Goal: Task Accomplishment & Management: Use online tool/utility

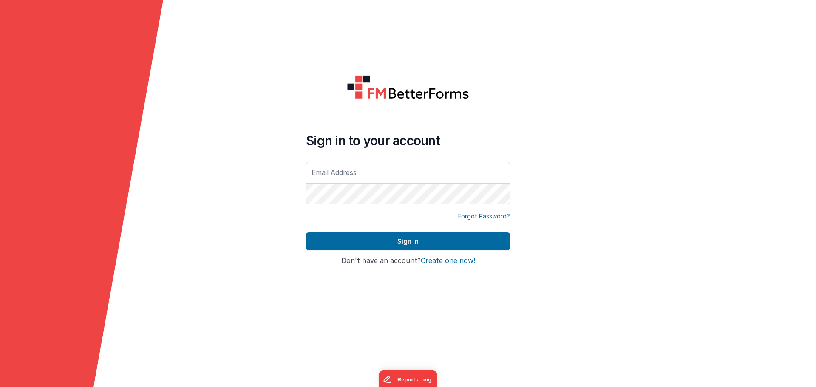
click at [472, 168] on input "text" at bounding box center [408, 172] width 204 height 21
type input "[PERSON_NAME][EMAIL_ADDRESS][DOMAIN_NAME]"
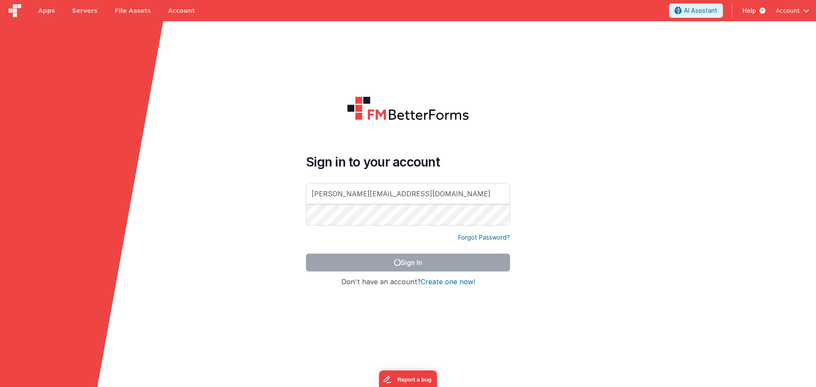
click at [647, 134] on form "Sign in to your account owen@aelabs.com Forgot Password? Sign In Sign in with G…" at bounding box center [408, 214] width 816 height 387
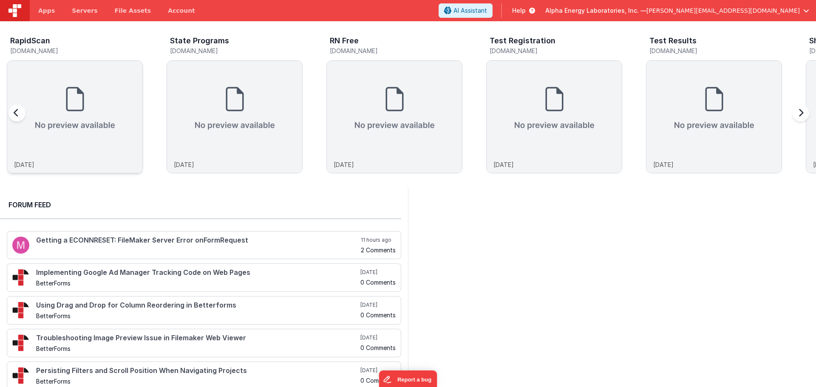
click at [60, 113] on img at bounding box center [74, 108] width 135 height 95
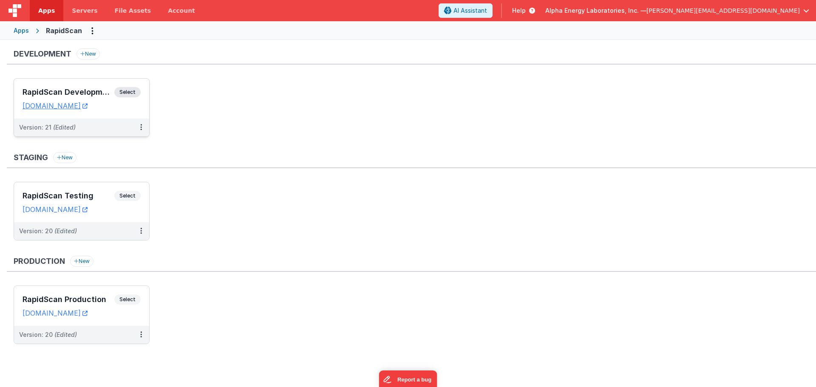
click at [132, 89] on span "Select" at bounding box center [127, 92] width 26 height 10
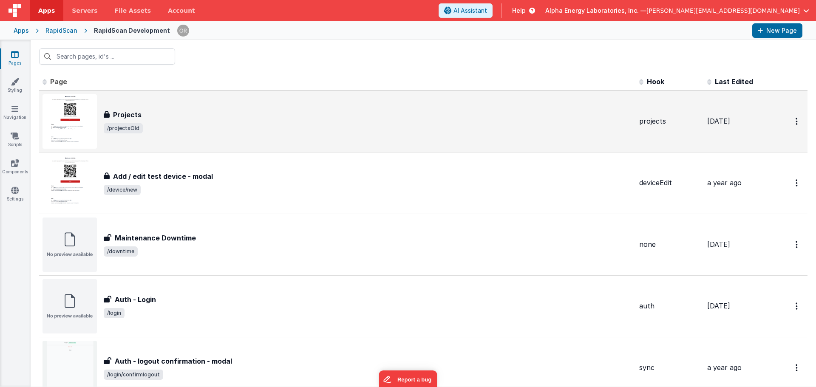
click at [196, 127] on span "/projectsOld" at bounding box center [368, 128] width 529 height 10
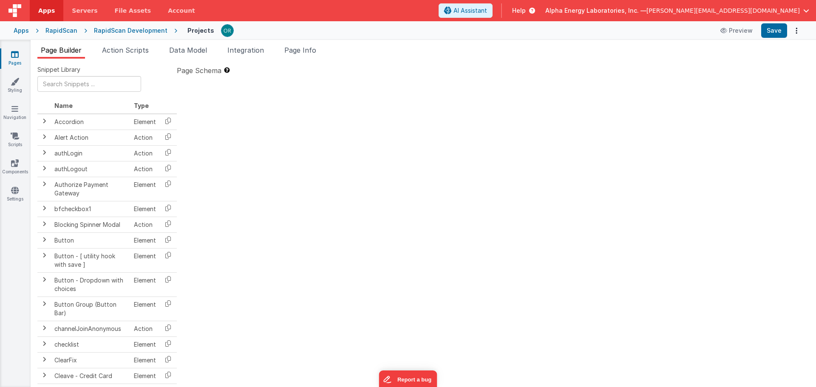
click at [114, 28] on div "RapidScan Development" at bounding box center [131, 30] width 74 height 9
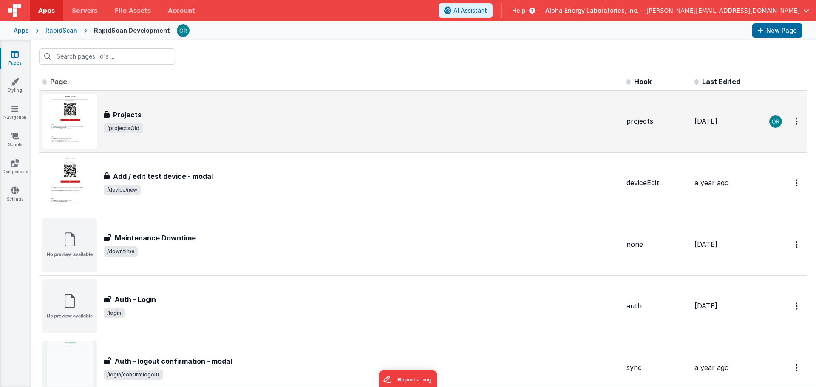
click at [62, 114] on img at bounding box center [70, 121] width 54 height 54
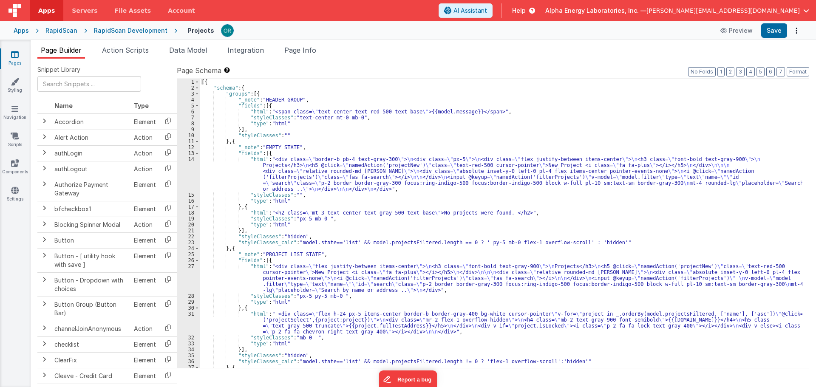
click at [113, 30] on div "RapidScan Development" at bounding box center [131, 30] width 74 height 9
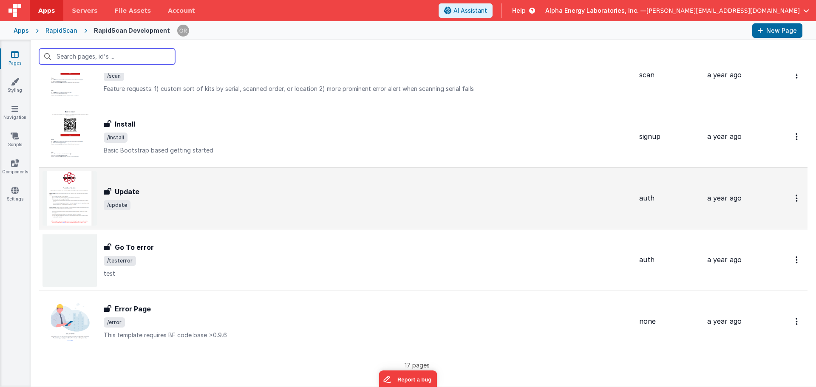
scroll to position [793, 0]
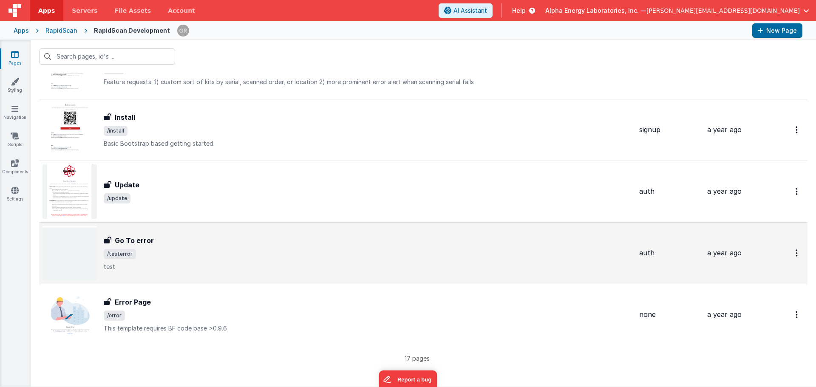
click at [158, 246] on div "Go To error Go To error /testerror test" at bounding box center [368, 254] width 529 height 36
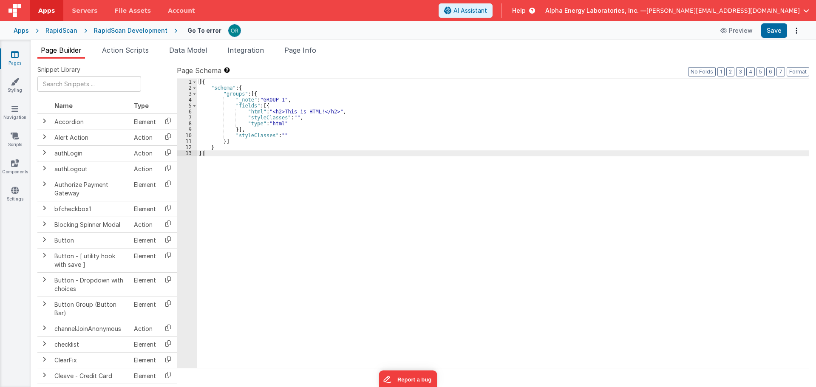
click at [142, 33] on div "RapidScan Development" at bounding box center [131, 30] width 74 height 9
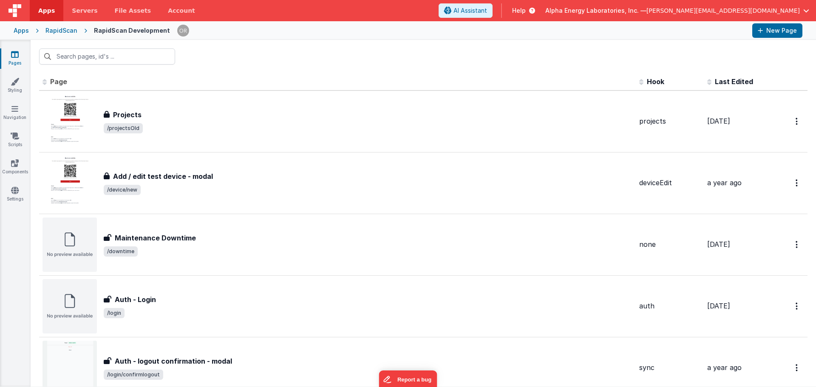
click at [60, 28] on div "RapidScan" at bounding box center [61, 30] width 32 height 9
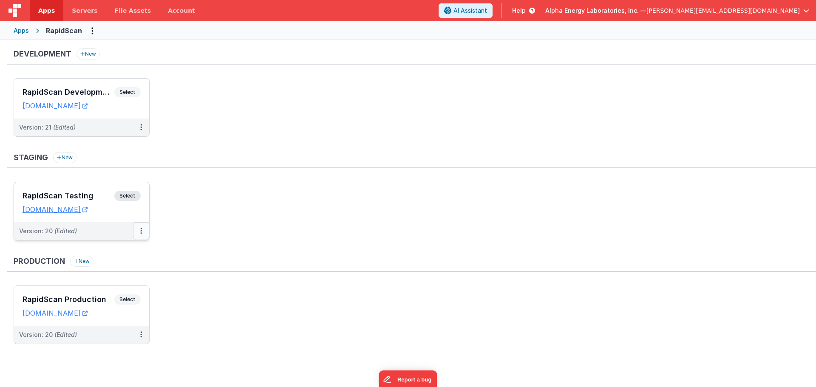
click at [141, 231] on icon at bounding box center [141, 231] width 2 height 0
click at [281, 244] on div at bounding box center [408, 193] width 816 height 387
click at [139, 337] on button at bounding box center [141, 335] width 16 height 18
click at [302, 293] on div at bounding box center [408, 193] width 816 height 387
click at [656, 156] on div "Staging New" at bounding box center [412, 160] width 810 height 16
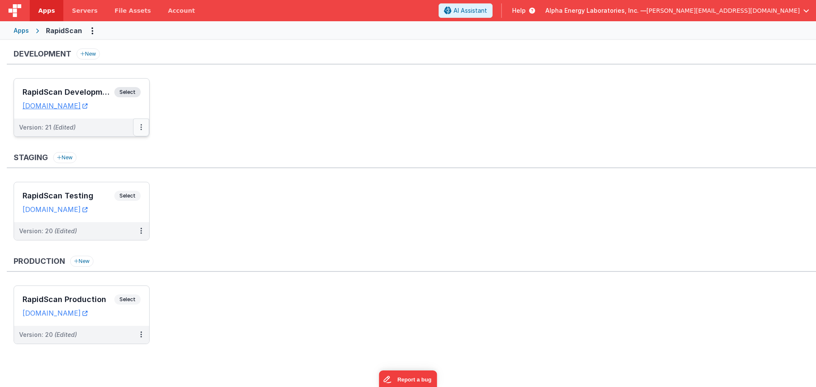
click at [140, 128] on icon at bounding box center [141, 127] width 2 height 0
click at [115, 174] on link "Deploy..." at bounding box center [111, 177] width 75 height 15
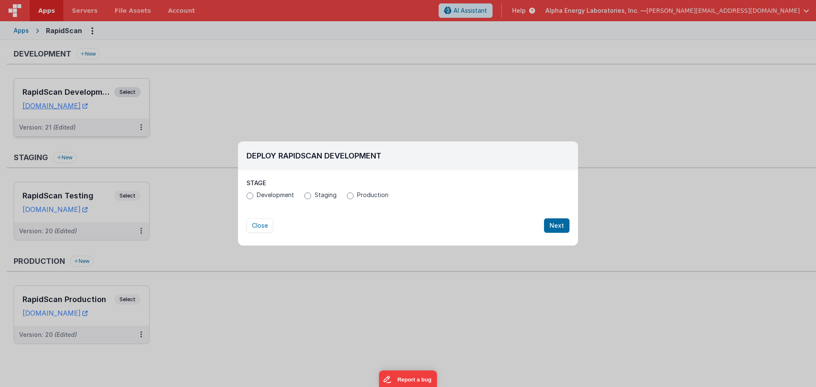
click at [375, 195] on span "Production" at bounding box center [372, 195] width 31 height 9
click at [354, 195] on input "Production" at bounding box center [350, 196] width 7 height 7
radio input "true"
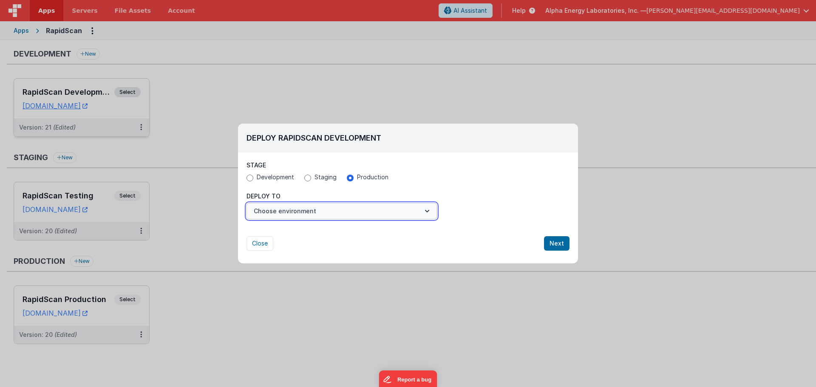
click at [317, 210] on button "Choose environment" at bounding box center [342, 211] width 190 height 16
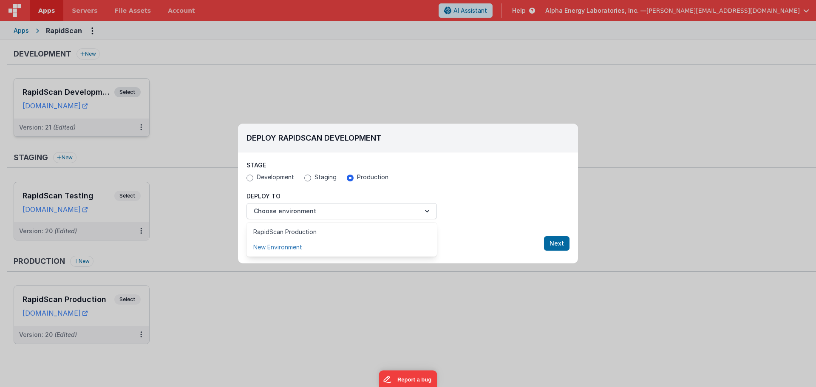
click at [285, 247] on link "New Environment" at bounding box center [342, 247] width 190 height 15
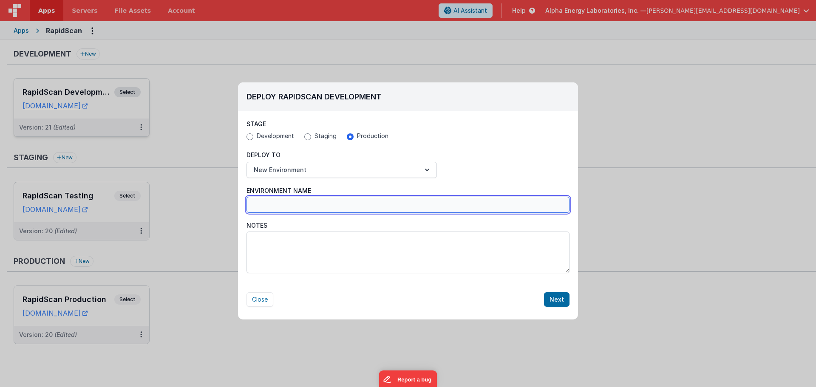
click at [357, 203] on input "Environment Name" at bounding box center [408, 205] width 323 height 16
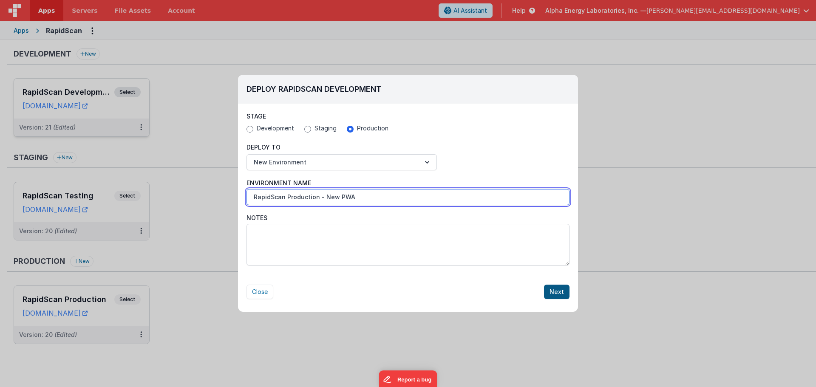
type input "RapidScan Production - New PWA"
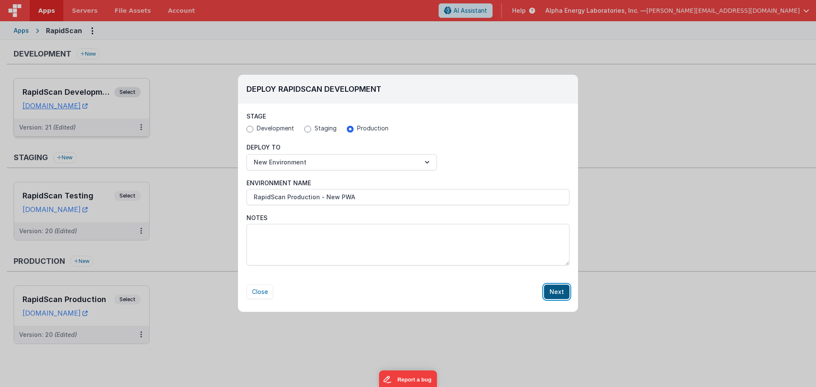
click at [564, 294] on button "Next" at bounding box center [557, 292] width 26 height 14
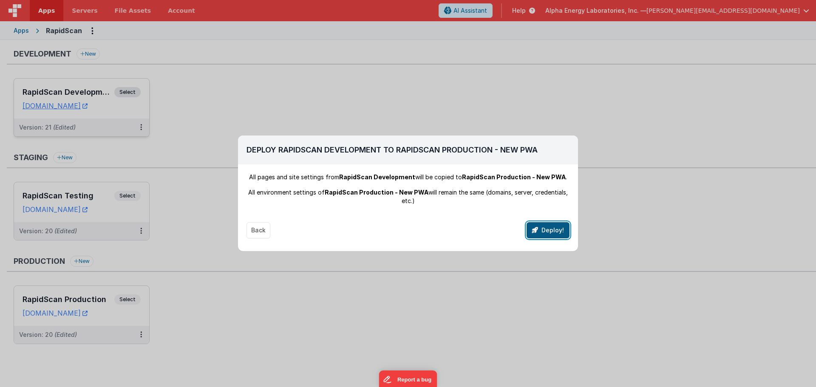
click at [553, 233] on button "Deploy!" at bounding box center [548, 230] width 43 height 16
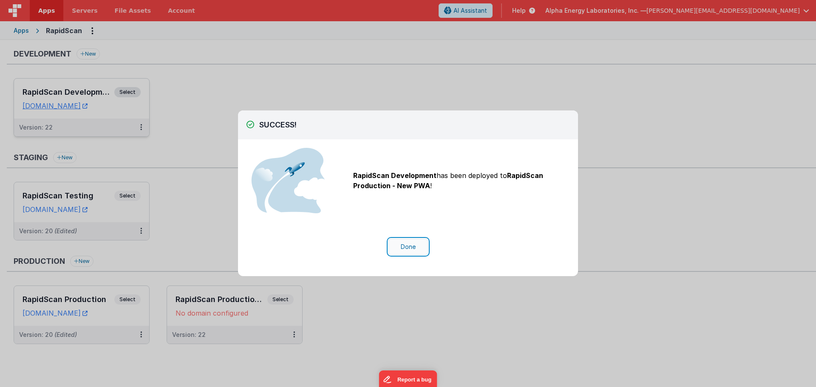
click at [418, 242] on button "Done" at bounding box center [409, 247] width 40 height 16
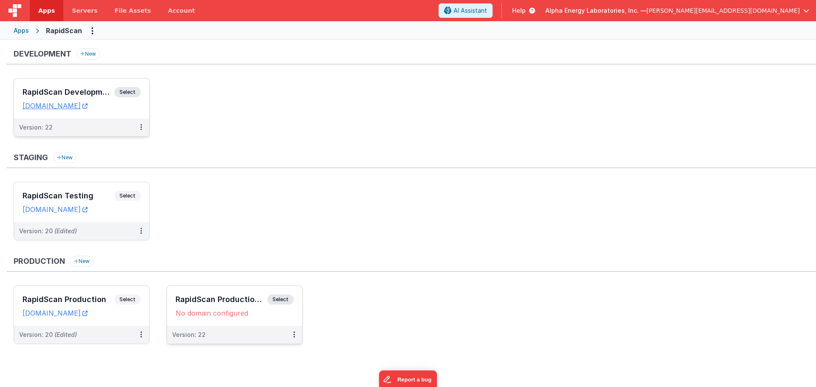
click at [285, 299] on span "Select" at bounding box center [280, 300] width 26 height 10
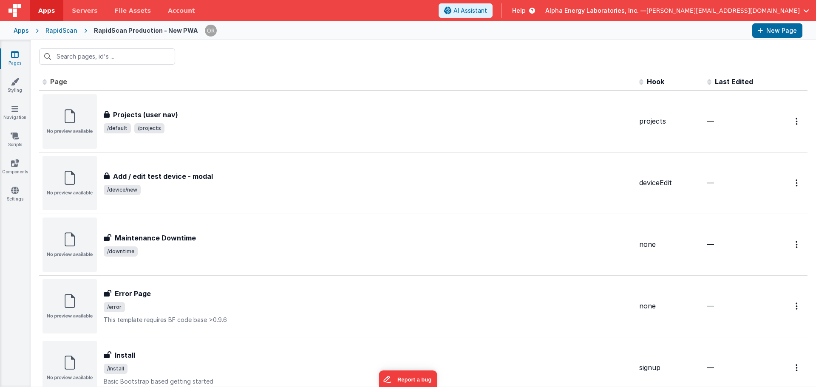
click at [65, 31] on div "RapidScan" at bounding box center [61, 30] width 32 height 9
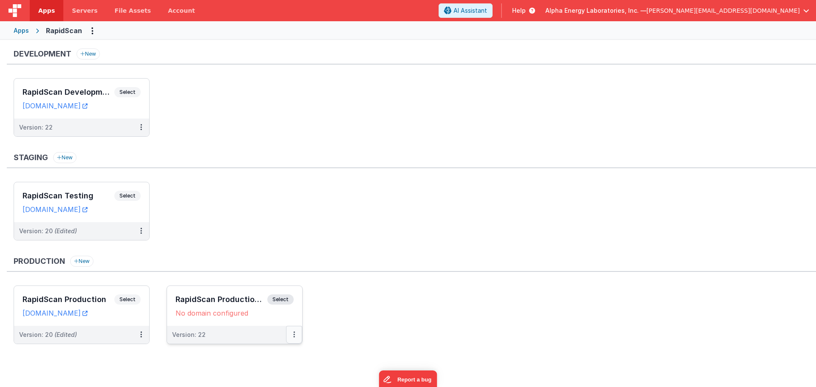
click at [295, 335] on icon at bounding box center [294, 335] width 2 height 0
click at [262, 358] on link "Edit" at bounding box center [264, 354] width 75 height 15
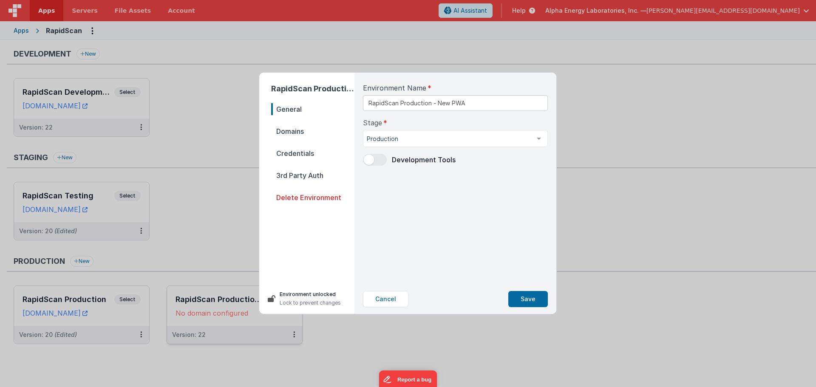
click at [285, 128] on span "Domains" at bounding box center [312, 131] width 83 height 12
select select "fmbetterforms.com"
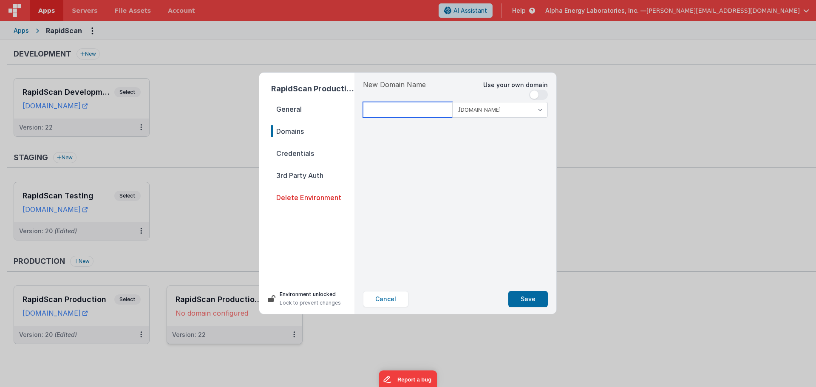
click at [400, 112] on input at bounding box center [407, 110] width 89 height 16
click at [535, 91] on span at bounding box center [534, 95] width 9 height 9
click at [440, 115] on input at bounding box center [455, 110] width 185 height 16
type input "old.rapidscan"
click at [503, 208] on div "New Domain Name Use your own domain .clientportal.cloud .fmbetterforms.com old.…" at bounding box center [455, 179] width 199 height 212
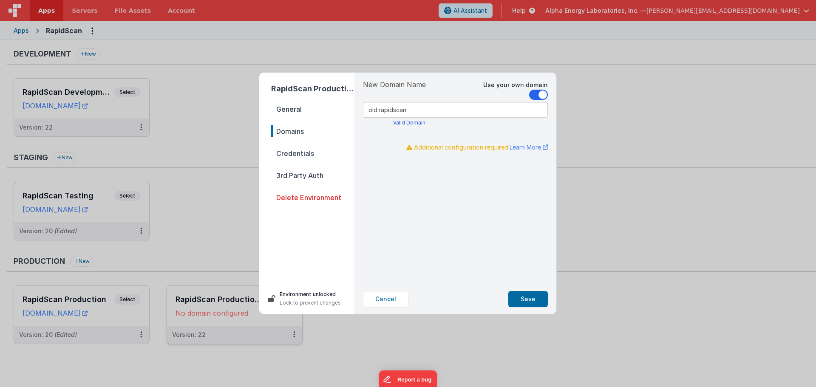
click at [445, 112] on input "old.rapidscan" at bounding box center [455, 110] width 185 height 16
click at [514, 270] on div "New Domain Name Use your own domain .clientportal.cloud .fmbetterforms.com old.…" at bounding box center [455, 179] width 199 height 212
click at [528, 302] on button "Save" at bounding box center [529, 299] width 40 height 16
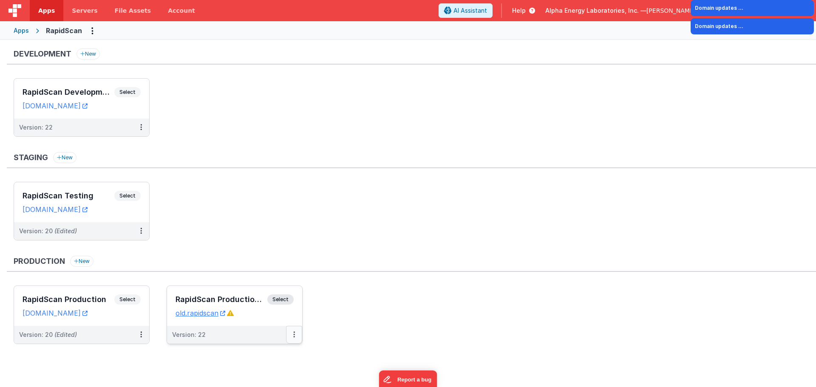
click at [298, 335] on button at bounding box center [294, 335] width 16 height 18
click at [253, 348] on link "Edit" at bounding box center [264, 354] width 75 height 15
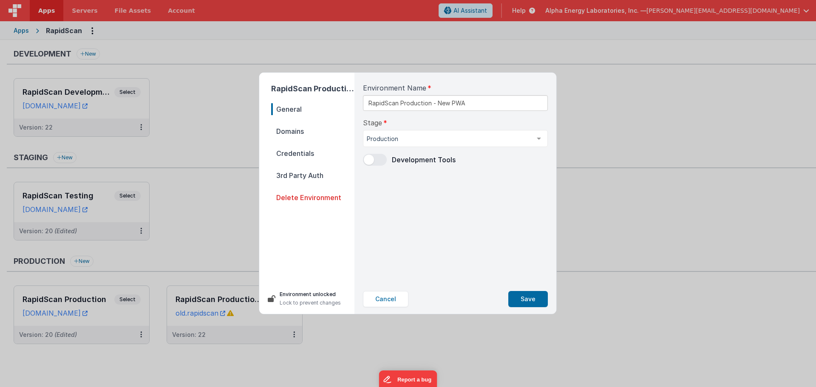
click at [311, 131] on span "Domains" at bounding box center [312, 131] width 83 height 12
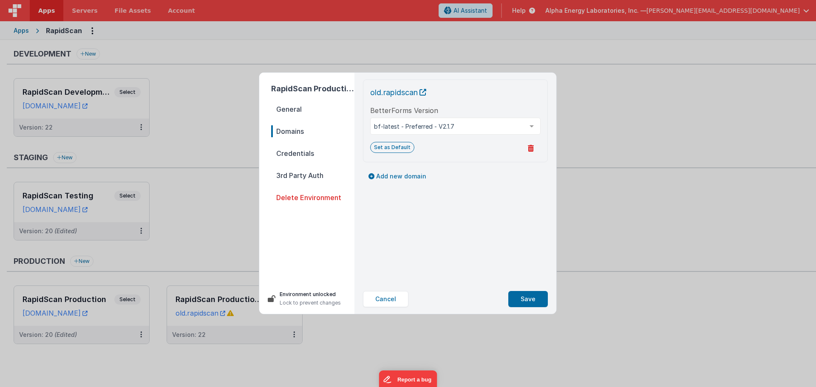
click at [534, 149] on button at bounding box center [531, 149] width 20 height 14
click at [490, 150] on button "Yes, Delete" at bounding box center [490, 149] width 49 height 14
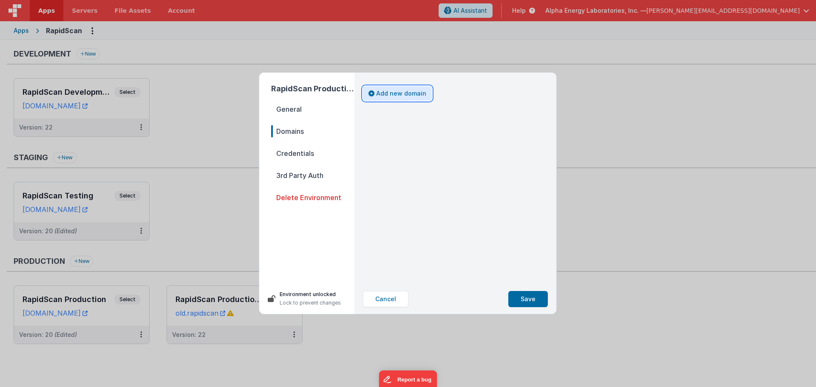
click at [407, 96] on button "Add new domain" at bounding box center [397, 93] width 69 height 14
select select "fmbetterforms.com"
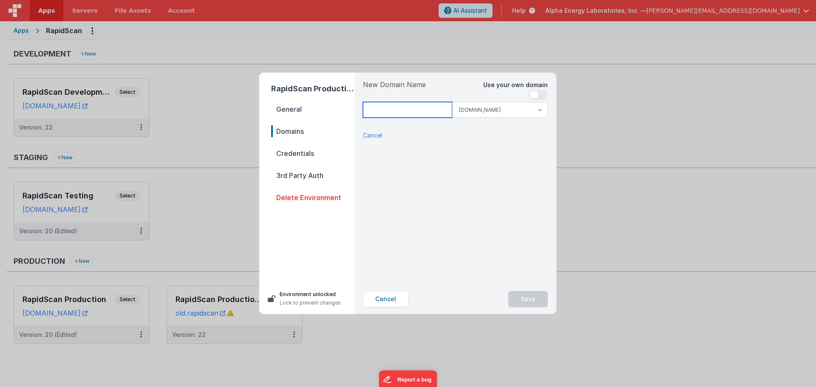
click at [408, 114] on input at bounding box center [407, 110] width 89 height 16
click at [543, 92] on span at bounding box center [538, 95] width 19 height 10
click at [405, 118] on div at bounding box center [409, 119] width 93 height 2
click at [410, 113] on input at bounding box center [455, 110] width 185 height 16
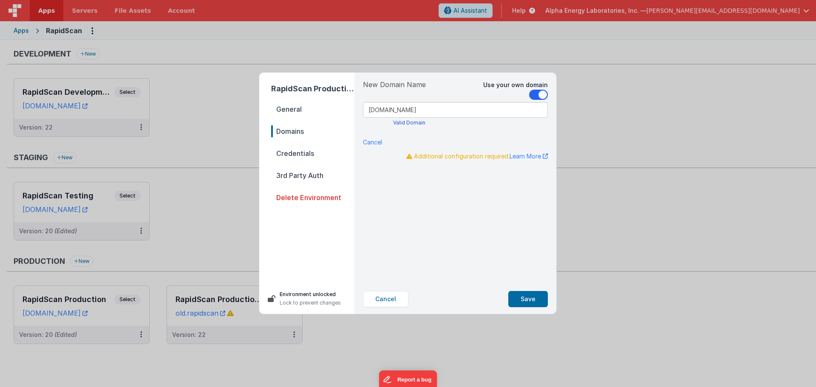
type input "[DOMAIN_NAME]"
click at [454, 221] on div "New Domain Name Use your own domain .clientportal.cloud .fmbetterforms.com old.…" at bounding box center [455, 179] width 199 height 212
click at [317, 156] on span "Credentials" at bounding box center [312, 154] width 83 height 12
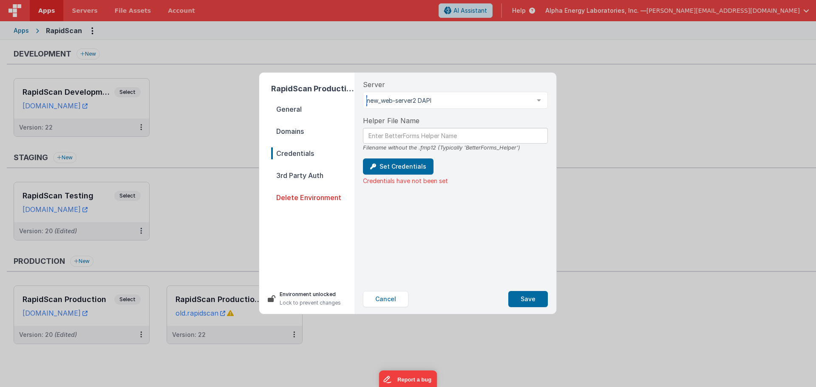
click at [477, 95] on div "new_web-server2 DAPI" at bounding box center [455, 100] width 185 height 17
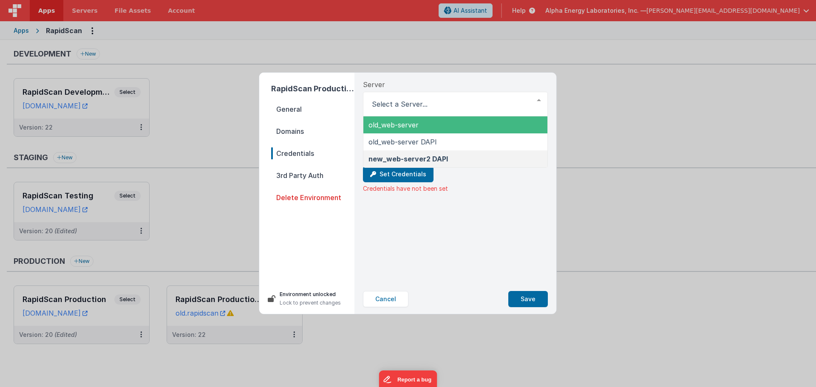
click at [481, 84] on div "Server old_web-server old_web-server DAPI new_web-server2 DAPI List is empty." at bounding box center [455, 98] width 185 height 37
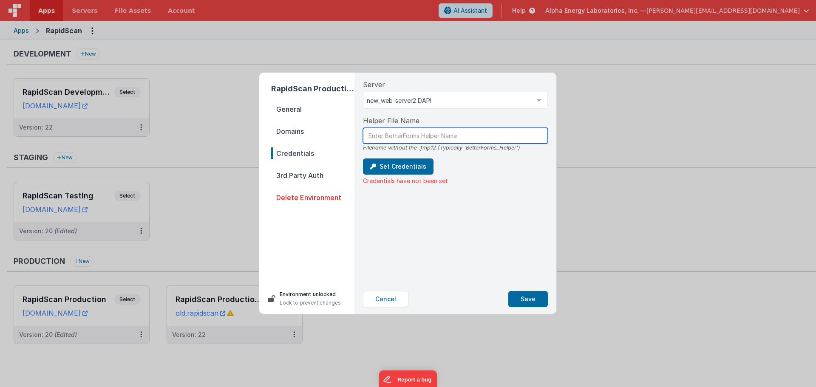
click at [429, 134] on input "text" at bounding box center [455, 136] width 185 height 16
type input "BetterForms_Helper"
click at [466, 199] on div "Server new_web-server2 DAPI old_web-server old_web-server DAPI new_web-server2 …" at bounding box center [455, 179] width 199 height 212
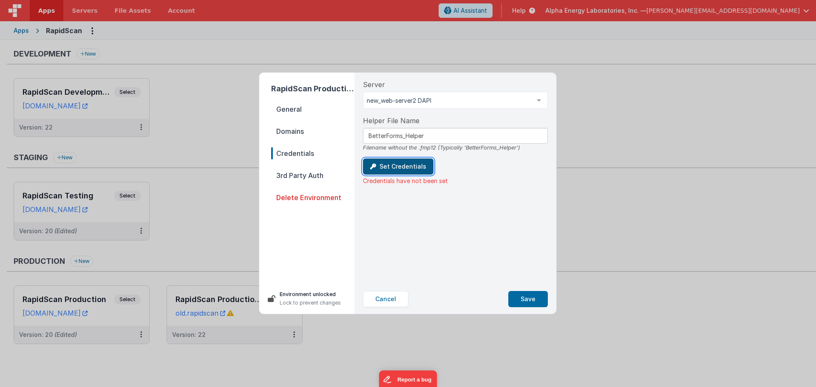
click at [410, 170] on button "Set Credentials" at bounding box center [398, 167] width 71 height 16
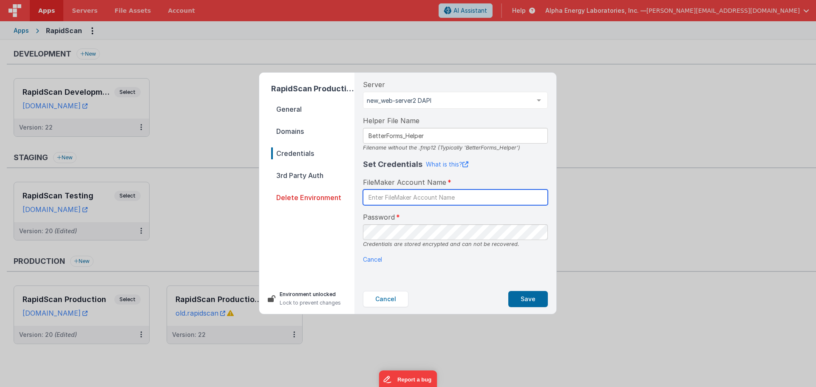
click at [430, 192] on input "text" at bounding box center [455, 198] width 185 height 16
paste input "BetterForms"
type input "BetterForms"
click at [516, 182] on div "FileMaker Account Name BetterForms" at bounding box center [455, 191] width 185 height 28
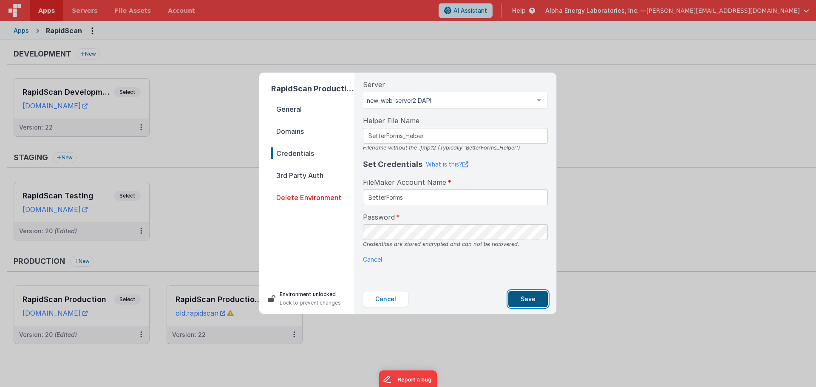
click at [532, 297] on button "Save" at bounding box center [529, 299] width 40 height 16
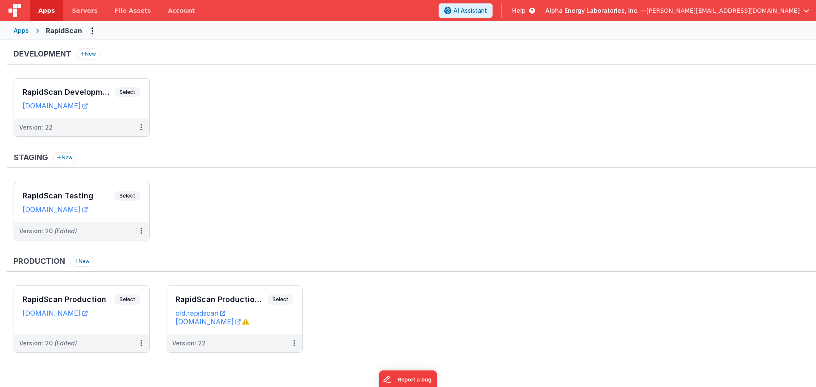
click at [491, 91] on ul "RapidScan Development Select URLs rapidscandev.fmbetterforms.com Version: 22" at bounding box center [415, 111] width 803 height 67
click at [298, 346] on button at bounding box center [294, 344] width 16 height 18
click at [259, 294] on link "Edit" at bounding box center [264, 296] width 75 height 15
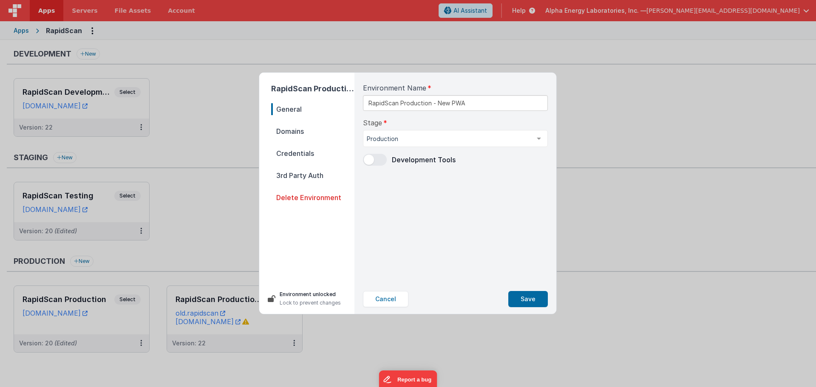
click at [317, 127] on span "Domains" at bounding box center [312, 131] width 83 height 12
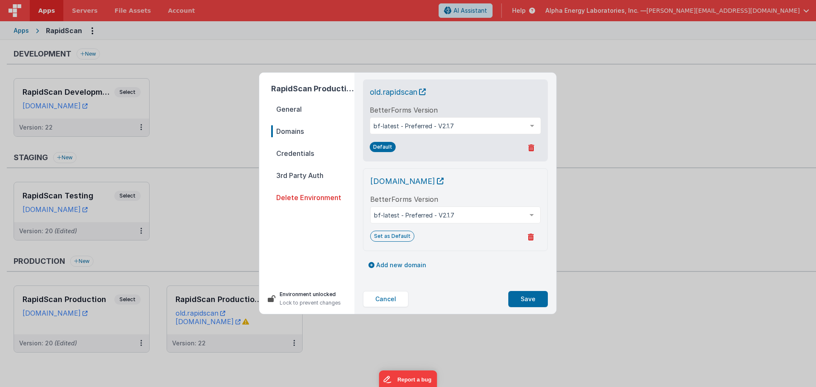
click at [533, 150] on icon at bounding box center [531, 148] width 6 height 7
click at [463, 239] on div "Set as Default" at bounding box center [455, 238] width 170 height 14
click at [531, 144] on button "No" at bounding box center [529, 148] width 23 height 14
click at [403, 237] on button "Set as Default" at bounding box center [392, 236] width 44 height 11
click at [383, 236] on button "Set as Default" at bounding box center [392, 236] width 44 height 11
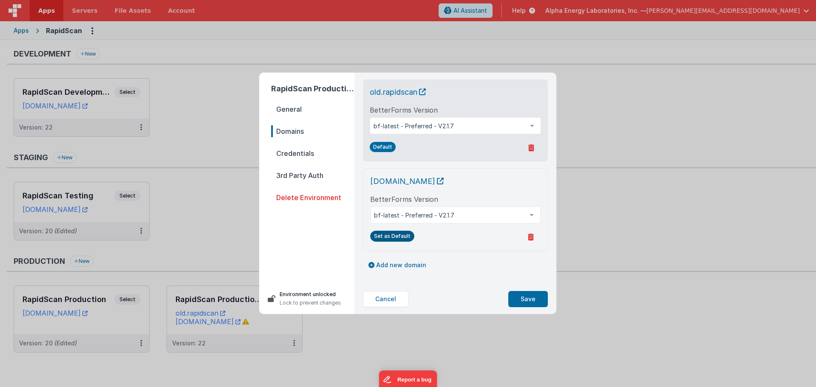
click at [403, 234] on button "Set as Default" at bounding box center [392, 236] width 44 height 11
click at [395, 239] on button "Set as Default" at bounding box center [392, 236] width 44 height 11
click at [404, 238] on button "Set as Default" at bounding box center [392, 236] width 44 height 11
click at [472, 254] on div "old.rapidscan.aelabs.com BetterForms Version bf-latest - Preferred - V2.1.7 bf-…" at bounding box center [455, 179] width 199 height 212
click at [531, 241] on button at bounding box center [531, 237] width 20 height 14
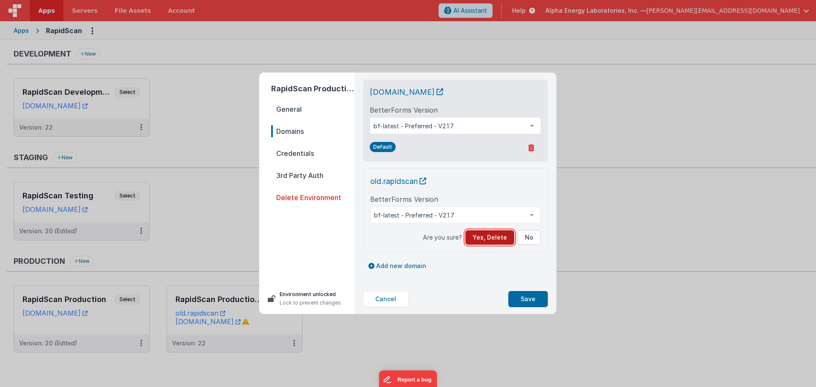
click at [496, 239] on button "Yes, Delete" at bounding box center [490, 237] width 49 height 14
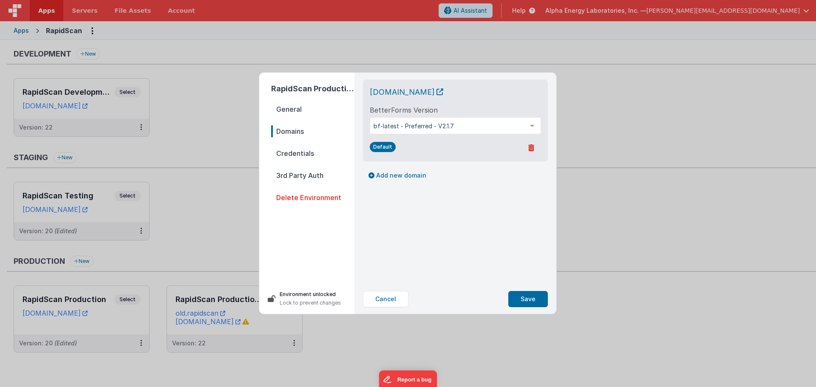
click at [435, 230] on div "old.rapidscan.aelabs.com BetterForms Version bf-latest - Preferred - V2.1.7 bf-…" at bounding box center [455, 179] width 199 height 212
click at [523, 295] on button "Save" at bounding box center [529, 299] width 40 height 16
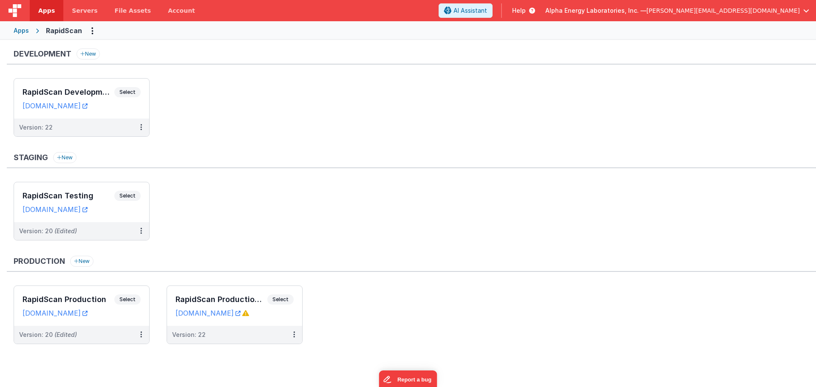
click at [376, 231] on ul "RapidScan Testing Select URLs rapidscantest.fmbetterforms.com Version: 20 (Edit…" at bounding box center [415, 215] width 803 height 67
click at [145, 339] on button at bounding box center [141, 335] width 16 height 18
click at [122, 351] on link "Edit" at bounding box center [111, 354] width 75 height 15
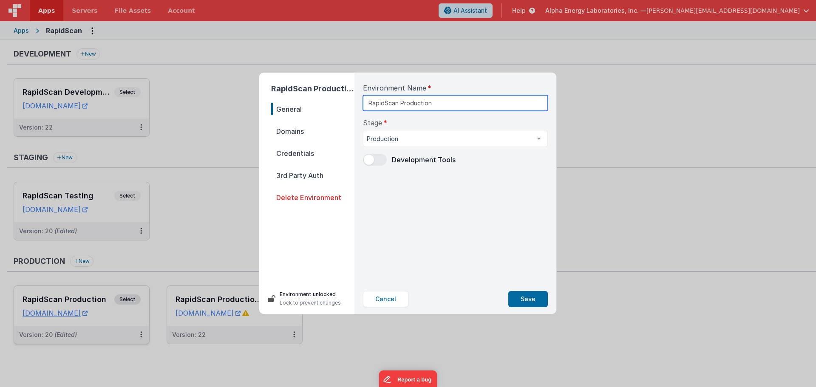
click at [439, 99] on input "RapidScan Production" at bounding box center [455, 103] width 185 height 16
type input "RapidScan Production Old"
click at [540, 301] on button "Save" at bounding box center [529, 299] width 40 height 16
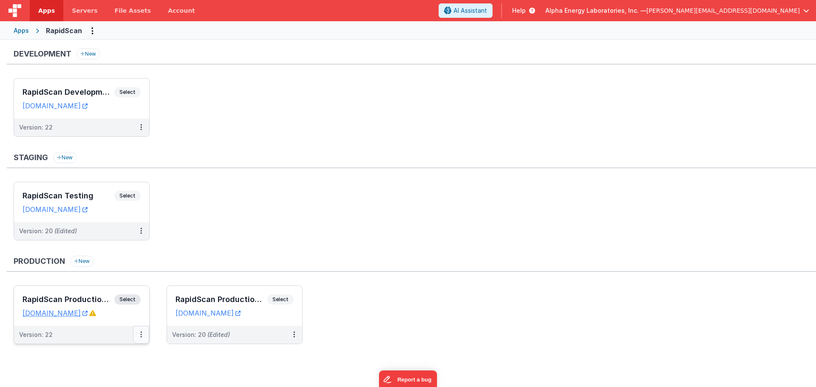
click at [144, 335] on button at bounding box center [141, 335] width 16 height 18
click at [108, 355] on link "Edit" at bounding box center [111, 354] width 75 height 15
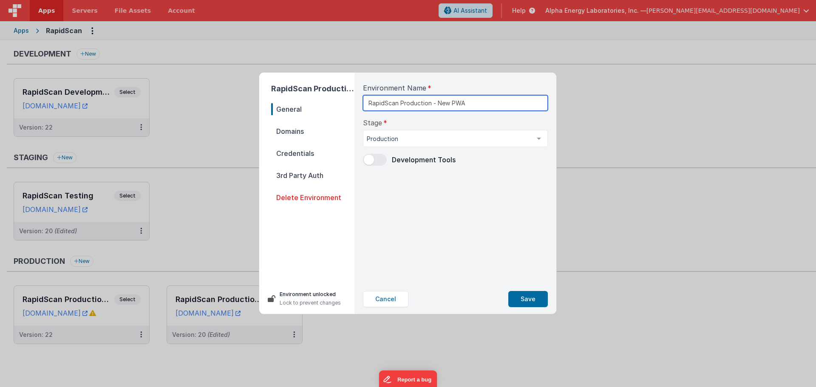
drag, startPoint x: 480, startPoint y: 105, endPoint x: 438, endPoint y: 103, distance: 41.7
click at [438, 103] on input "RapidScan Production - New PWA" at bounding box center [455, 103] width 185 height 16
click at [525, 293] on button "Save" at bounding box center [529, 299] width 40 height 16
click at [587, 266] on div "RapidScan Production - New PWA General Domains Credentials 3rd Party Auth Delet…" at bounding box center [408, 193] width 816 height 387
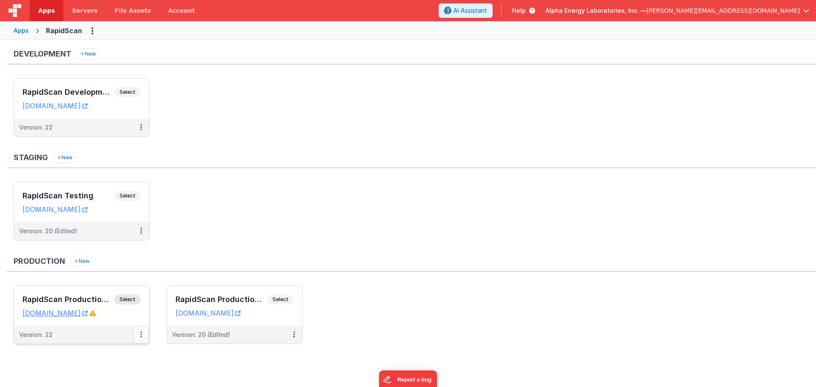
click at [144, 337] on button at bounding box center [141, 335] width 16 height 18
click at [108, 352] on link "Edit" at bounding box center [111, 354] width 75 height 15
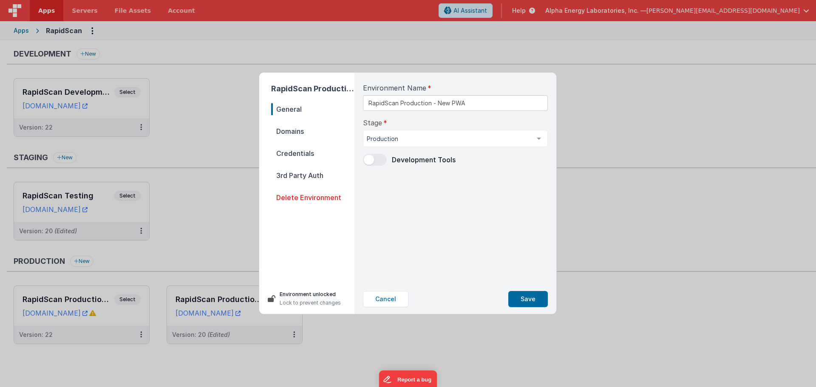
click at [280, 129] on span "Domains" at bounding box center [312, 131] width 83 height 12
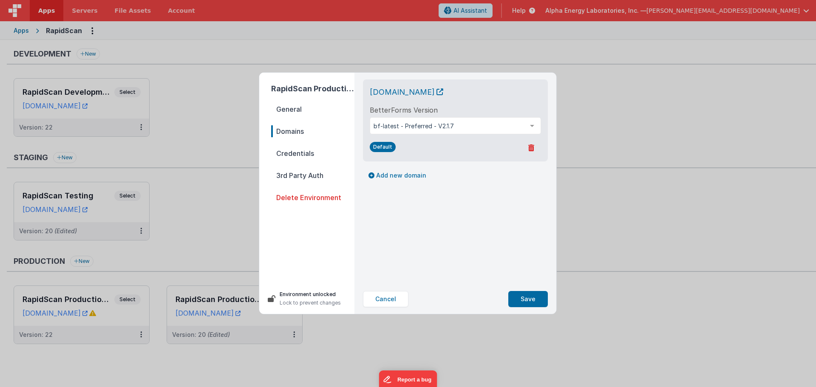
click at [444, 260] on div "old.rapidscan.aelabs.com BetterForms Version bf-latest - Preferred - V2.1.7 bf-…" at bounding box center [455, 179] width 199 height 212
click at [406, 176] on button "Add new domain" at bounding box center [397, 175] width 69 height 14
select select "fmbetterforms.com"
click at [401, 199] on input at bounding box center [407, 192] width 89 height 16
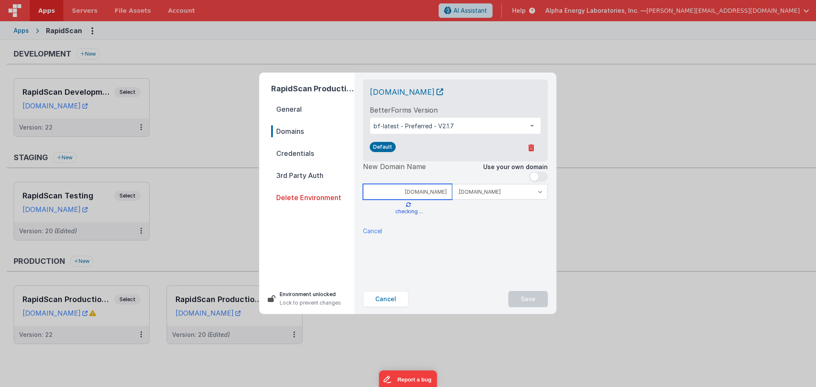
type input "[DOMAIN_NAME]"
click at [540, 173] on span at bounding box center [538, 177] width 19 height 10
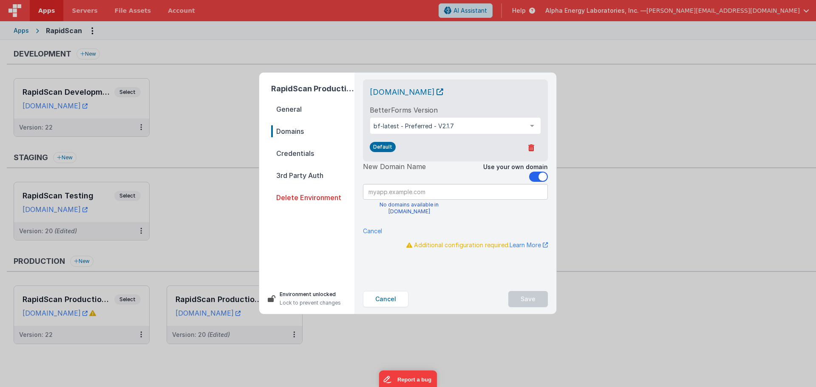
click at [392, 186] on input at bounding box center [455, 192] width 185 height 16
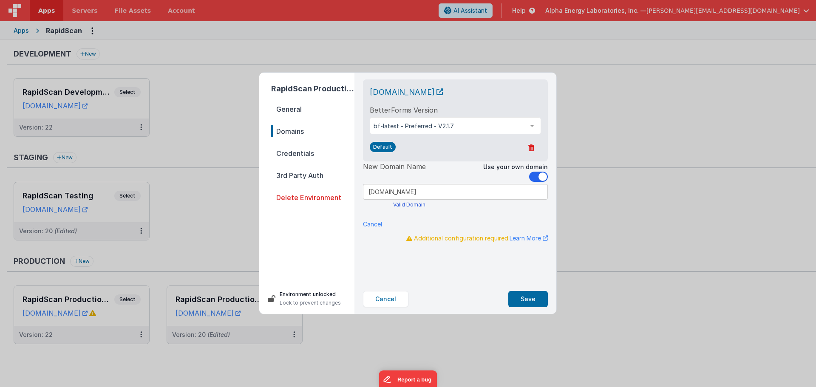
type input "[DOMAIN_NAME]"
click at [504, 224] on div "Cancel DNS Checker" at bounding box center [455, 224] width 185 height 9
click at [533, 302] on button "Save" at bounding box center [529, 299] width 40 height 16
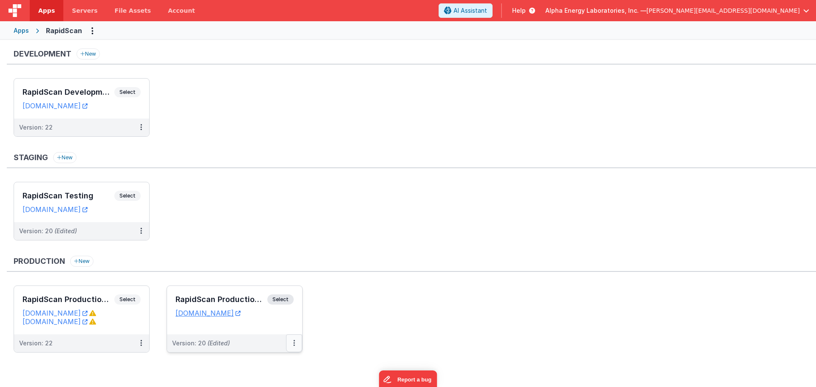
click at [290, 341] on button at bounding box center [294, 344] width 16 height 18
click at [249, 297] on link "Edit" at bounding box center [264, 296] width 75 height 15
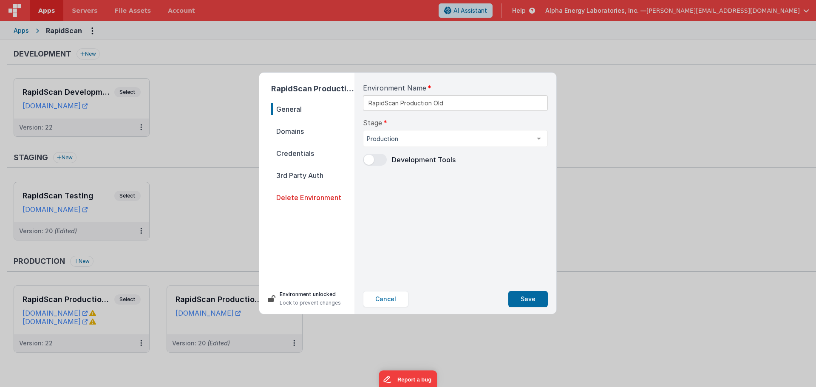
click at [299, 134] on span "Domains" at bounding box center [312, 131] width 83 height 12
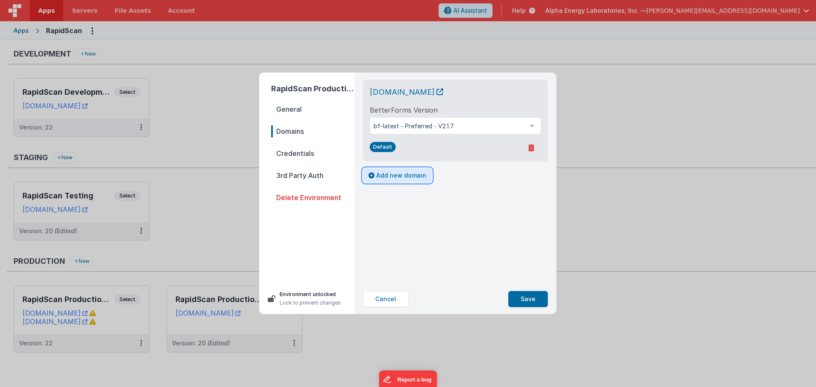
click at [388, 176] on button "Add new domain" at bounding box center [397, 175] width 69 height 14
select select "fmbetterforms.com"
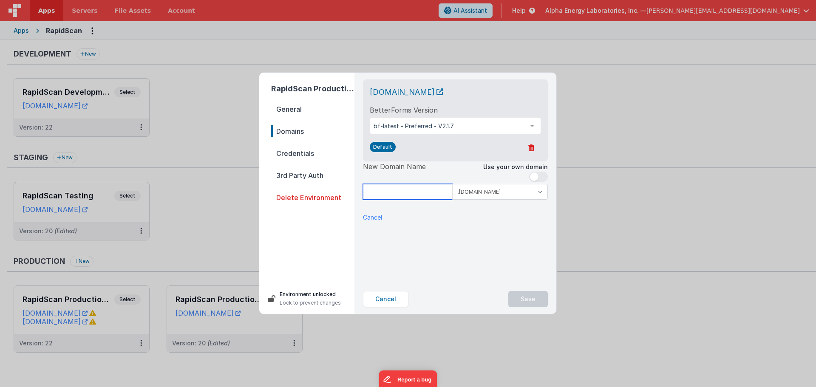
click at [405, 194] on input at bounding box center [407, 192] width 89 height 16
type input "old.rapidscan"
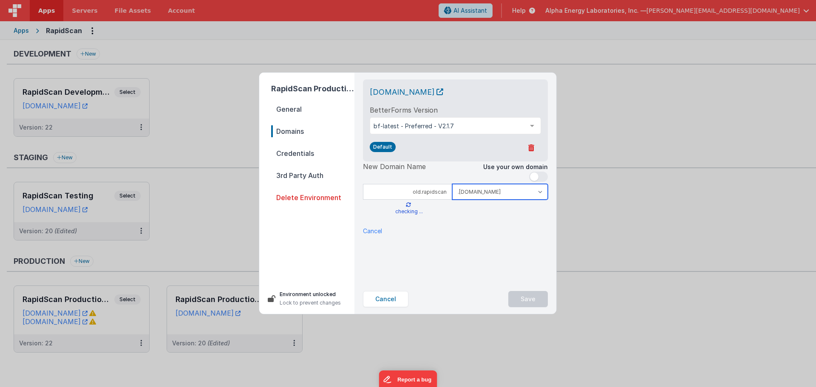
click at [534, 194] on select ".clientportal.cloud .fmbetterforms.com" at bounding box center [500, 192] width 96 height 16
drag, startPoint x: 508, startPoint y: 235, endPoint x: 515, endPoint y: 220, distance: 16.5
click at [508, 235] on div "Cancel DNS Checker" at bounding box center [455, 231] width 185 height 9
click at [541, 174] on span at bounding box center [538, 177] width 19 height 10
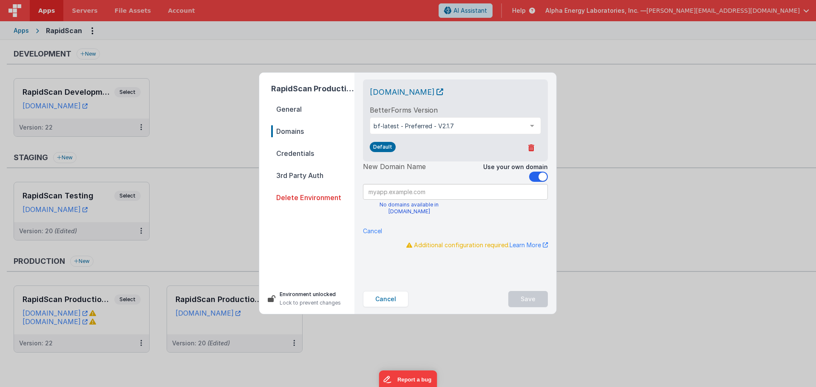
click at [463, 190] on input at bounding box center [455, 192] width 185 height 16
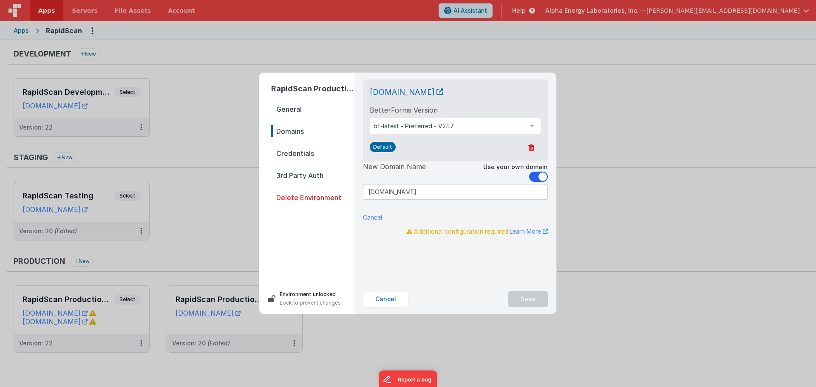
type input "[DOMAIN_NAME]"
click at [472, 212] on div "New Domain Name Use your own domain old.rapidscan .clientportal.cloud .fmbetter…" at bounding box center [455, 192] width 185 height 60
click at [389, 303] on button "Cancel" at bounding box center [385, 299] width 45 height 16
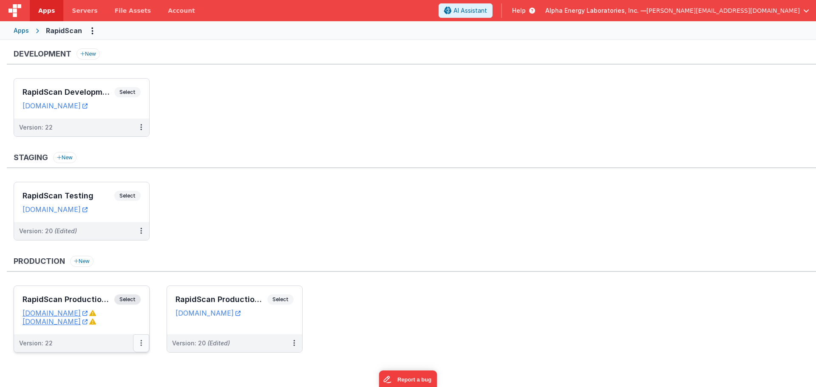
click at [141, 344] on icon at bounding box center [141, 343] width 2 height 0
click at [220, 240] on div at bounding box center [408, 193] width 816 height 387
click at [132, 301] on span "Select" at bounding box center [127, 300] width 26 height 10
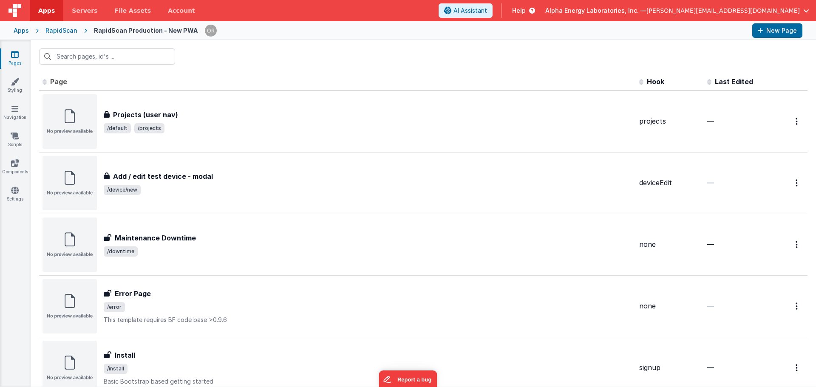
click at [62, 33] on div "RapidScan" at bounding box center [61, 30] width 32 height 9
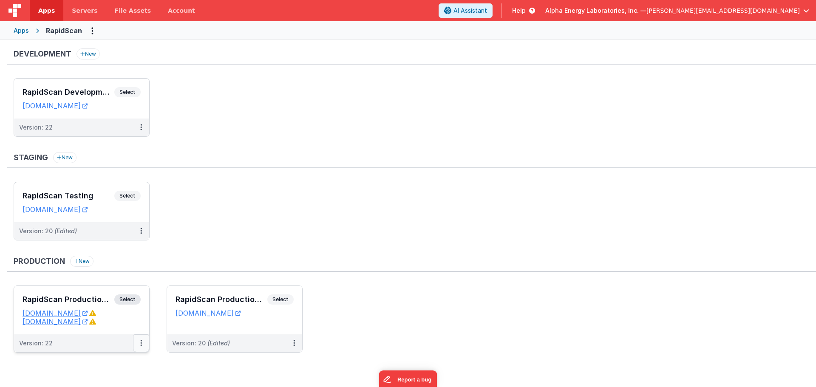
click at [141, 344] on icon at bounding box center [141, 343] width 2 height 0
click at [101, 296] on link "Edit" at bounding box center [111, 296] width 75 height 15
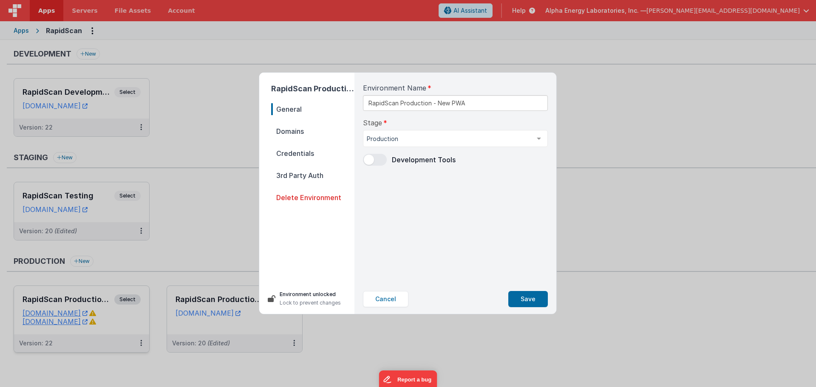
click at [308, 130] on span "Domains" at bounding box center [312, 131] width 83 height 12
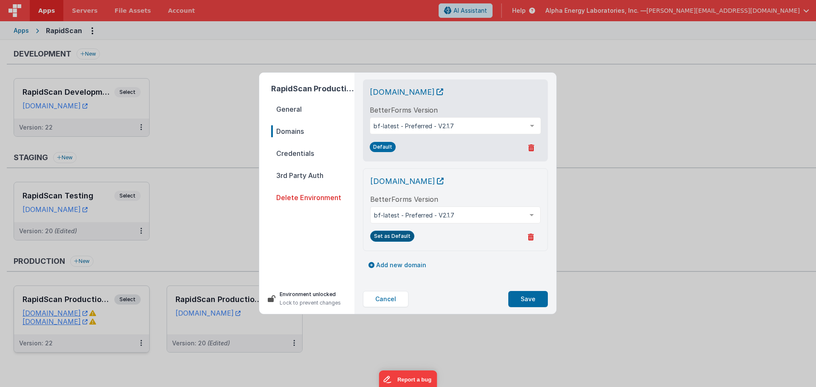
click at [394, 241] on button "Set as Default" at bounding box center [392, 236] width 44 height 11
click at [529, 238] on icon at bounding box center [531, 237] width 6 height 7
click at [492, 241] on button "Yes, Delete" at bounding box center [490, 237] width 49 height 14
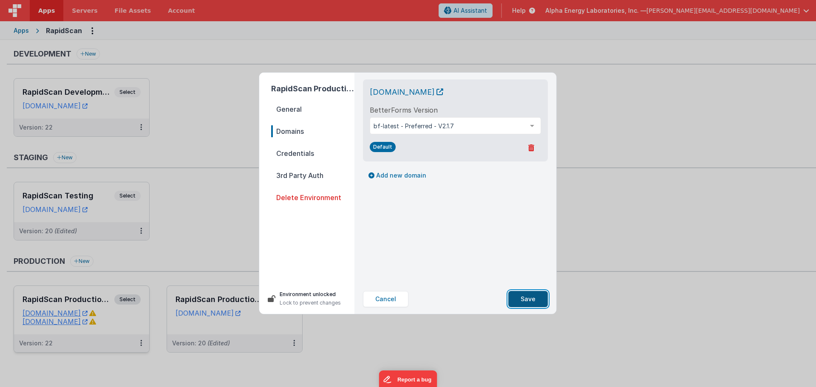
click at [524, 303] on button "Save" at bounding box center [529, 299] width 40 height 16
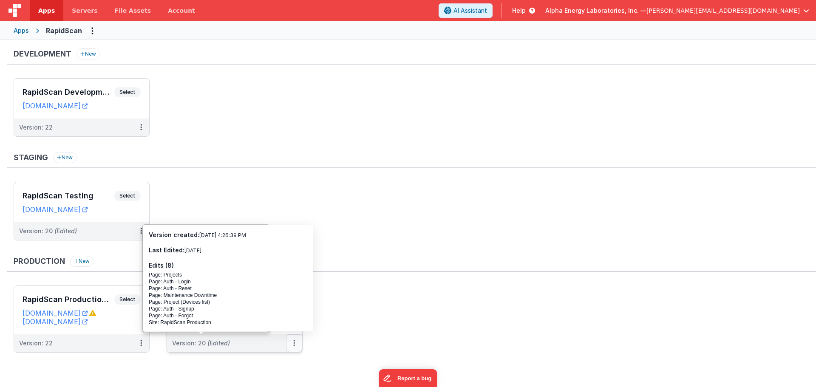
click at [293, 343] on icon at bounding box center [294, 343] width 2 height 0
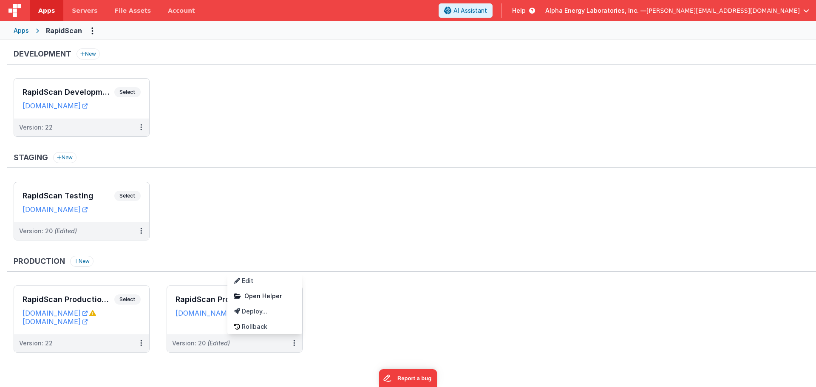
click at [351, 328] on div at bounding box center [408, 193] width 816 height 387
click at [300, 349] on button at bounding box center [294, 344] width 16 height 18
click at [266, 284] on link "Edit" at bounding box center [264, 280] width 75 height 15
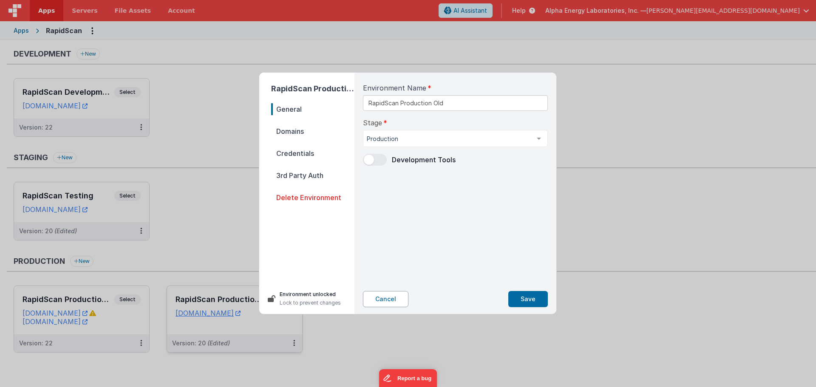
click at [387, 301] on button "Cancel" at bounding box center [385, 299] width 45 height 16
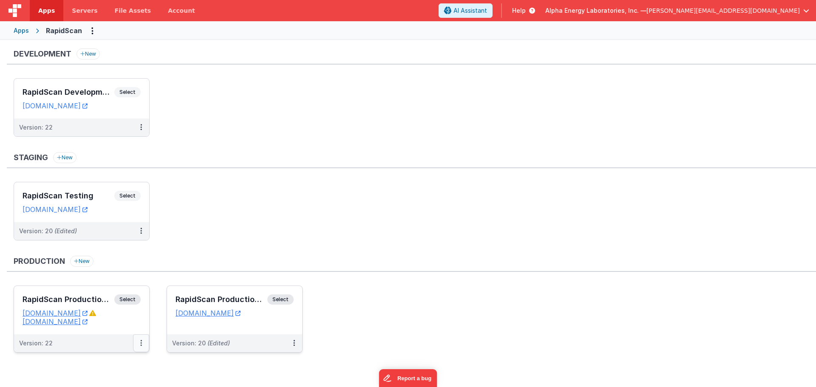
click at [141, 338] on button at bounding box center [141, 344] width 16 height 18
click at [139, 349] on button at bounding box center [141, 344] width 16 height 18
click at [106, 297] on link "Edit" at bounding box center [111, 296] width 75 height 15
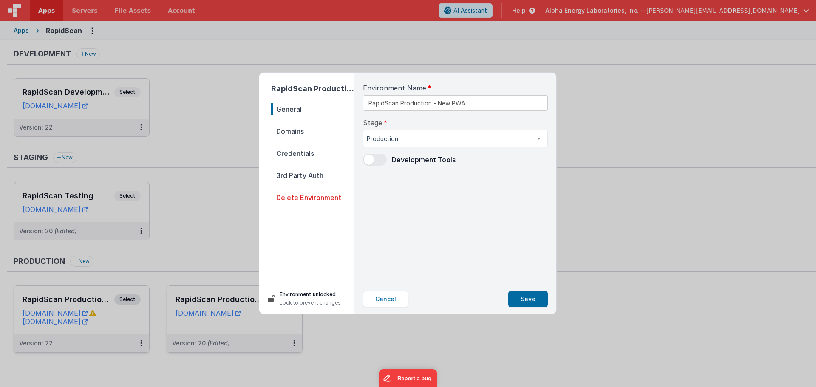
click at [286, 136] on span "Domains" at bounding box center [312, 131] width 83 height 12
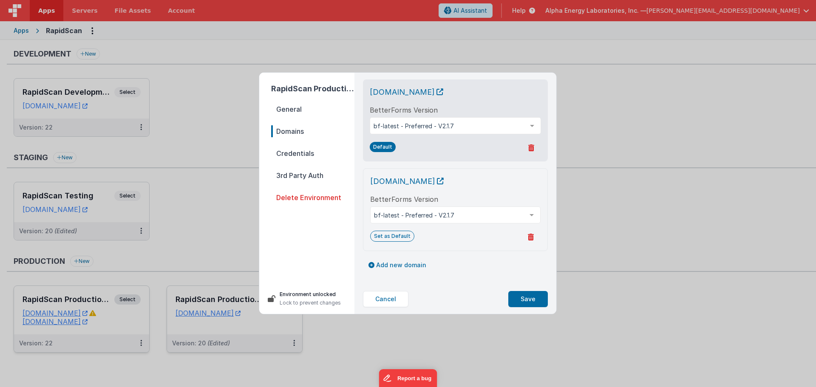
click at [530, 240] on icon at bounding box center [531, 237] width 6 height 7
click at [489, 236] on button "Yes, Delete" at bounding box center [490, 237] width 49 height 14
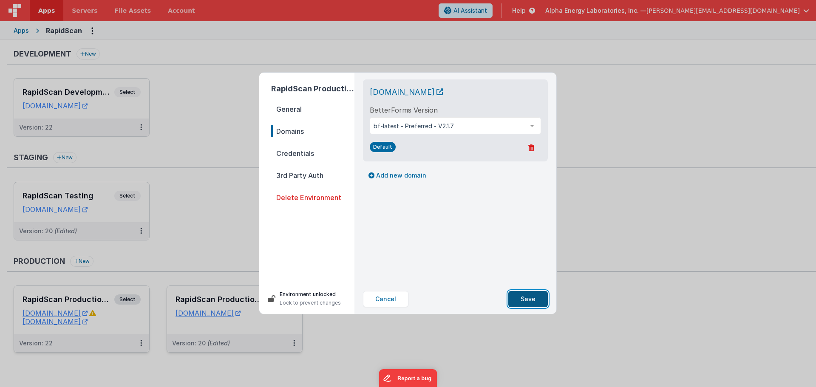
click at [527, 296] on button "Save" at bounding box center [529, 299] width 40 height 16
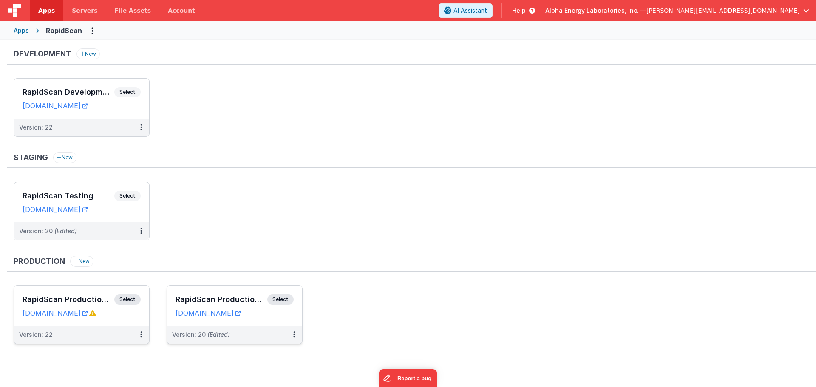
click at [509, 303] on ul "RapidScan Production - New PWA Select URLs new.rapidscan.aelabs.com Version: 22…" at bounding box center [415, 319] width 803 height 67
click at [295, 333] on button at bounding box center [294, 335] width 16 height 18
click at [256, 357] on link "Edit" at bounding box center [264, 354] width 75 height 15
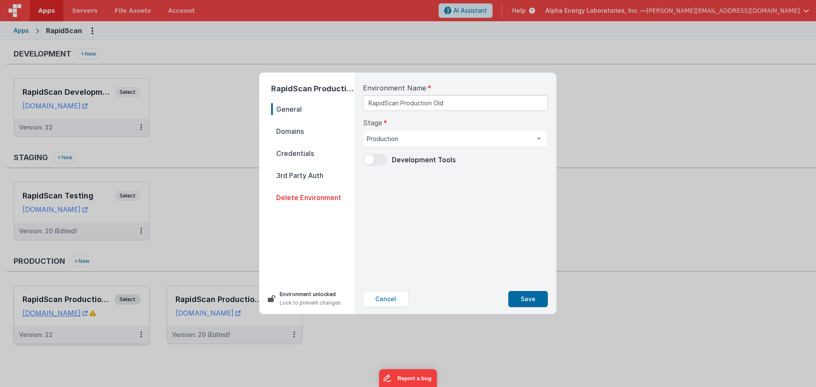
click at [291, 130] on span "Domains" at bounding box center [312, 131] width 83 height 12
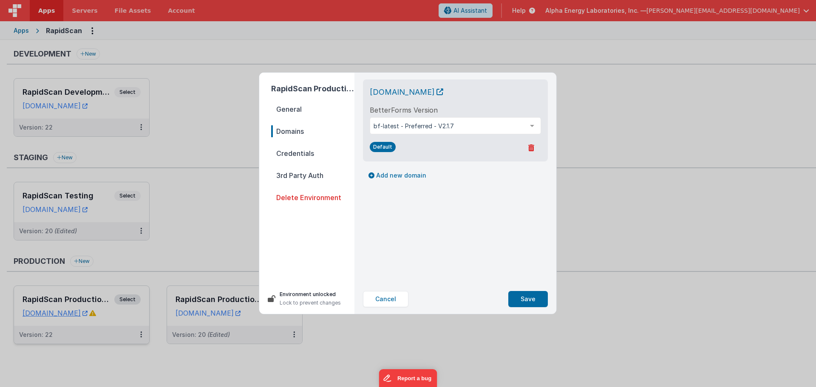
click at [277, 110] on span "General" at bounding box center [312, 109] width 83 height 12
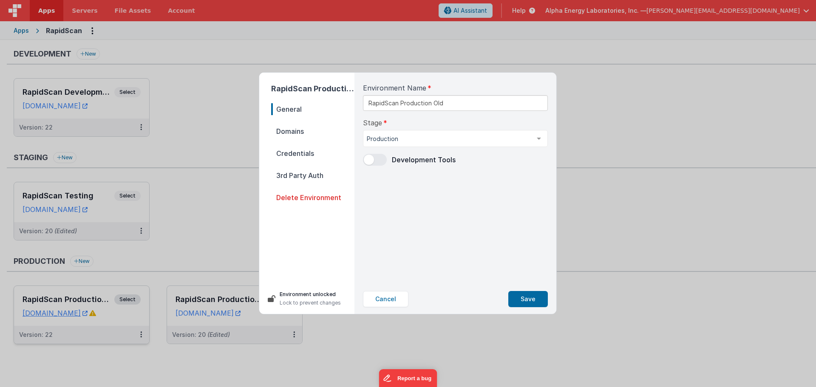
click at [284, 132] on span "Domains" at bounding box center [312, 131] width 83 height 12
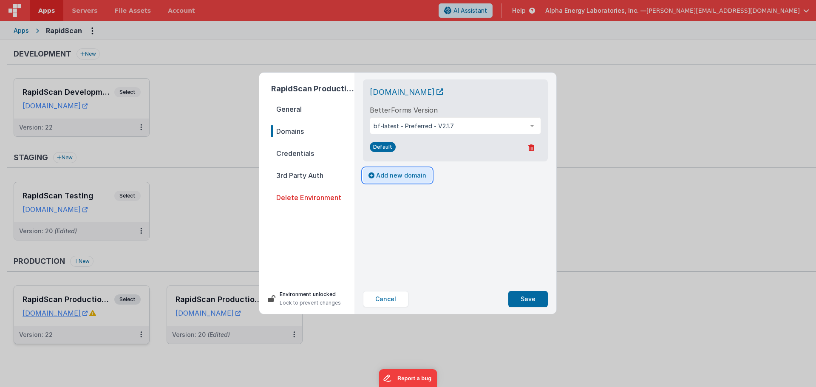
click at [396, 176] on button "Add new domain" at bounding box center [397, 175] width 69 height 14
select select "fmbetterforms.com"
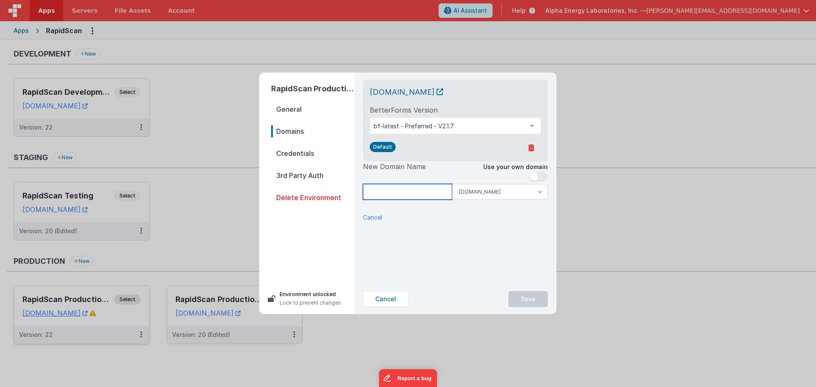
click at [393, 194] on input at bounding box center [407, 192] width 89 height 16
type input "old"
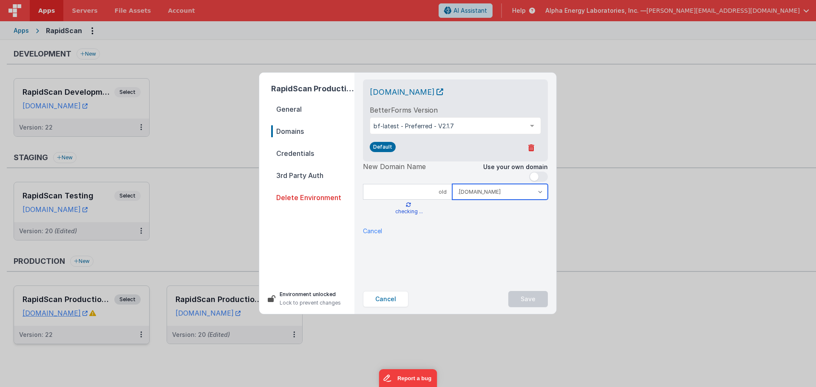
click at [503, 191] on select ".clientportal.cloud .fmbetterforms.com" at bounding box center [500, 192] width 96 height 16
drag, startPoint x: 543, startPoint y: 175, endPoint x: 489, endPoint y: 187, distance: 55.8
click at [543, 175] on span at bounding box center [538, 177] width 19 height 10
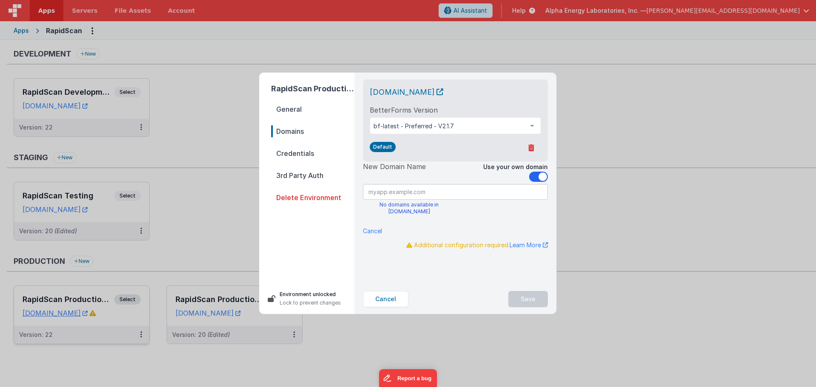
click at [455, 190] on input at bounding box center [455, 192] width 185 height 16
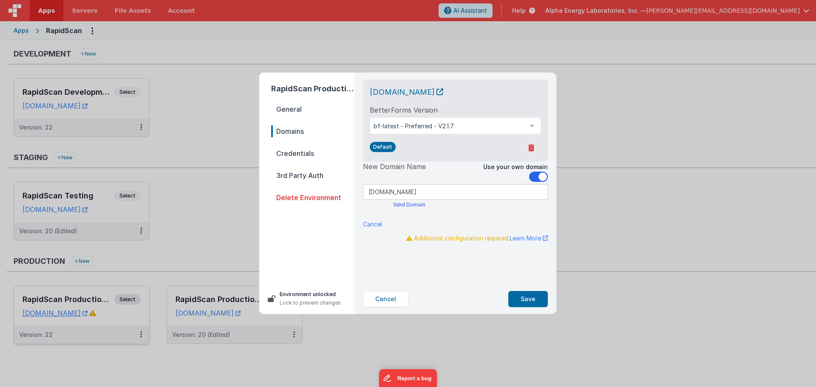
type input "old.rapidscan.aelabs.com"
click at [481, 212] on div "New Domain Name Use your own domain old .clientportal.cloud .fmbetterforms.com …" at bounding box center [455, 188] width 185 height 53
click at [533, 301] on button "Save" at bounding box center [529, 299] width 40 height 16
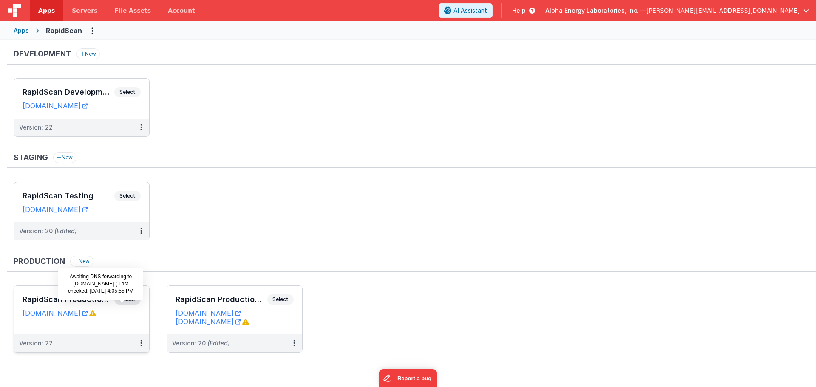
click at [96, 310] on icon at bounding box center [92, 313] width 7 height 7
click at [88, 311] on link "new.rapidscan.aelabs.com" at bounding box center [55, 313] width 65 height 9
click at [145, 343] on button at bounding box center [141, 344] width 16 height 18
click at [102, 297] on link "Edit" at bounding box center [111, 296] width 75 height 15
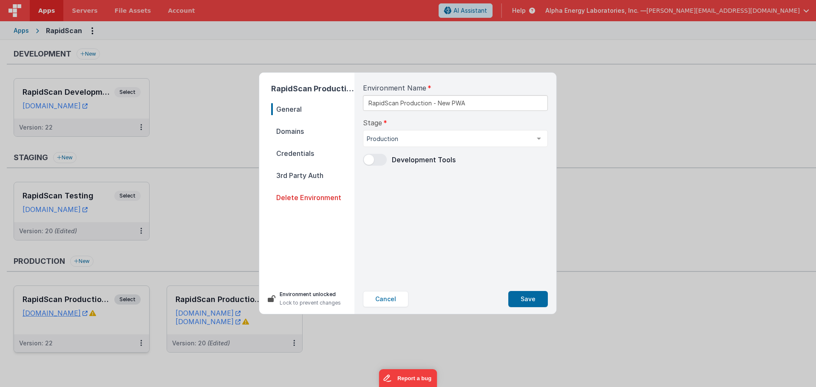
click at [298, 136] on span "Domains" at bounding box center [312, 131] width 83 height 12
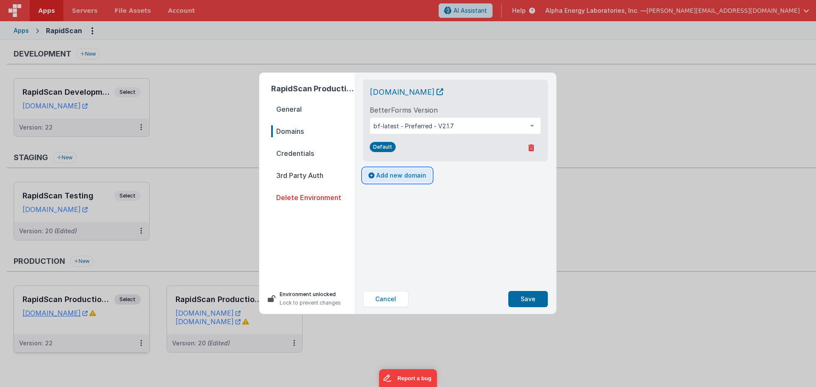
click at [383, 177] on button "Add new domain" at bounding box center [397, 175] width 69 height 14
select select "fmbetterforms.com"
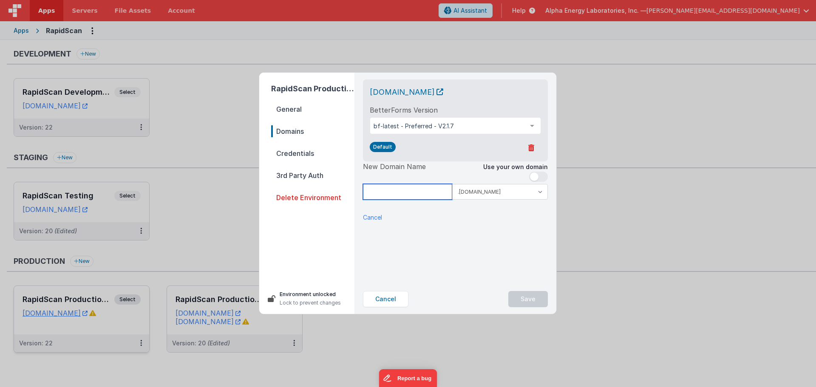
click at [395, 196] on input at bounding box center [407, 192] width 89 height 16
type input "newrapidscan"
click at [497, 226] on div "New Domain Name Use your own domain newrapidscan .clientportal.cloud .fmbetterf…" at bounding box center [455, 199] width 185 height 74
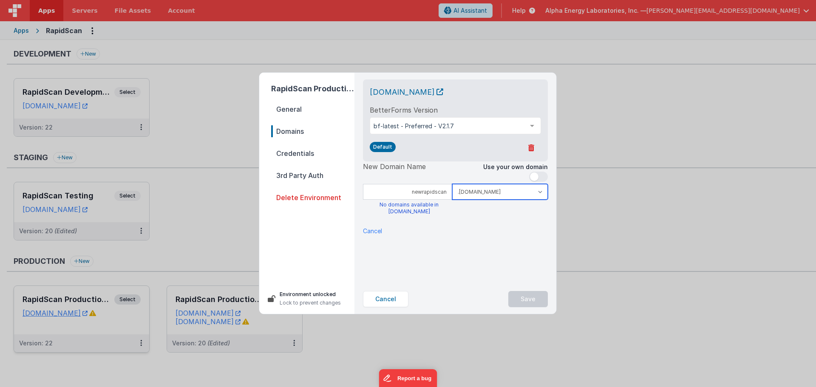
click at [528, 194] on select ".clientportal.cloud .fmbetterforms.com" at bounding box center [500, 192] width 96 height 16
click at [452, 184] on select ".clientportal.cloud .fmbetterforms.com" at bounding box center [500, 192] width 96 height 16
click at [500, 231] on div "new.rapidscan.aelabs.com BetterForms Version bf-latest - Preferred - V2.1.7 bf-…" at bounding box center [455, 179] width 199 height 212
click at [513, 190] on select ".clientportal.cloud .fmbetterforms.com" at bounding box center [500, 192] width 96 height 16
click at [452, 184] on select ".clientportal.cloud .fmbetterforms.com" at bounding box center [500, 192] width 96 height 16
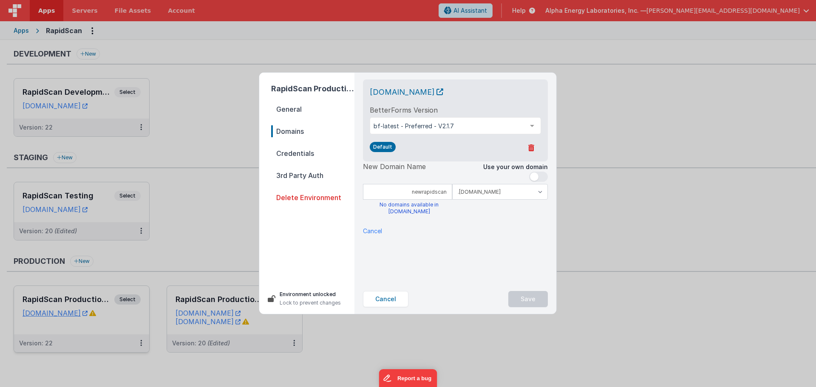
click at [466, 246] on div "new.rapidscan.aelabs.com BetterForms Version bf-latest - Preferred - V2.1.7 bf-…" at bounding box center [455, 179] width 199 height 212
click at [508, 243] on div "new.rapidscan.aelabs.com BetterForms Version bf-latest - Preferred - V2.1.7 bf-…" at bounding box center [455, 179] width 199 height 212
click at [518, 198] on select ".clientportal.cloud .fmbetterforms.com" at bounding box center [500, 192] width 96 height 16
select select "clientportal.cloud"
click at [452, 184] on select ".clientportal.cloud .fmbetterforms.com" at bounding box center [500, 192] width 96 height 16
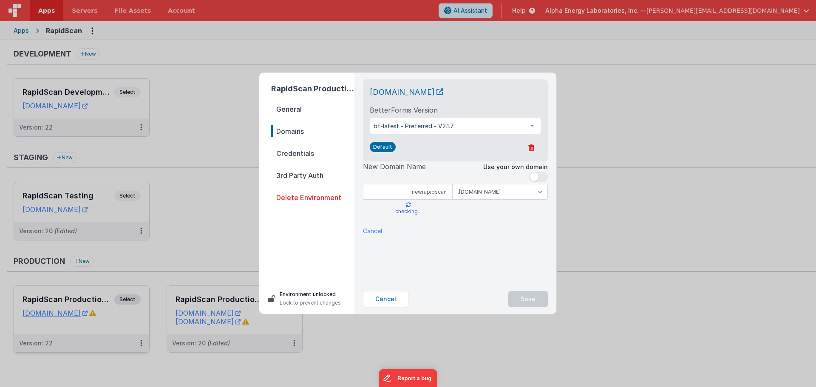
click at [484, 245] on div "new.rapidscan.aelabs.com BetterForms Version bf-latest - Preferred - V2.1.7 bf-…" at bounding box center [455, 179] width 199 height 212
click at [528, 297] on button "Save" at bounding box center [529, 299] width 40 height 16
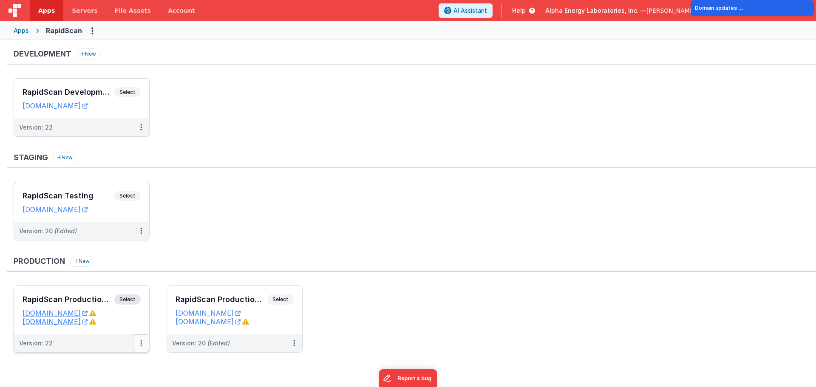
click at [142, 344] on button at bounding box center [141, 344] width 16 height 18
click at [112, 295] on link "Edit" at bounding box center [111, 296] width 75 height 15
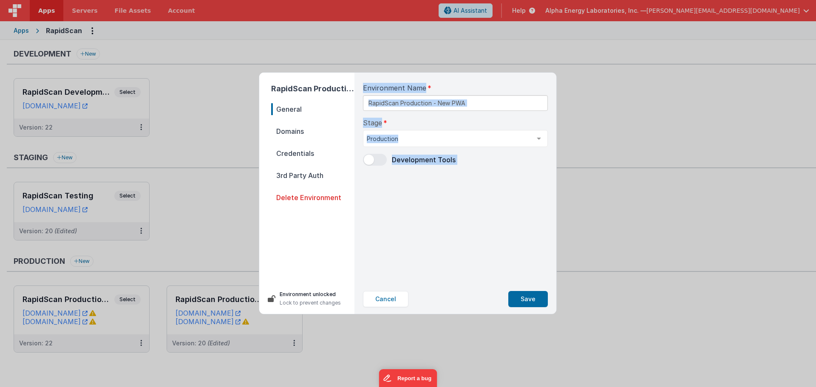
click at [424, 248] on div "Environment Name RapidScan Production - New PWA Stage Production Development St…" at bounding box center [455, 179] width 199 height 212
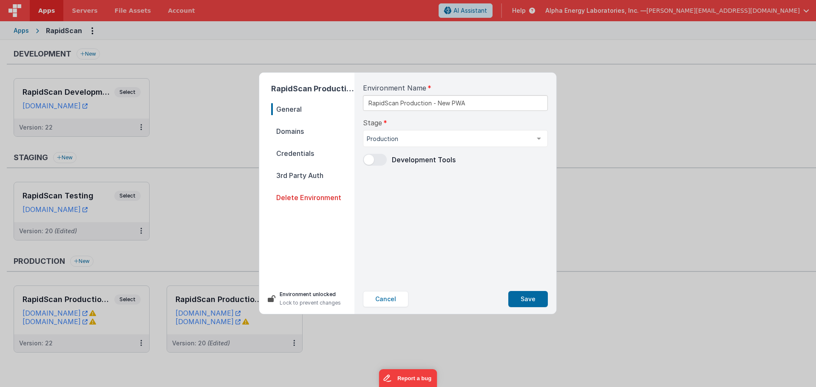
click at [288, 126] on span "Domains" at bounding box center [312, 131] width 83 height 12
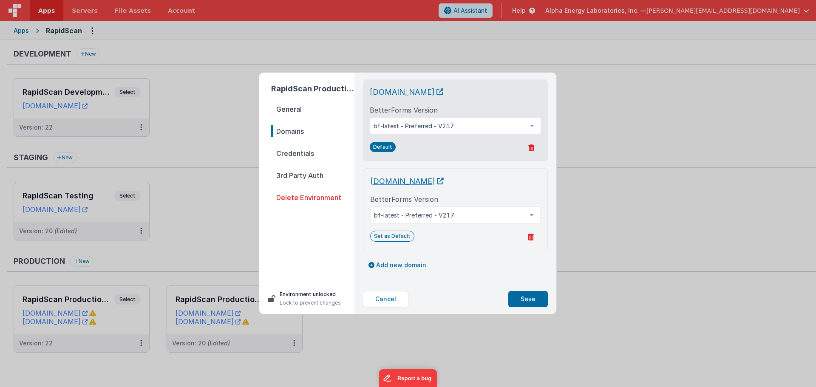
click at [424, 180] on span "newrapidscan.clientportal.cloud" at bounding box center [407, 181] width 74 height 9
click at [383, 301] on button "Cancel" at bounding box center [385, 299] width 45 height 16
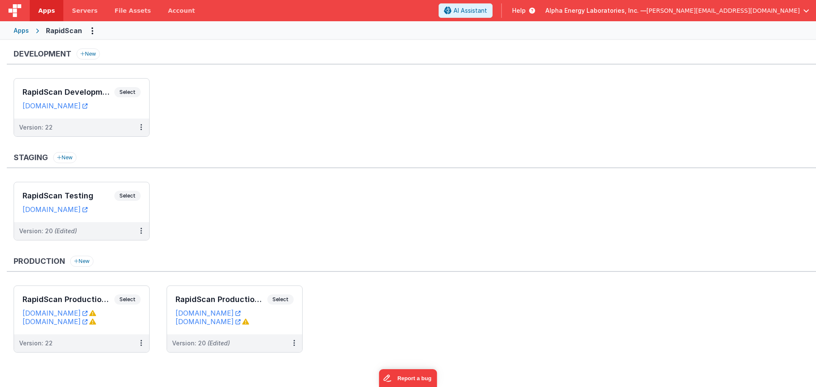
click at [245, 157] on div "Staging New" at bounding box center [412, 160] width 810 height 16
click at [114, 345] on div "Version: 22" at bounding box center [76, 343] width 114 height 9
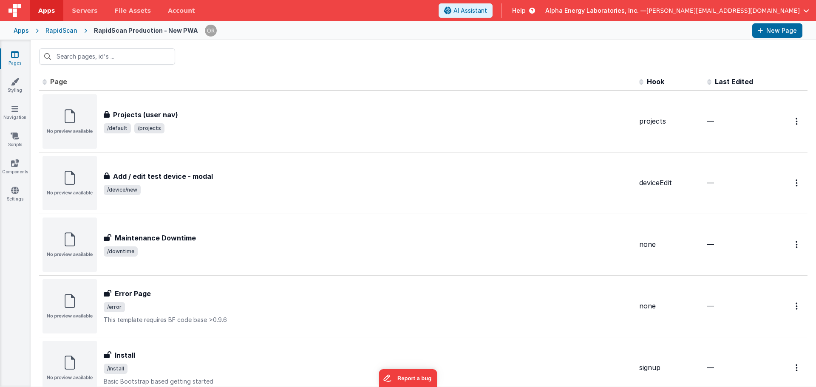
click at [25, 30] on div "Apps" at bounding box center [21, 30] width 15 height 9
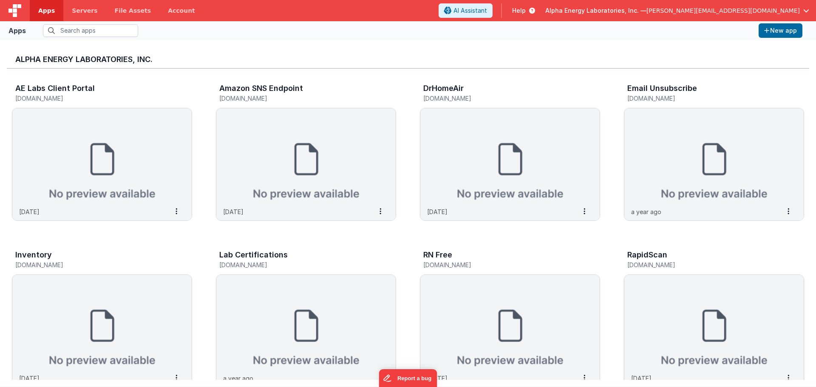
click at [710, 326] on img at bounding box center [714, 322] width 179 height 95
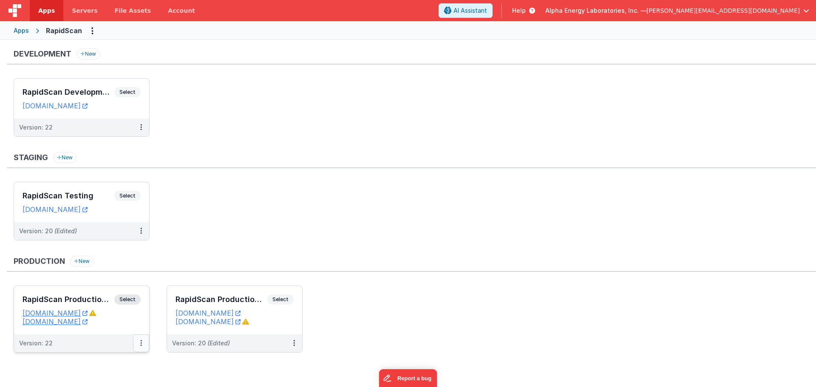
click at [141, 344] on icon at bounding box center [141, 343] width 2 height 0
click at [312, 200] on div at bounding box center [408, 193] width 816 height 387
click at [278, 173] on div "Staging New RapidScan Testing Select URLs rapidscantest.fmbetterforms.com Versi…" at bounding box center [412, 200] width 810 height 97
click at [132, 91] on span "Select" at bounding box center [127, 92] width 26 height 10
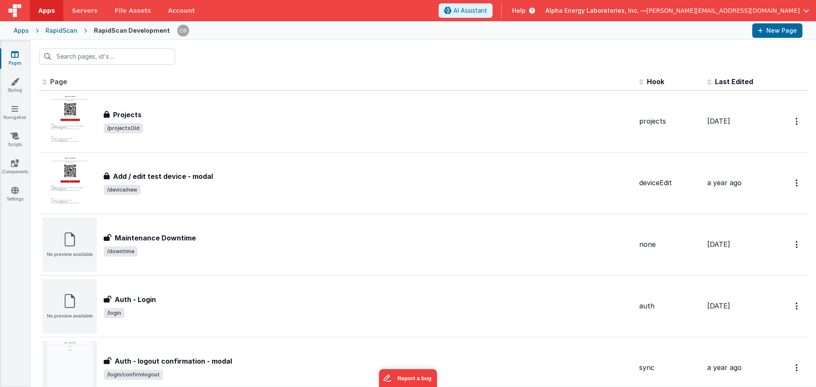
click at [63, 31] on div "RapidScan" at bounding box center [61, 30] width 32 height 9
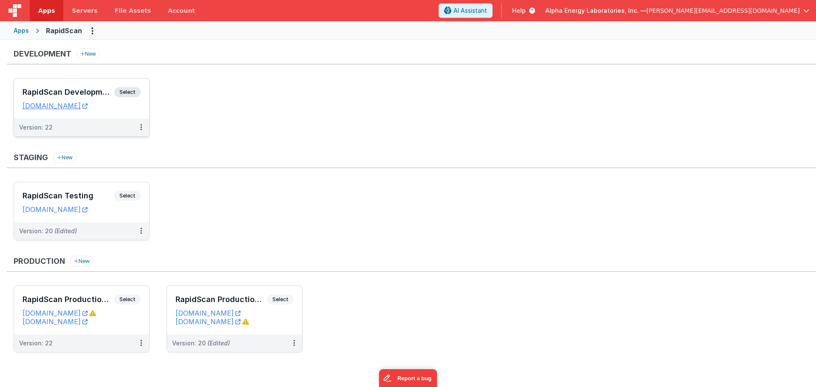
click at [126, 89] on span "Select" at bounding box center [127, 92] width 26 height 10
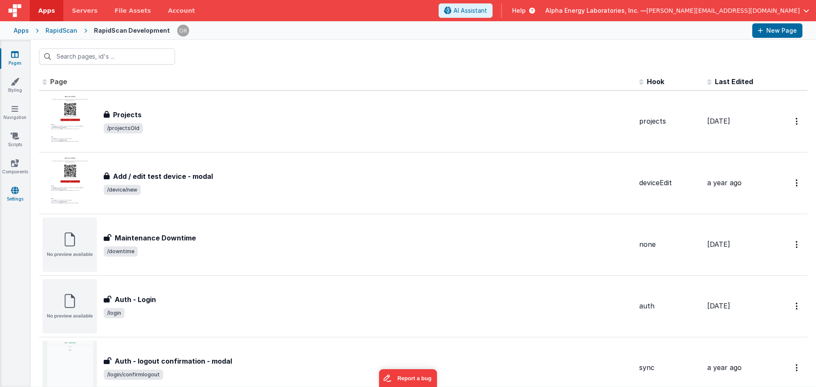
click at [17, 196] on link "Settings" at bounding box center [15, 194] width 31 height 17
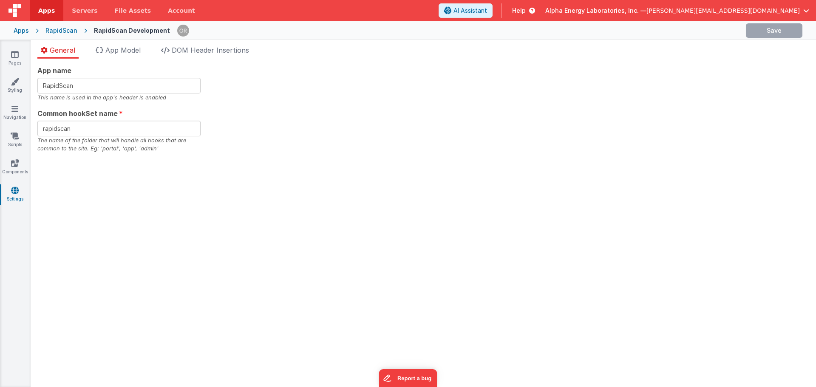
click at [57, 33] on div "RapidScan" at bounding box center [61, 30] width 32 height 9
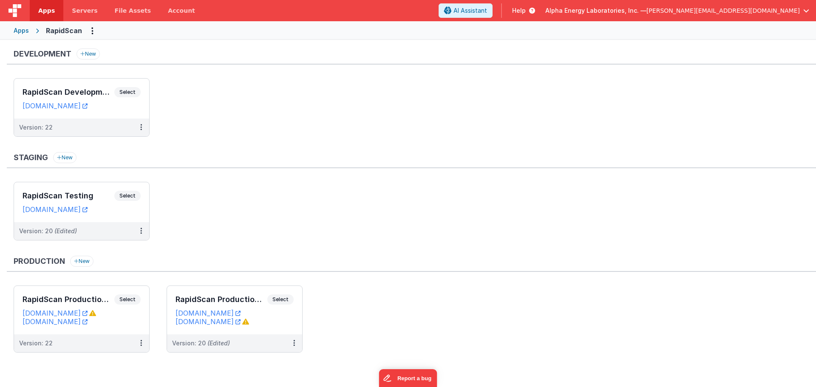
click at [21, 30] on div "Apps" at bounding box center [21, 30] width 15 height 9
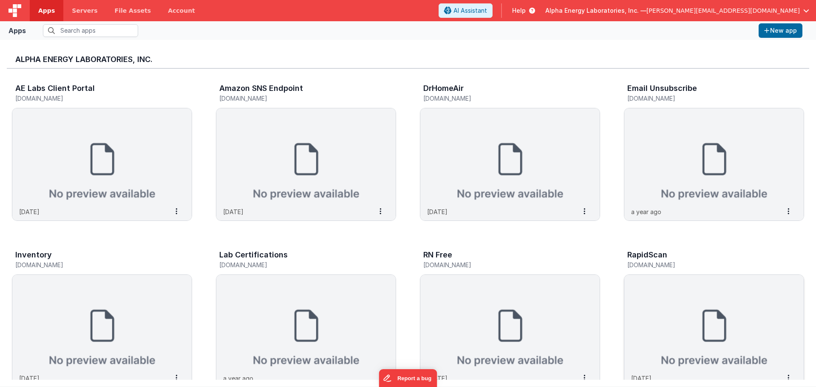
click at [714, 325] on img at bounding box center [714, 322] width 179 height 95
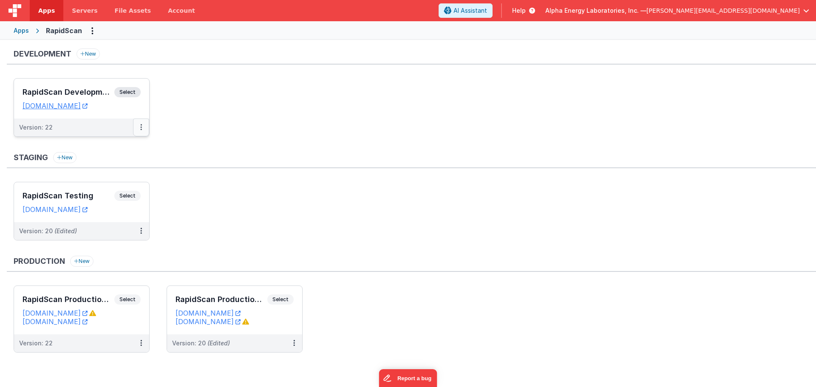
click at [140, 128] on icon at bounding box center [141, 127] width 2 height 0
click at [124, 147] on link "Edit" at bounding box center [111, 146] width 75 height 15
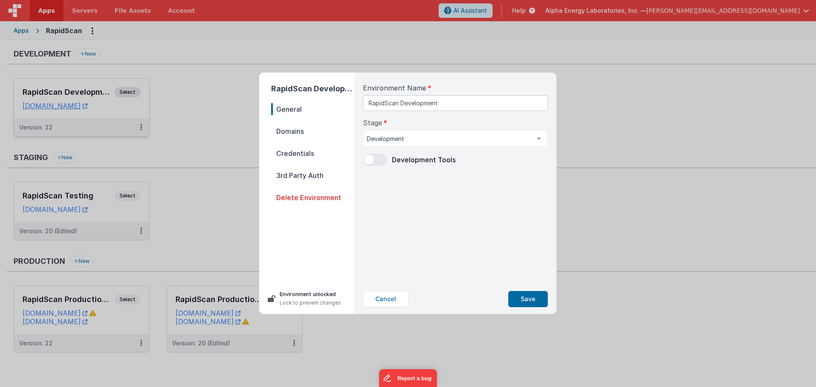
click at [283, 135] on span "Domains" at bounding box center [312, 131] width 83 height 12
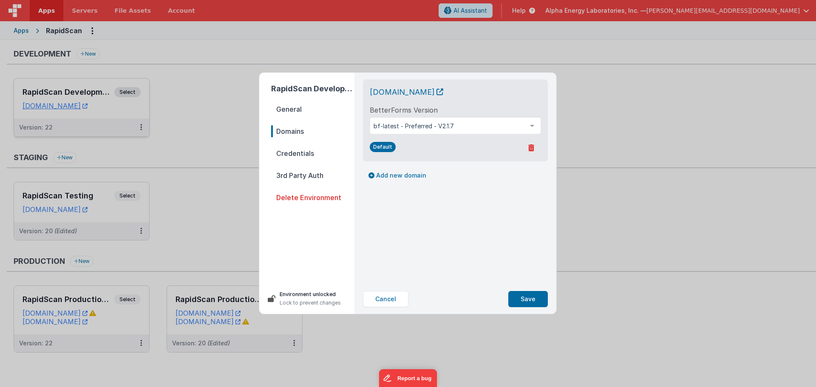
click at [289, 149] on span "Credentials" at bounding box center [312, 154] width 83 height 12
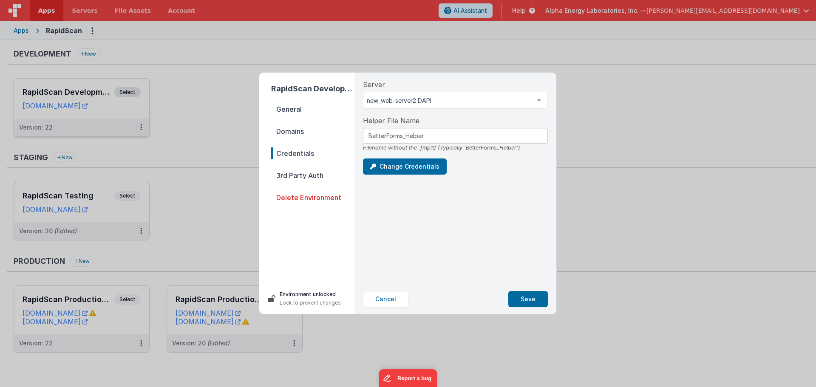
click at [293, 174] on span "3rd Party Auth" at bounding box center [312, 176] width 83 height 12
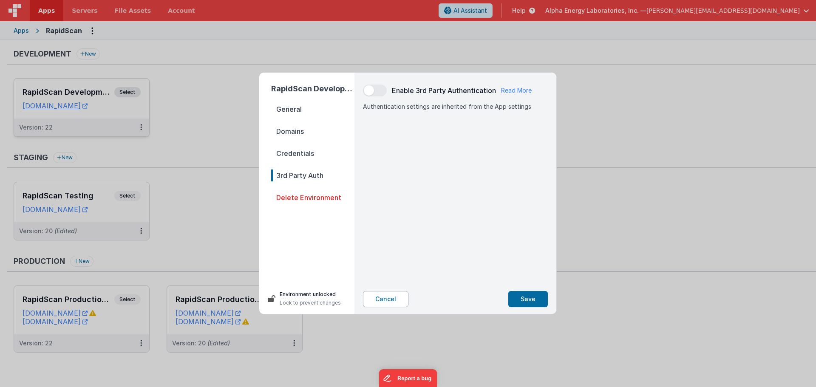
click at [395, 299] on button "Cancel" at bounding box center [385, 299] width 45 height 16
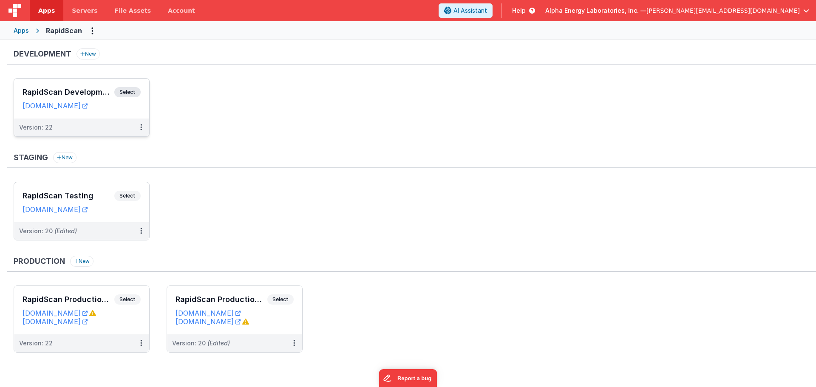
click at [136, 91] on span "Select" at bounding box center [127, 92] width 26 height 10
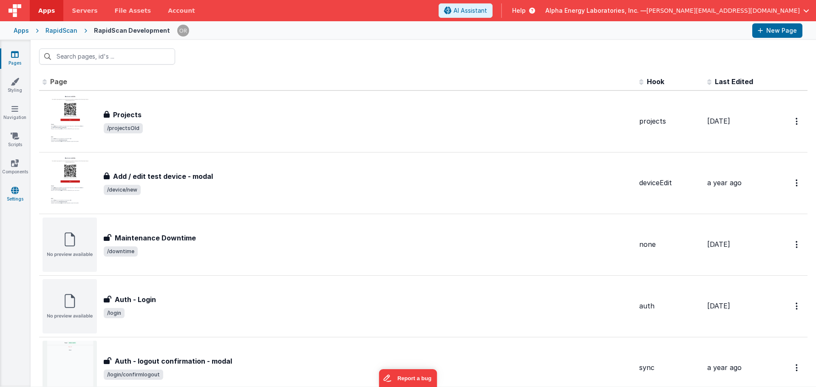
click at [25, 186] on link "Settings" at bounding box center [15, 194] width 31 height 17
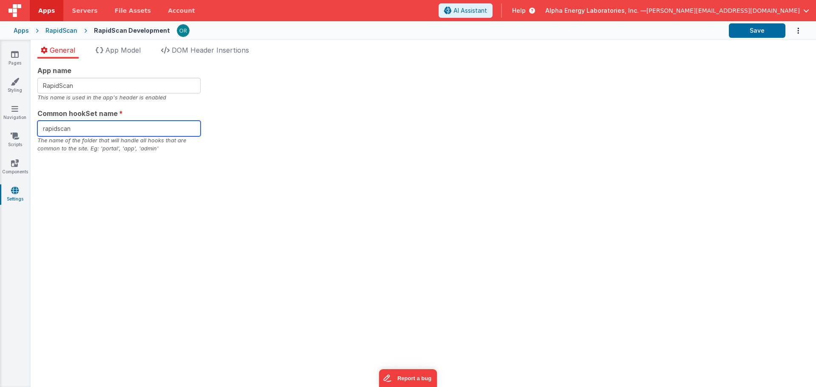
click at [79, 129] on input "rapidscan" at bounding box center [118, 129] width 163 height 16
click at [372, 128] on div "App name RapidScan This name is used in the app's header is enabled Common hook…" at bounding box center [423, 109] width 772 height 88
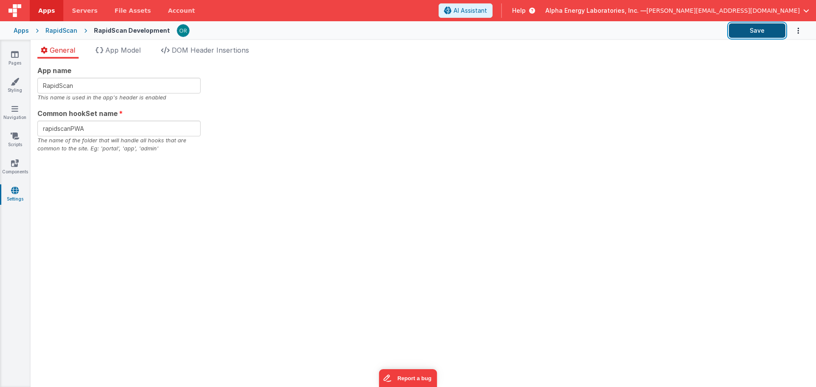
click at [761, 31] on button "Save" at bounding box center [757, 30] width 57 height 14
click at [60, 130] on input "rapidscanPWA" at bounding box center [118, 129] width 163 height 16
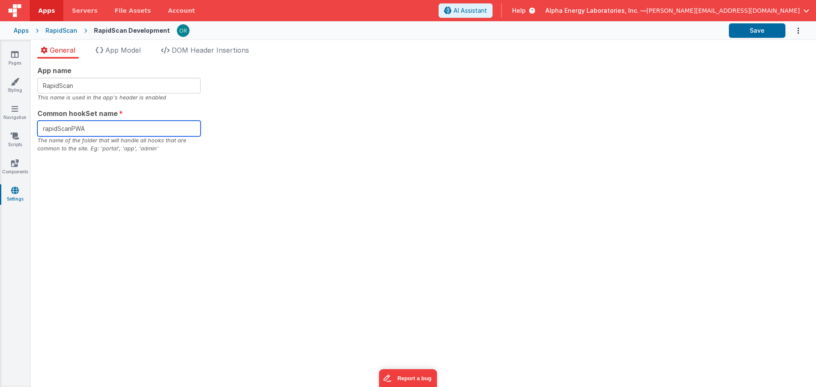
type input "rapidScanPWA"
drag, startPoint x: 731, startPoint y: 119, endPoint x: 756, endPoint y: 48, distance: 74.5
click at [731, 115] on div "App name RapidScan This name is used in the app's header is enabled Common hook…" at bounding box center [423, 109] width 772 height 88
click at [757, 29] on button "Save" at bounding box center [757, 30] width 57 height 14
click at [489, 160] on div "App name RapidScan This name is used in the app's header is enabled Common hook…" at bounding box center [424, 223] width 786 height 329
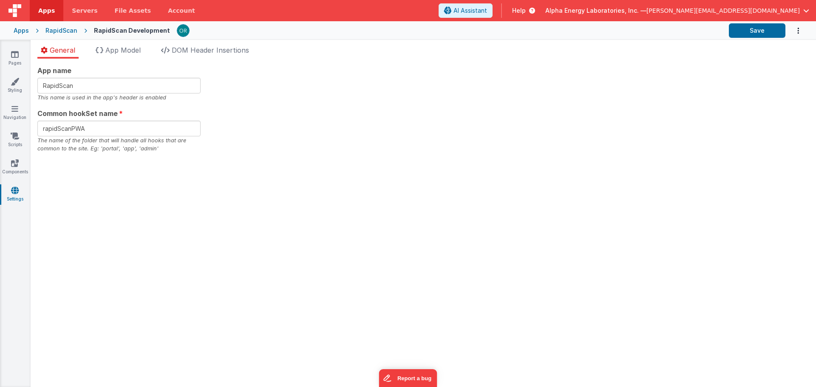
click at [62, 31] on div "RapidScan" at bounding box center [61, 30] width 32 height 9
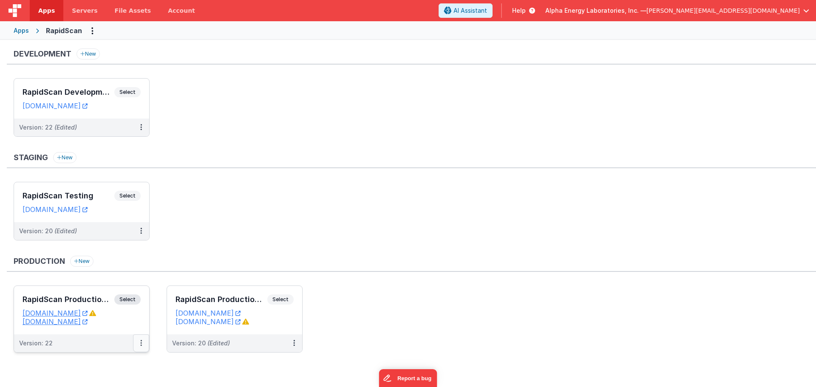
click at [145, 349] on button at bounding box center [141, 344] width 16 height 18
click at [297, 206] on div at bounding box center [408, 193] width 816 height 387
click at [294, 344] on icon at bounding box center [294, 343] width 2 height 0
click at [267, 318] on link "Deploy..." at bounding box center [264, 311] width 75 height 15
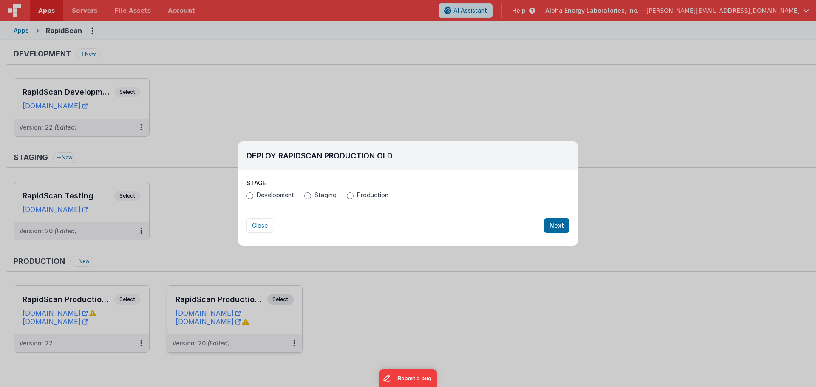
click at [293, 195] on span "Development" at bounding box center [275, 195] width 37 height 9
click at [253, 195] on input "Development" at bounding box center [250, 196] width 7 height 7
radio input "true"
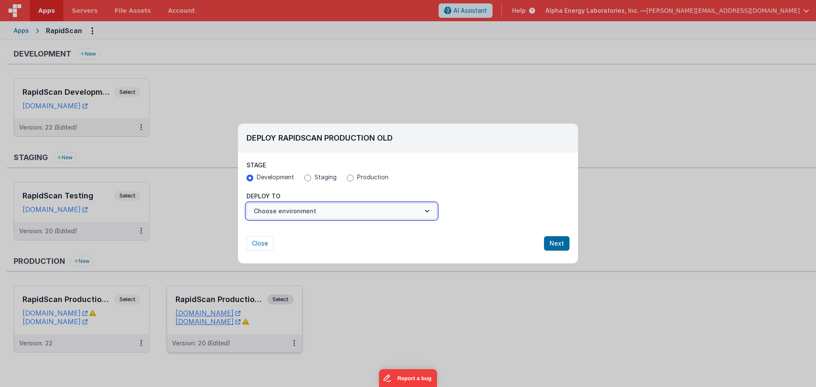
click at [306, 213] on button "Choose environment" at bounding box center [342, 211] width 190 height 16
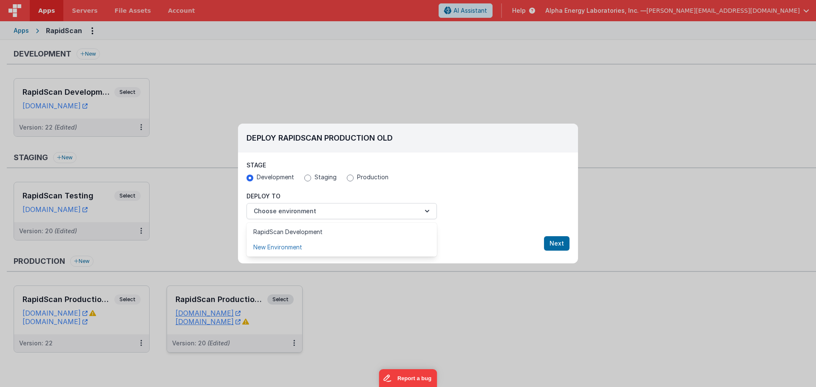
click at [290, 247] on link "New Environment" at bounding box center [342, 247] width 190 height 15
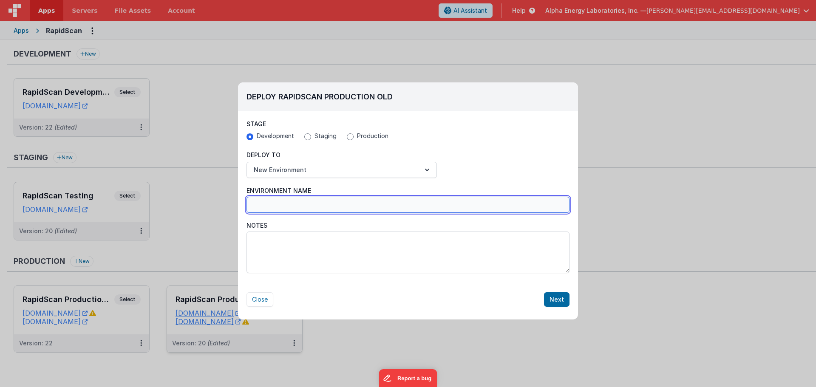
click at [287, 198] on input "Environment Name" at bounding box center [408, 205] width 323 height 16
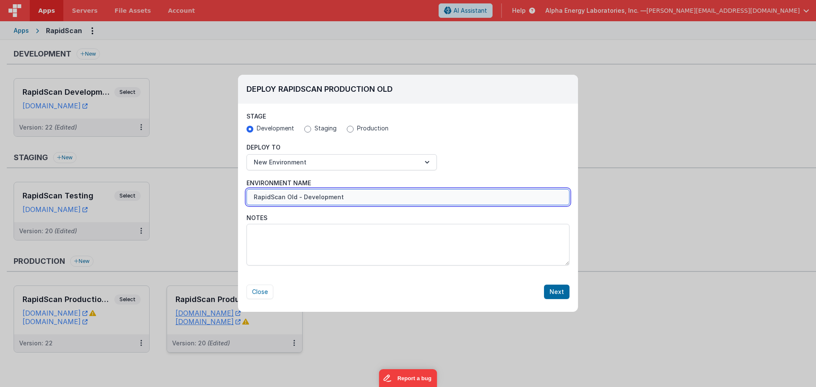
click at [332, 192] on input "RapidScan Old - Development" at bounding box center [408, 197] width 323 height 16
type input "RapidScan Old - Dev"
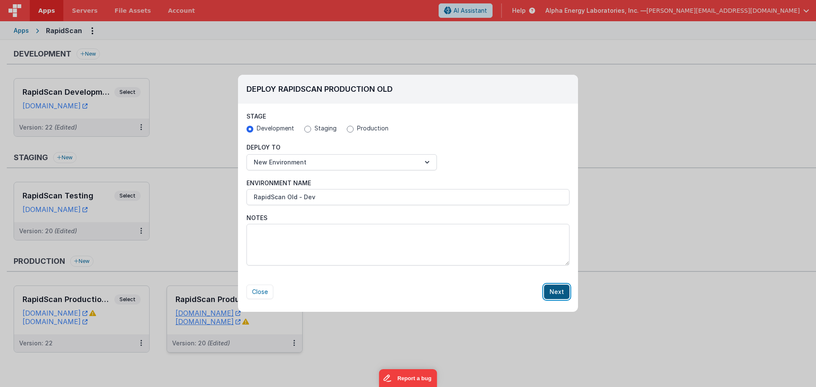
click at [556, 289] on button "Next" at bounding box center [557, 292] width 26 height 14
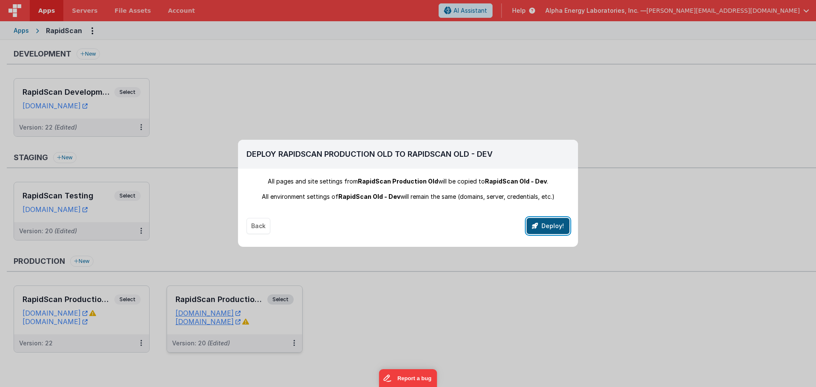
click at [559, 228] on button "Deploy!" at bounding box center [548, 226] width 43 height 16
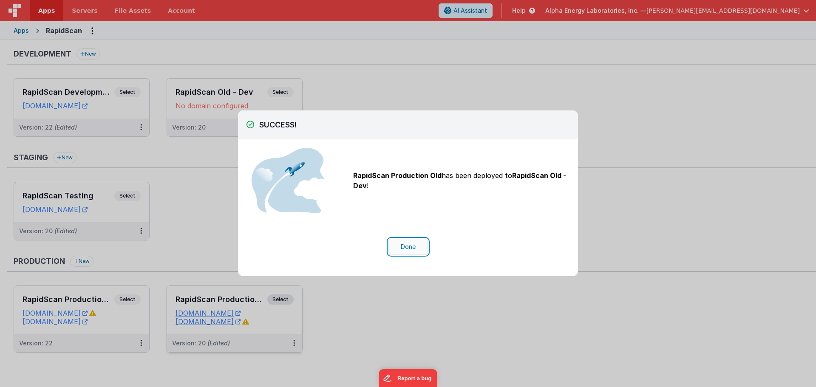
click at [409, 248] on button "Done" at bounding box center [409, 247] width 40 height 16
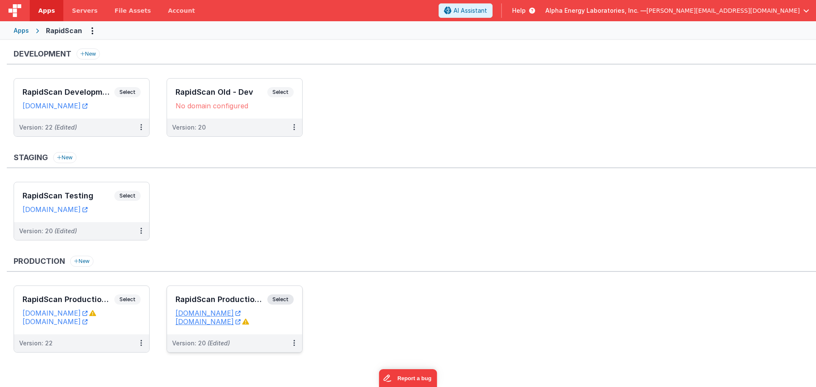
click at [453, 174] on div "Staging New RapidScan Testing Select URLs rapidscantest.fmbetterforms.com Versi…" at bounding box center [412, 200] width 810 height 97
click at [144, 124] on button at bounding box center [141, 128] width 16 height 18
click at [131, 144] on link "Edit" at bounding box center [111, 146] width 75 height 15
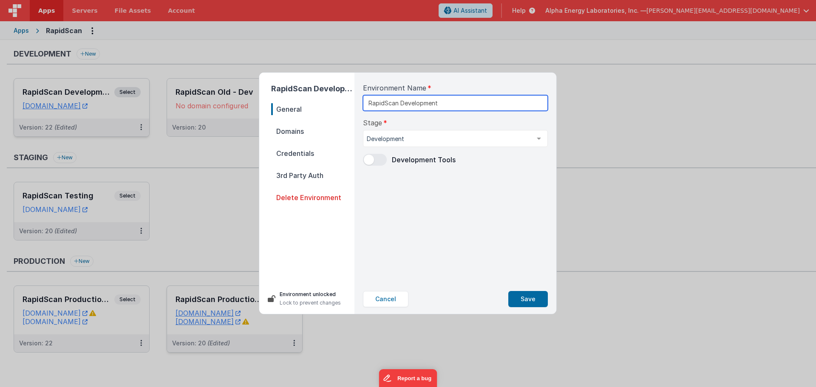
click at [427, 102] on input "RapidScan Development" at bounding box center [455, 103] width 185 height 16
type input "RapidScan PWA - Dev"
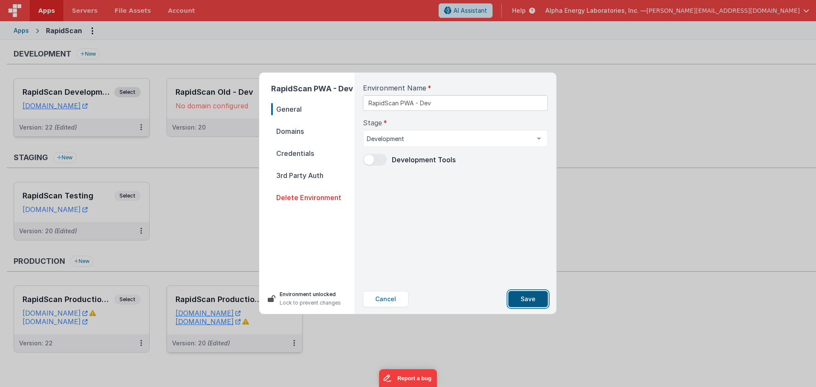
click at [526, 303] on button "Save" at bounding box center [529, 299] width 40 height 16
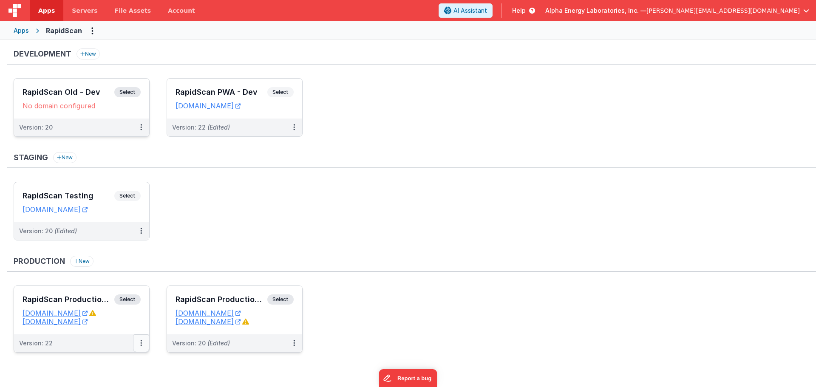
click at [141, 347] on button at bounding box center [141, 344] width 16 height 18
click at [91, 298] on link "Edit" at bounding box center [111, 296] width 75 height 15
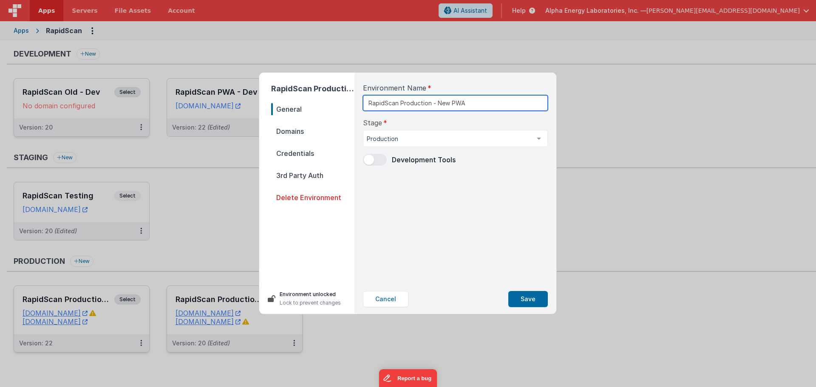
click at [409, 105] on input "RapidScan Production - New PWA" at bounding box center [455, 103] width 185 height 16
type input "RapidScan PWA - Prod"
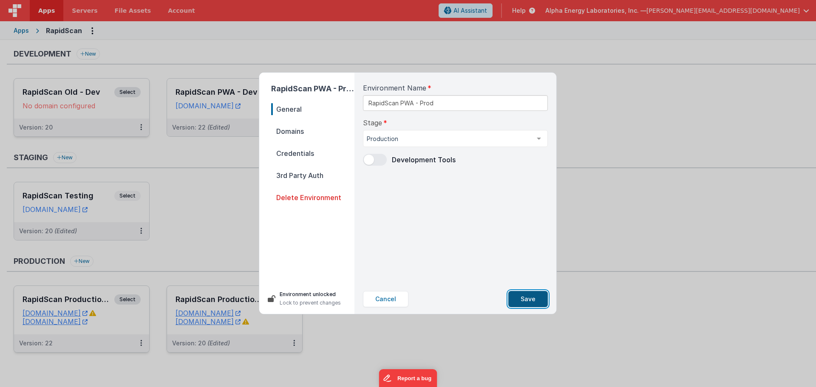
click at [532, 301] on button "Save" at bounding box center [529, 299] width 40 height 16
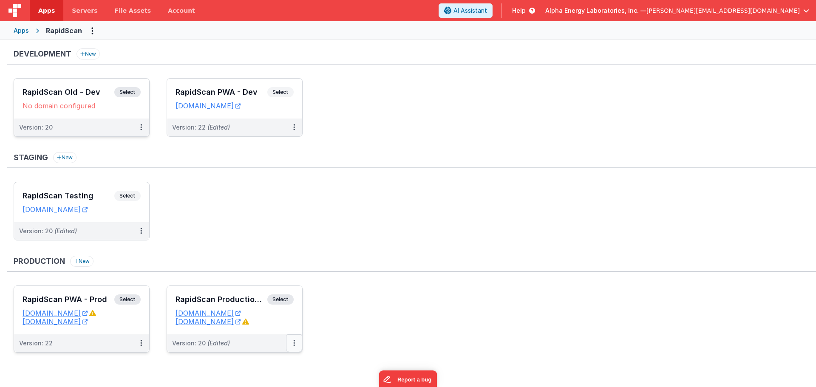
click at [299, 345] on button at bounding box center [294, 344] width 16 height 18
click at [262, 296] on link "Edit" at bounding box center [264, 296] width 75 height 15
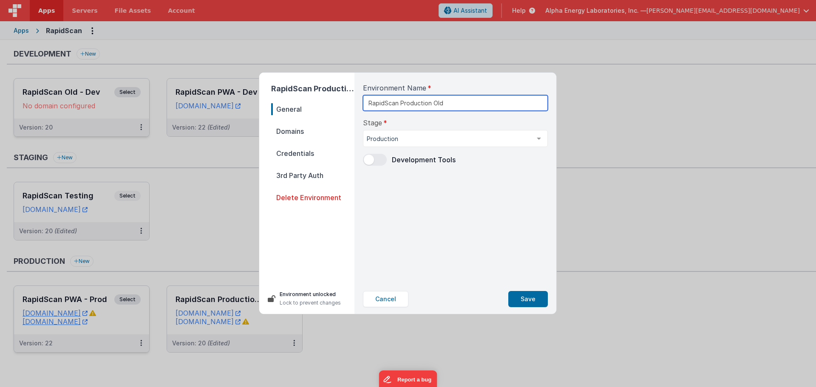
click at [421, 106] on input "RapidScan Production Old" at bounding box center [455, 103] width 185 height 16
type input "RapidScan Old - Prod"
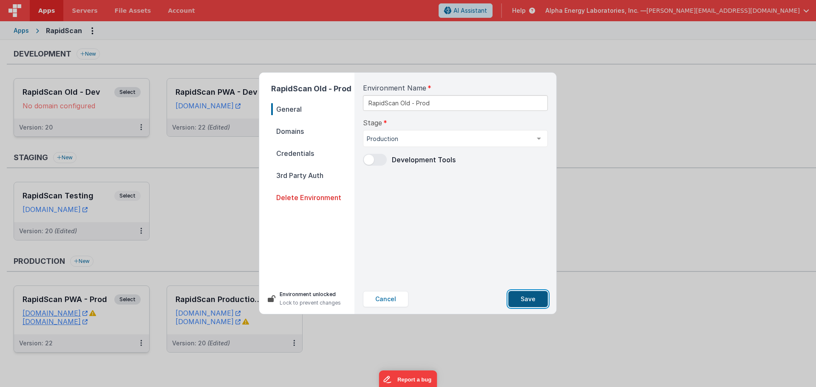
click at [528, 305] on button "Save" at bounding box center [529, 299] width 40 height 16
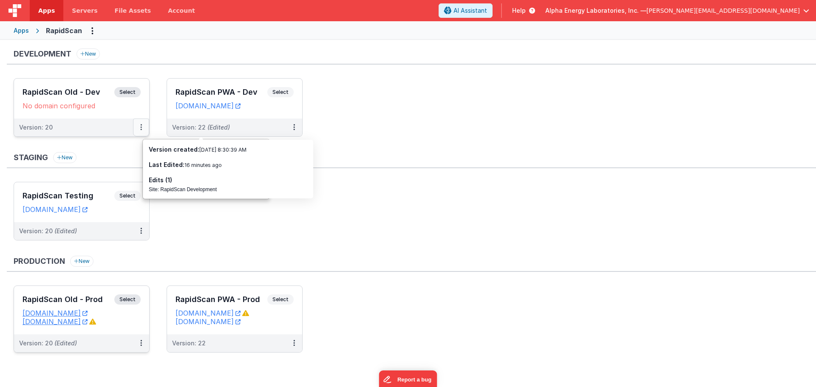
click at [145, 125] on button at bounding box center [141, 128] width 16 height 18
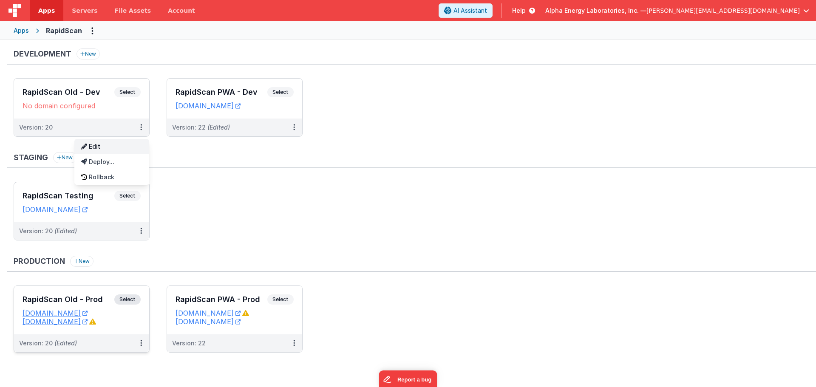
click at [125, 151] on link "Edit" at bounding box center [111, 146] width 75 height 15
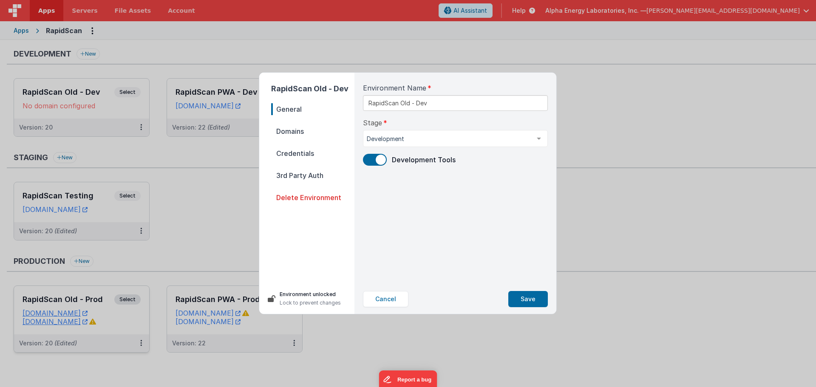
click at [293, 132] on span "Domains" at bounding box center [312, 131] width 83 height 12
select select "fmbetterforms.com"
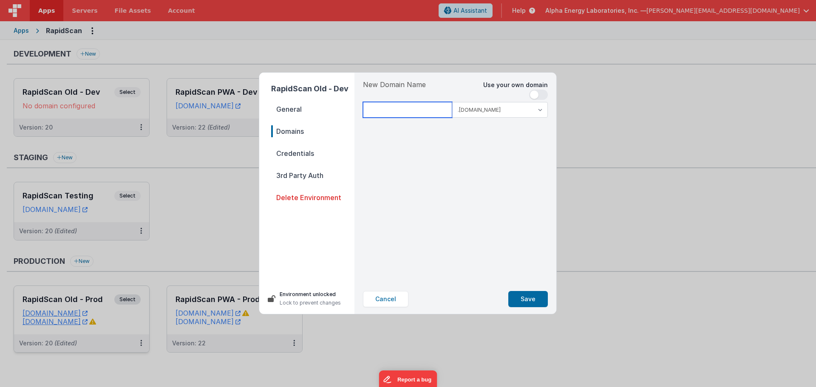
click at [389, 111] on input at bounding box center [407, 110] width 89 height 16
type input "rapidscanolddev"
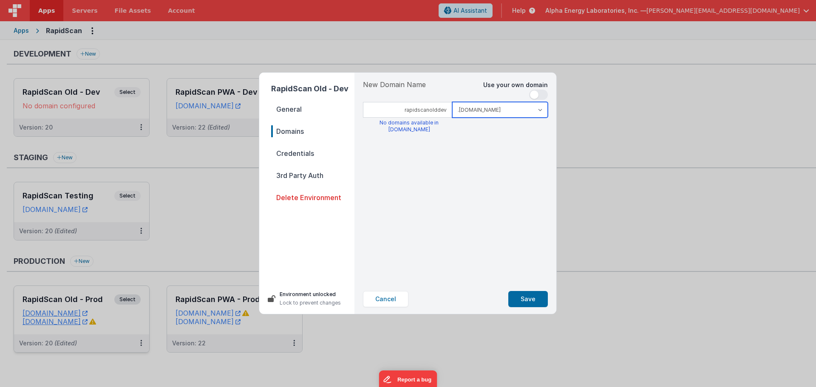
click at [485, 107] on select ".clientportal.cloud .fmbetterforms.com" at bounding box center [500, 110] width 96 height 16
click at [452, 102] on select ".clientportal.cloud .fmbetterforms.com" at bounding box center [500, 110] width 96 height 16
click at [474, 179] on div "New Domain Name Use your own domain rapidscanolddev .clientportal.cloud .fmbett…" at bounding box center [455, 179] width 199 height 212
click at [523, 112] on select ".clientportal.cloud .fmbetterforms.com" at bounding box center [500, 110] width 96 height 16
select select "fmbetterforms.com"
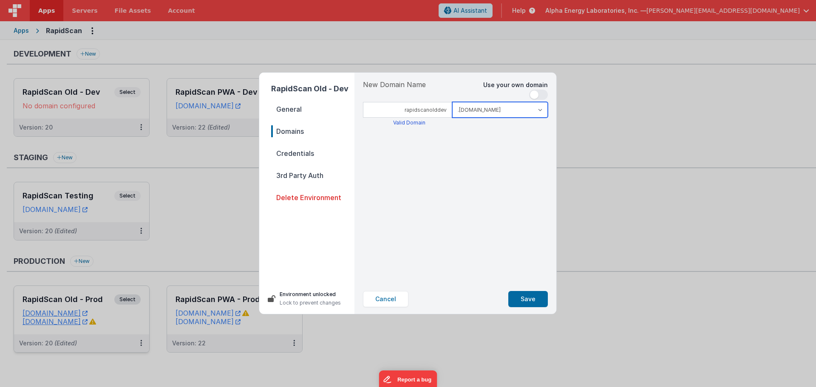
click at [452, 102] on select ".clientportal.cloud .fmbetterforms.com" at bounding box center [500, 110] width 96 height 16
click at [487, 189] on div "New Domain Name Use your own domain rapidscanolddev .clientportal.cloud .fmbett…" at bounding box center [455, 179] width 199 height 212
click at [524, 300] on button "Save" at bounding box center [529, 299] width 40 height 16
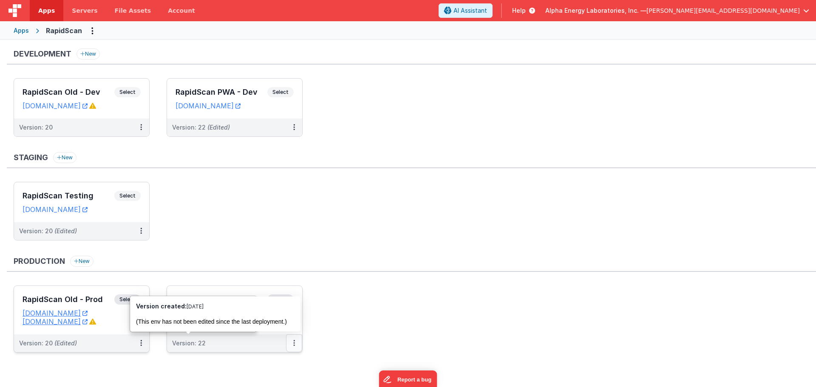
click at [298, 347] on button at bounding box center [294, 344] width 16 height 18
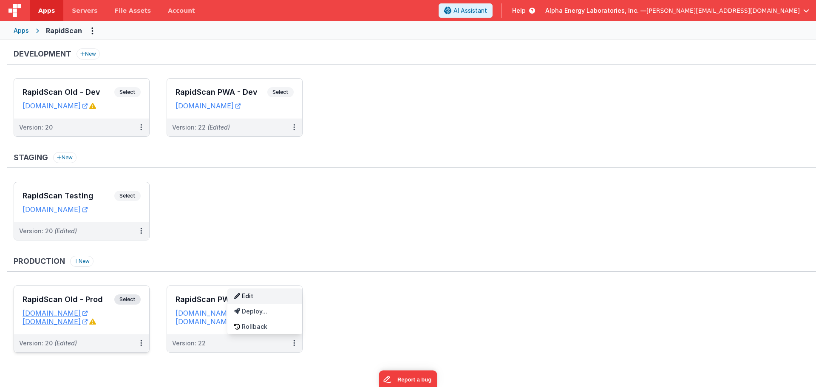
click at [267, 300] on link "Edit" at bounding box center [264, 296] width 75 height 15
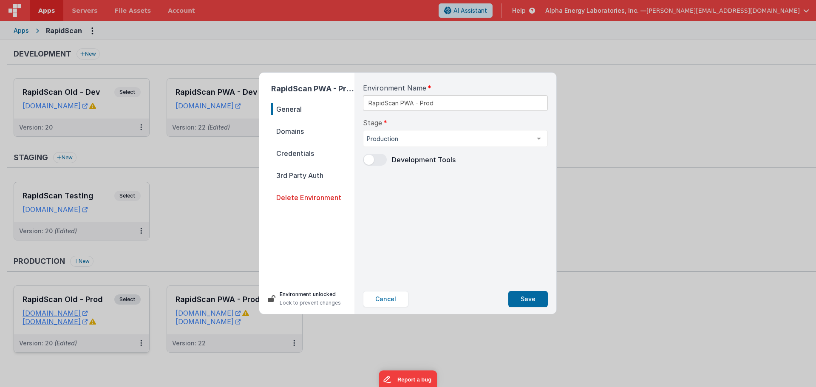
click at [290, 129] on span "Domains" at bounding box center [312, 131] width 83 height 12
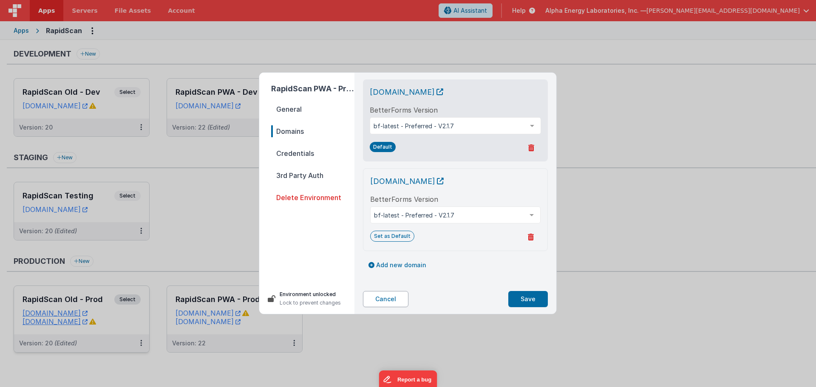
click at [372, 298] on button "Cancel" at bounding box center [385, 299] width 45 height 16
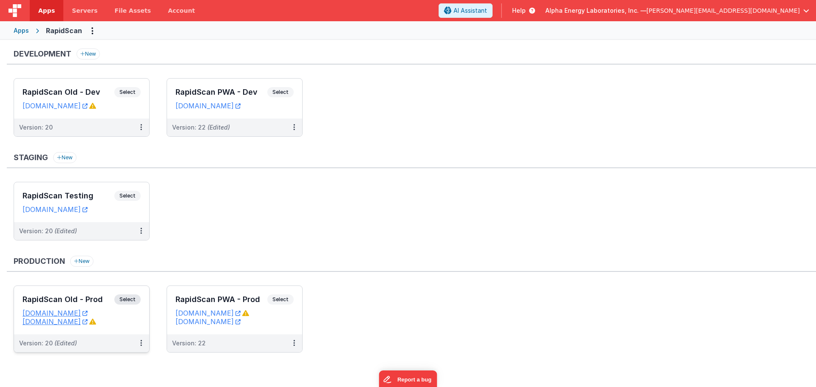
click at [347, 242] on ul "RapidScan Testing Select URLs rapidscantest.fmbetterforms.com Version: 20 (Edit…" at bounding box center [415, 215] width 803 height 67
click at [234, 164] on div "Staging New" at bounding box center [412, 160] width 810 height 16
drag, startPoint x: 288, startPoint y: 182, endPoint x: 294, endPoint y: 165, distance: 18.0
click at [288, 182] on ul "RapidScan Testing Select URLs rapidscantest.fmbetterforms.com Version: 20 (Edit…" at bounding box center [415, 215] width 803 height 67
click at [358, 203] on ul "RapidScan Testing Select URLs rapidscantest.fmbetterforms.com Version: 20 (Edit…" at bounding box center [415, 215] width 803 height 67
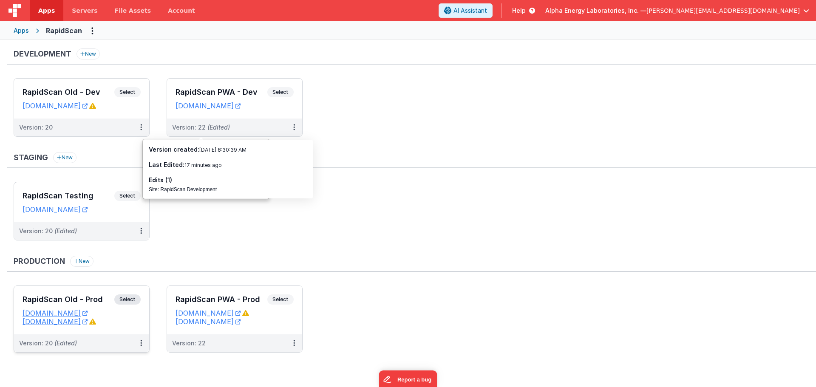
click at [528, 192] on ul "RapidScan Testing Select URLs rapidscantest.fmbetterforms.com Version: 20 (Edit…" at bounding box center [415, 215] width 803 height 67
click at [140, 128] on icon at bounding box center [141, 127] width 2 height 0
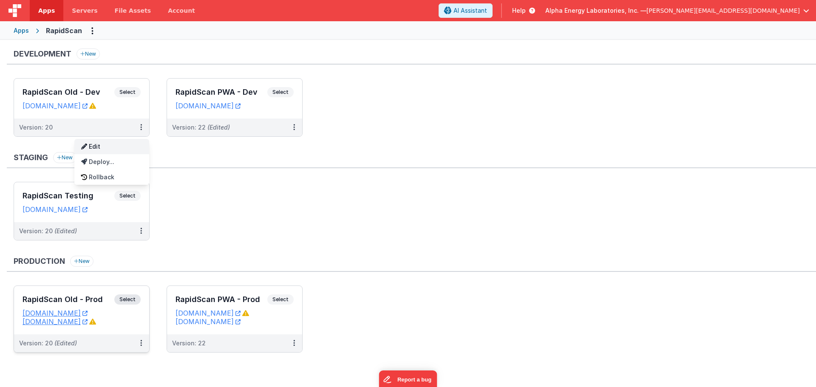
click at [119, 148] on link "Edit" at bounding box center [111, 146] width 75 height 15
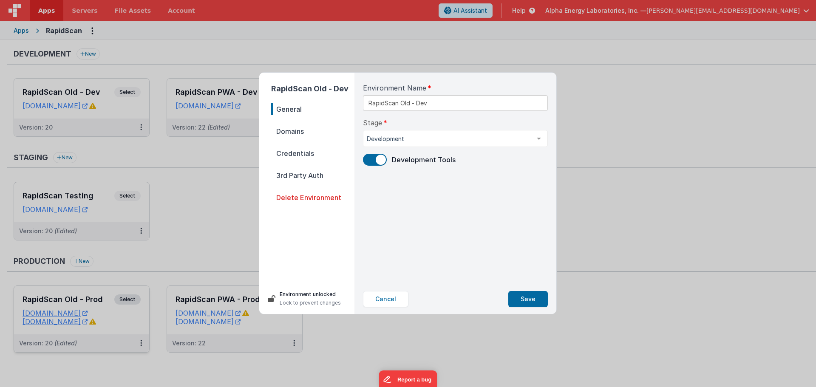
click at [296, 299] on p "Lock to prevent changes" at bounding box center [310, 303] width 61 height 9
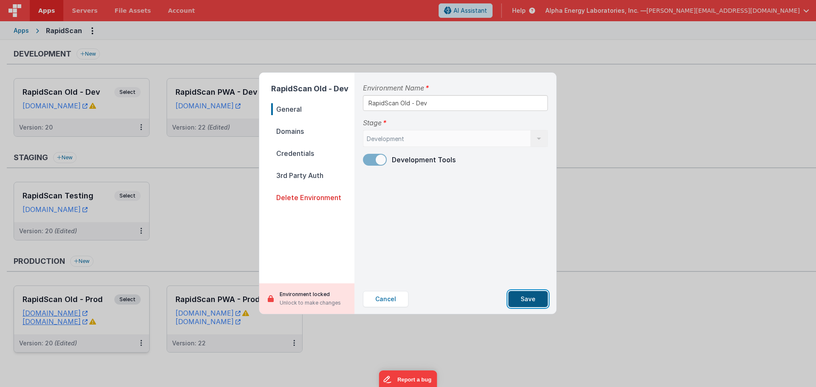
click at [538, 298] on button "Save" at bounding box center [529, 299] width 40 height 16
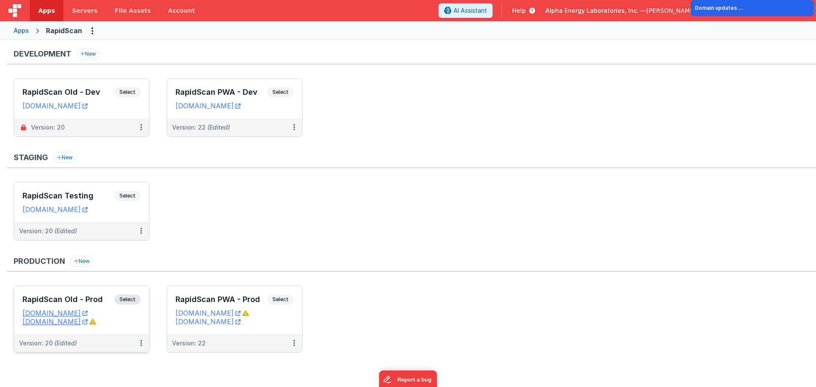
click at [260, 190] on ul "RapidScan Testing Select URLs rapidscantest.fmbetterforms.com Version: 20 (Edit…" at bounding box center [415, 215] width 803 height 67
click at [320, 180] on div "Staging New RapidScan Testing Select URLs rapidscantest.fmbetterforms.com Versi…" at bounding box center [412, 200] width 810 height 97
click at [579, 204] on ul "RapidScan Testing Select URLs rapidscantest.fmbetterforms.com Version: 20 (Edit…" at bounding box center [415, 215] width 803 height 67
click at [432, 259] on div "Production New" at bounding box center [412, 264] width 810 height 16
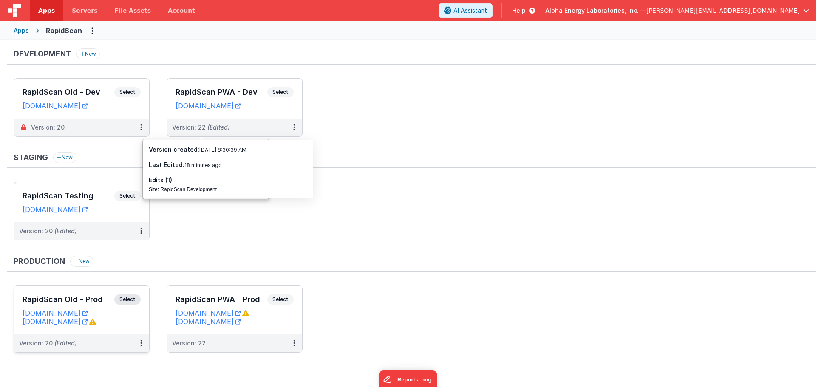
click at [474, 293] on ul "RapidScan Old - Prod Select URLs rapidscan.aelabs.com old.rapidscan.aelabs.com …" at bounding box center [415, 324] width 803 height 76
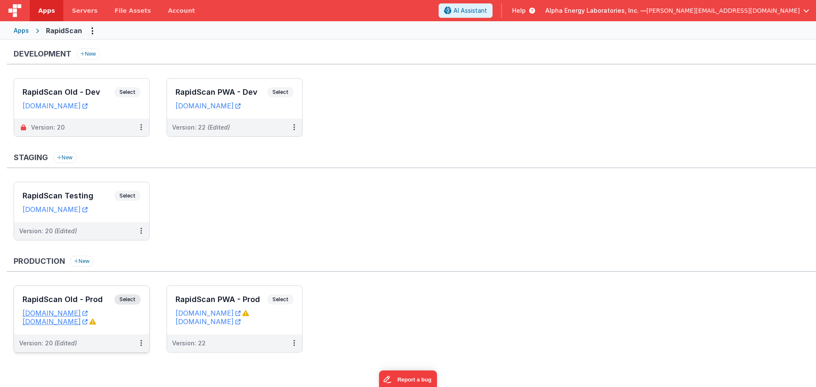
click at [396, 109] on ul "RapidScan Old - Dev Select URLs rapidscanolddev.fmbetterforms.com Version: 20 R…" at bounding box center [415, 111] width 803 height 67
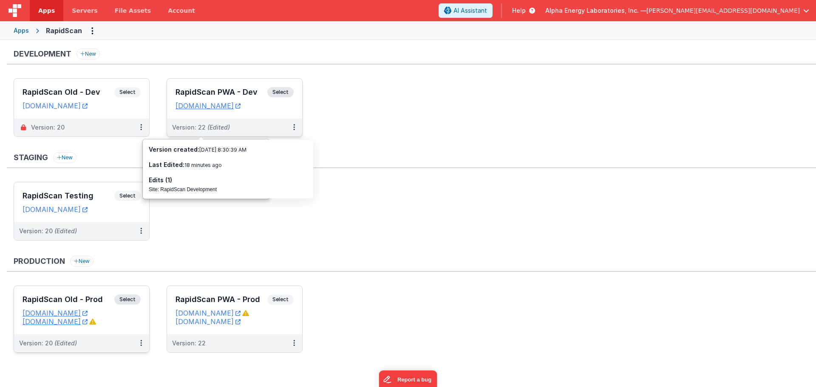
click at [284, 94] on span "Select" at bounding box center [280, 92] width 26 height 10
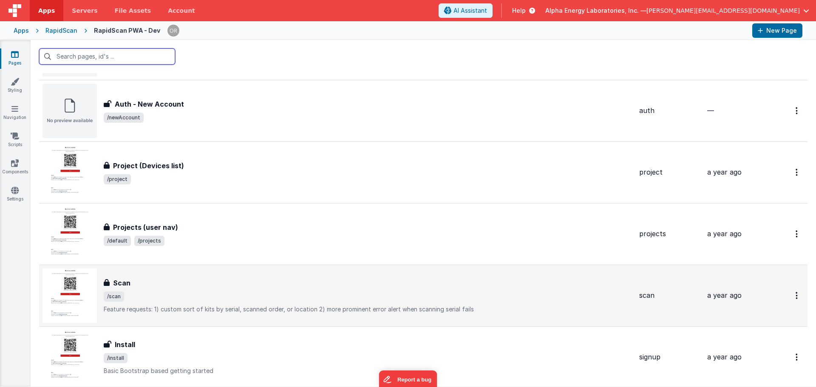
scroll to position [595, 0]
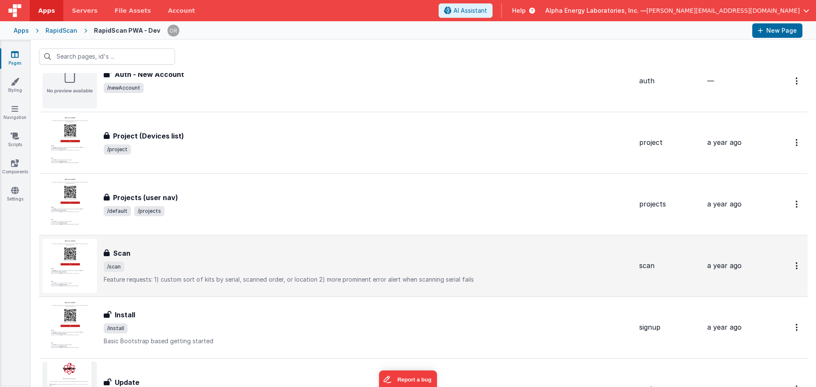
click at [230, 267] on span "/scan" at bounding box center [368, 267] width 529 height 10
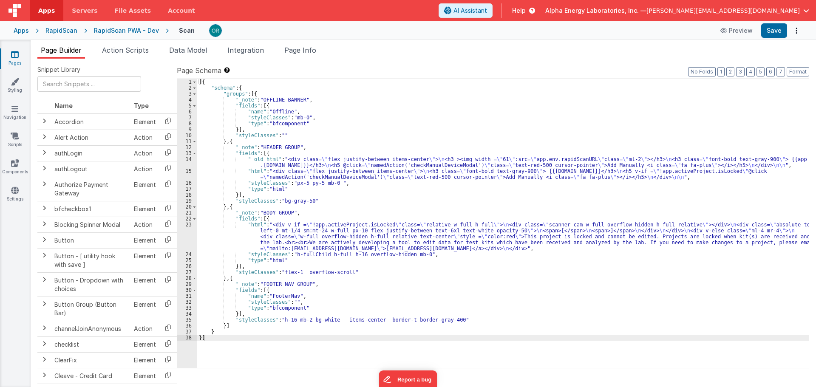
click at [369, 246] on div "[{ "schema" : { "groups" : [{ "_note" : "OFFLINE BANNER" , "fields" : [{ "name"…" at bounding box center [503, 229] width 612 height 301
click at [366, 224] on div "[{ "schema" : { "groups" : [{ "_note" : "OFFLINE BANNER" , "fields" : [{ "name"…" at bounding box center [503, 229] width 612 height 301
click at [365, 257] on div "[{ "schema" : { "groups" : [{ "_note" : "OFFLINE BANNER" , "fields" : [{ "name"…" at bounding box center [503, 229] width 612 height 301
click at [365, 228] on div "[{ "schema" : { "groups" : [{ "_note" : "OFFLINE BANNER" , "fields" : [{ "name"…" at bounding box center [503, 229] width 612 height 301
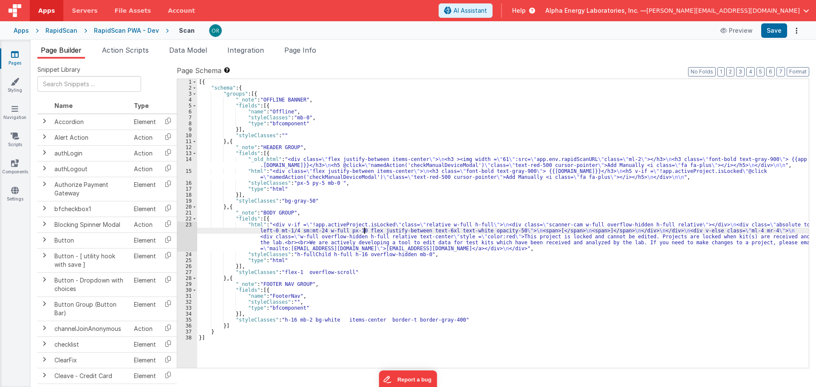
drag, startPoint x: 364, startPoint y: 261, endPoint x: 363, endPoint y: 226, distance: 35.7
click at [364, 261] on div "[{ "schema" : { "groups" : [{ "_note" : "OFFLINE BANNER" , "fields" : [{ "name"…" at bounding box center [503, 229] width 612 height 301
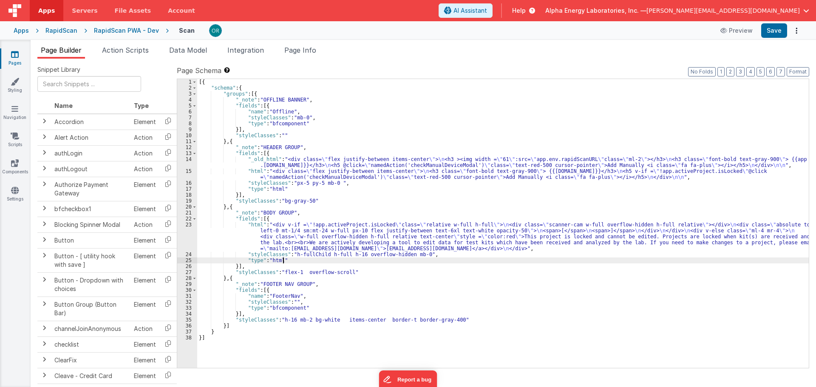
click at [362, 232] on div "[{ "schema" : { "groups" : [{ "_note" : "OFFLINE BANNER" , "fields" : [{ "name"…" at bounding box center [503, 229] width 612 height 301
click at [362, 247] on div "[{ "schema" : { "groups" : [{ "_note" : "OFFLINE BANNER" , "fields" : [{ "name"…" at bounding box center [503, 229] width 612 height 301
click at [352, 159] on div "[{ "schema" : { "groups" : [{ "_note" : "OFFLINE BANNER" , "fields" : [{ "name"…" at bounding box center [503, 229] width 612 height 301
click at [363, 228] on div "[{ "schema" : { "groups" : [{ "_note" : "OFFLINE BANNER" , "fields" : [{ "name"…" at bounding box center [503, 229] width 612 height 301
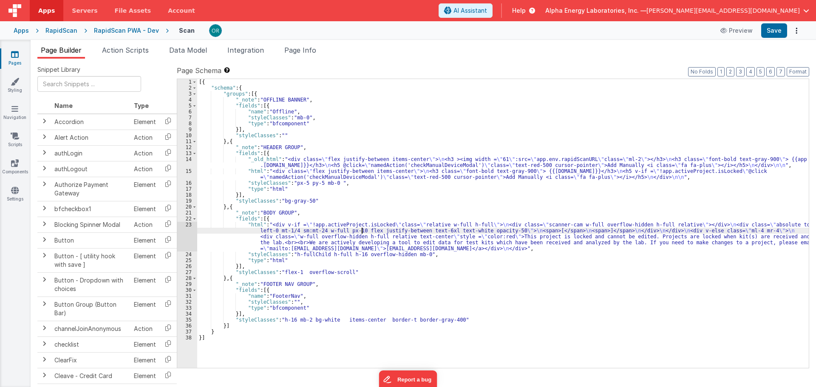
click at [369, 156] on div "[{ "schema" : { "groups" : [{ "_note" : "OFFLINE BANNER" , "fields" : [{ "name"…" at bounding box center [503, 229] width 612 height 301
click at [365, 241] on div "[{ "schema" : { "groups" : [{ "_note" : "OFFLINE BANNER" , "fields" : [{ "name"…" at bounding box center [503, 229] width 612 height 301
click at [357, 264] on div "[{ "schema" : { "groups" : [{ "_note" : "OFFLINE BANNER" , "fields" : [{ "name"…" at bounding box center [503, 229] width 612 height 301
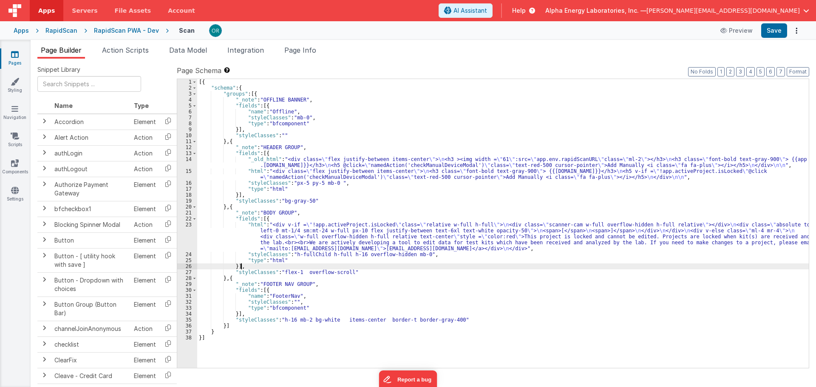
click at [361, 227] on div "[{ "schema" : { "groups" : [{ "_note" : "OFFLINE BANNER" , "fields" : [{ "name"…" at bounding box center [503, 229] width 612 height 301
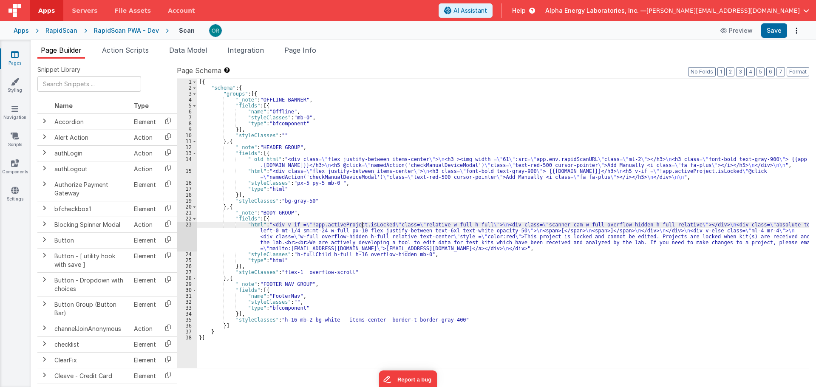
click at [354, 179] on div "[{ "schema" : { "groups" : [{ "_note" : "OFFLINE BANNER" , "fields" : [{ "name"…" at bounding box center [503, 229] width 612 height 301
click at [239, 99] on div "[{ "schema" : { "groups" : [{ "_note" : "OFFLINE BANNER" , "fields" : [{ "name"…" at bounding box center [503, 229] width 612 height 301
click at [148, 55] on li "Action Scripts" at bounding box center [126, 52] width 54 height 14
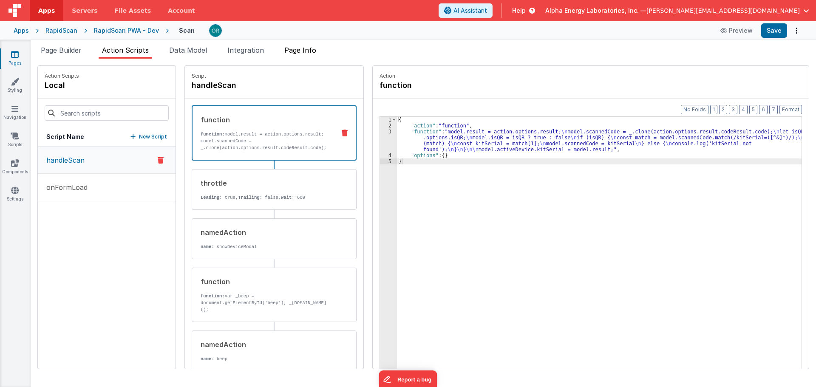
click at [320, 51] on li "Page Info" at bounding box center [300, 52] width 39 height 14
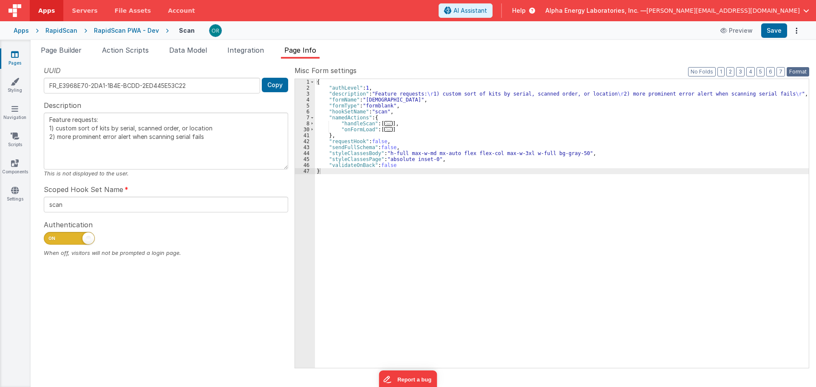
click at [801, 75] on button "Format" at bounding box center [798, 71] width 23 height 9
type textarea "Feature requests: 1) custom sort of kits by serial, scanned order, or location …"
click at [708, 74] on button "No Folds" at bounding box center [702, 71] width 28 height 9
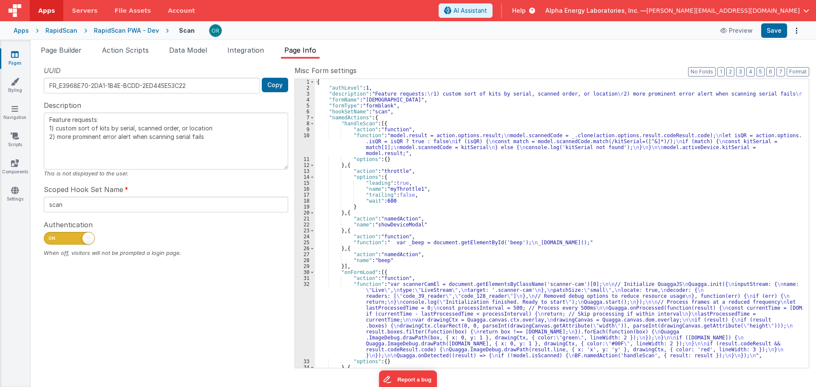
click at [393, 226] on div "{ "authLevel" : 1 , "description" : "Feature requests: \r 1) custom sort of kit…" at bounding box center [559, 229] width 488 height 301
click at [399, 255] on div "{ "authLevel" : 1 , "description" : "Feature requests: \r 1) custom sort of kit…" at bounding box center [559, 229] width 488 height 301
click at [386, 260] on div "{ "authLevel" : 1 , "description" : "Feature requests: \r 1) custom sort of kit…" at bounding box center [559, 229] width 488 height 301
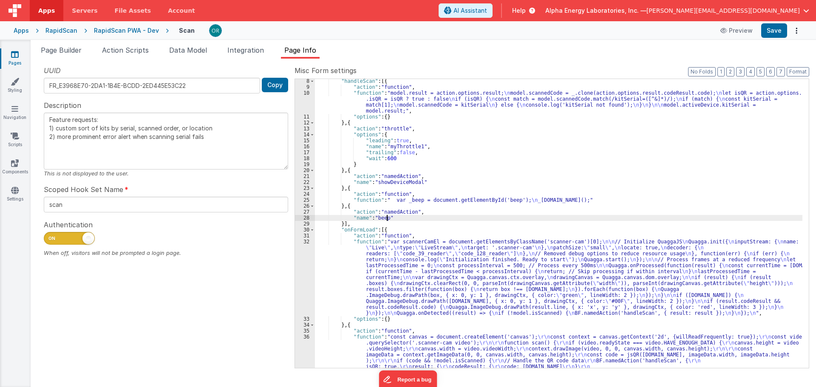
scroll to position [4, 0]
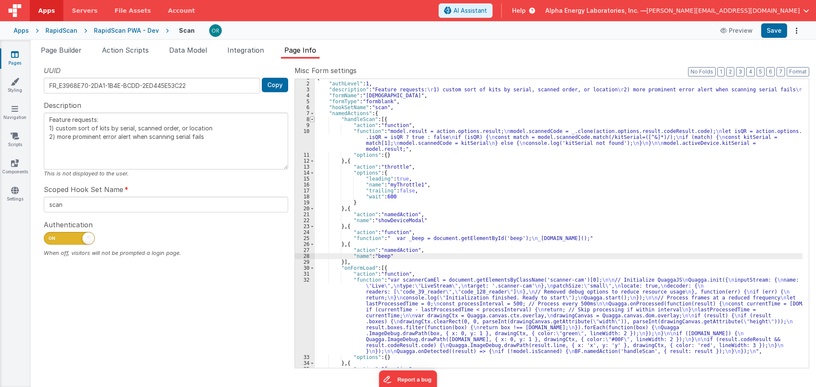
click at [310, 119] on span at bounding box center [312, 119] width 5 height 6
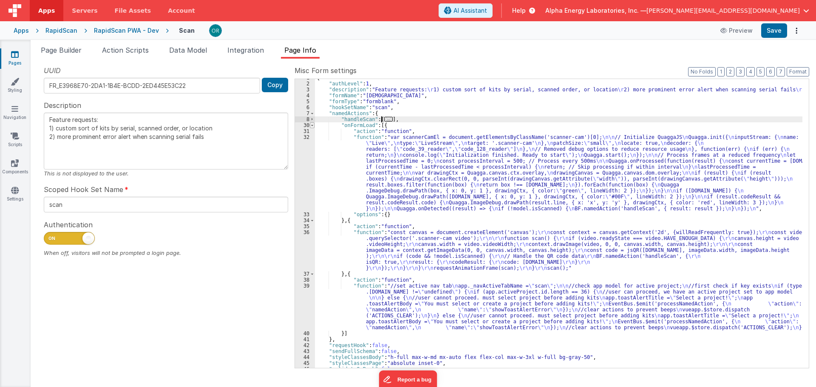
click at [312, 126] on span at bounding box center [312, 125] width 5 height 6
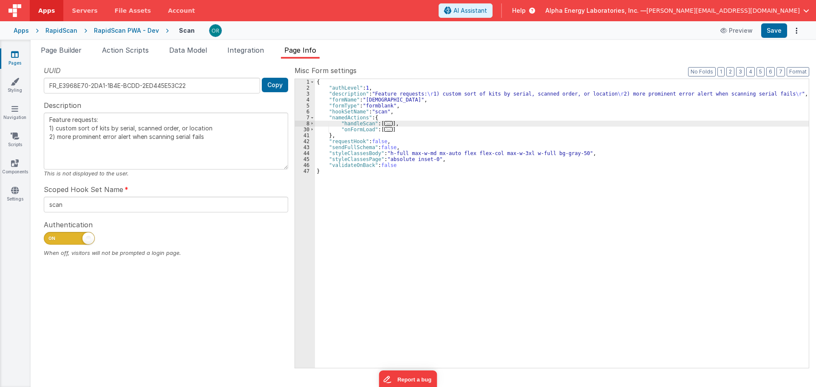
click at [451, 232] on div "{ "authLevel" : 1 , "description" : "Feature requests: \r 1) custom sort of kit…" at bounding box center [562, 229] width 494 height 301
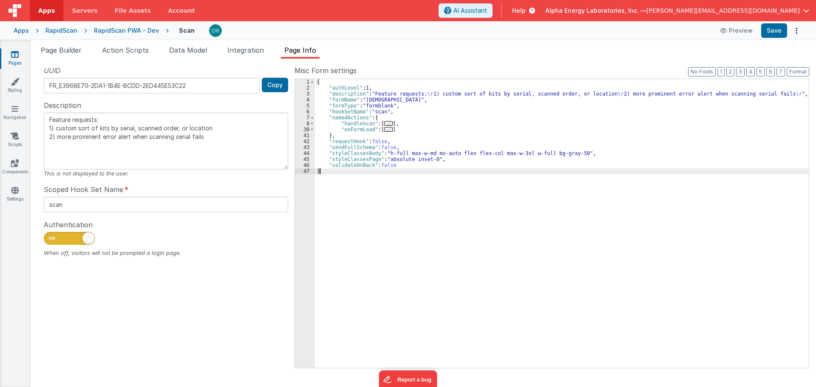
click at [461, 229] on div "{ "authLevel" : 1 , "description" : "Feature requests: \r 1) custom sort of kit…" at bounding box center [562, 229] width 494 height 301
click at [64, 52] on span "Page Builder" at bounding box center [61, 50] width 41 height 9
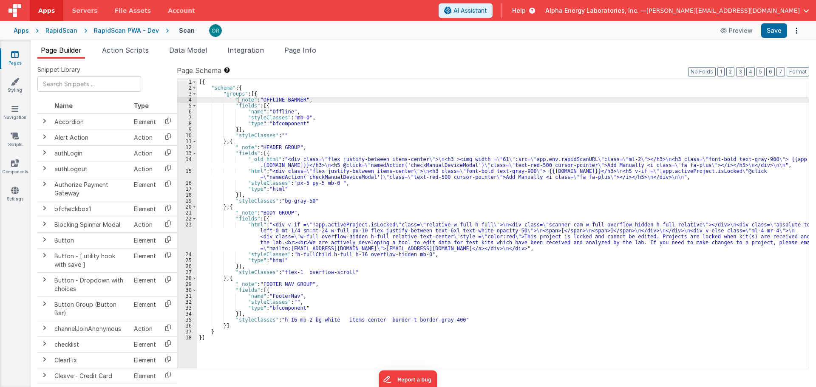
click at [112, 28] on div "RapidScan PWA - Dev" at bounding box center [126, 30] width 65 height 9
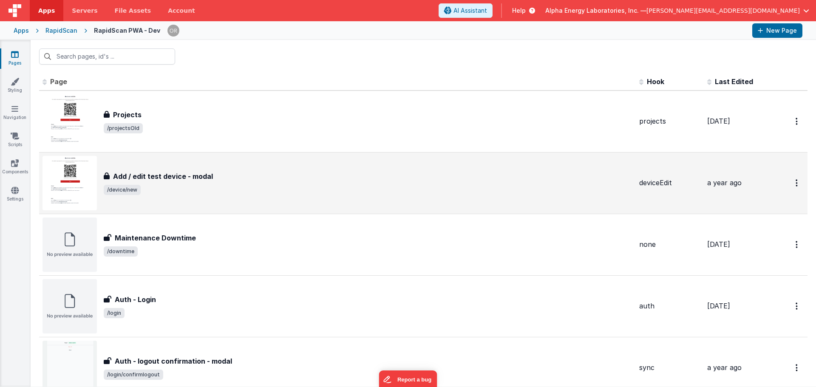
click at [201, 181] on h3 "Add / edit test device - modal" at bounding box center [163, 176] width 100 height 10
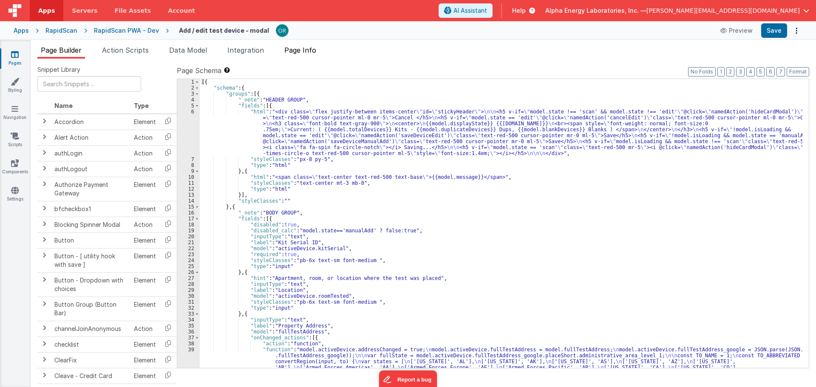
click at [290, 50] on span "Page Info" at bounding box center [300, 50] width 32 height 9
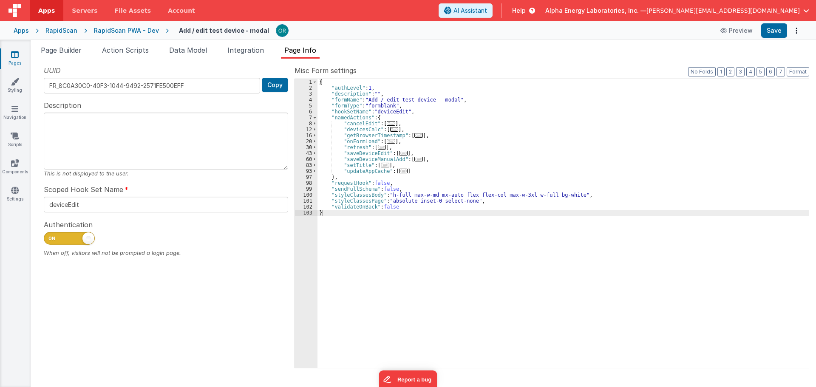
click at [401, 172] on span "..." at bounding box center [403, 171] width 9 height 5
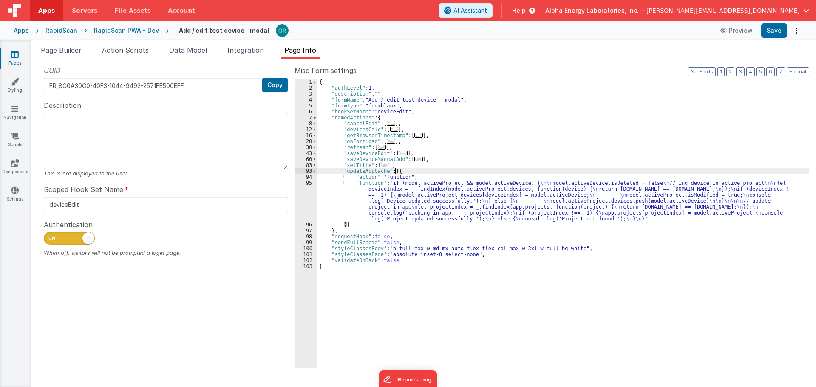
click at [362, 187] on div "{ "authLevel" : 1 , "description" : "" , "formName" : "Add / edit test device -…" at bounding box center [563, 229] width 491 height 301
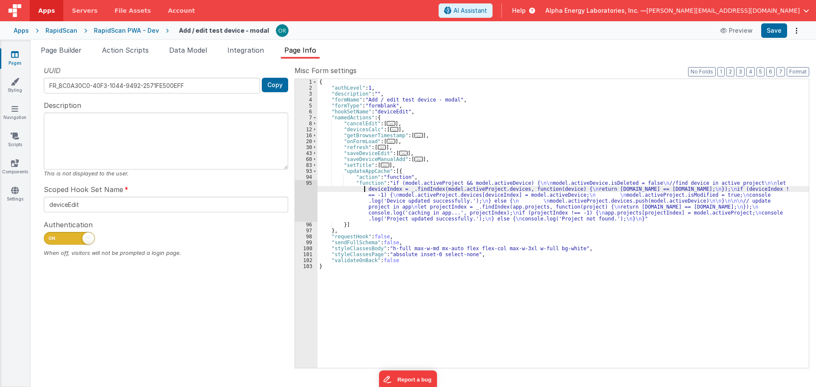
click at [364, 183] on div "{ "authLevel" : 1 , "description" : "" , "formName" : "Add / edit test device -…" at bounding box center [563, 229] width 491 height 301
click at [308, 185] on div "95" at bounding box center [306, 201] width 23 height 42
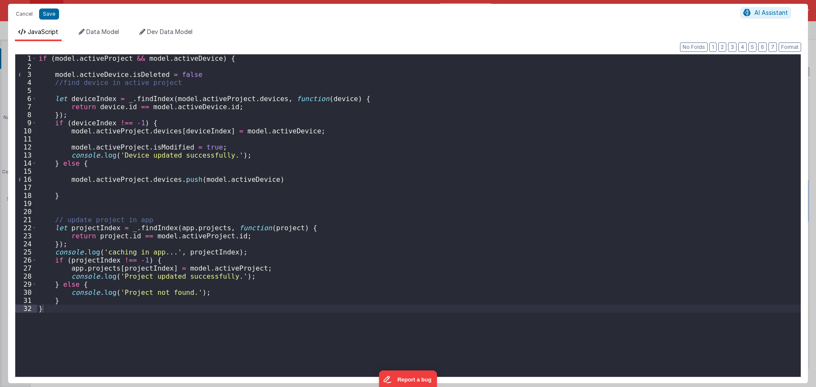
click at [220, 75] on div "if ( model . activeProject && model . activeDevice ) { model . activeDevice . i…" at bounding box center [419, 223] width 764 height 339
click at [284, 176] on div "if ( model . activeProject && model . activeDevice ) { model . activeDevice . i…" at bounding box center [419, 223] width 764 height 339
click at [214, 75] on div "if ( model . activeProject && model . activeDevice ) { model . activeDevice . i…" at bounding box center [419, 223] width 764 height 339
click at [48, 13] on button "Save" at bounding box center [49, 14] width 20 height 11
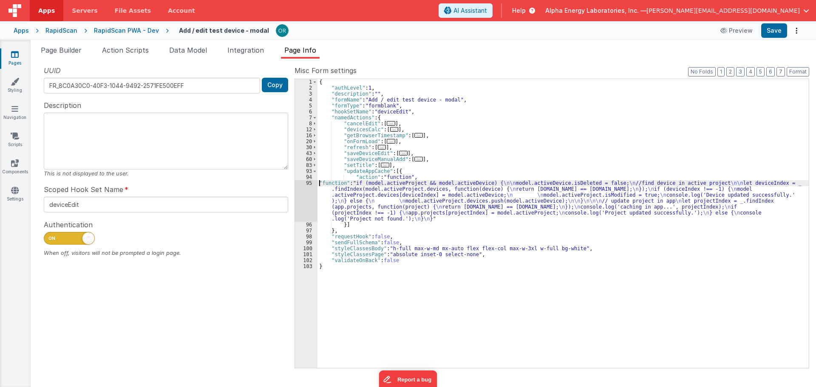
click at [319, 182] on div "{ "authLevel" : 1 , "description" : "" , "formName" : "Add / edit test device -…" at bounding box center [563, 229] width 491 height 301
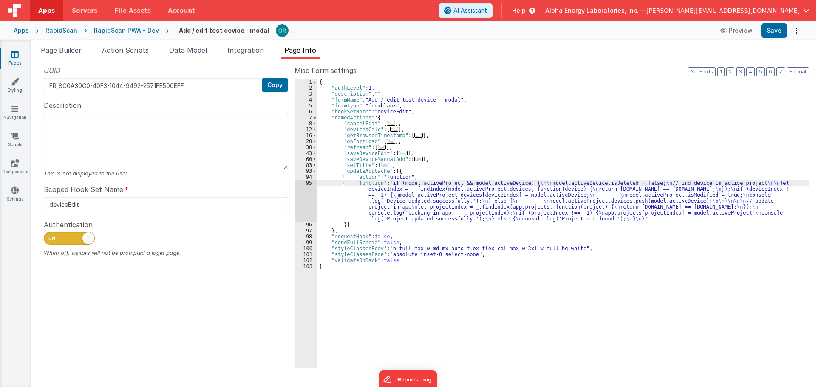
click at [385, 165] on span "..." at bounding box center [385, 165] width 9 height 5
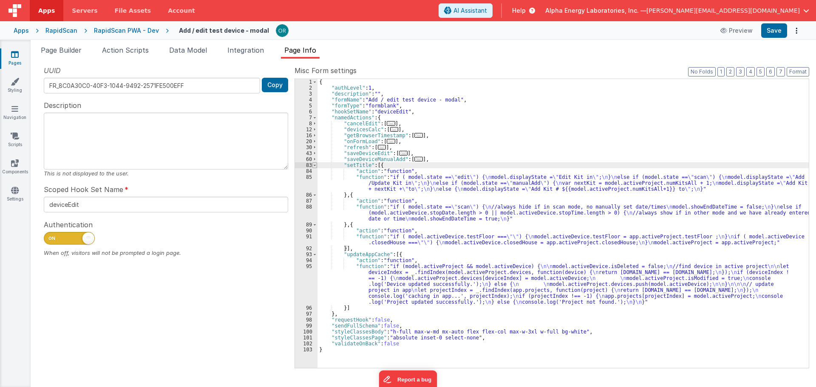
click at [315, 165] on span at bounding box center [314, 165] width 5 height 6
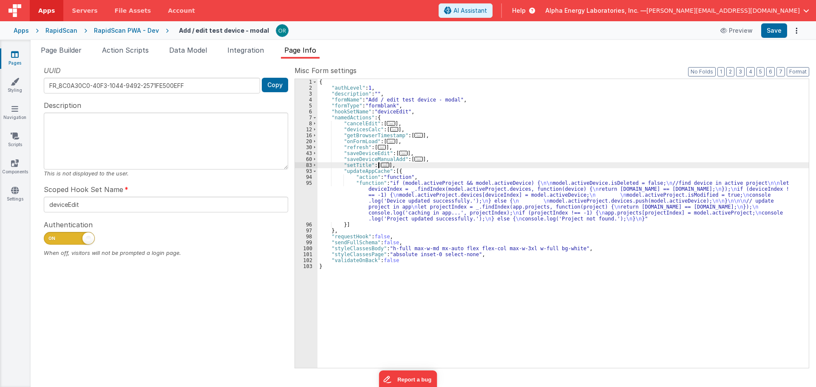
click at [415, 159] on span "..." at bounding box center [419, 159] width 9 height 5
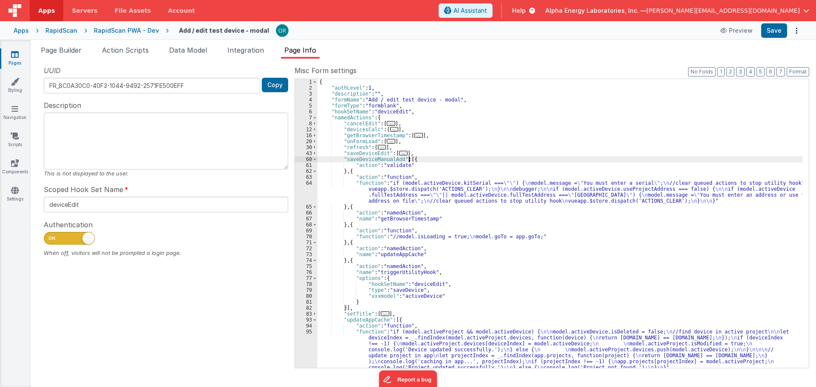
click at [386, 183] on div "{ "authLevel" : 1 , "description" : "" , "formName" : "Add / edit test device -…" at bounding box center [560, 229] width 485 height 301
click at [457, 190] on div "{ "authLevel" : 1 , "description" : "" , "formName" : "Add / edit test device -…" at bounding box center [560, 229] width 485 height 301
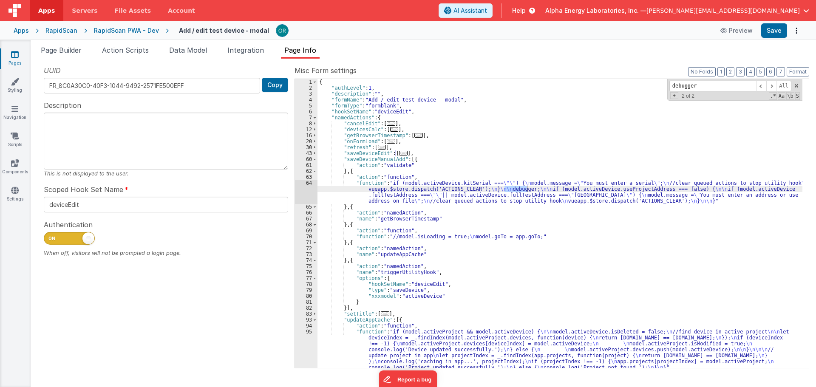
type input "debugger"
drag, startPoint x: 357, startPoint y: 182, endPoint x: 320, endPoint y: 184, distance: 37.1
click at [357, 182] on div "{ "authLevel" : 1 , "description" : "" , "formName" : "Add / edit test device -…" at bounding box center [560, 229] width 485 height 301
click at [312, 187] on div "64" at bounding box center [306, 192] width 23 height 24
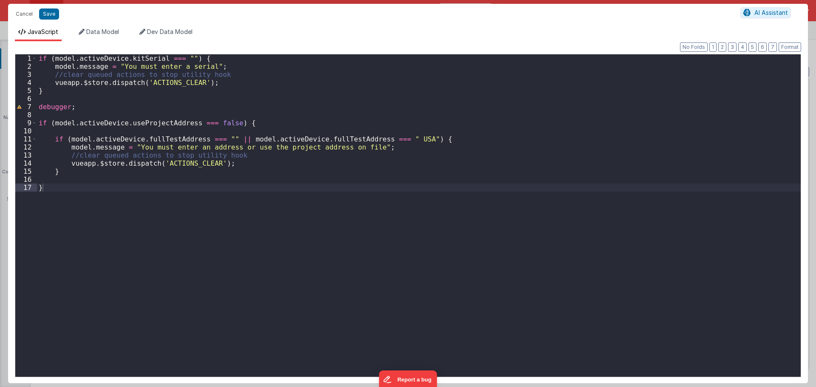
click at [153, 125] on div "if ( model . activeDevice . kitSerial === "" ) { model . message = "You must en…" at bounding box center [419, 223] width 764 height 339
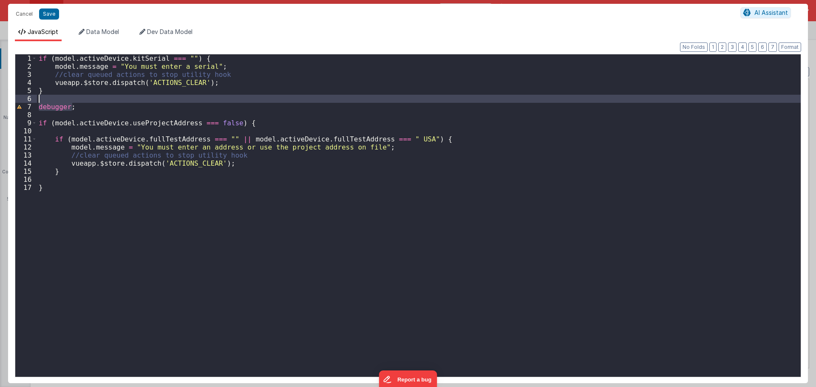
drag, startPoint x: 43, startPoint y: 108, endPoint x: -9, endPoint y: 99, distance: 51.7
click at [0, 99] on html "Cancel Save AI Assistant JavaScript Data Model Dev Data Model Format 7 6 5 4 3 …" at bounding box center [408, 193] width 816 height 387
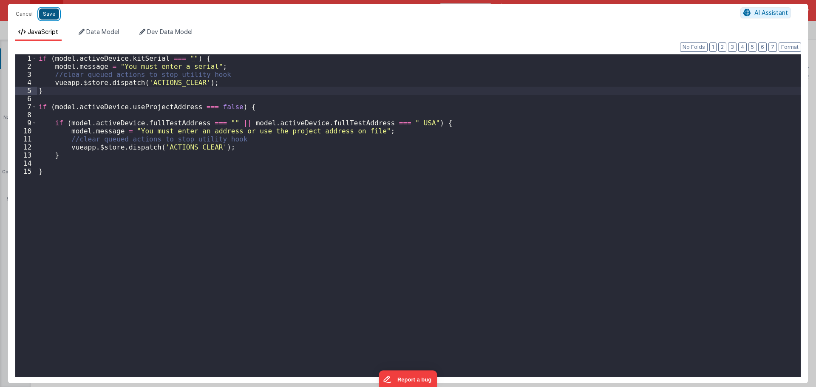
click at [50, 13] on button "Save" at bounding box center [49, 14] width 20 height 11
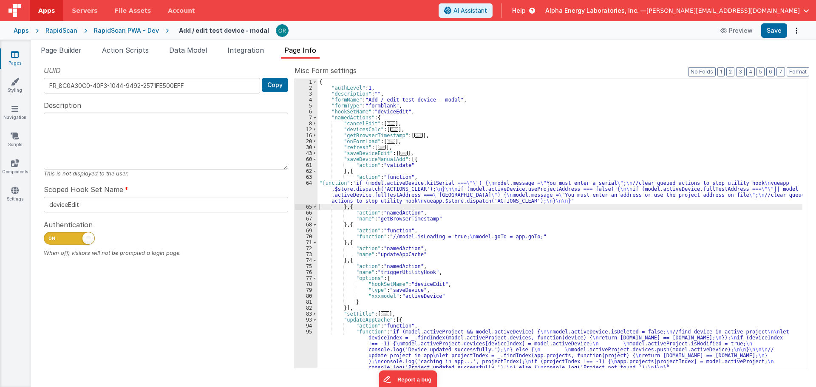
click at [716, 133] on div "{ "authLevel" : 1 , "description" : "" , "formName" : "Add / edit test device -…" at bounding box center [560, 229] width 485 height 301
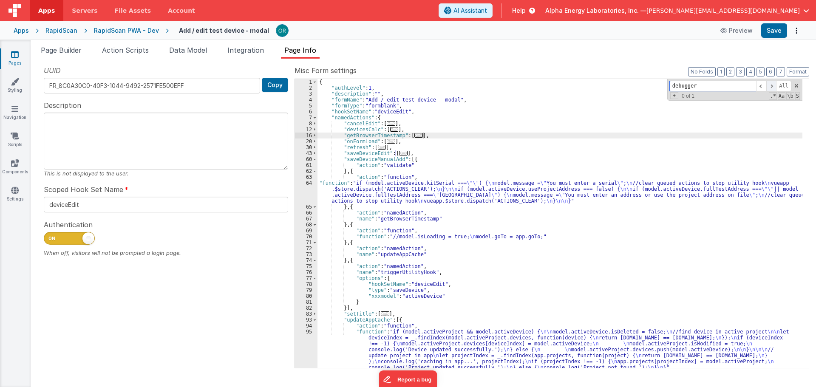
click at [774, 86] on span at bounding box center [772, 86] width 10 height 11
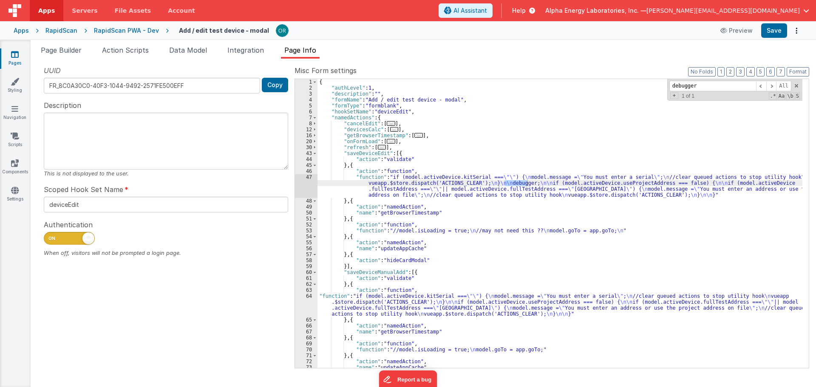
click at [498, 191] on div "{ "authLevel" : 1 , "description" : "" , "formName" : "Add / edit test device -…" at bounding box center [560, 229] width 485 height 301
click at [310, 178] on div "47" at bounding box center [306, 186] width 23 height 24
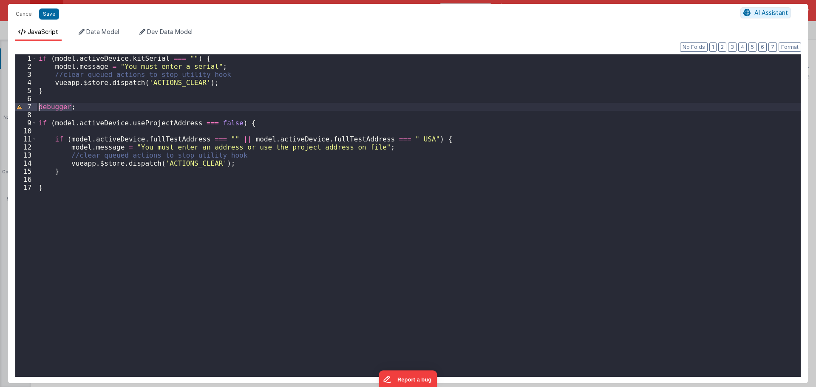
drag, startPoint x: 87, startPoint y: 109, endPoint x: -21, endPoint y: 108, distance: 107.6
click at [0, 108] on html "Cancel Save AI Assistant JavaScript Data Model Dev Data Model Format 7 6 5 4 3 …" at bounding box center [408, 193] width 816 height 387
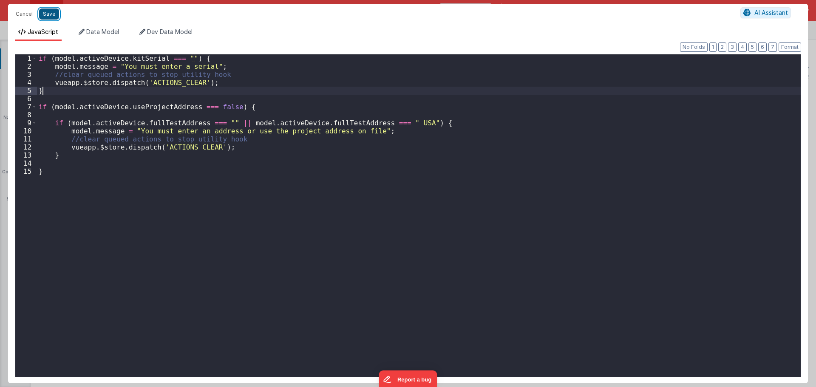
click at [48, 12] on button "Save" at bounding box center [49, 14] width 20 height 11
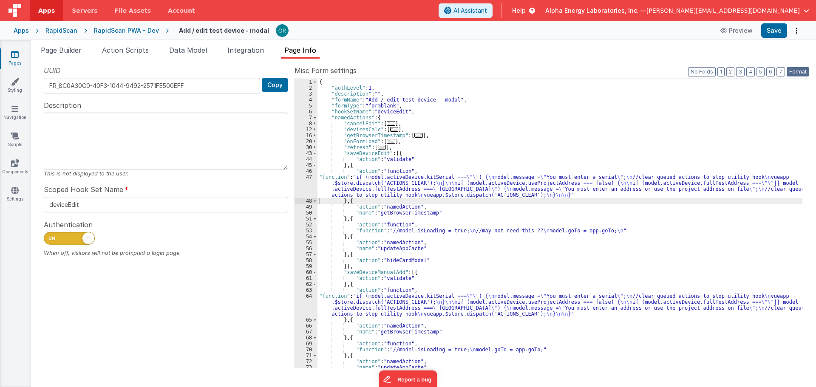
click at [799, 74] on button "Format" at bounding box center [798, 71] width 23 height 9
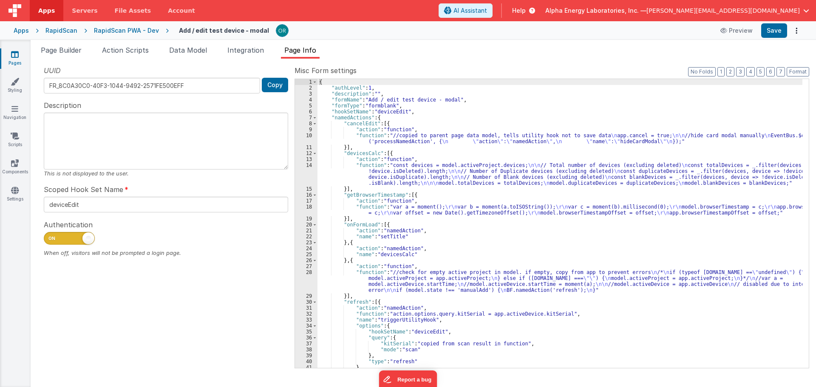
click at [653, 181] on div "{ "authLevel" : 1 , "description" : "" , "formName" : "Add / edit test device -…" at bounding box center [560, 229] width 485 height 301
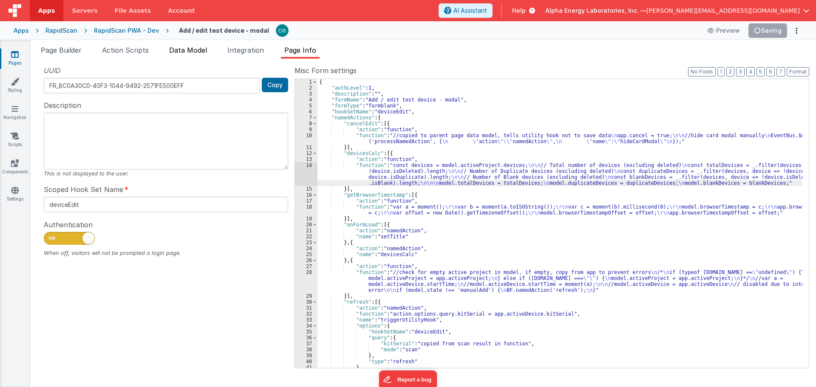
click at [207, 54] on li "Data Model" at bounding box center [188, 52] width 45 height 14
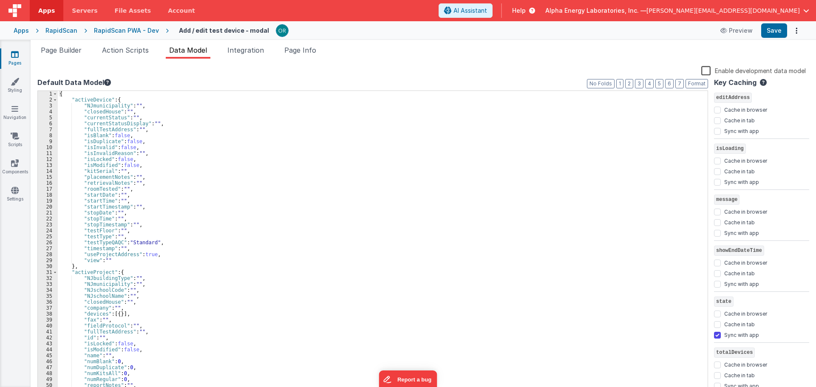
click at [545, 6] on div "Help" at bounding box center [523, 10] width 43 height 14
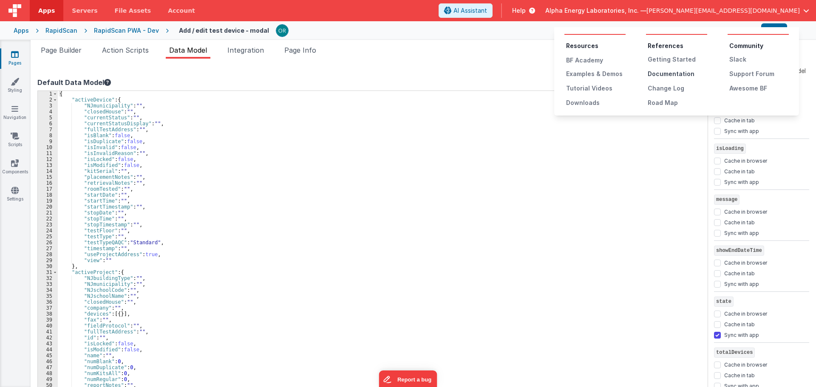
click at [670, 77] on div "Documentation" at bounding box center [678, 74] width 60 height 9
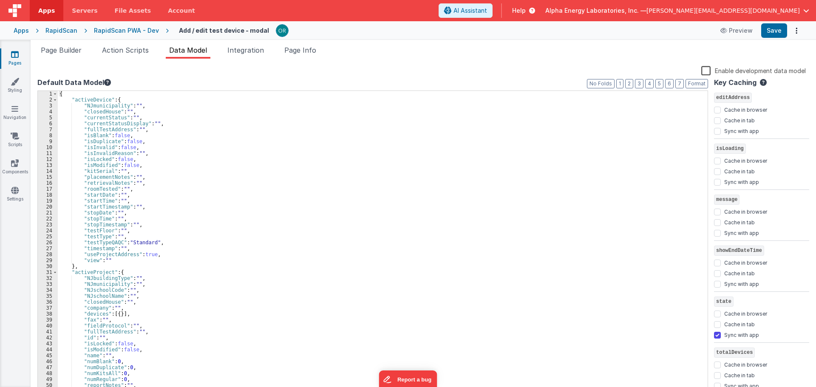
click at [372, 65] on div "Snippet Library Name Type Accordion Element Alert Action Action authLogin Actio…" at bounding box center [424, 230] width 786 height 342
click at [13, 193] on icon at bounding box center [15, 190] width 8 height 9
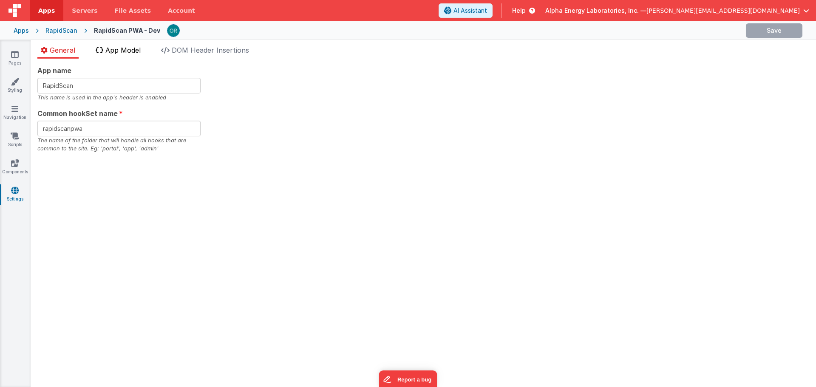
click at [136, 51] on span "App Model" at bounding box center [122, 50] width 35 height 9
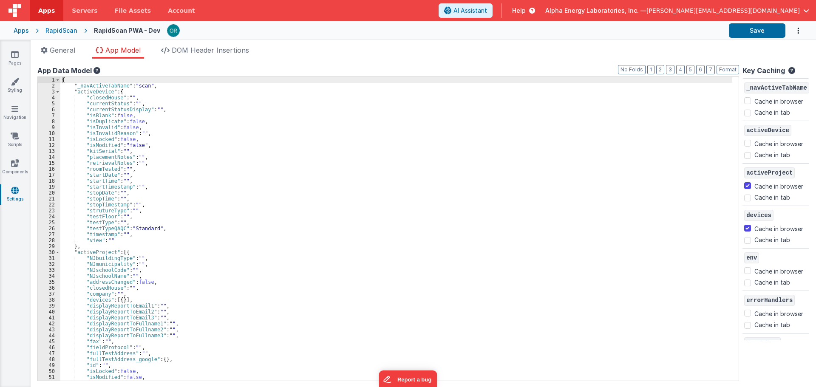
click at [794, 70] on div "Key Caching" at bounding box center [776, 71] width 67 height 13
click at [791, 72] on icon at bounding box center [790, 72] width 10 height 11
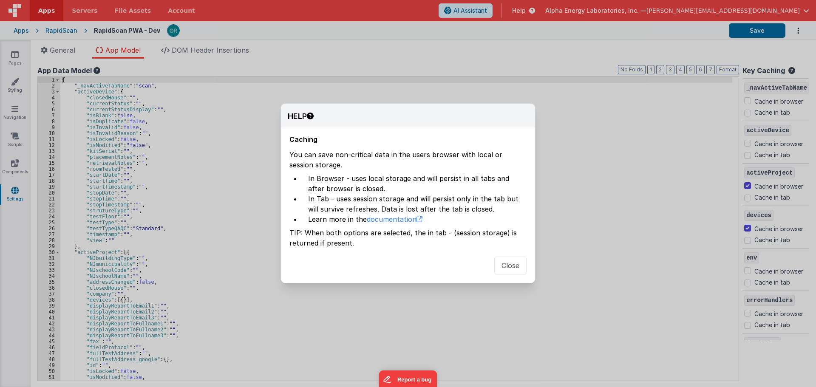
click at [340, 205] on li "In Tab - uses session storage and will persist only in the tab but will survive…" at bounding box center [413, 204] width 225 height 20
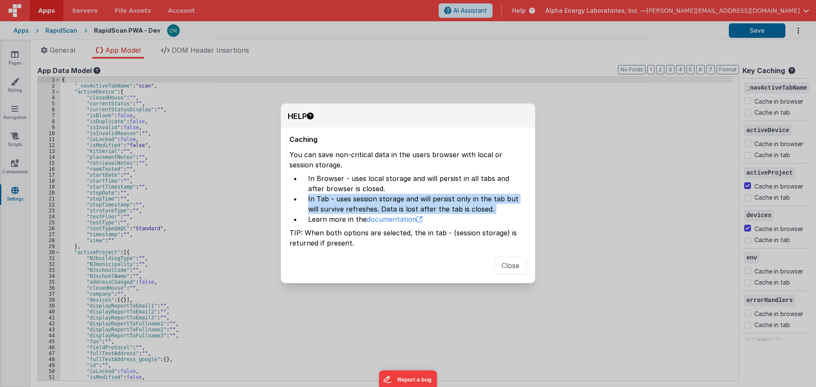
click at [340, 205] on li "In Tab - uses session storage and will persist only in the tab but will survive…" at bounding box center [413, 204] width 225 height 20
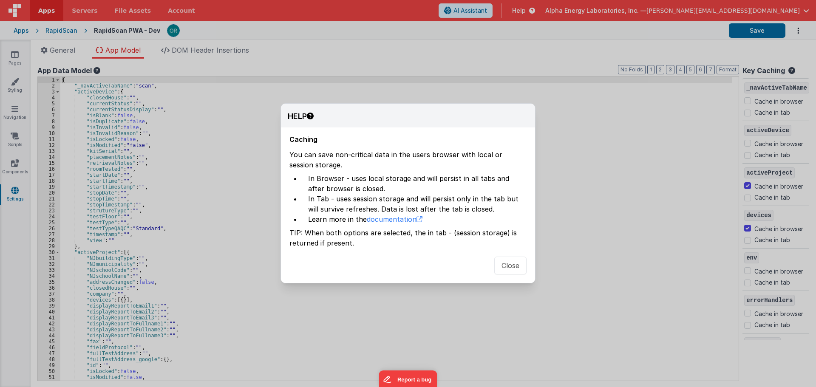
click at [330, 216] on li "Learn more in the documentation" at bounding box center [413, 219] width 225 height 10
click at [337, 200] on li "In Tab - uses session storage and will persist only in the tab but will survive…" at bounding box center [413, 204] width 225 height 20
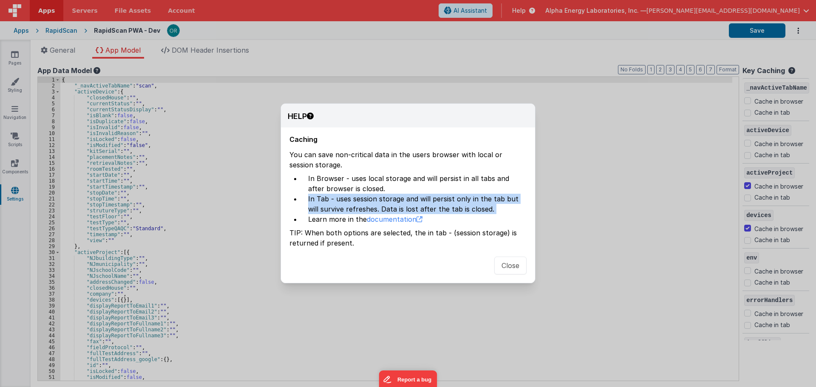
click at [337, 200] on li "In Tab - uses session storage and will persist only in the tab but will survive…" at bounding box center [413, 204] width 225 height 20
click at [332, 206] on li "In Tab - uses session storage and will persist only in the tab but will survive…" at bounding box center [413, 204] width 225 height 20
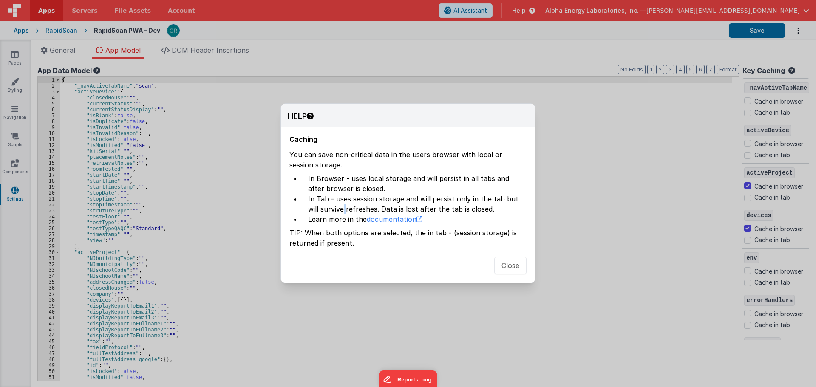
click at [332, 206] on li "In Tab - uses session storage and will persist only in the tab but will survive…" at bounding box center [413, 204] width 225 height 20
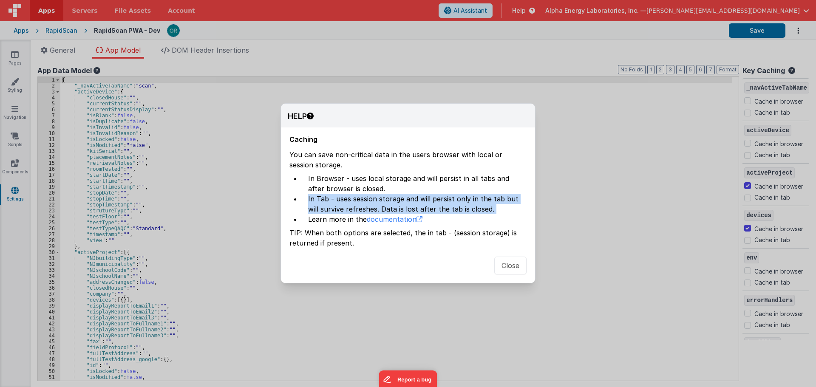
click at [332, 206] on li "In Tab - uses session storage and will persist only in the tab but will survive…" at bounding box center [413, 204] width 225 height 20
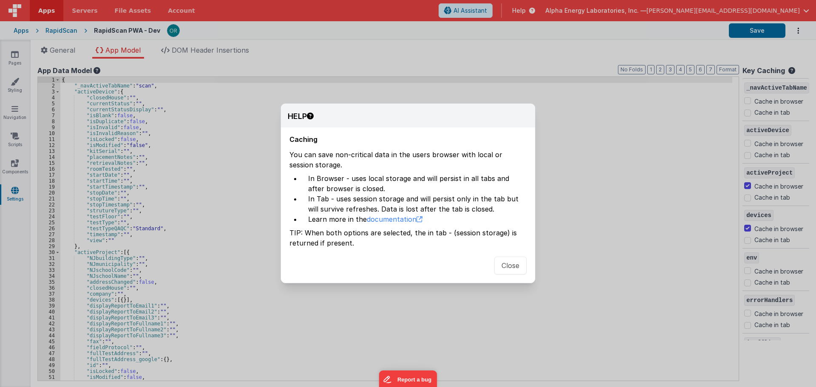
click at [333, 191] on li "In Browser - uses local storage and will persist in all tabs and after browser …" at bounding box center [413, 183] width 225 height 20
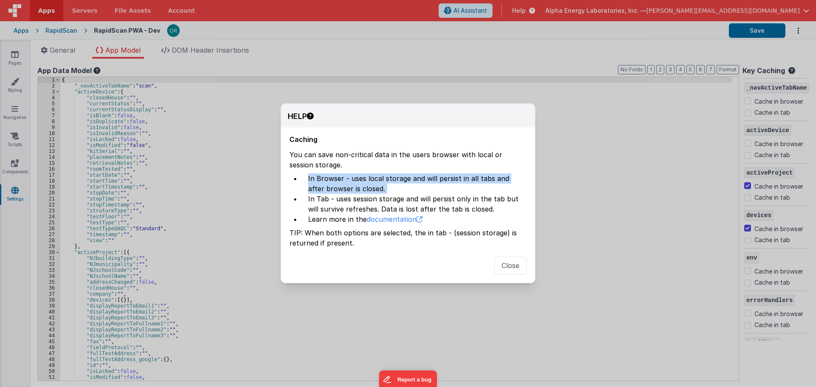
click at [333, 191] on li "In Browser - uses local storage and will persist in all tabs and after browser …" at bounding box center [413, 183] width 225 height 20
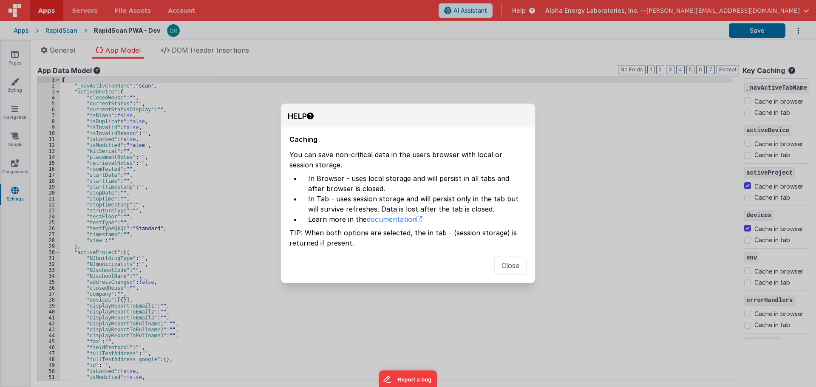
click at [333, 205] on li "In Tab - uses session storage and will persist only in the tab but will survive…" at bounding box center [413, 204] width 225 height 20
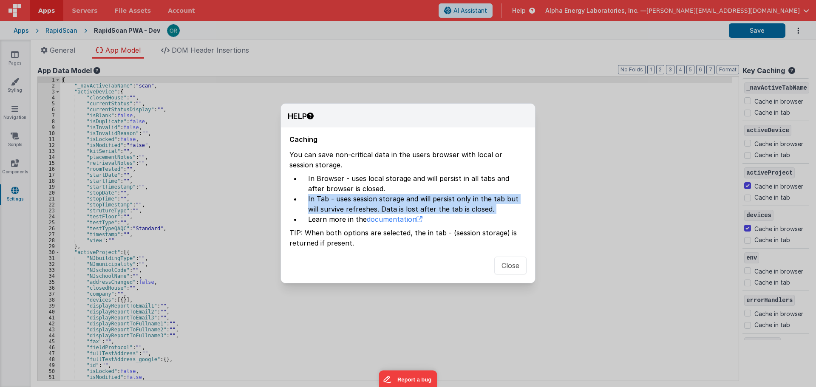
click at [333, 205] on li "In Tab - uses session storage and will persist only in the tab but will survive…" at bounding box center [413, 204] width 225 height 20
drag, startPoint x: 513, startPoint y: 272, endPoint x: 542, endPoint y: 281, distance: 30.5
click at [513, 272] on button "Close" at bounding box center [510, 266] width 32 height 18
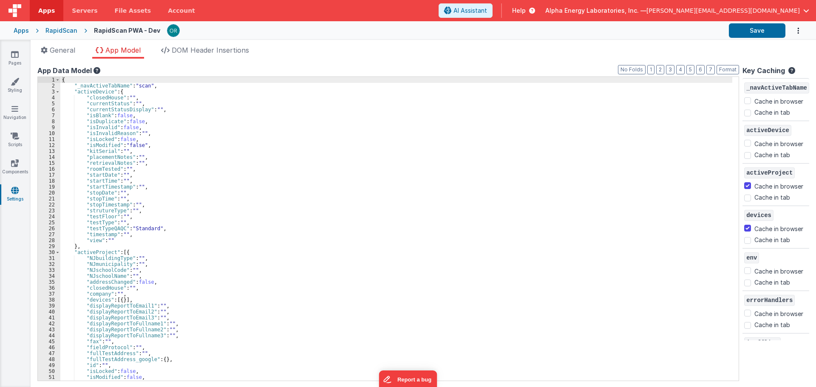
click at [140, 193] on div "{ "_navActiveTabName" : "scan" , "activeDevice" : { "closedHouse" : "" , "curre…" at bounding box center [396, 235] width 672 height 316
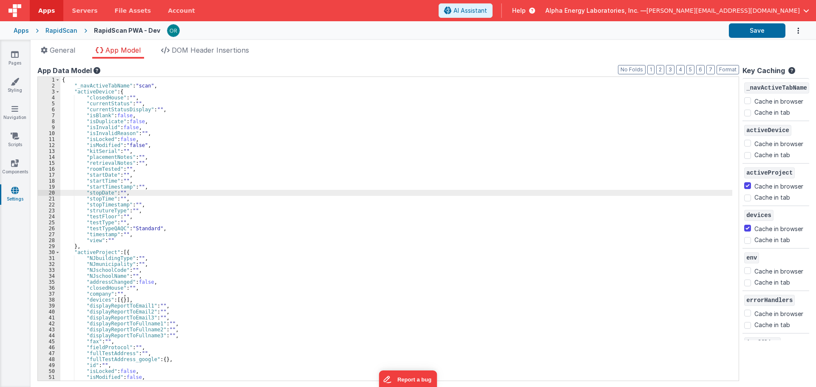
click at [88, 118] on div "{ "_navActiveTabName" : "scan" , "activeDevice" : { "closedHouse" : "" , "curre…" at bounding box center [396, 235] width 672 height 316
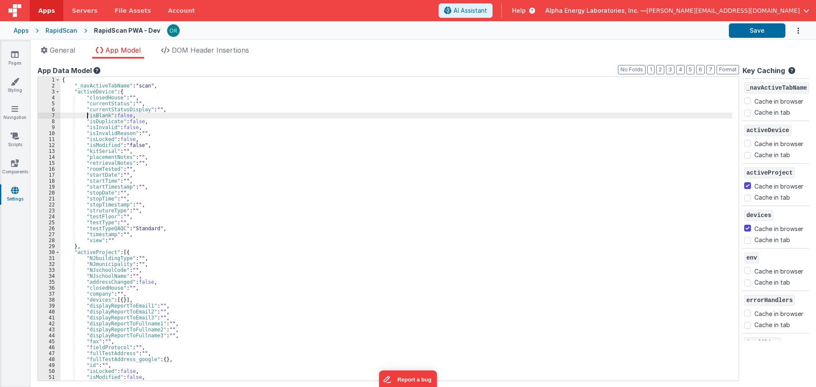
click at [88, 118] on div "{ "_navActiveTabName" : "scan" , "activeDevice" : { "closedHouse" : "" , "curre…" at bounding box center [396, 235] width 672 height 316
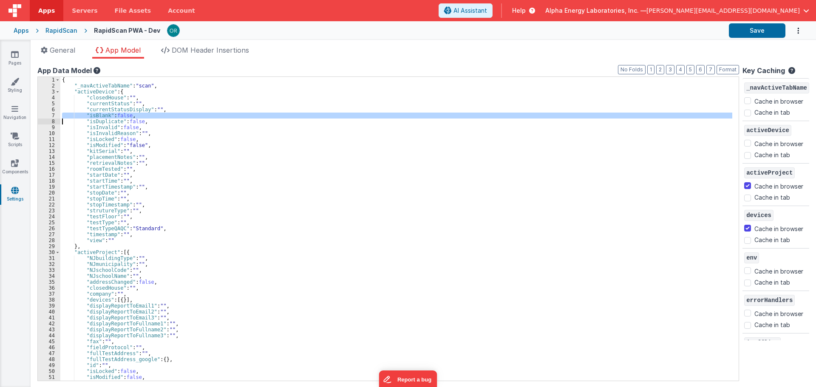
click at [88, 118] on div "{ "_navActiveTabName" : "scan" , "activeDevice" : { "closedHouse" : "" , "curre…" at bounding box center [396, 235] width 672 height 316
click at [97, 163] on div "{ "_navActiveTabName" : "scan" , "activeDevice" : { "closedHouse" : "" , "curre…" at bounding box center [396, 235] width 672 height 316
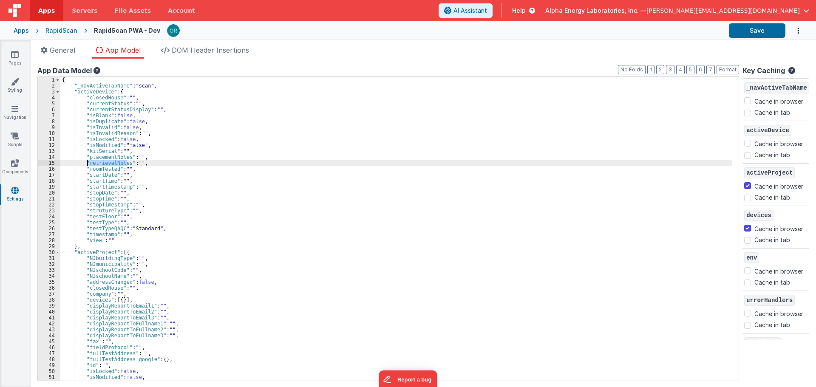
click at [97, 163] on div "{ "_navActiveTabName" : "scan" , "activeDevice" : { "closedHouse" : "" , "curre…" at bounding box center [396, 235] width 672 height 316
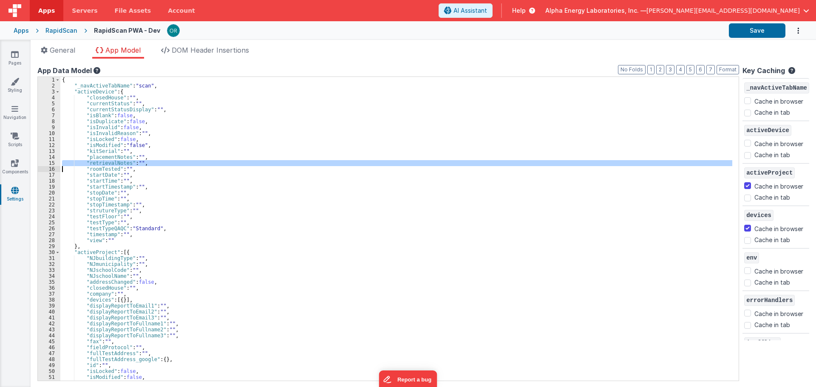
click at [109, 207] on div "{ "_navActiveTabName" : "scan" , "activeDevice" : { "closedHouse" : "" , "curre…" at bounding box center [396, 235] width 672 height 316
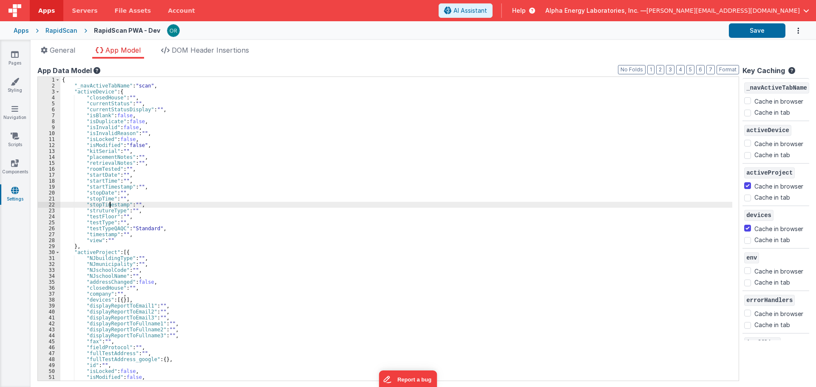
click at [109, 207] on div "{ "_navActiveTabName" : "scan" , "activeDevice" : { "closedHouse" : "" , "curre…" at bounding box center [396, 235] width 672 height 316
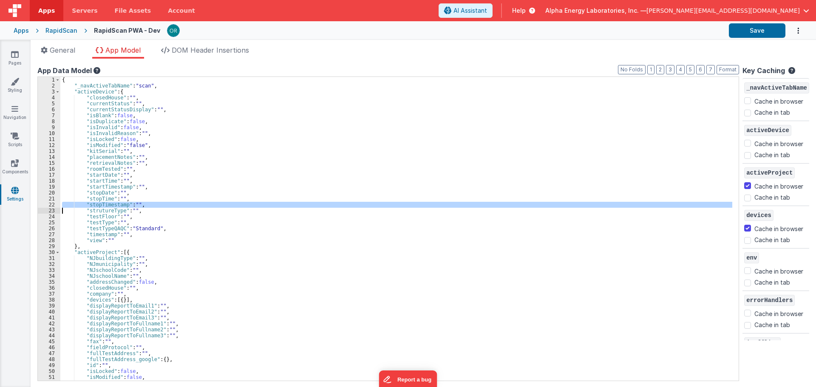
click at [108, 228] on div "{ "_navActiveTabName" : "scan" , "activeDevice" : { "closedHouse" : "" , "curre…" at bounding box center [396, 235] width 672 height 316
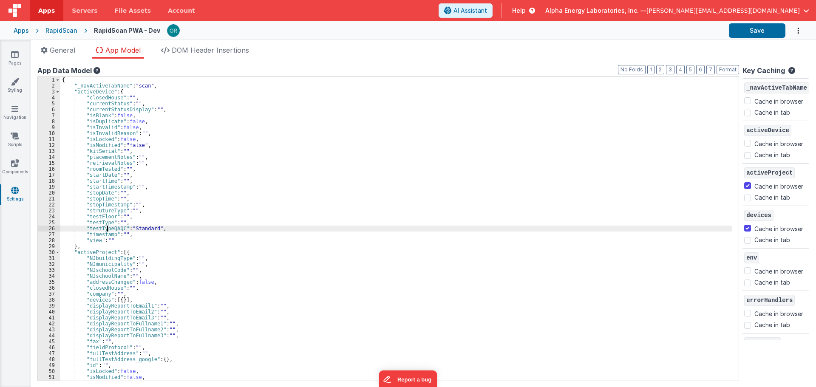
click at [108, 228] on div "{ "_navActiveTabName" : "scan" , "activeDevice" : { "closedHouse" : "" , "curre…" at bounding box center [396, 235] width 672 height 316
click at [104, 233] on div "{ "_navActiveTabName" : "scan" , "activeDevice" : { "closedHouse" : "" , "curre…" at bounding box center [396, 235] width 672 height 316
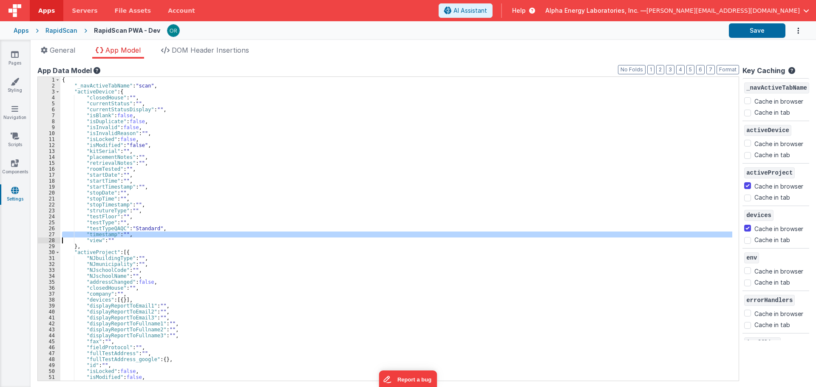
click at [98, 238] on div "{ "_navActiveTabName" : "scan" , "activeDevice" : { "closedHouse" : "" , "curre…" at bounding box center [396, 235] width 672 height 316
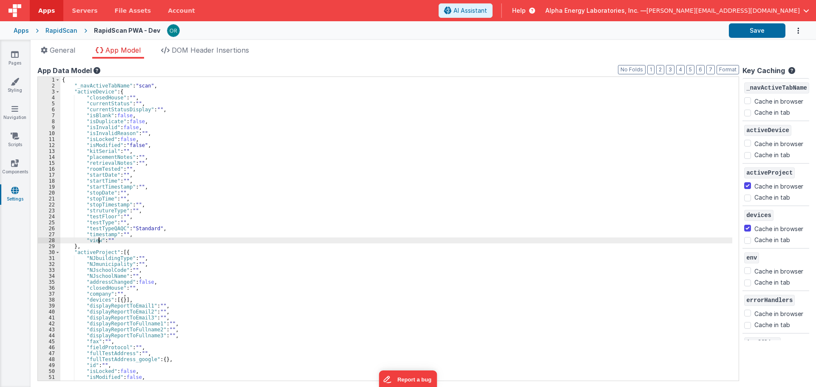
click at [98, 238] on div "{ "_navActiveTabName" : "scan" , "activeDevice" : { "closedHouse" : "" , "curre…" at bounding box center [396, 235] width 672 height 316
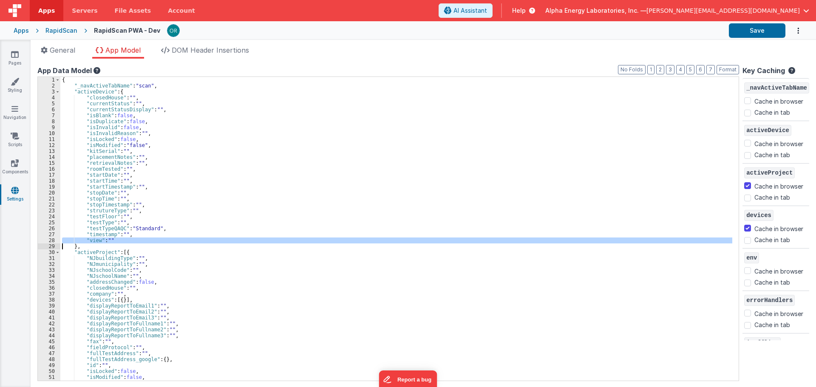
click at [98, 238] on div "{ "_navActiveTabName" : "scan" , "activeDevice" : { "closedHouse" : "" , "curre…" at bounding box center [396, 235] width 672 height 316
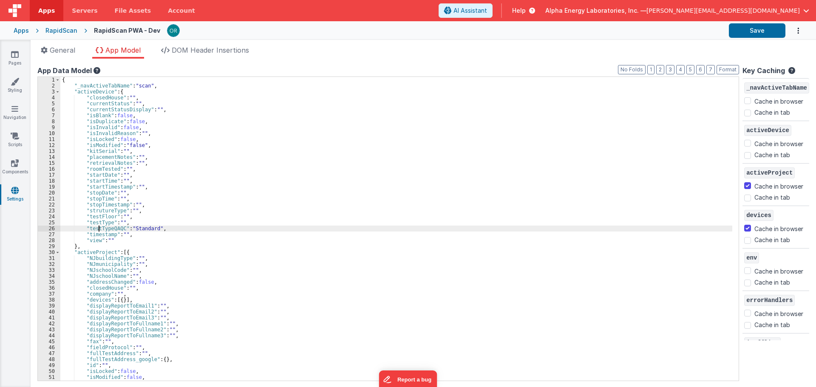
click at [100, 230] on div "{ "_navActiveTabName" : "scan" , "activeDevice" : { "closedHouse" : "" , "curre…" at bounding box center [396, 235] width 672 height 316
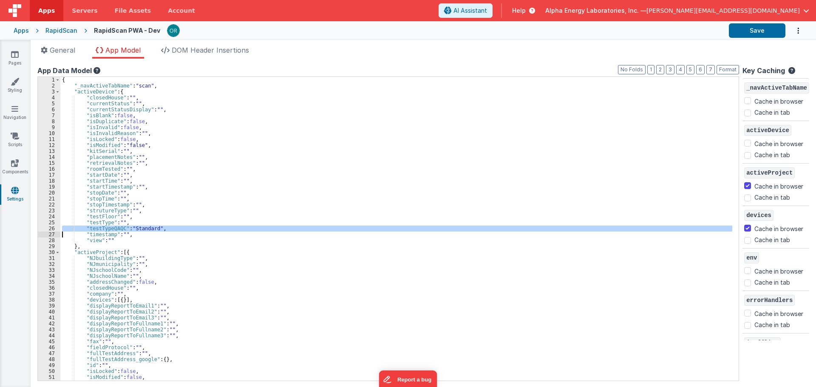
click at [99, 233] on div "{ "_navActiveTabName" : "scan" , "activeDevice" : { "closedHouse" : "" , "curre…" at bounding box center [396, 235] width 672 height 316
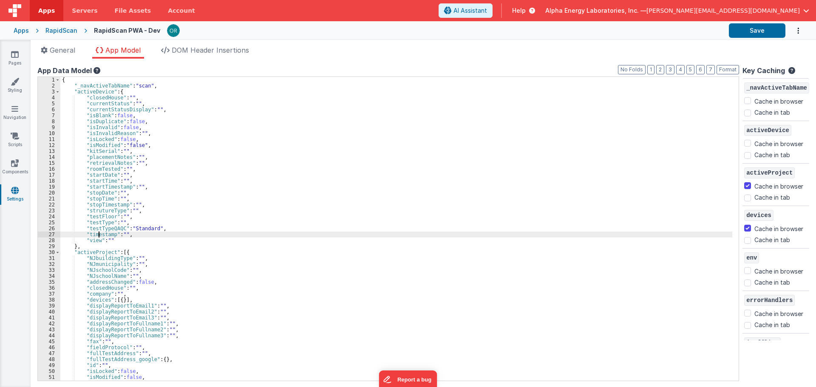
click at [99, 233] on div "{ "_navActiveTabName" : "scan" , "activeDevice" : { "closedHouse" : "" , "curre…" at bounding box center [396, 235] width 672 height 316
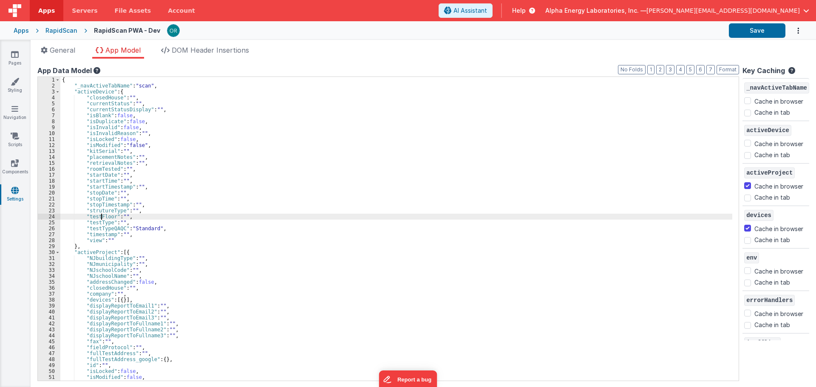
click at [101, 219] on div "{ "_navActiveTabName" : "scan" , "activeDevice" : { "closedHouse" : "" , "curre…" at bounding box center [396, 235] width 672 height 316
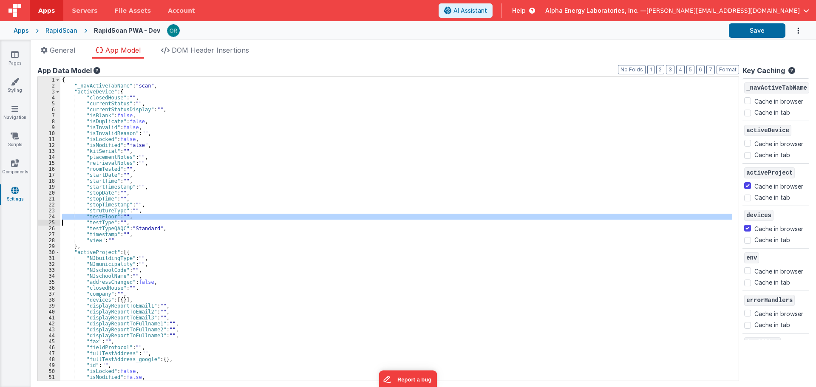
click at [101, 219] on div "{ "_navActiveTabName" : "scan" , "activeDevice" : { "closedHouse" : "" , "curre…" at bounding box center [396, 229] width 672 height 304
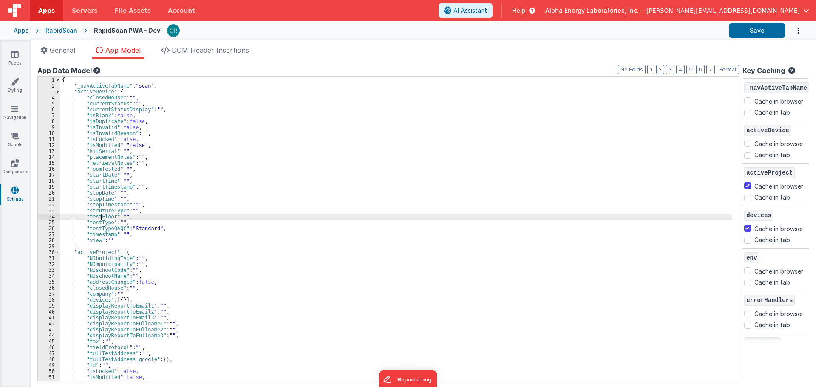
click at [101, 219] on div "{ "_navActiveTabName" : "scan" , "activeDevice" : { "closedHouse" : "" , "curre…" at bounding box center [396, 235] width 672 height 316
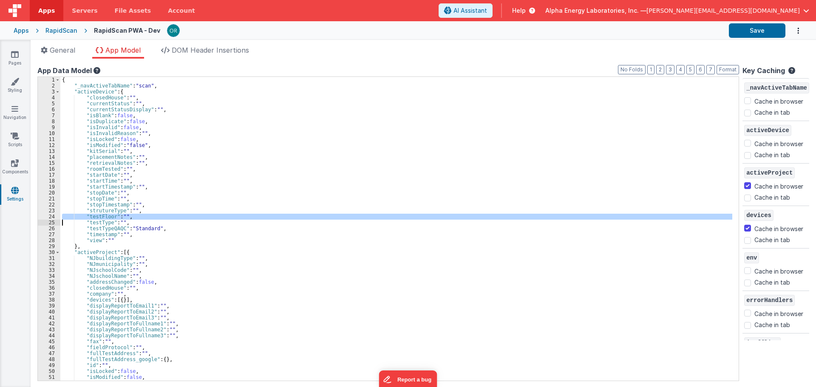
click at [101, 219] on div "{ "_navActiveTabName" : "scan" , "activeDevice" : { "closedHouse" : "" , "curre…" at bounding box center [396, 235] width 672 height 316
click at [102, 205] on div "{ "_navActiveTabName" : "scan" , "activeDevice" : { "closedHouse" : "" , "curre…" at bounding box center [396, 235] width 672 height 316
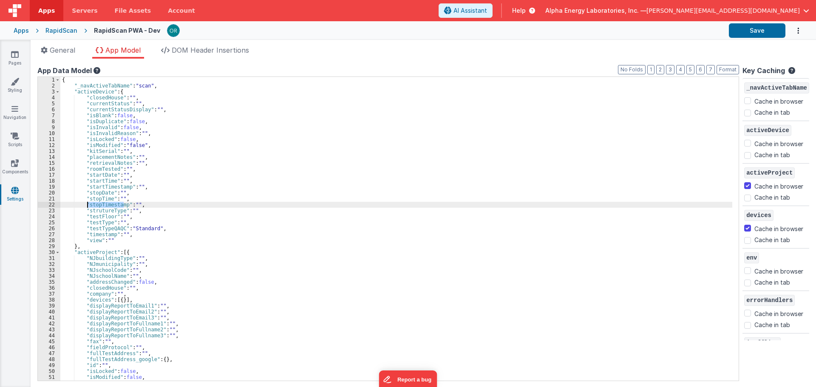
click at [102, 205] on div "{ "_navActiveTabName" : "scan" , "activeDevice" : { "closedHouse" : "" , "curre…" at bounding box center [396, 235] width 672 height 316
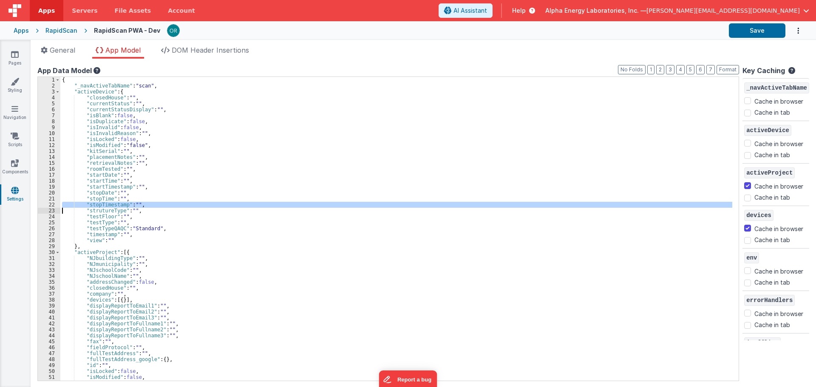
click at [102, 211] on div "{ "_navActiveTabName" : "scan" , "activeDevice" : { "closedHouse" : "" , "curre…" at bounding box center [396, 235] width 672 height 316
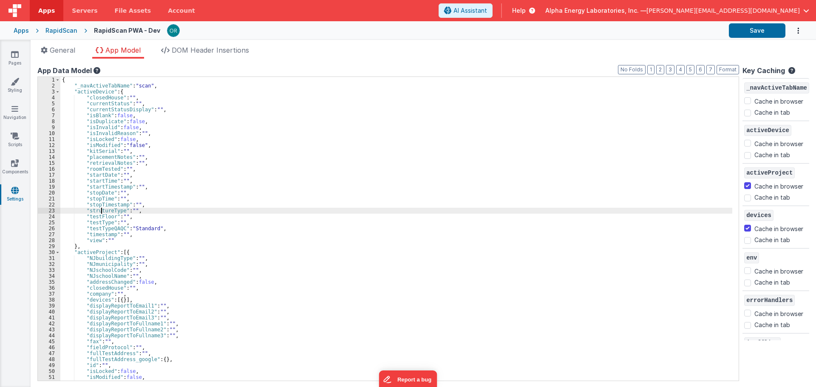
click at [99, 182] on div "{ "_navActiveTabName" : "scan" , "activeDevice" : { "closedHouse" : "" , "curre…" at bounding box center [396, 235] width 672 height 316
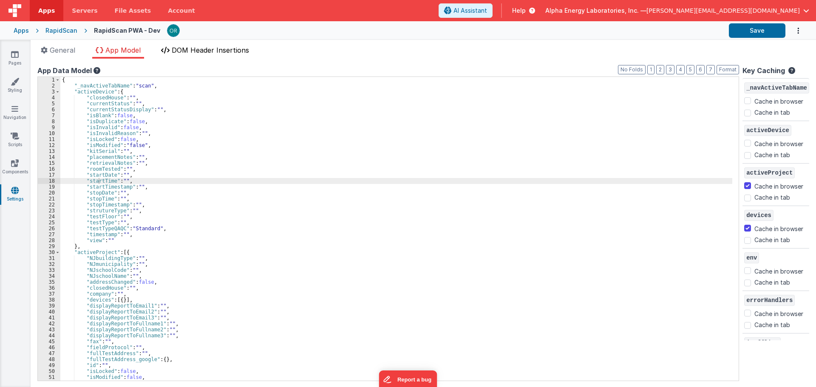
click at [222, 55] on li "DOM Header Insertions" at bounding box center [205, 52] width 95 height 14
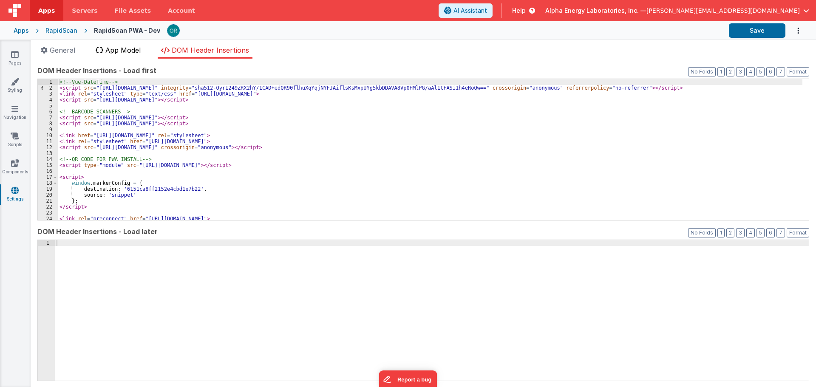
click at [141, 51] on span "App Model" at bounding box center [122, 50] width 35 height 9
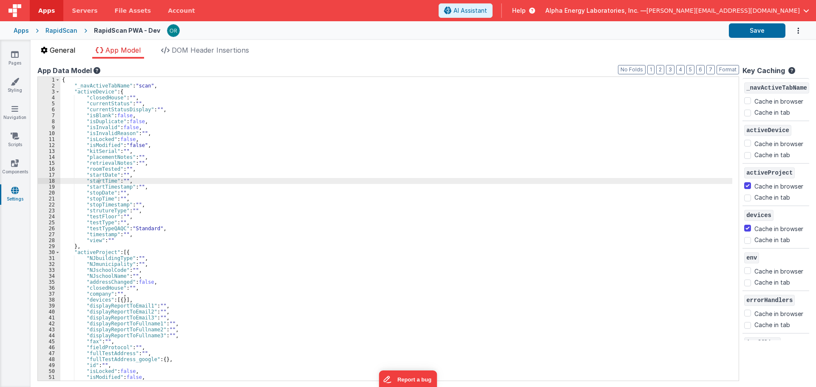
click at [69, 50] on span "General" at bounding box center [63, 50] width 26 height 9
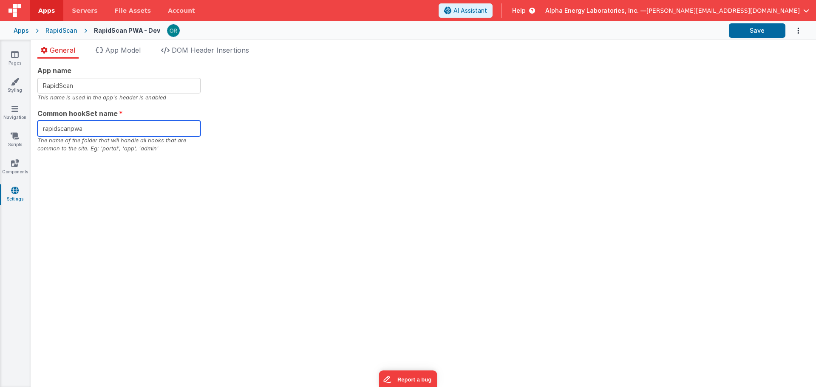
click at [60, 130] on input "rapidscanpwa" at bounding box center [118, 129] width 163 height 16
type input "rapidScanPWA"
click at [745, 29] on button "Save" at bounding box center [757, 30] width 57 height 14
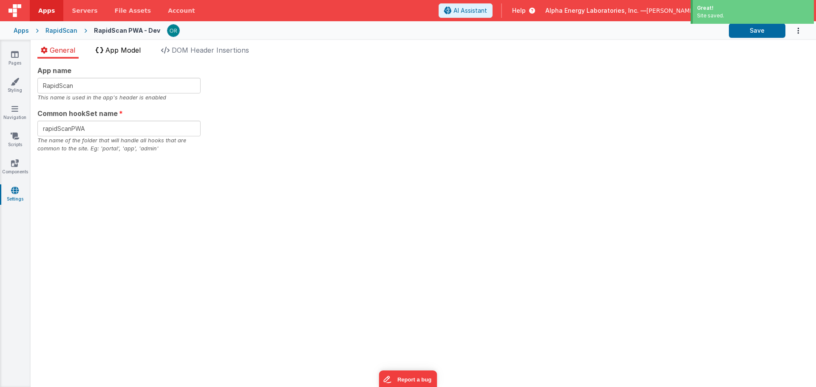
click at [138, 51] on span "App Model" at bounding box center [122, 50] width 35 height 9
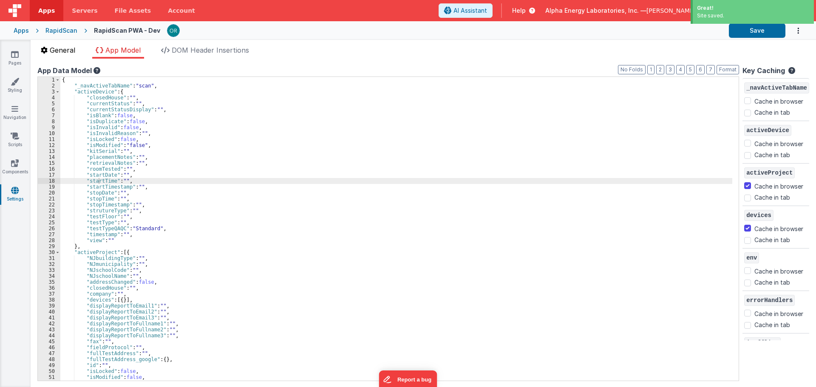
click at [51, 52] on span "General" at bounding box center [63, 50] width 26 height 9
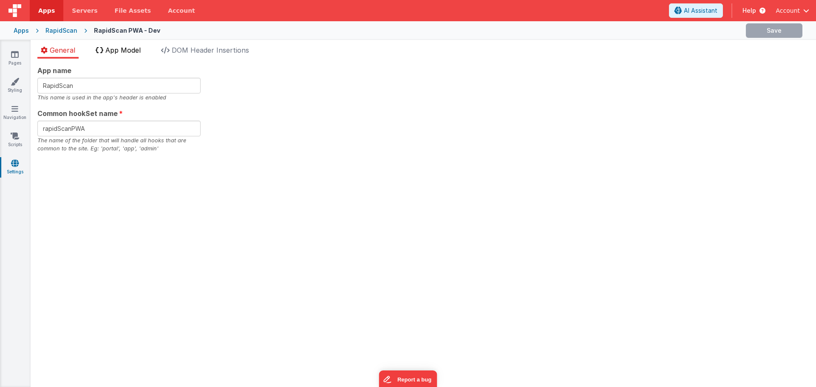
type input "rapidscanpwa"
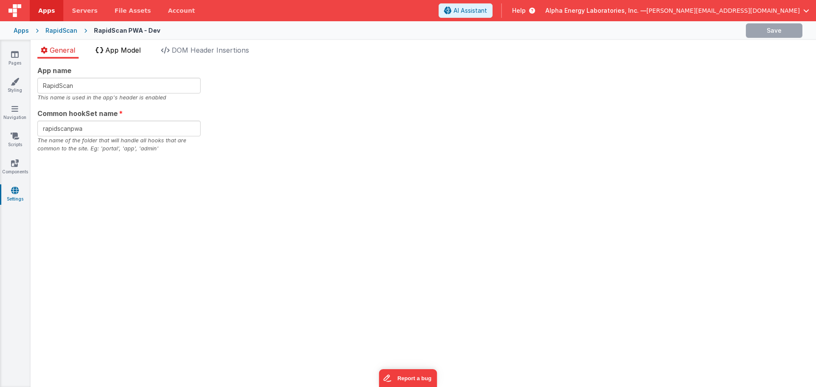
click at [118, 46] on span "App Model" at bounding box center [122, 50] width 35 height 9
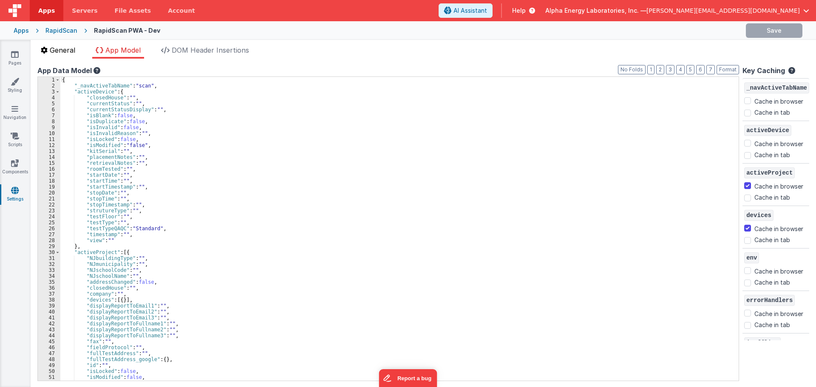
click at [62, 50] on span "General" at bounding box center [63, 50] width 26 height 9
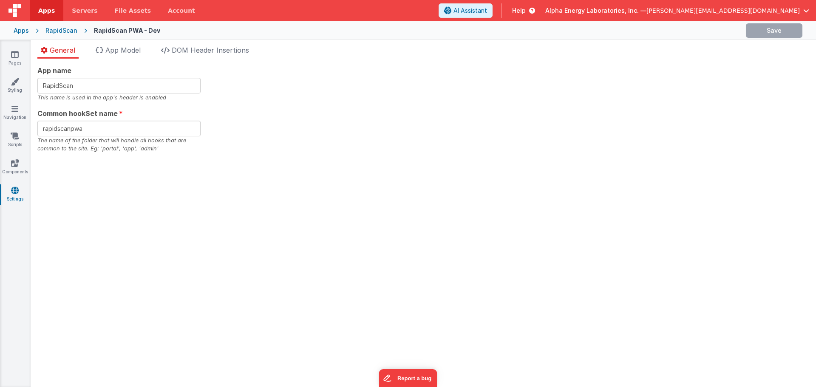
click at [393, 134] on div "App name RapidScan This name is used in the app's header is enabled Common hook…" at bounding box center [423, 109] width 772 height 88
click at [207, 52] on span "DOM Header Insertions" at bounding box center [210, 50] width 77 height 9
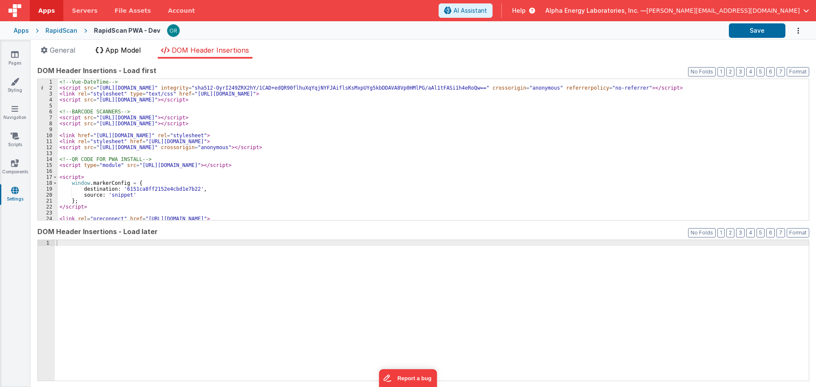
click at [134, 54] on li "App Model" at bounding box center [118, 52] width 52 height 14
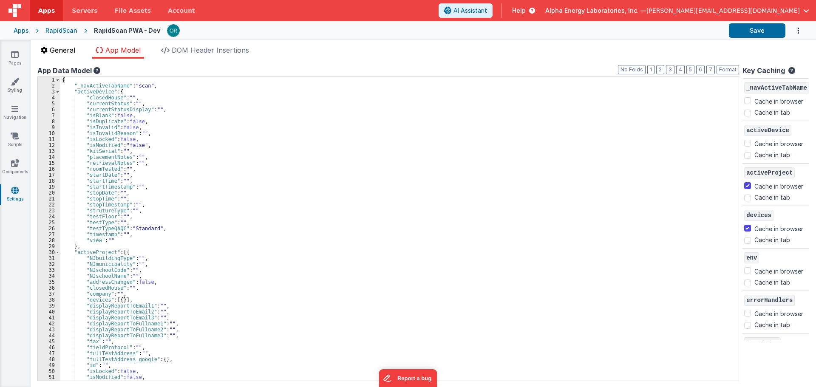
click at [70, 56] on li "General" at bounding box center [57, 52] width 41 height 14
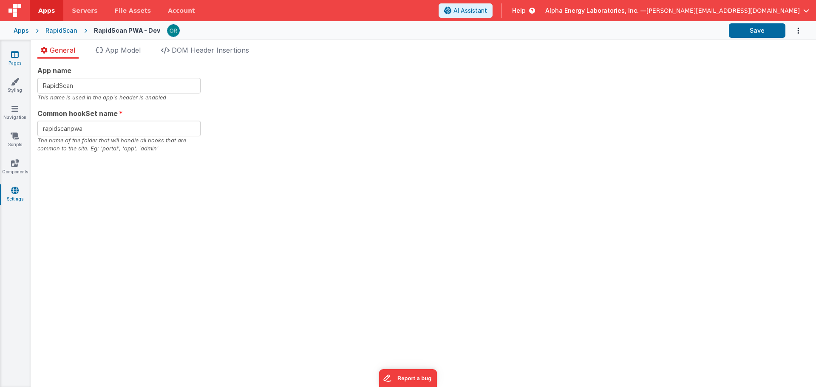
click at [26, 58] on link "Pages" at bounding box center [15, 58] width 31 height 17
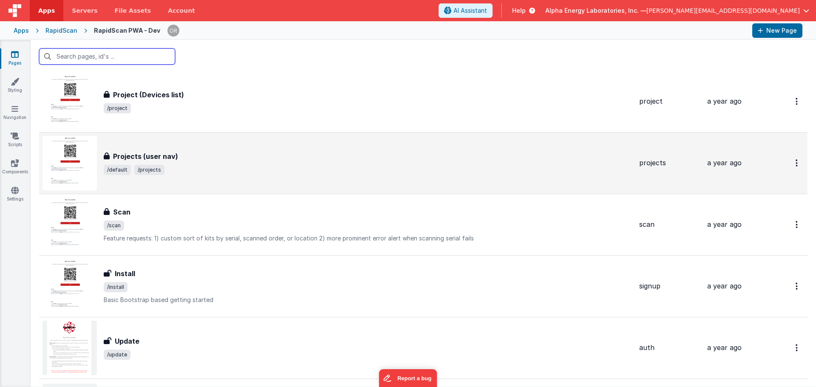
scroll to position [638, 0]
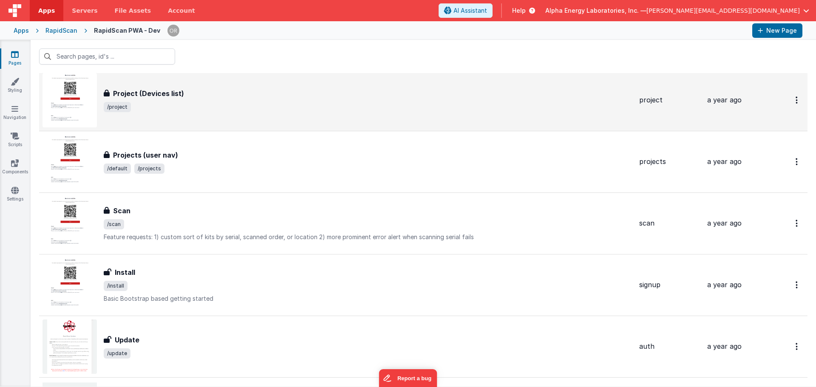
click at [162, 111] on span "/project" at bounding box center [368, 107] width 529 height 10
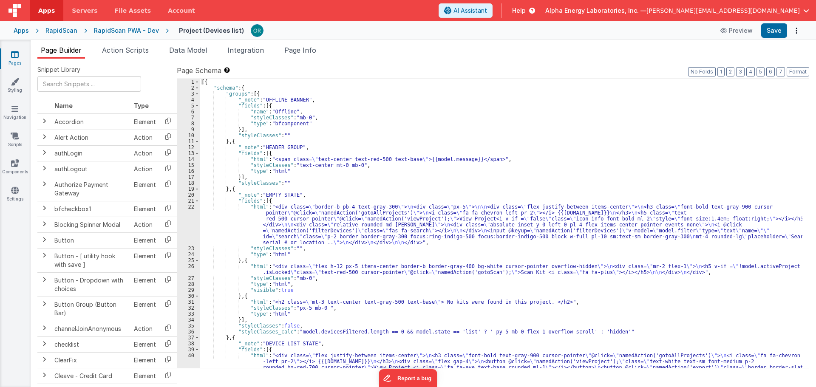
click at [13, 156] on div "Pages Styling Navigation Scripts Components Settings" at bounding box center [15, 213] width 31 height 347
click at [12, 161] on icon at bounding box center [15, 163] width 8 height 9
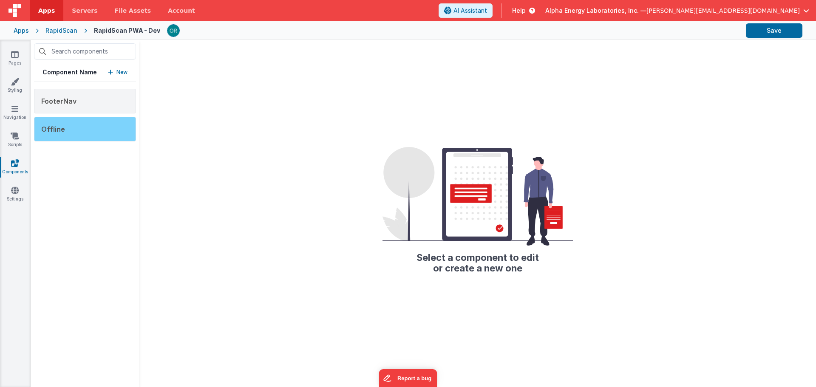
click at [81, 130] on div "Offline" at bounding box center [85, 129] width 102 height 25
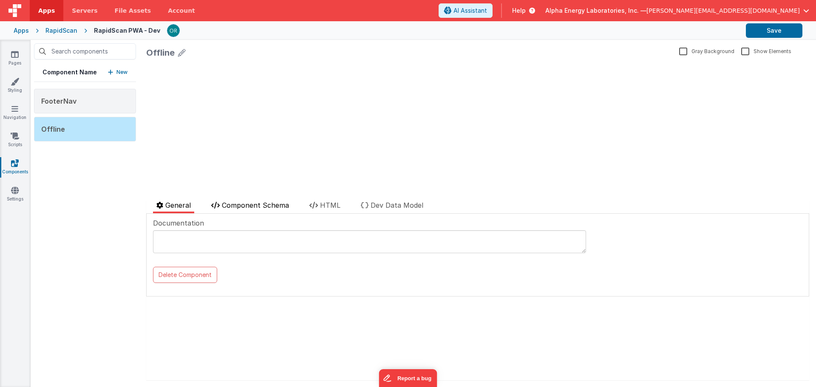
click at [246, 201] on span "Component Schema" at bounding box center [255, 205] width 67 height 9
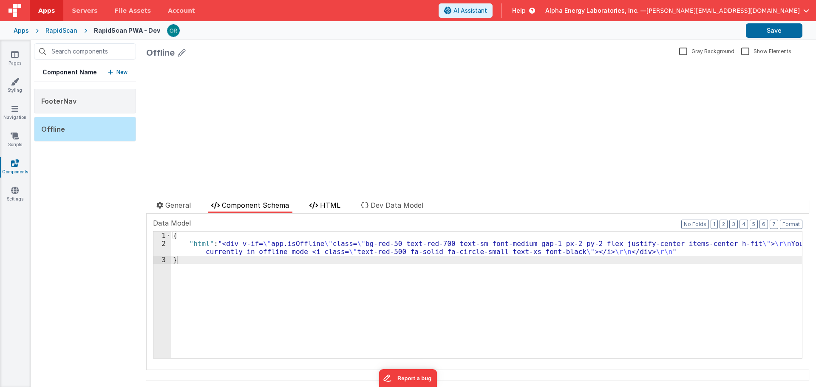
click at [341, 209] on span "HTML" at bounding box center [330, 205] width 20 height 9
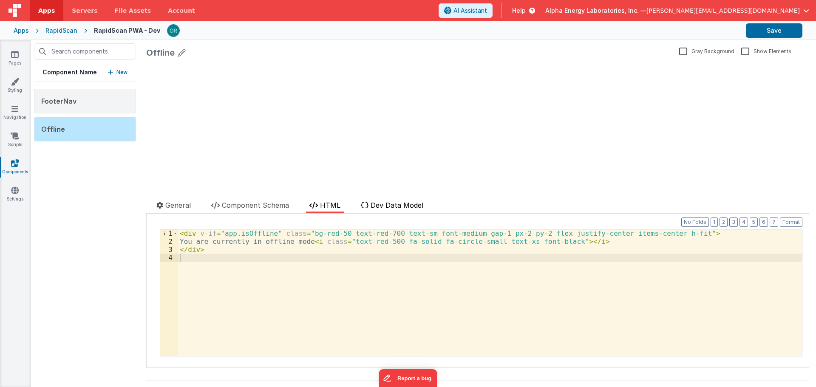
click at [384, 207] on span "Dev Data Model" at bounding box center [397, 205] width 53 height 9
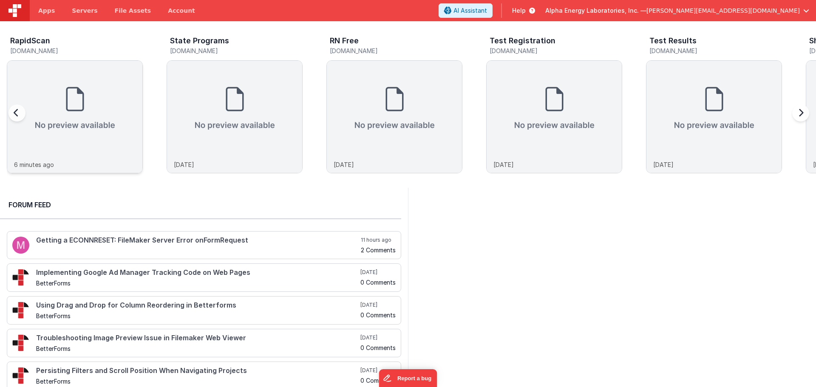
click at [94, 97] on img at bounding box center [74, 108] width 135 height 95
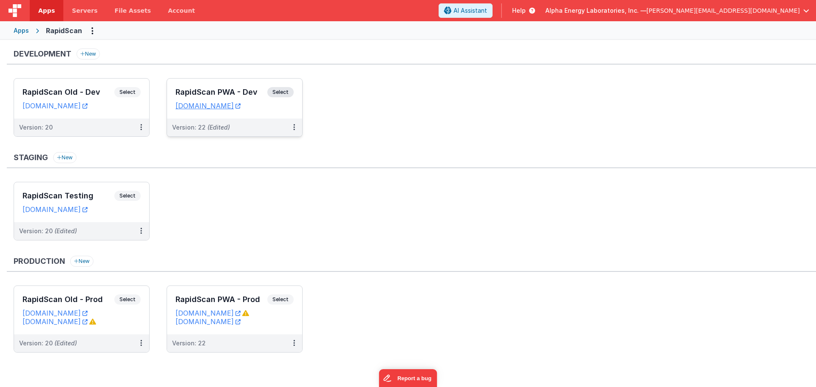
click at [289, 90] on span "Select" at bounding box center [280, 92] width 26 height 10
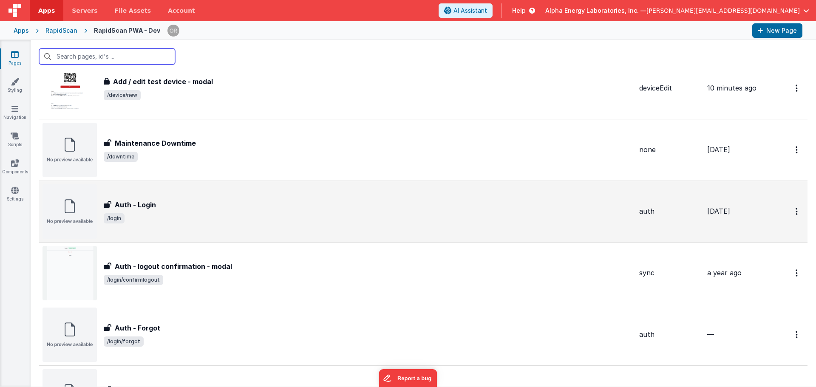
scroll to position [96, 0]
click at [168, 218] on span "/login" at bounding box center [368, 218] width 529 height 10
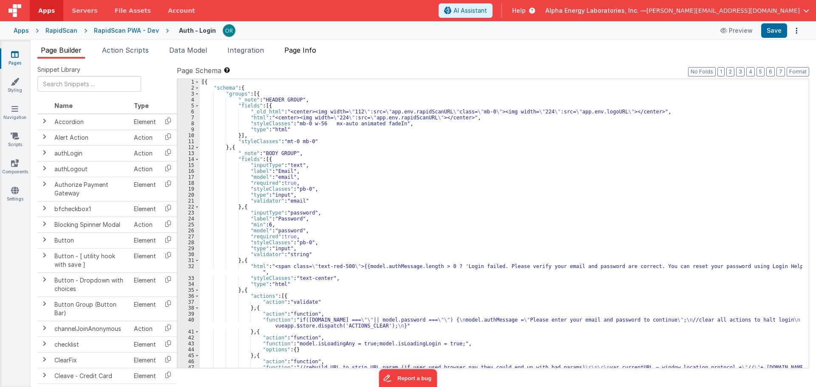
click at [299, 54] on span "Page Info" at bounding box center [300, 50] width 32 height 9
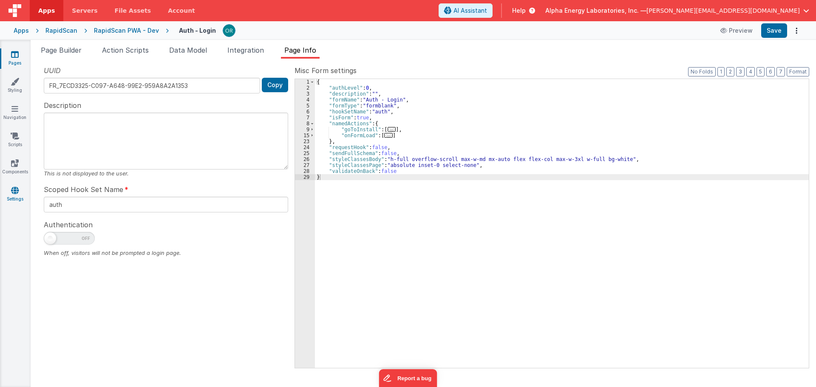
click at [14, 198] on link "Settings" at bounding box center [15, 194] width 31 height 17
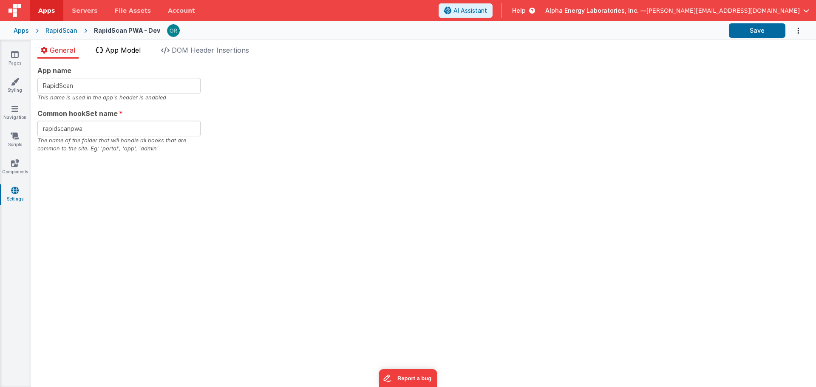
click at [112, 57] on li "App Model" at bounding box center [118, 52] width 52 height 14
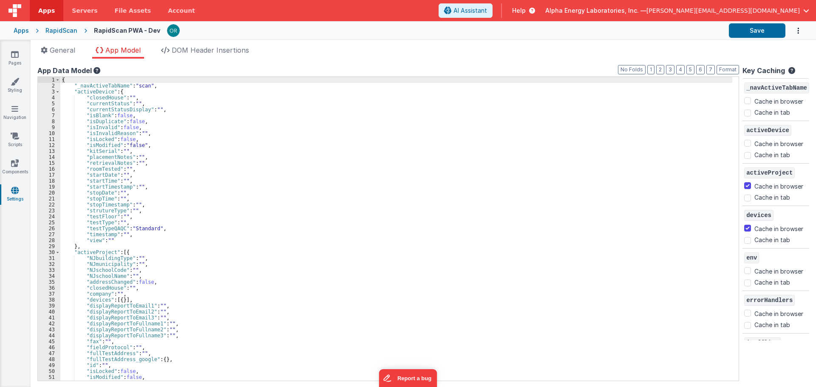
click at [781, 196] on label "Cache in tab" at bounding box center [773, 197] width 36 height 9
click at [751, 196] on input "Cache in tab" at bounding box center [747, 198] width 7 height 7
click at [781, 196] on label "Cache in tab" at bounding box center [773, 197] width 36 height 9
click at [751, 196] on input "Cache in tab" at bounding box center [747, 198] width 7 height 7
checkbox input "false"
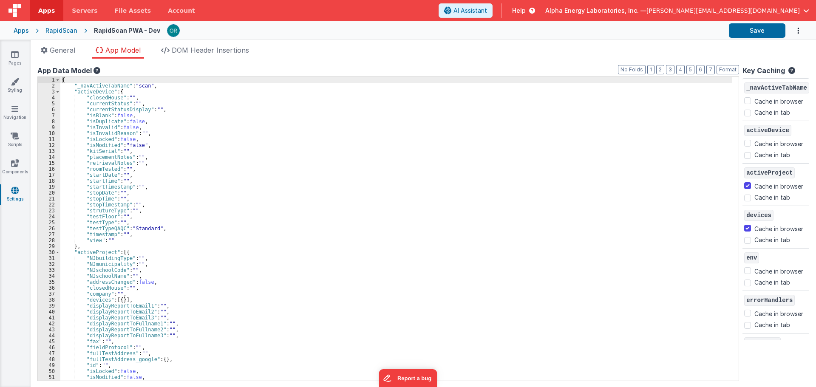
click at [586, 54] on ul "General App Model DOM Header Insertions" at bounding box center [424, 52] width 786 height 14
click at [89, 249] on div "{ "_navActiveTabName" : "scan" , "activeDevice" : { "closedHouse" : "" , "curre…" at bounding box center [396, 235] width 672 height 316
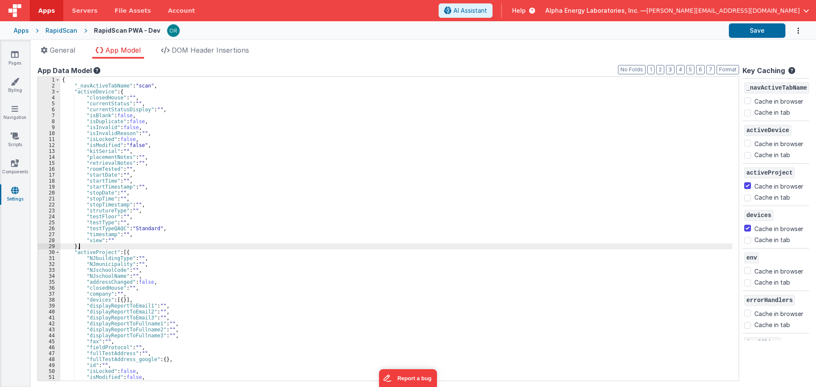
click at [97, 153] on div "{ "_navActiveTabName" : "scan" , "activeDevice" : { "closedHouse" : "" , "curre…" at bounding box center [396, 235] width 672 height 316
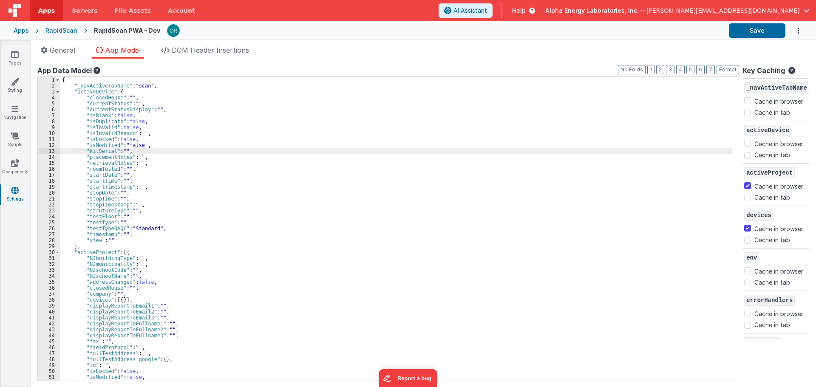
click at [269, 106] on div "{ "_navActiveTabName" : "scan" , "activeDevice" : { "closedHouse" : "" , "curre…" at bounding box center [396, 235] width 672 height 316
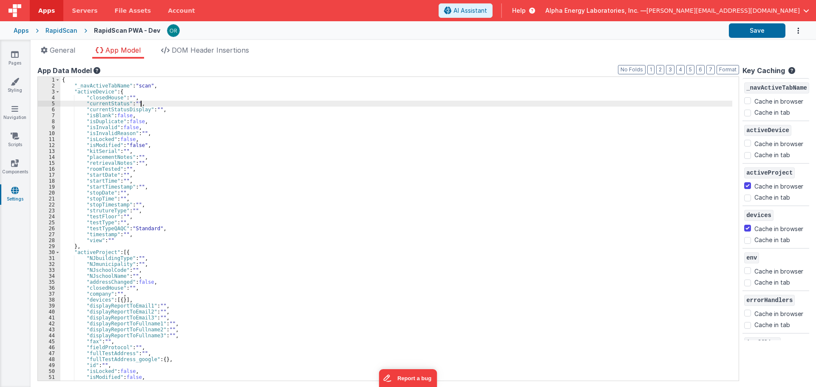
click at [236, 168] on div "{ "_navActiveTabName" : "scan" , "activeDevice" : { "closedHouse" : "" , "curre…" at bounding box center [396, 235] width 672 height 316
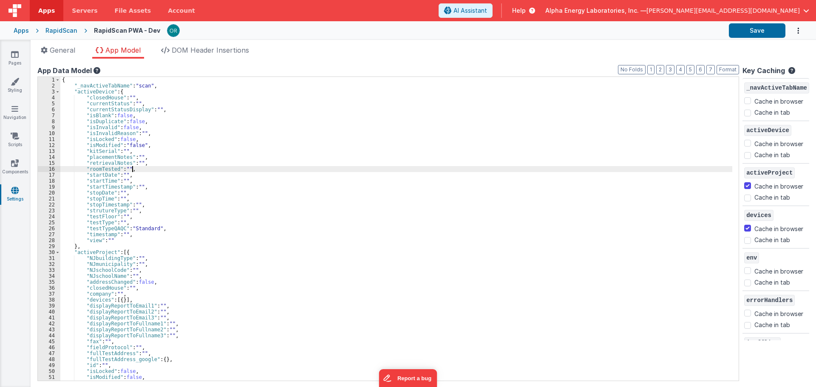
click at [235, 224] on div "{ "_navActiveTabName" : "scan" , "activeDevice" : { "closedHouse" : "" , "curre…" at bounding box center [396, 235] width 672 height 316
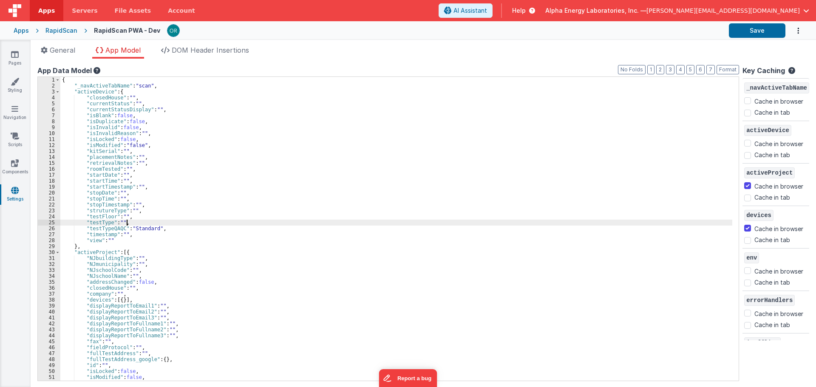
click at [218, 150] on div "{ "_navActiveTabName" : "scan" , "activeDevice" : { "closedHouse" : "" , "curre…" at bounding box center [396, 235] width 672 height 316
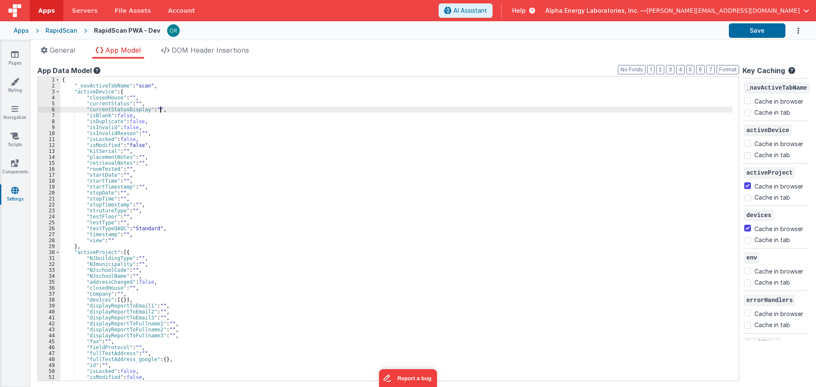
click at [218, 111] on div "{ "_navActiveTabName" : "scan" , "activeDevice" : { "closedHouse" : "" , "curre…" at bounding box center [396, 235] width 672 height 316
click at [226, 158] on div "{ "_navActiveTabName" : "scan" , "activeDevice" : { "closedHouse" : "" , "curre…" at bounding box center [396, 235] width 672 height 316
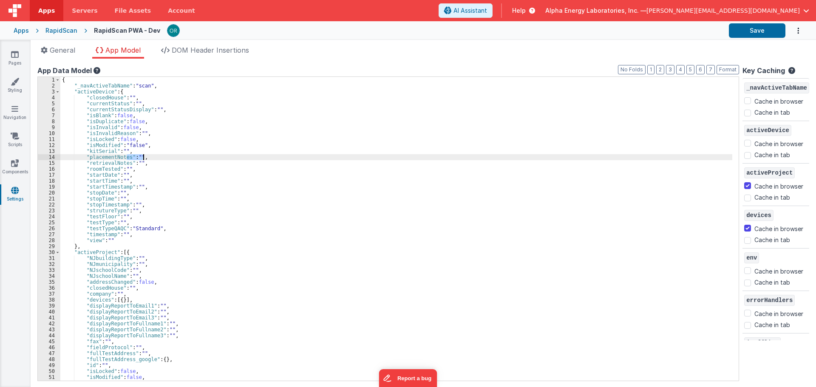
click at [226, 158] on div "{ "_navActiveTabName" : "scan" , "activeDevice" : { "closedHouse" : "" , "curre…" at bounding box center [396, 235] width 672 height 316
click at [223, 140] on div "{ "_navActiveTabName" : "scan" , "activeDevice" : { "closedHouse" : "" , "curre…" at bounding box center [396, 235] width 672 height 316
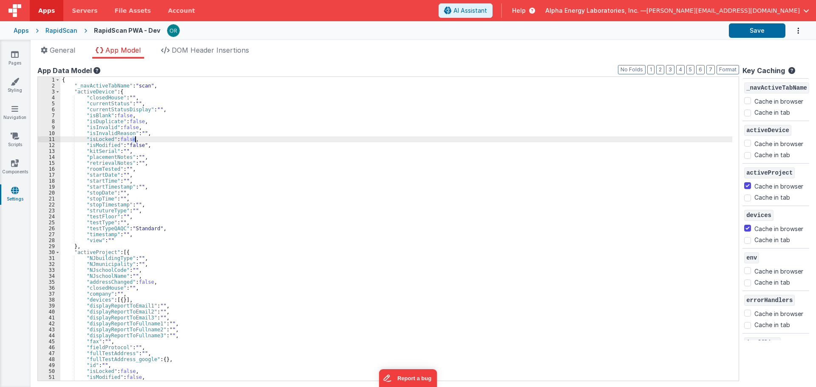
click at [223, 140] on div "{ "_navActiveTabName" : "scan" , "activeDevice" : { "closedHouse" : "" , "curre…" at bounding box center [396, 235] width 672 height 316
click at [219, 179] on div "{ "_navActiveTabName" : "scan" , "activeDevice" : { "closedHouse" : "" , "curre…" at bounding box center [396, 235] width 672 height 316
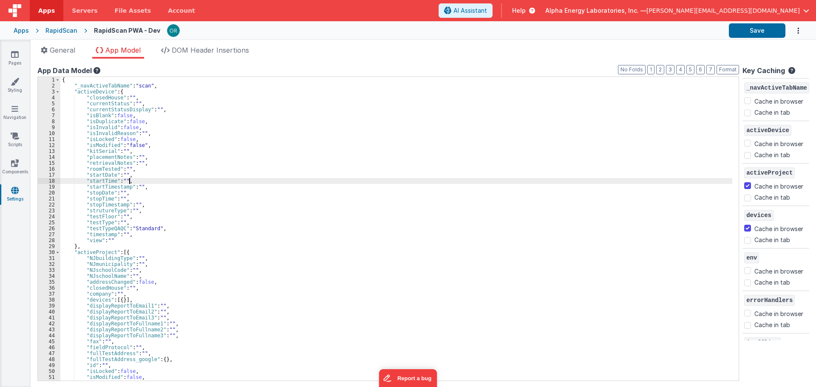
click at [219, 179] on div "{ "_navActiveTabName" : "scan" , "activeDevice" : { "closedHouse" : "" , "curre…" at bounding box center [396, 235] width 672 height 316
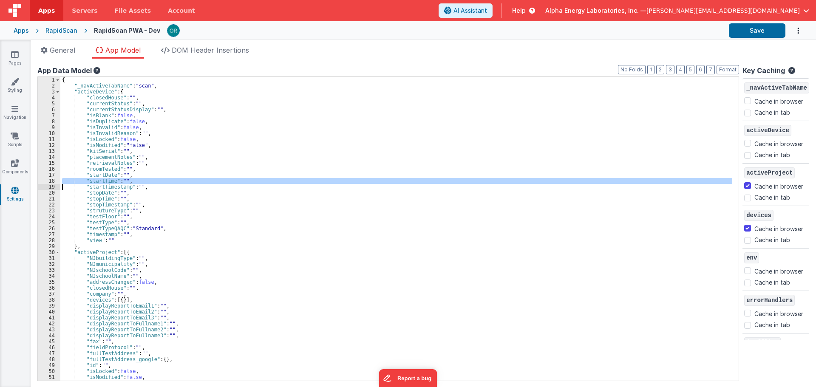
click at [219, 179] on div "{ "_navActiveTabName" : "scan" , "activeDevice" : { "closedHouse" : "" , "curre…" at bounding box center [396, 235] width 672 height 316
click at [228, 150] on div "{ "_navActiveTabName" : "scan" , "activeDevice" : { "closedHouse" : "" , "curre…" at bounding box center [396, 235] width 672 height 316
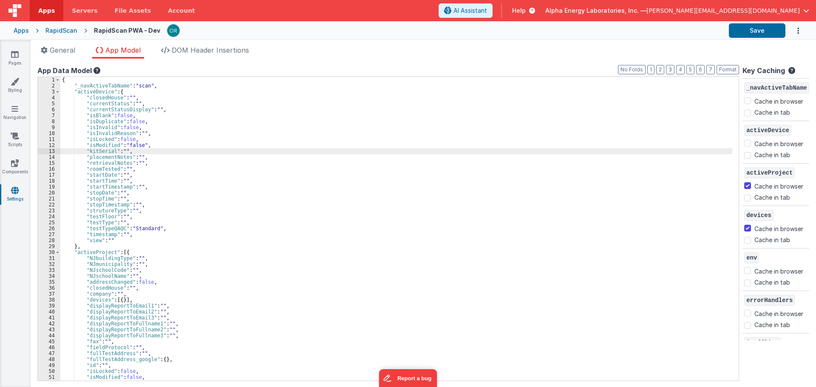
click at [238, 132] on div "{ "_navActiveTabName" : "scan" , "activeDevice" : { "closedHouse" : "" , "curre…" at bounding box center [396, 235] width 672 height 316
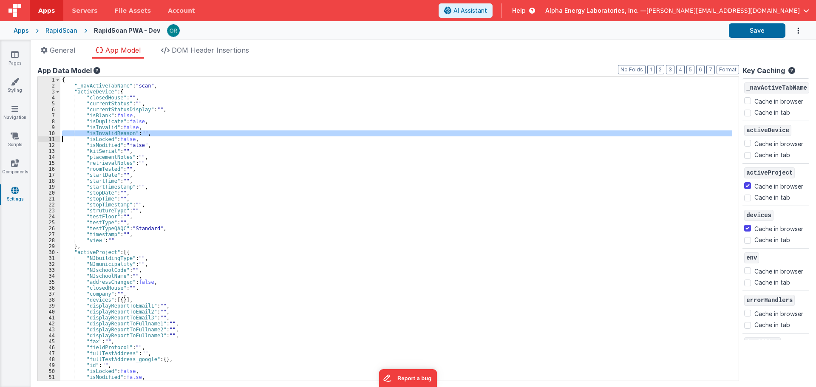
click at [239, 166] on div "{ "_navActiveTabName" : "scan" , "activeDevice" : { "closedHouse" : "" , "curre…" at bounding box center [396, 235] width 672 height 316
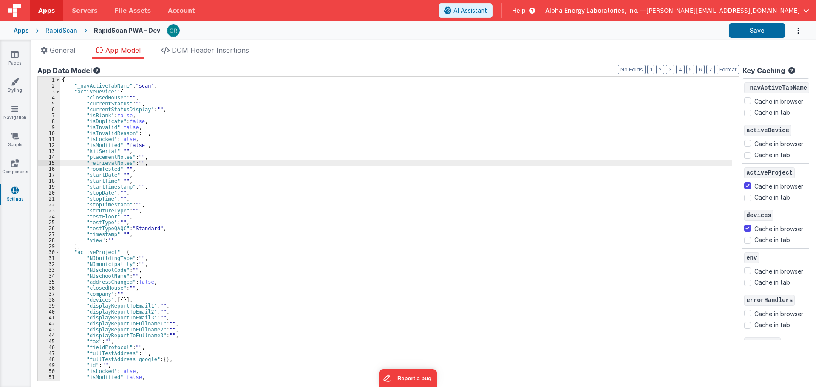
click at [251, 132] on div "{ "_navActiveTabName" : "scan" , "activeDevice" : { "closedHouse" : "" , "curre…" at bounding box center [396, 235] width 672 height 316
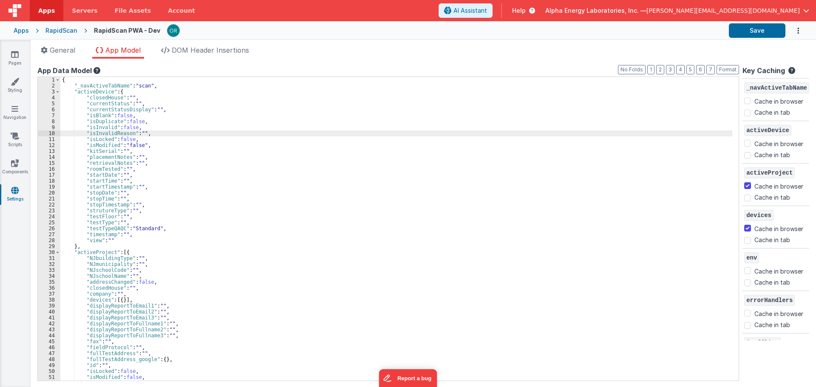
click at [64, 27] on div "RapidScan" at bounding box center [61, 30] width 32 height 9
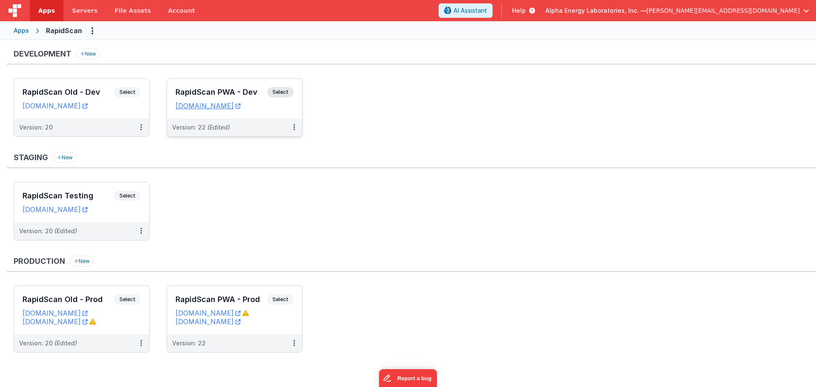
click at [271, 92] on span "Select" at bounding box center [280, 92] width 26 height 10
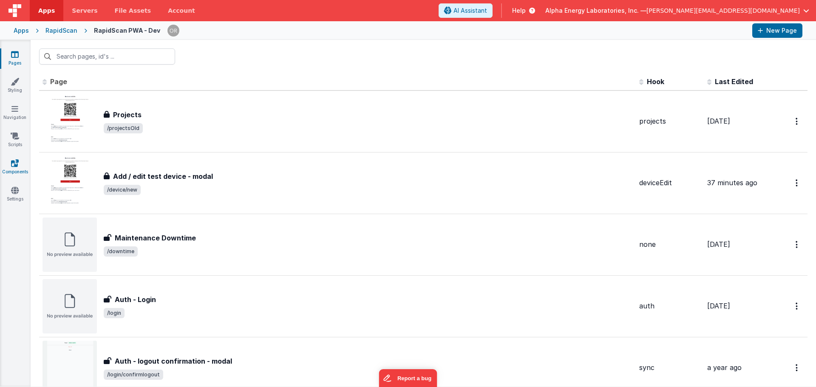
click at [9, 166] on link "Components" at bounding box center [15, 167] width 31 height 17
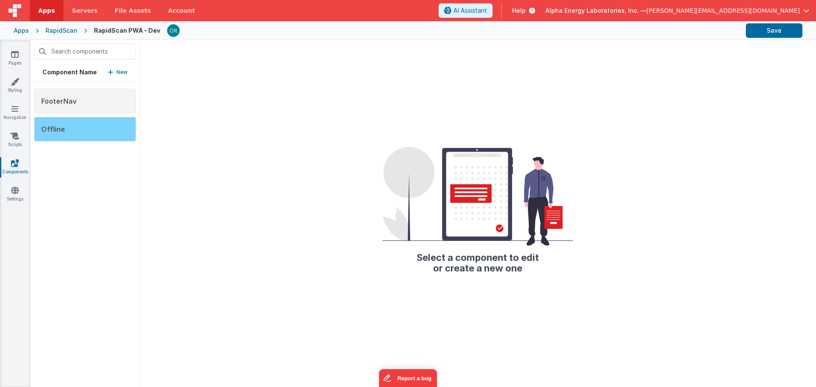
click at [82, 134] on div "Offline" at bounding box center [85, 129] width 102 height 25
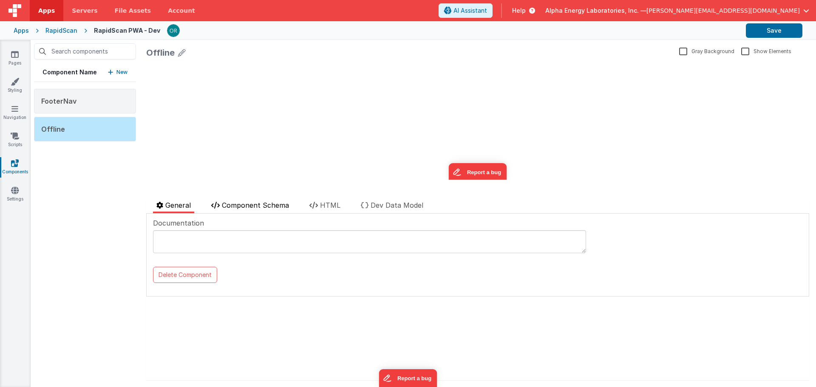
click at [278, 207] on span "Component Schema" at bounding box center [255, 205] width 67 height 9
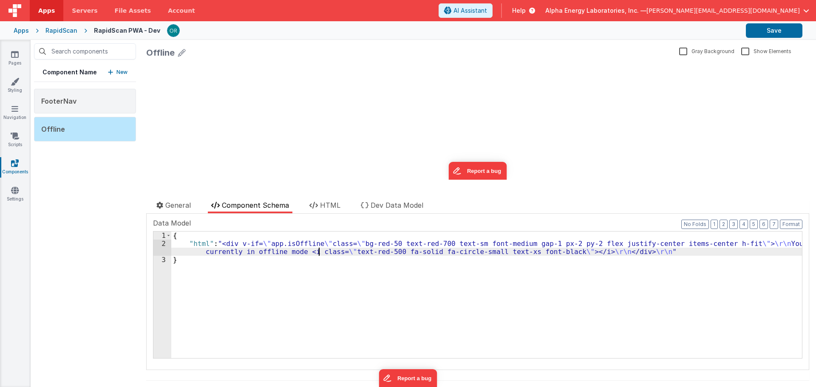
click at [318, 250] on div "{ "html" : "<div v-if= \" app.isOffline \" class= \" bg-red-50 text-red-700 tex…" at bounding box center [486, 303] width 631 height 143
click at [325, 211] on li "HTML" at bounding box center [325, 206] width 38 height 13
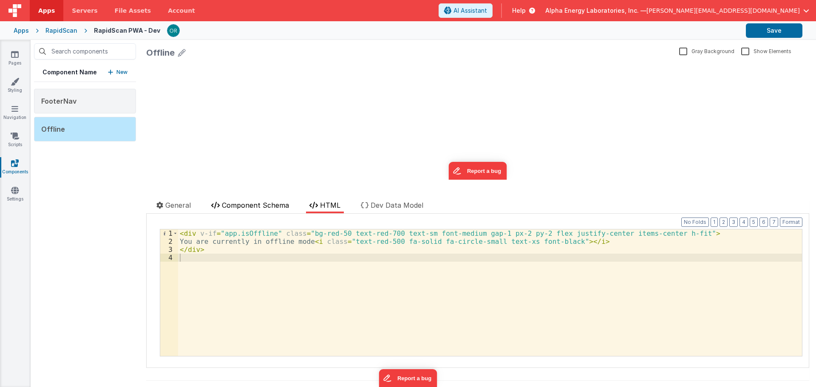
click at [274, 205] on span "Component Schema" at bounding box center [255, 205] width 67 height 9
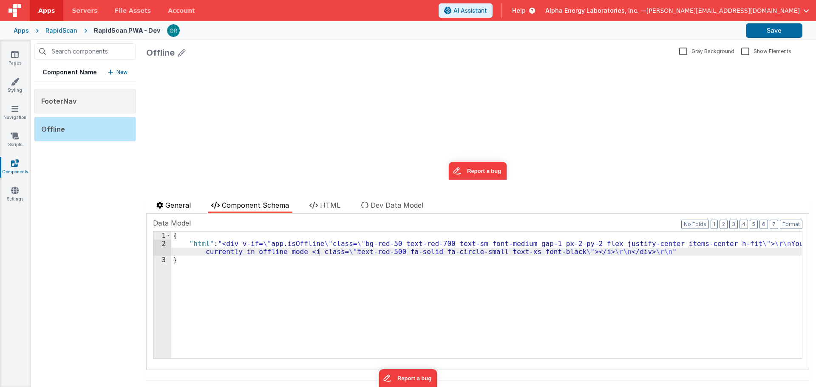
click at [182, 204] on span "General" at bounding box center [178, 205] width 26 height 9
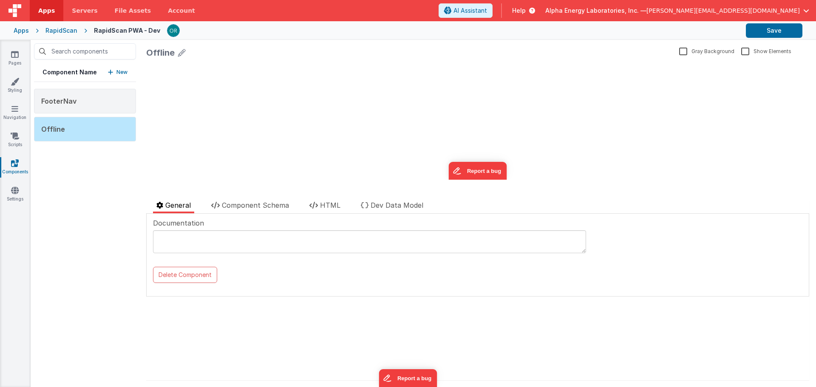
click at [85, 113] on div "FooterNav" at bounding box center [85, 101] width 102 height 25
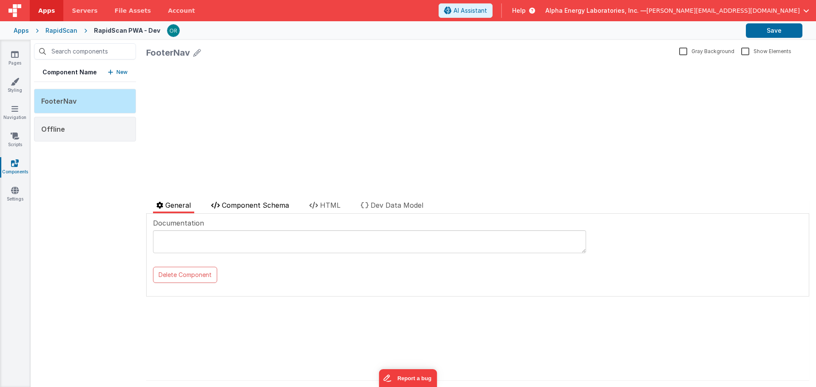
click at [266, 207] on span "Component Schema" at bounding box center [255, 205] width 67 height 9
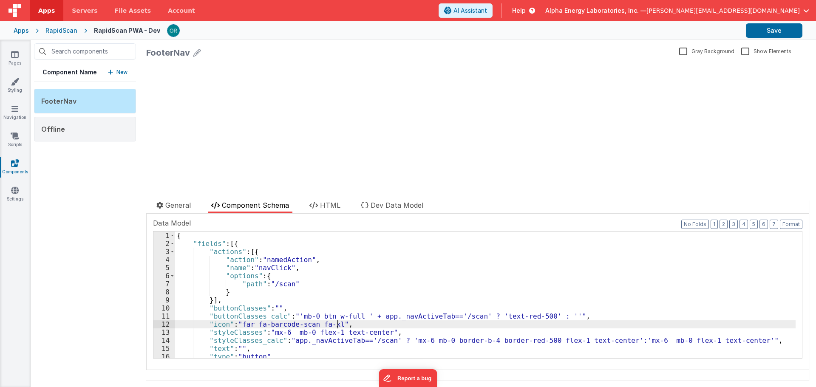
click at [336, 324] on div "{ "fields" : [{ "actions" : [{ "action" : "namedAction" , "name" : "navClick" ,…" at bounding box center [485, 303] width 621 height 143
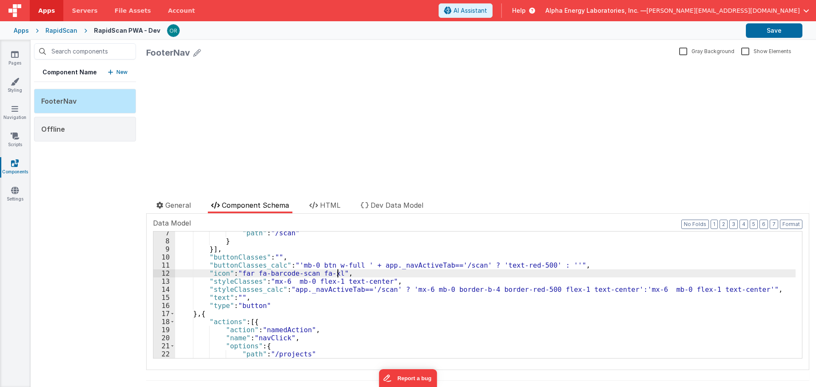
scroll to position [89, 0]
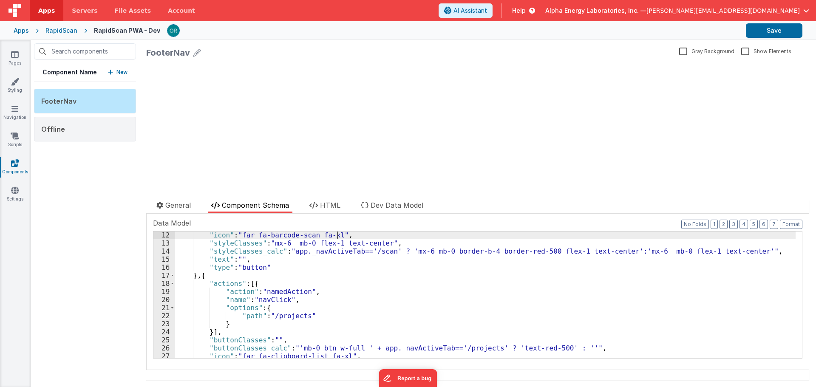
click at [283, 293] on div ""icon" : "far fa-barcode-scan fa-xl" , "styleClasses" : "mx-6 mb-0 flex-1 text-…" at bounding box center [485, 302] width 621 height 143
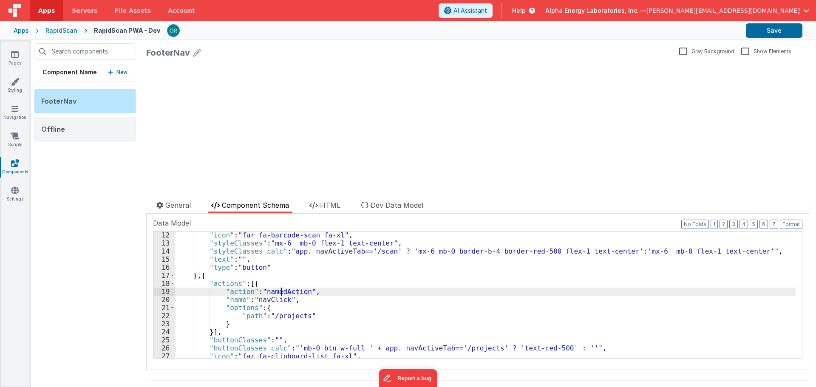
click at [280, 298] on div ""icon" : "far fa-barcode-scan fa-xl" , "styleClasses" : "mx-6 mb-0 flex-1 text-…" at bounding box center [485, 302] width 621 height 143
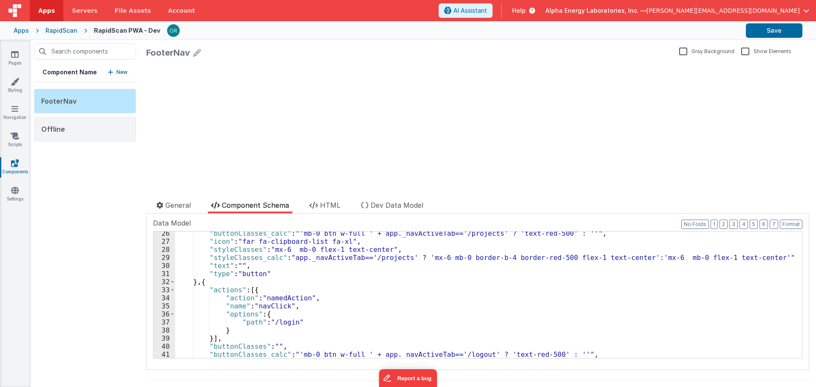
scroll to position [293, 0]
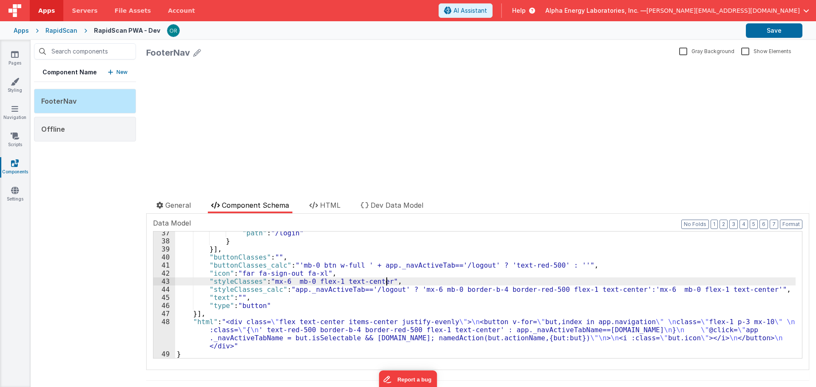
click at [457, 283] on div ""path" : "/login" } }] , "buttonClasses" : "" , "buttonClasses_calc" : "'mb-0 b…" at bounding box center [485, 300] width 621 height 143
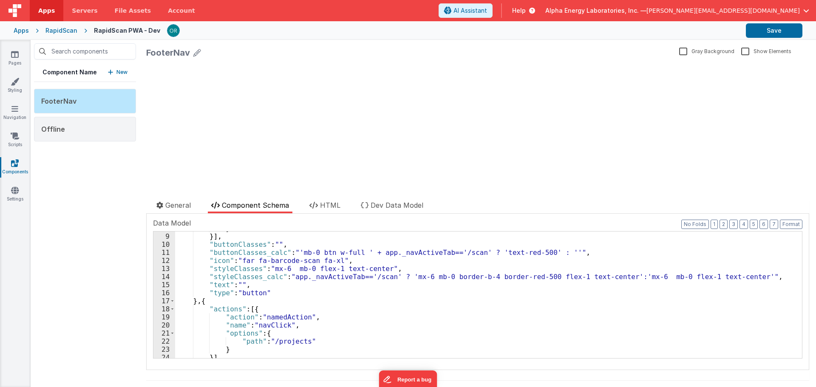
scroll to position [0, 0]
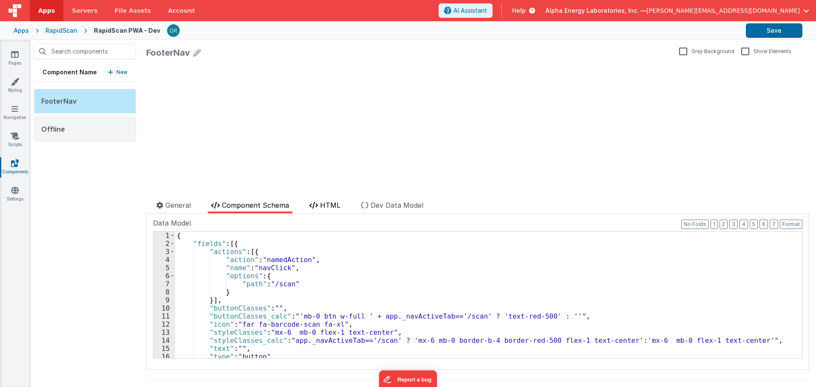
click at [329, 205] on span "HTML" at bounding box center [330, 205] width 20 height 9
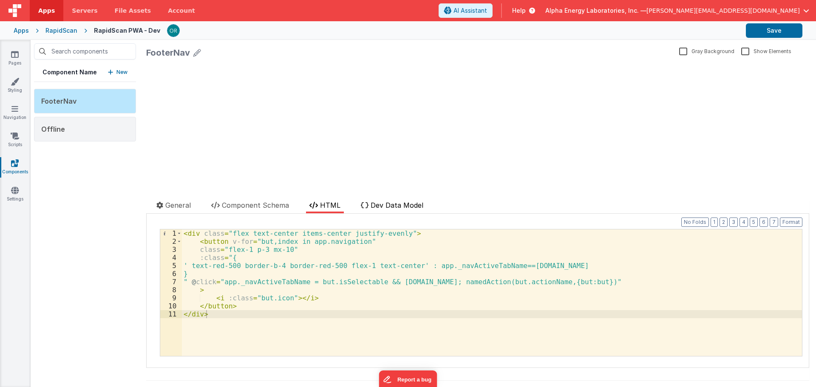
click at [393, 204] on span "Dev Data Model" at bounding box center [397, 205] width 53 height 9
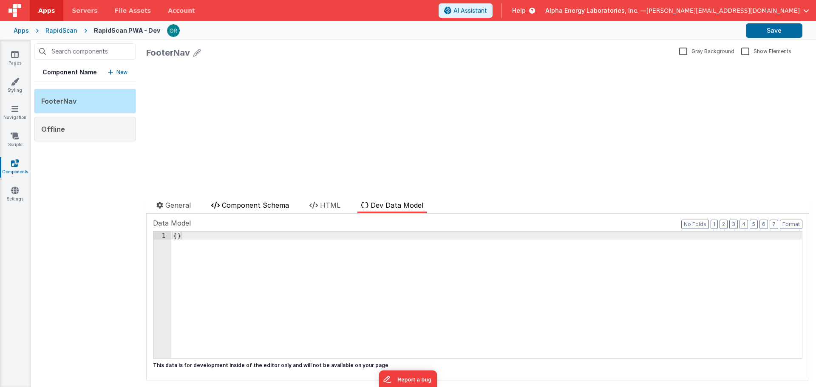
click at [249, 210] on li "Component Schema" at bounding box center [250, 206] width 85 height 13
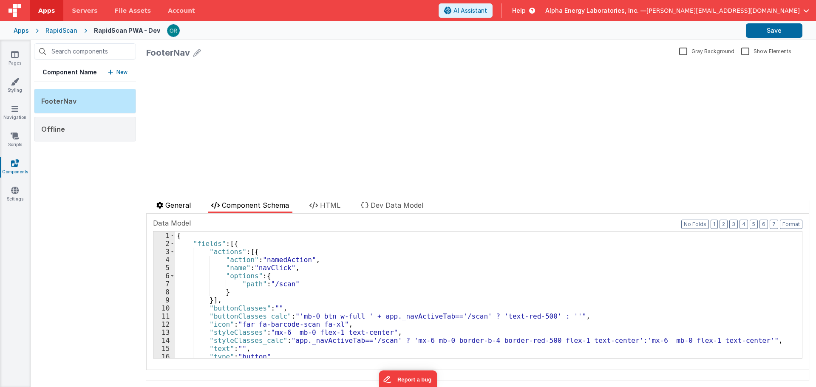
click at [187, 208] on span "General" at bounding box center [178, 205] width 26 height 9
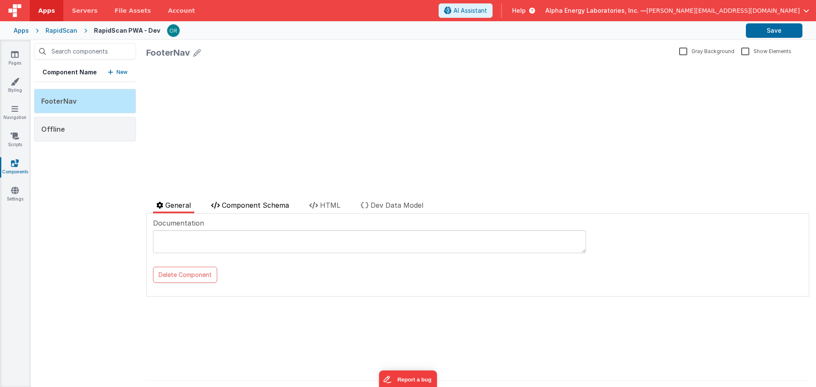
click at [241, 207] on span "Component Schema" at bounding box center [255, 205] width 67 height 9
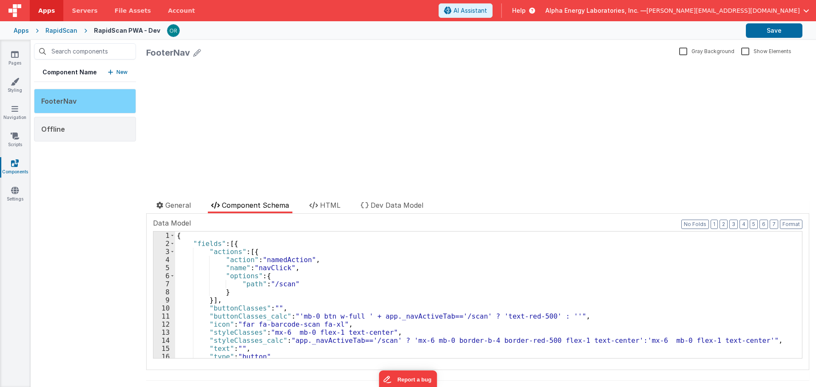
click at [79, 98] on div "FooterNav" at bounding box center [85, 101] width 102 height 25
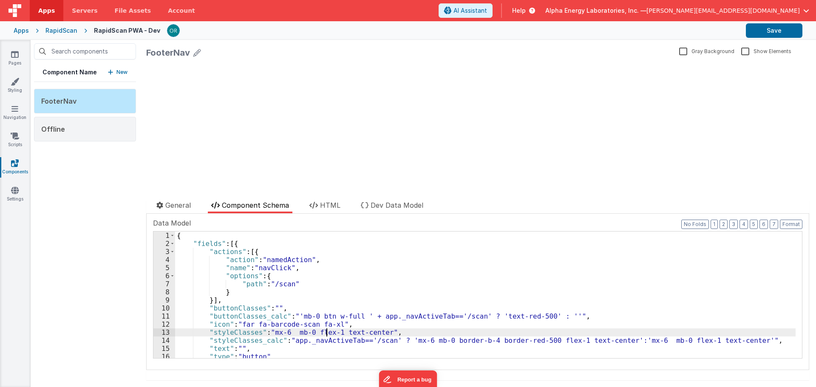
click at [325, 329] on div "{ "fields" : [{ "actions" : [{ "action" : "namedAction" , "name" : "navClick" ,…" at bounding box center [485, 303] width 621 height 143
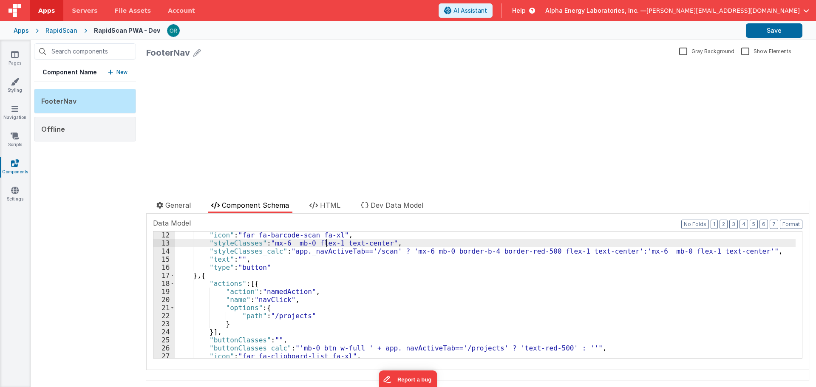
scroll to position [128, 0]
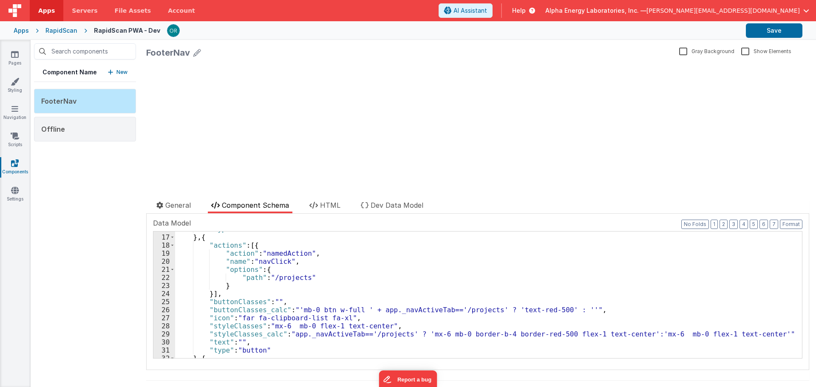
click at [335, 325] on div ""type" : "button" } , { "actions" : [{ "action" : "namedAction" , "name" : "nav…" at bounding box center [485, 296] width 621 height 143
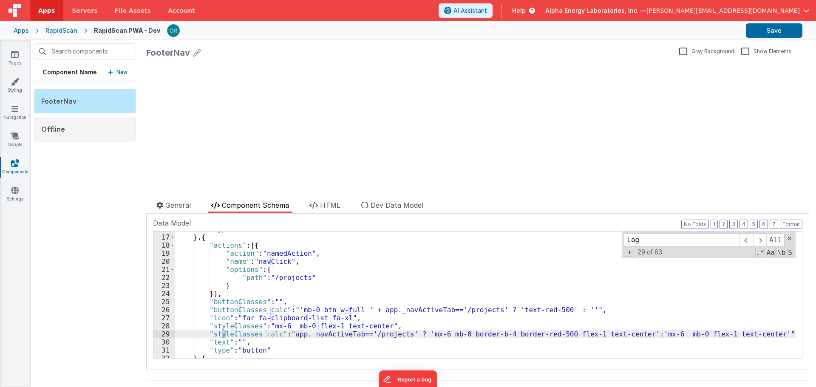
scroll to position [236, 0]
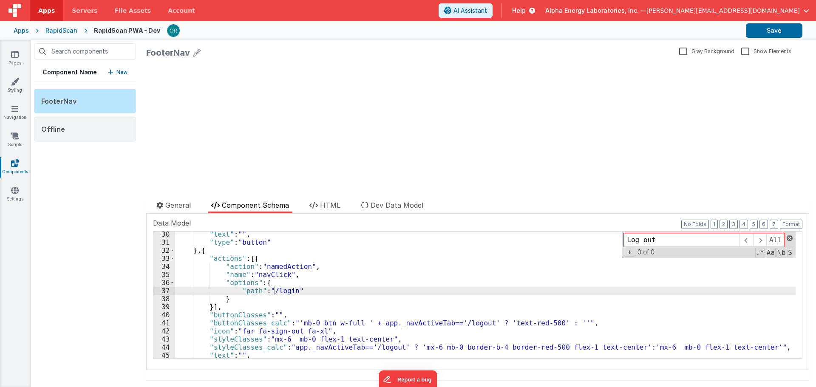
type input "Log out"
click at [787, 237] on span at bounding box center [790, 239] width 6 height 6
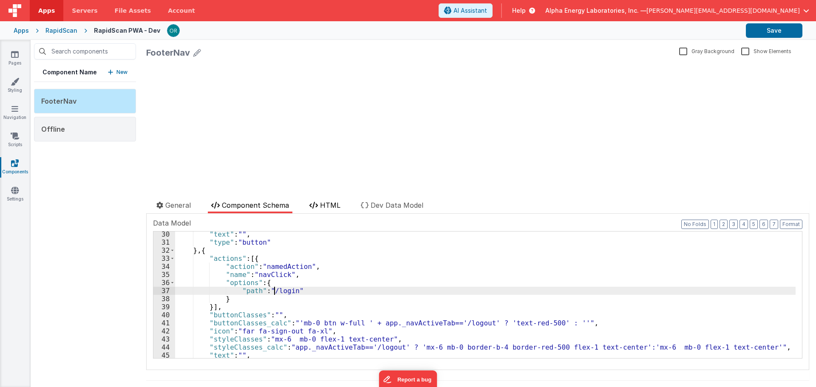
click at [337, 205] on span "HTML" at bounding box center [330, 205] width 20 height 9
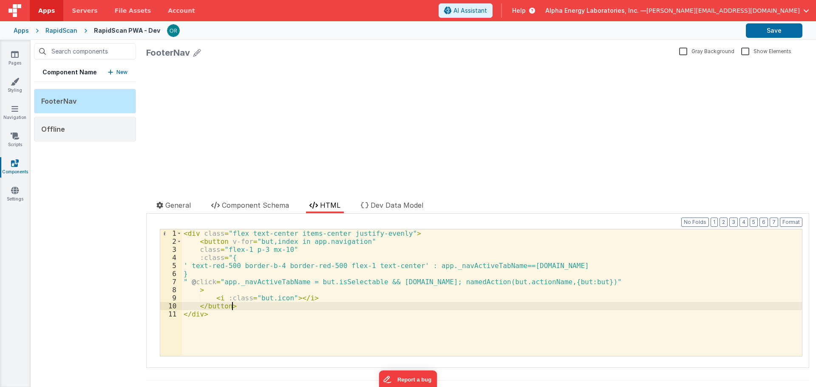
click at [457, 310] on div "< div class = "flex text-center items-center justify-evenly" > < button v-for =…" at bounding box center [492, 301] width 620 height 143
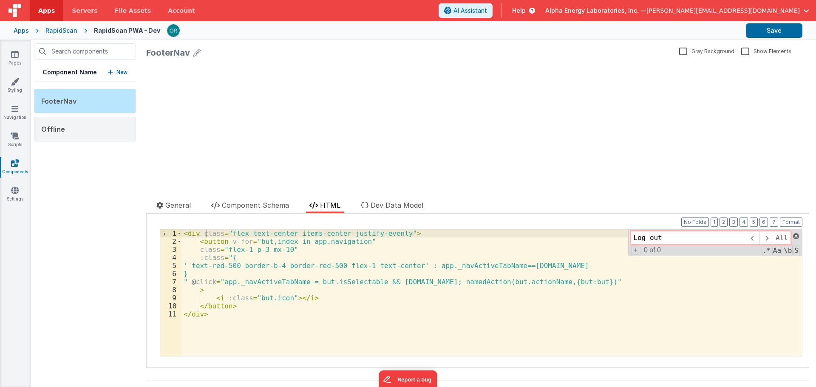
type input "Log out"
click at [793, 233] on span at bounding box center [796, 236] width 6 height 6
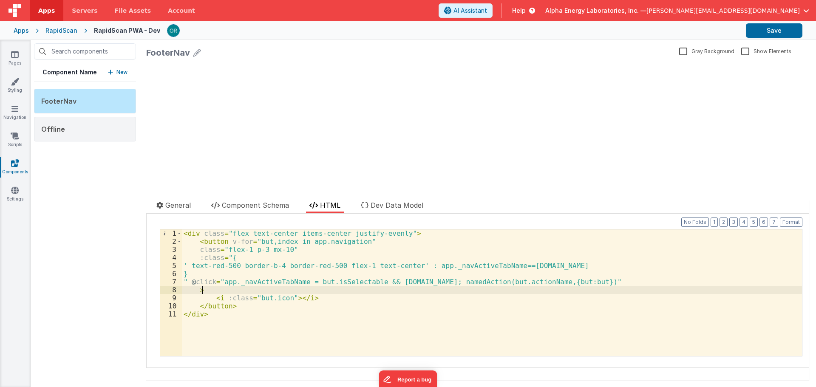
click at [650, 288] on div "< div class = "flex text-center items-center justify-evenly" > < button v-for =…" at bounding box center [492, 301] width 620 height 143
click at [401, 207] on span "Dev Data Model" at bounding box center [397, 205] width 53 height 9
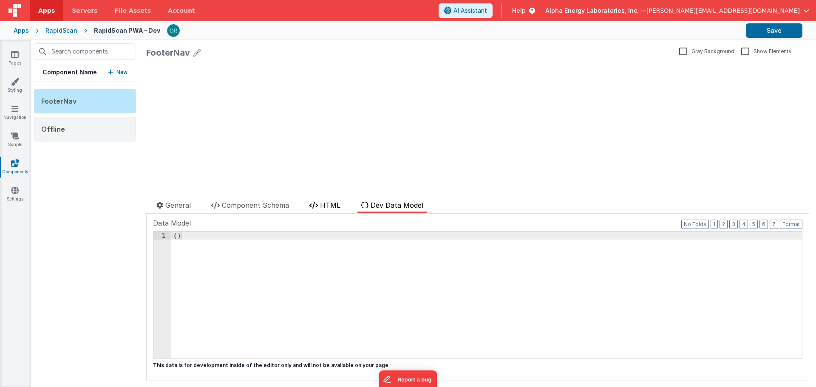
click at [343, 203] on li "HTML" at bounding box center [325, 206] width 38 height 13
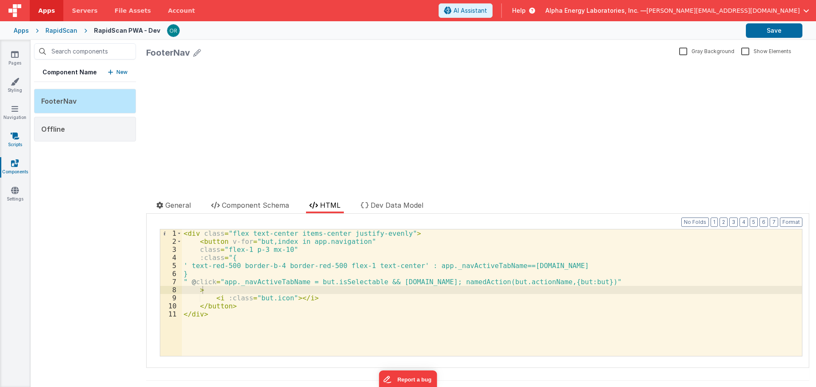
click at [15, 134] on icon at bounding box center [15, 136] width 9 height 9
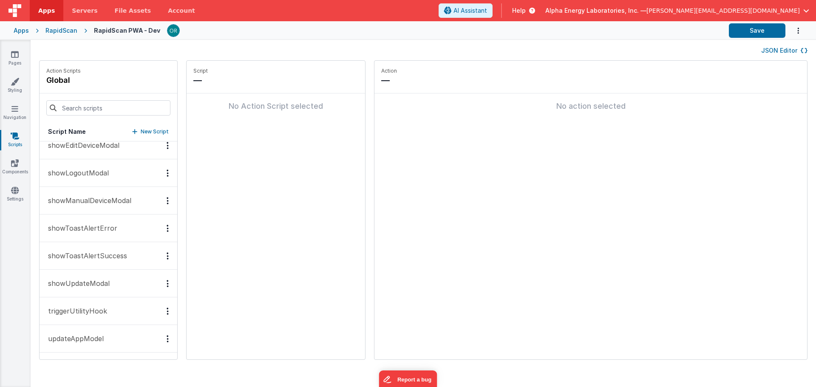
click at [105, 307] on p "triggerUtilityHook" at bounding box center [75, 311] width 64 height 10
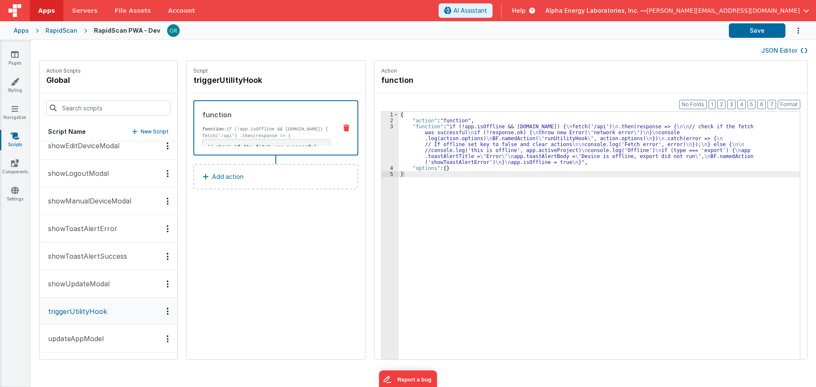
scroll to position [452, 0]
click at [547, 168] on div "{ "action" : "function" , "function" : "if (!app.isOffline && [DOMAIN_NAME]) { …" at bounding box center [603, 255] width 409 height 286
click at [469, 128] on div "{ "action" : "function" , "function" : "if (!app.isOffline && [DOMAIN_NAME]) { …" at bounding box center [603, 255] width 409 height 286
click at [383, 127] on div "3" at bounding box center [390, 145] width 17 height 42
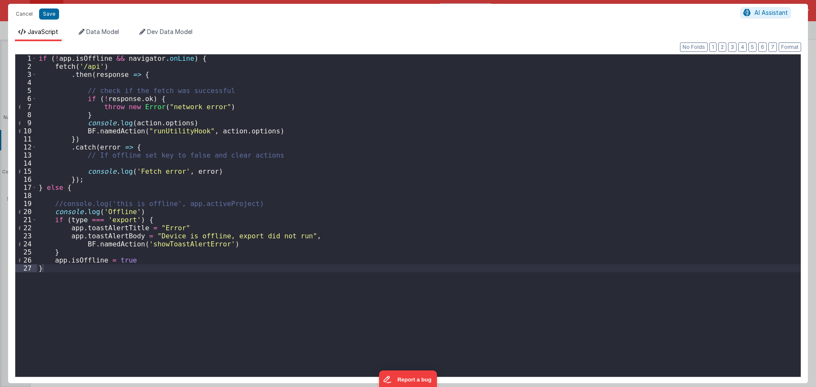
click at [260, 105] on div "if ( ! app . isOffline && navigator . onLine ) { fetch ( '/api' ) . then ( resp…" at bounding box center [419, 223] width 764 height 338
click at [219, 122] on div "if ( ! app . isOffline && navigator . onLine ) { fetch ( '/api' ) . then ( resp…" at bounding box center [419, 223] width 764 height 338
click at [288, 128] on div "if ( ! app . isOffline && navigator . onLine ) { fetch ( '/api' ) . then ( resp…" at bounding box center [419, 223] width 764 height 338
click at [245, 173] on div "if ( ! app . isOffline && navigator . onLine ) { fetch ( '/api' ) . then ( resp…" at bounding box center [419, 223] width 764 height 338
click at [196, 209] on div "if ( ! app . isOffline && navigator . onLine ) { fetch ( '/api' ) . then ( resp…" at bounding box center [419, 223] width 764 height 338
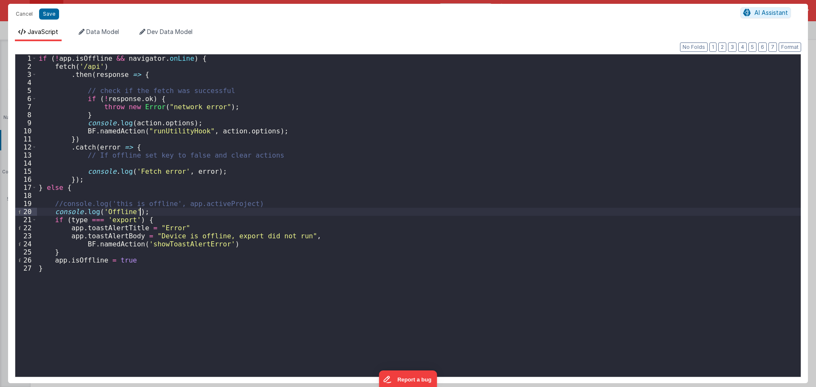
click at [187, 227] on div "if ( ! app . isOffline && navigator . onLine ) { fetch ( '/api' ) . then ( resp…" at bounding box center [419, 223] width 764 height 338
click at [249, 244] on div "if ( ! app . isOffline && navigator . onLine ) { fetch ( '/api' ) . then ( resp…" at bounding box center [419, 223] width 764 height 338
click at [142, 264] on div "if ( ! app . isOffline && navigator . onLine ) { fetch ( '/api' ) . then ( resp…" at bounding box center [419, 223] width 764 height 338
click at [162, 131] on div "if ( ! app . isOffline && navigator . onLine ) { fetch ( '/api' ) . then ( resp…" at bounding box center [419, 223] width 764 height 338
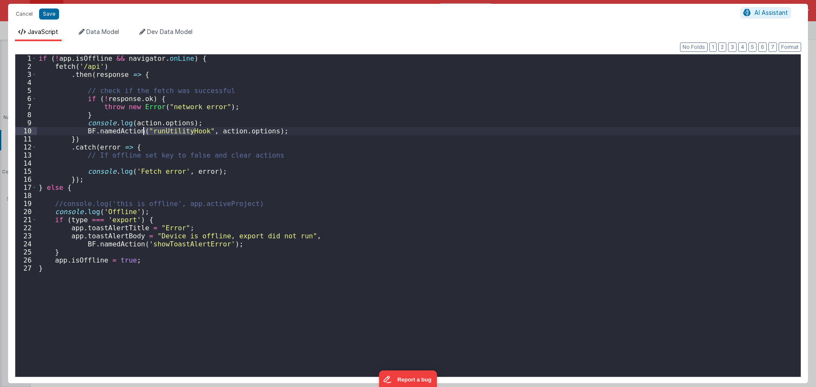
click at [222, 135] on div "if ( ! app . isOffline && navigator . onLine ) { fetch ( '/api' ) . then ( resp…" at bounding box center [419, 223] width 764 height 338
click at [248, 131] on div "if ( ! app . isOffline && navigator . onLine ) { fetch ( '/api' ) . then ( resp…" at bounding box center [419, 223] width 764 height 338
click at [219, 130] on div "if ( ! app . isOffline && navigator . onLine ) { fetch ( '/api' ) . then ( resp…" at bounding box center [419, 223] width 764 height 338
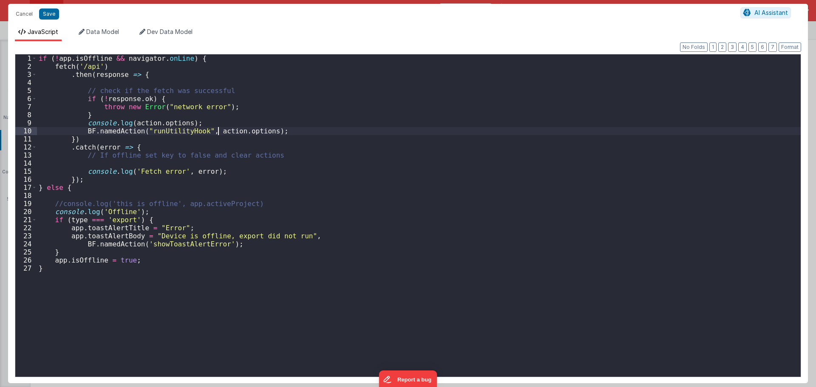
click at [219, 130] on div "if ( ! app . isOffline && navigator . onLine ) { fetch ( '/api' ) . then ( resp…" at bounding box center [419, 223] width 764 height 338
click at [256, 132] on div "if ( ! app . isOffline && navigator . onLine ) { fetch ( '/api' ) . then ( resp…" at bounding box center [419, 223] width 764 height 338
click at [212, 130] on div "if ( ! app . isOffline && navigator . onLine ) { fetch ( '/api' ) . then ( resp…" at bounding box center [419, 223] width 764 height 338
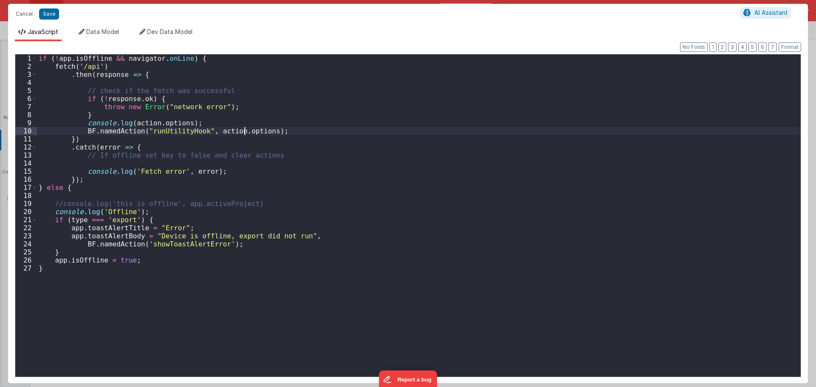
click at [245, 134] on div "if ( ! app . isOffline && navigator . onLine ) { fetch ( '/api' ) . then ( resp…" at bounding box center [419, 223] width 764 height 338
click at [210, 129] on div "if ( ! app . isOffline && navigator . onLine ) { fetch ( '/api' ) . then ( resp…" at bounding box center [419, 223] width 764 height 338
drag, startPoint x: 253, startPoint y: 129, endPoint x: 100, endPoint y: 77, distance: 161.1
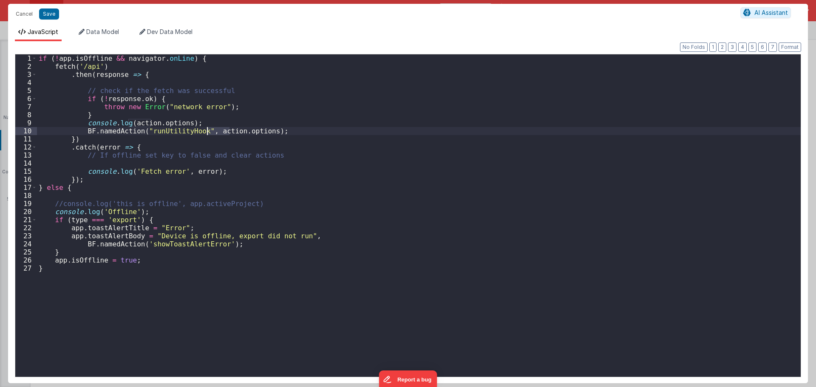
click at [253, 129] on div "if ( ! app . isOffline && navigator . onLine ) { fetch ( '/api' ) . then ( resp…" at bounding box center [419, 223] width 764 height 338
click at [42, 18] on button "Save" at bounding box center [49, 14] width 20 height 11
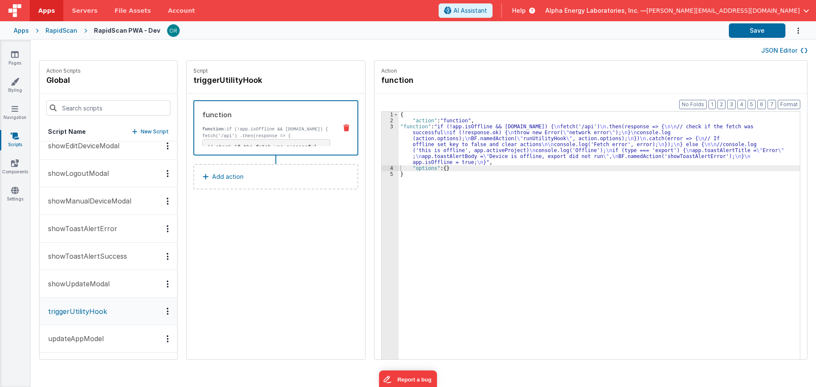
click at [399, 124] on div "{ "action" : "function" , "function" : "if (!app.isOffline && [DOMAIN_NAME]) { …" at bounding box center [603, 255] width 409 height 286
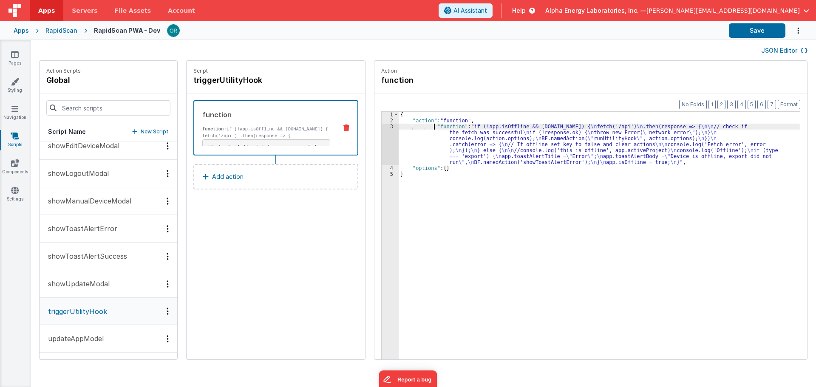
click at [463, 264] on div "{ "action" : "function" , "function" : "if (!app.isOffline && [DOMAIN_NAME]) { …" at bounding box center [603, 255] width 409 height 286
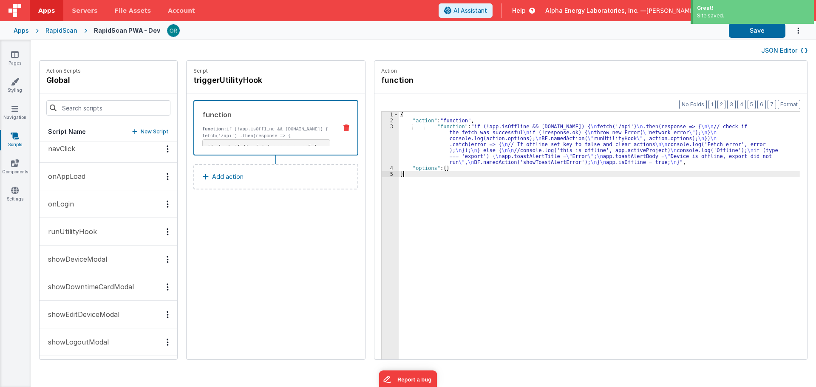
scroll to position [281, 0]
click at [89, 234] on p "runUtilityHook" at bounding box center [70, 233] width 54 height 10
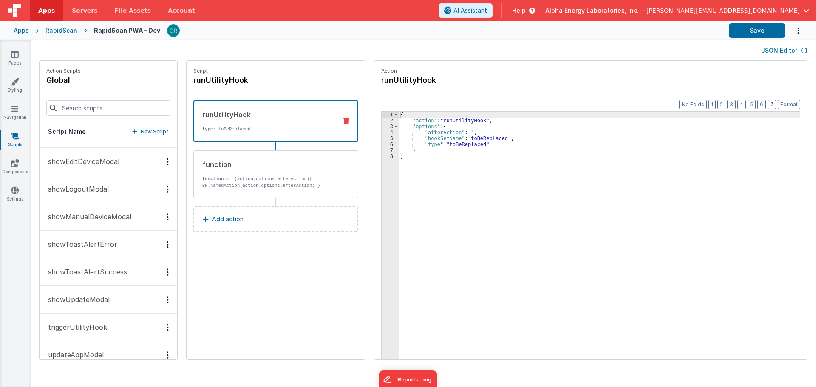
scroll to position [452, 0]
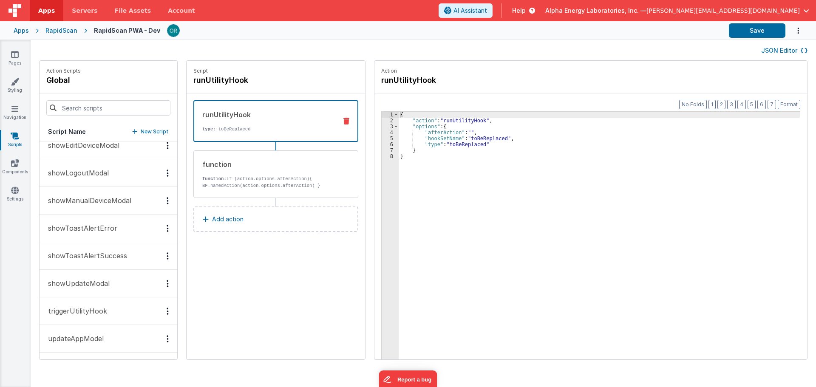
click at [107, 321] on button "triggerUtilityHook" at bounding box center [109, 312] width 138 height 28
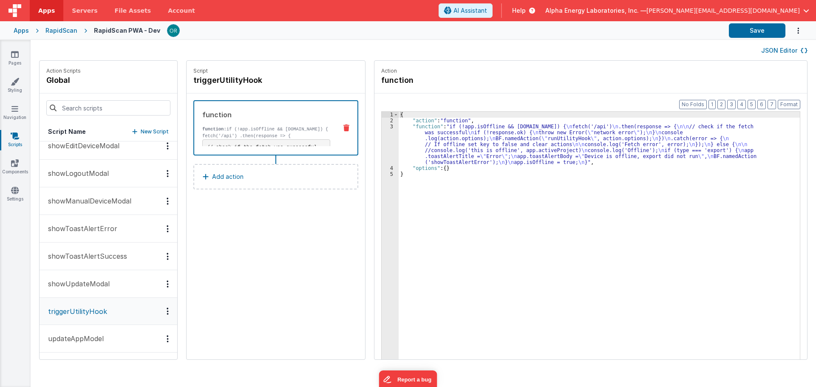
click at [95, 339] on p "updateAppModel" at bounding box center [73, 339] width 61 height 10
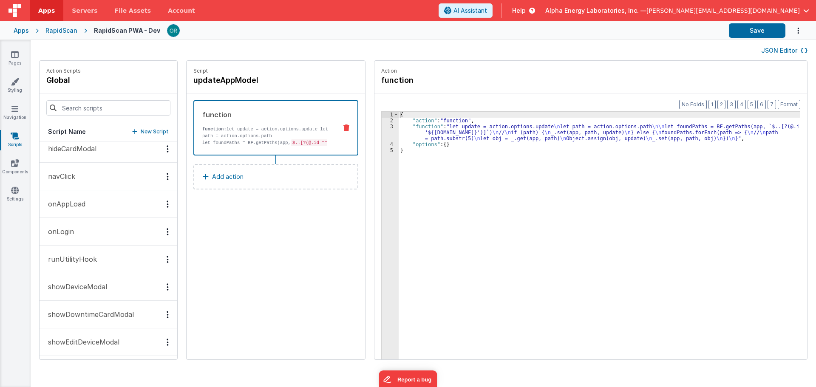
scroll to position [239, 0]
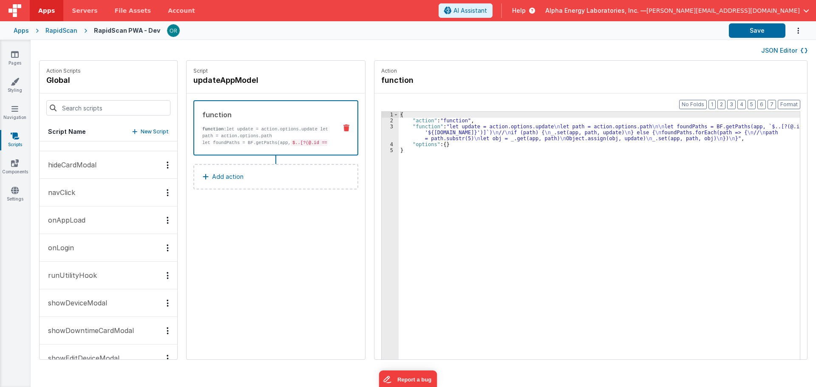
click at [88, 187] on button "navClick" at bounding box center [109, 193] width 138 height 28
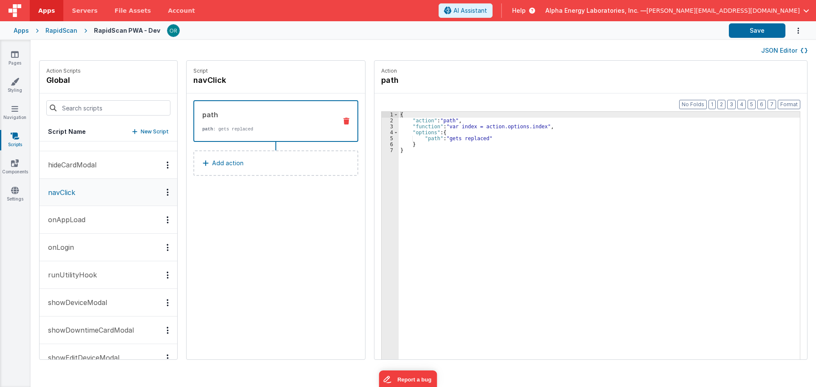
click at [88, 221] on button "onAppLoad" at bounding box center [109, 220] width 138 height 28
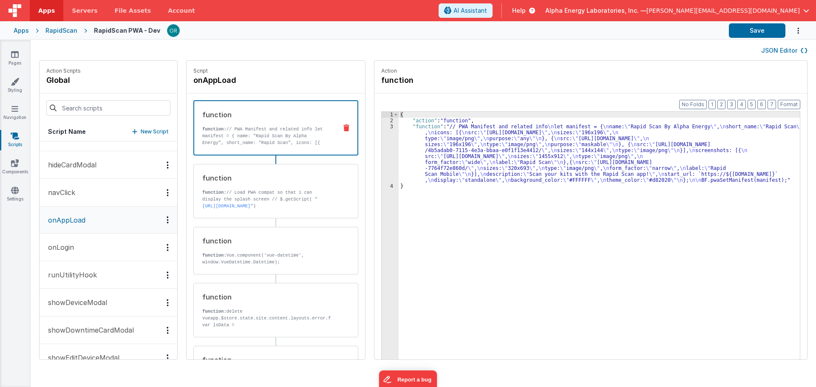
click at [619, 169] on div "{ "action" : "function" , "function" : "// PWA Manifest and related info \n let…" at bounding box center [603, 255] width 409 height 286
click at [420, 131] on div "{ "action" : "function" , "function" : "// PWA Manifest and related info \n let…" at bounding box center [603, 255] width 409 height 286
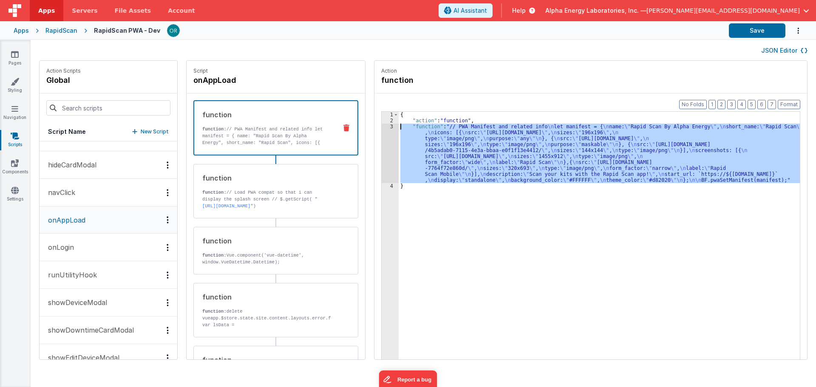
click at [382, 129] on div "3" at bounding box center [390, 154] width 17 height 60
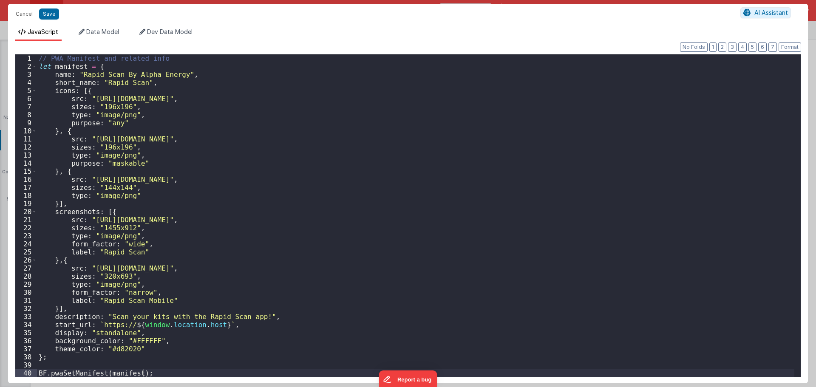
click at [145, 316] on div "// PWA Manifest and related info let manifest = { name : "Rapid Scan By Alpha E…" at bounding box center [416, 223] width 758 height 339
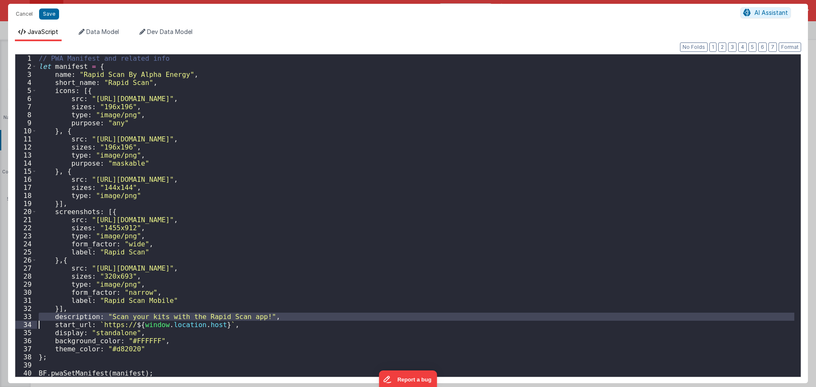
click at [118, 325] on div "// PWA Manifest and related info let manifest = { name : "Rapid Scan By Alpha E…" at bounding box center [416, 223] width 758 height 339
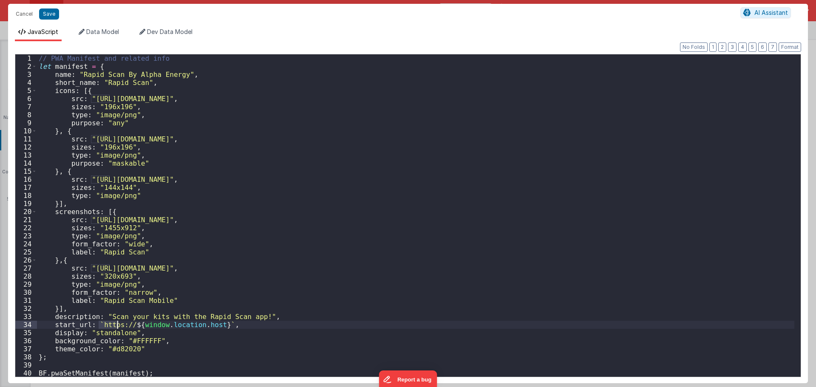
click at [118, 325] on div "// PWA Manifest and related info let manifest = { name : "Rapid Scan By Alpha E…" at bounding box center [416, 223] width 758 height 339
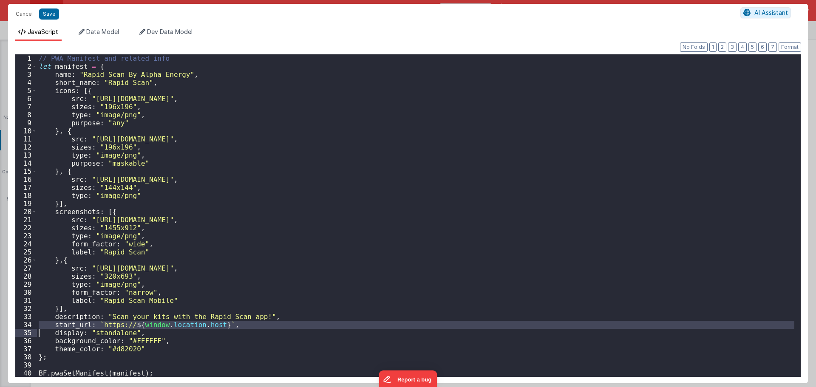
click at [113, 336] on div "// PWA Manifest and related info let manifest = { name : "Rapid Scan By Alpha E…" at bounding box center [416, 223] width 758 height 339
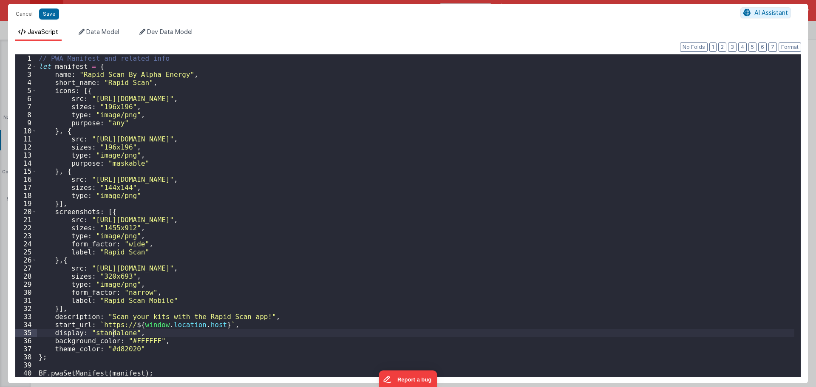
click at [151, 84] on div "// PWA Manifest and related info let manifest = { name : "Rapid Scan By Alpha E…" at bounding box center [416, 223] width 758 height 339
click at [143, 73] on div "// PWA Manifest and related info let manifest = { name : "Rapid Scan By Alpha E…" at bounding box center [416, 223] width 758 height 339
drag, startPoint x: 134, startPoint y: 75, endPoint x: 179, endPoint y: 74, distance: 45.1
click at [179, 74] on div "// PWA Manifest and related info let manifest = { name : "Rapid Scan By Alpha E…" at bounding box center [416, 223] width 758 height 339
click at [209, 252] on div "// PWA Manifest and related info let manifest = { name : "Rapid Scan By Eurofin…" at bounding box center [416, 223] width 758 height 339
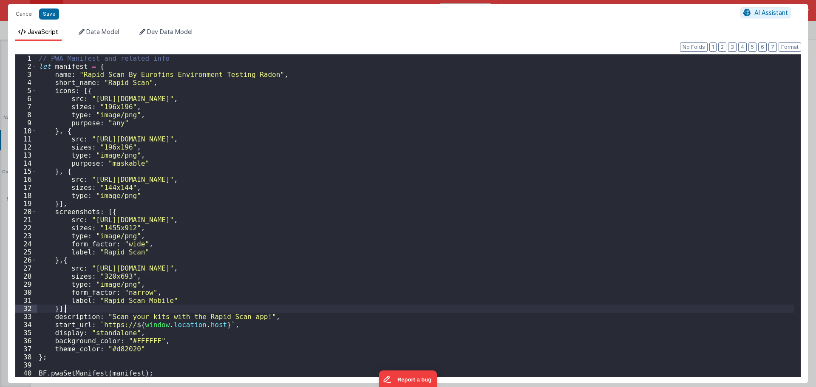
click at [197, 310] on div "// PWA Manifest and related info let manifest = { name : "Rapid Scan By Eurofin…" at bounding box center [416, 223] width 758 height 339
click at [158, 349] on div "// PWA Manifest and related info let manifest = { name : "Rapid Scan By Eurofin…" at bounding box center [416, 223] width 758 height 339
click at [105, 330] on div "// PWA Manifest and related info let manifest = { name : "Rapid Scan By Eurofin…" at bounding box center [416, 223] width 758 height 339
click at [107, 340] on div "// PWA Manifest and related info let manifest = { name : "Rapid Scan By Eurofin…" at bounding box center [416, 223] width 758 height 339
click at [139, 344] on div "// PWA Manifest and related info let manifest = { name : "Rapid Scan By Eurofin…" at bounding box center [416, 223] width 758 height 339
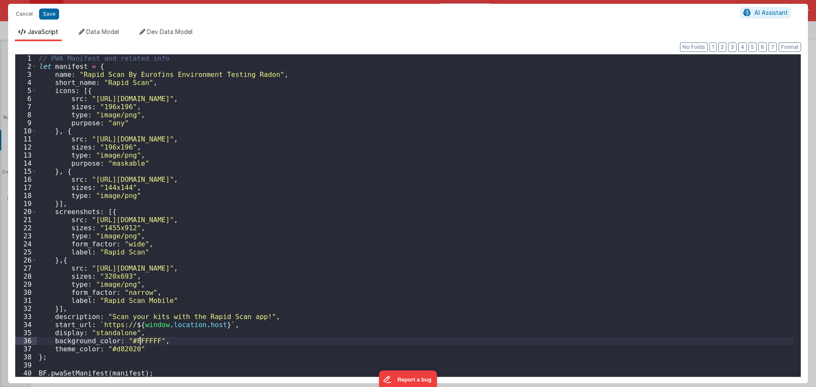
click at [125, 355] on div "// PWA Manifest and related info let manifest = { name : "Rapid Scan By Eurofin…" at bounding box center [416, 223] width 758 height 339
click at [119, 344] on div "// PWA Manifest and related info let manifest = { name : "Rapid Scan By Eurofin…" at bounding box center [416, 223] width 758 height 339
click at [114, 329] on div "// PWA Manifest and related info let manifest = { name : "Rapid Scan By Eurofin…" at bounding box center [416, 223] width 758 height 339
click at [121, 362] on div "// PWA Manifest and related info let manifest = { name : "Rapid Scan By Eurofin…" at bounding box center [416, 223] width 758 height 339
click at [125, 378] on div "Format 7 6 5 4 3 2 1 No Folds 1 2 3 4 5 6 7 8 9 10 11 12 13 14 15 16 17 18 19 2…" at bounding box center [408, 212] width 800 height 342
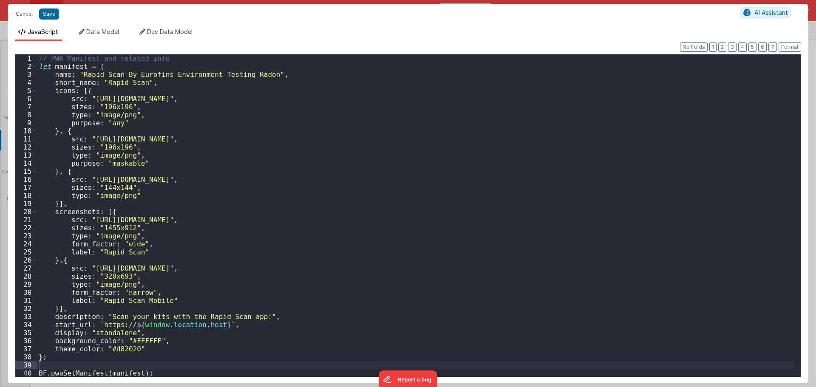
click at [112, 339] on div "// PWA Manifest and related info let manifest = { name : "Rapid Scan By Eurofin…" at bounding box center [416, 223] width 758 height 339
click at [49, 13] on button "Save" at bounding box center [49, 14] width 20 height 11
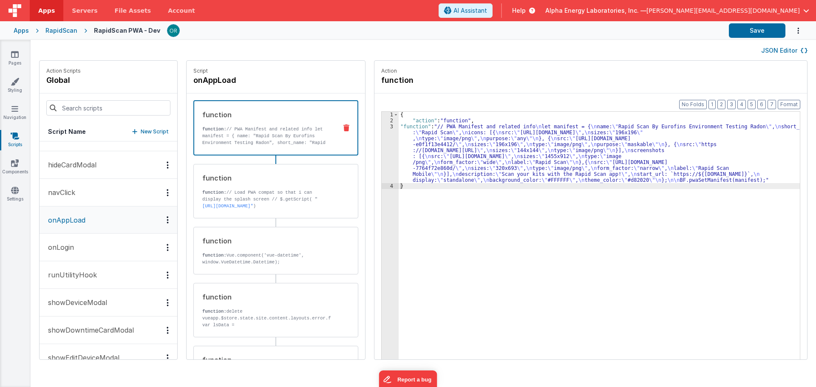
click at [399, 124] on div "{ "action" : "function" , "function" : "// PWA Manifest and related info \n let…" at bounding box center [603, 255] width 409 height 286
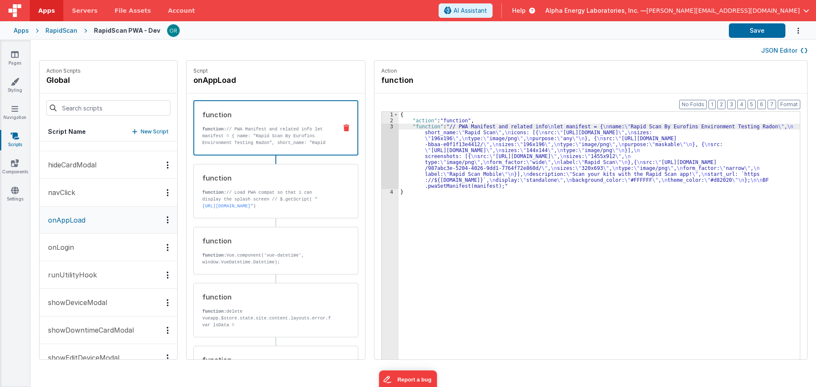
click at [456, 167] on div "{ "action" : "function" , "function" : "// PWA Manifest and related info \n let…" at bounding box center [603, 255] width 409 height 286
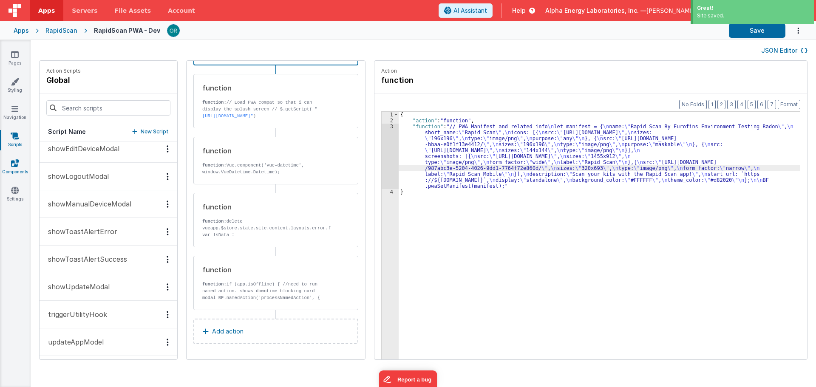
scroll to position [452, 0]
click at [12, 169] on link "Components" at bounding box center [15, 167] width 31 height 17
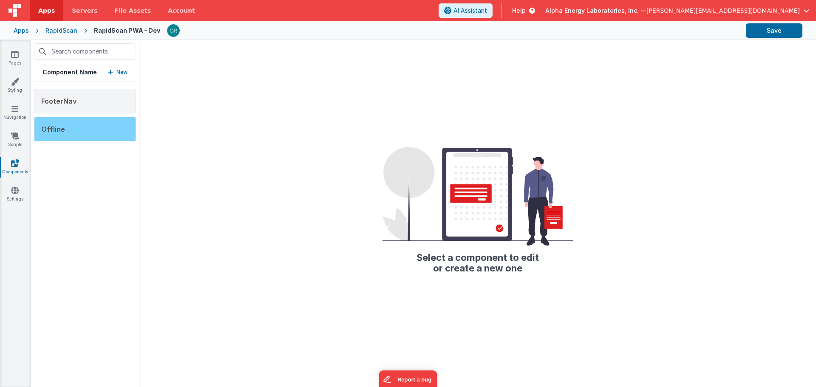
click at [84, 134] on div "Offline" at bounding box center [85, 129] width 102 height 25
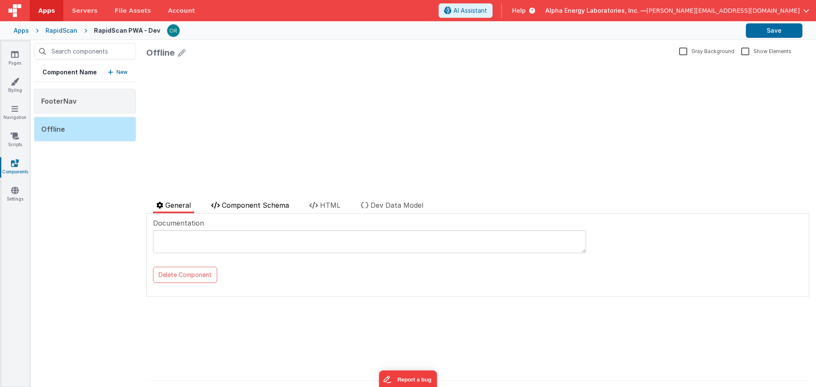
click at [261, 208] on span "Component Schema" at bounding box center [255, 205] width 67 height 9
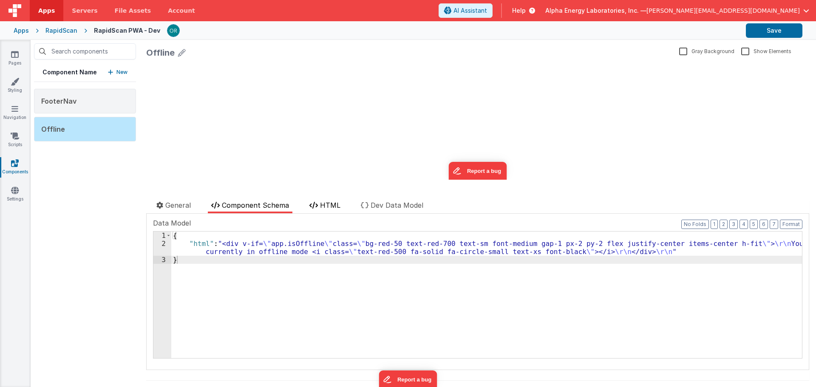
click at [327, 208] on span "HTML" at bounding box center [330, 205] width 20 height 9
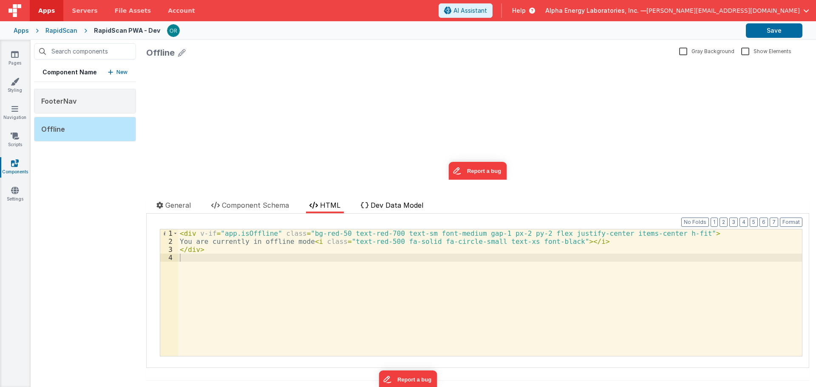
click at [421, 206] on span "Dev Data Model" at bounding box center [397, 205] width 53 height 9
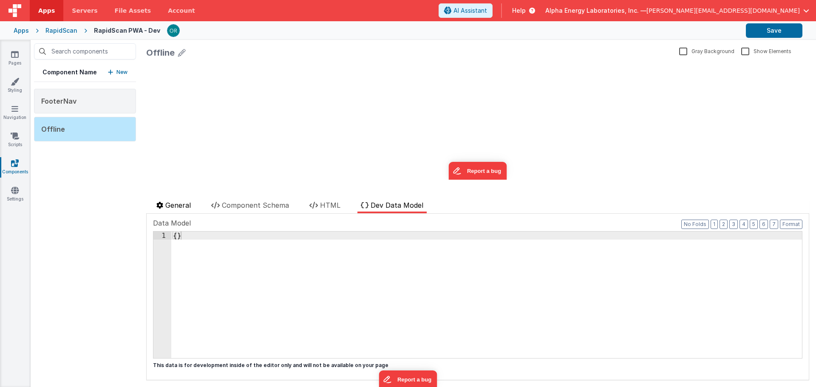
click at [194, 207] on li "General" at bounding box center [173, 206] width 41 height 13
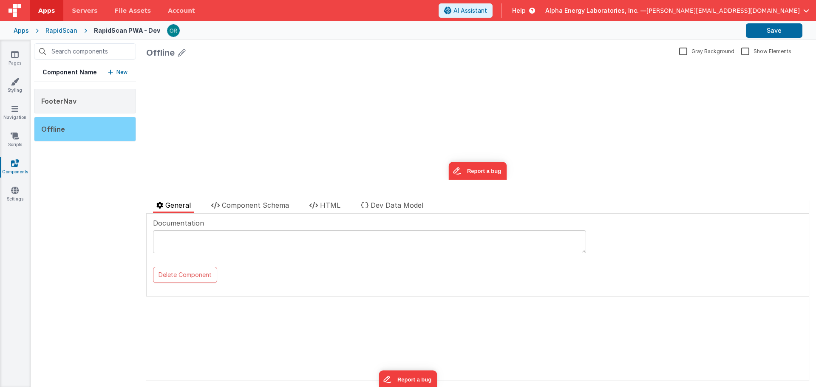
click at [110, 130] on div "Offline" at bounding box center [85, 129] width 102 height 25
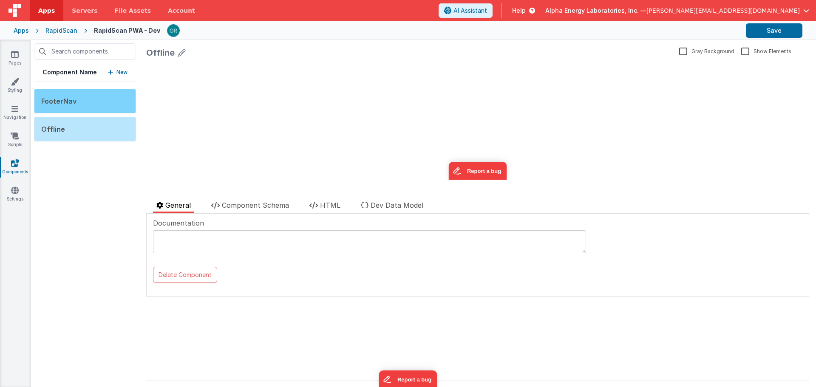
click at [98, 108] on div "FooterNav" at bounding box center [85, 101] width 102 height 25
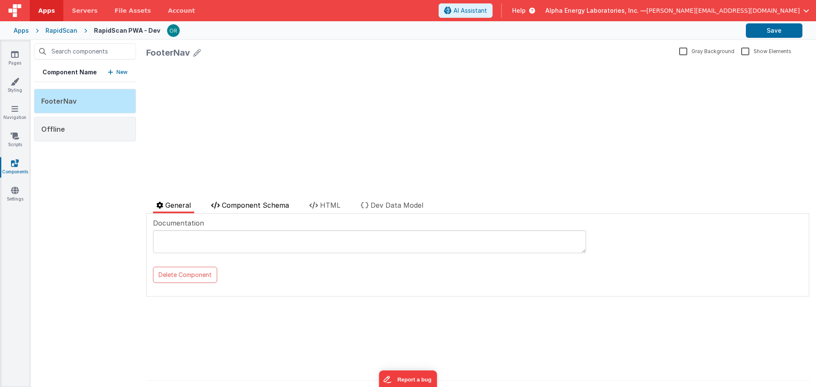
click at [265, 208] on span "Component Schema" at bounding box center [255, 205] width 67 height 9
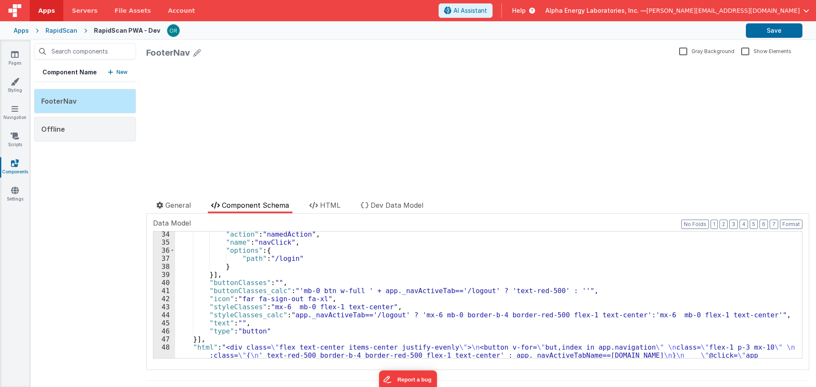
scroll to position [236, 0]
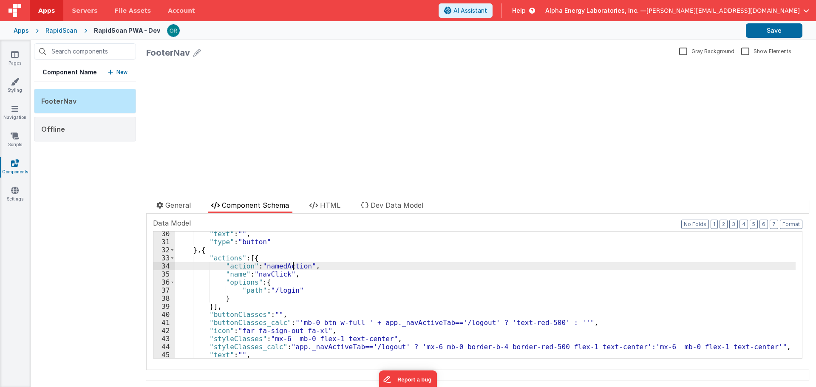
click at [293, 267] on div ""text" : "" , "type" : "button" } , { "actions" : [{ "action" : "namedAction" ,…" at bounding box center [485, 301] width 621 height 143
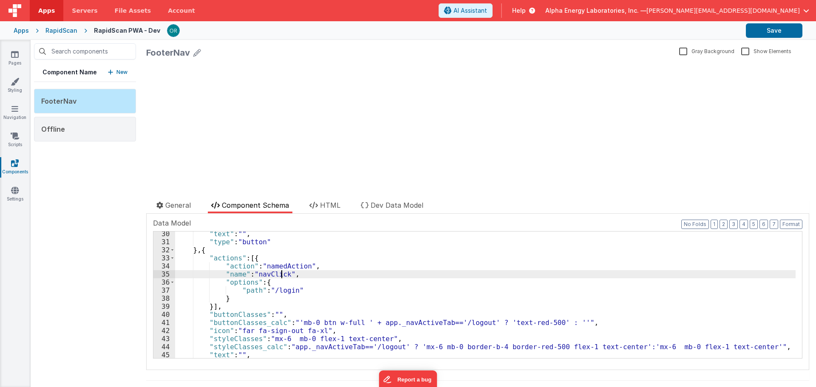
click at [283, 275] on div ""text" : "" , "type" : "button" } , { "actions" : [{ "action" : "namedAction" ,…" at bounding box center [485, 301] width 621 height 143
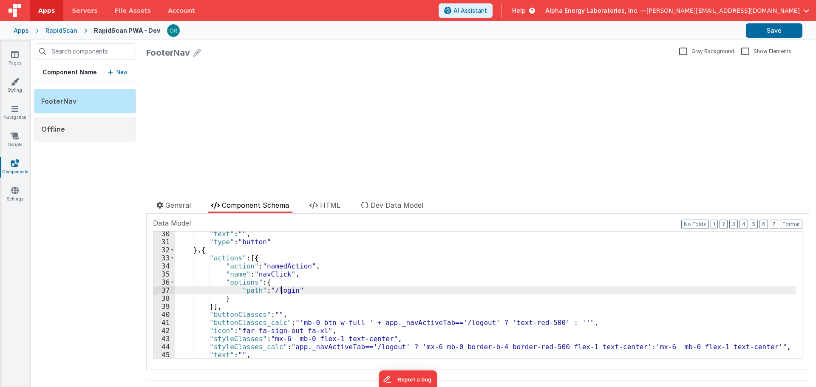
click at [280, 292] on div ""text" : "" , "type" : "button" } , { "actions" : [{ "action" : "namedAction" ,…" at bounding box center [485, 301] width 621 height 143
click at [282, 326] on div ""text" : "" , "type" : "button" } , { "actions" : [{ "action" : "namedAction" ,…" at bounding box center [485, 301] width 621 height 143
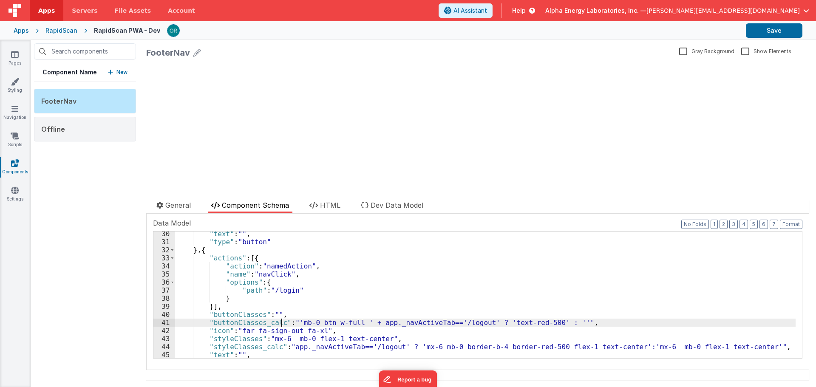
click at [286, 285] on div ""text" : "" , "type" : "button" } , { "actions" : [{ "action" : "namedAction" ,…" at bounding box center [485, 301] width 621 height 143
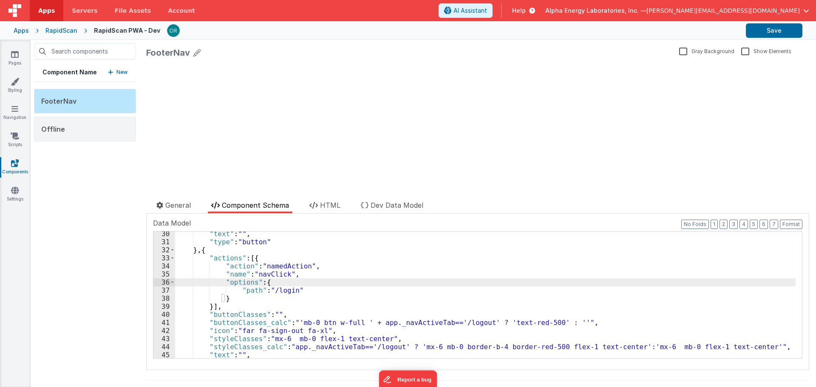
click at [741, 51] on label "Show Elements" at bounding box center [766, 51] width 50 height 8
click at [0, 0] on input "Show Elements" at bounding box center [0, 0] width 0 height 0
click at [741, 51] on label "Show Elements" at bounding box center [765, 51] width 48 height 8
click at [0, 0] on input "Show Elements" at bounding box center [0, 0] width 0 height 0
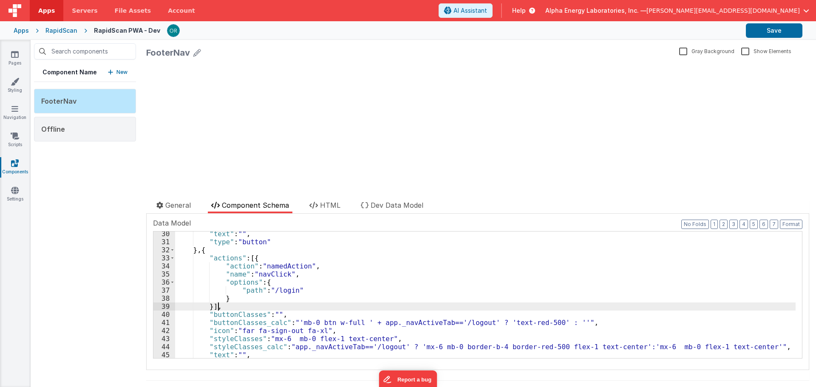
click at [366, 304] on div ""text" : "" , "type" : "button" } , { "actions" : [{ "action" : "namedAction" ,…" at bounding box center [485, 301] width 621 height 143
click at [69, 136] on div "Offline" at bounding box center [85, 129] width 102 height 25
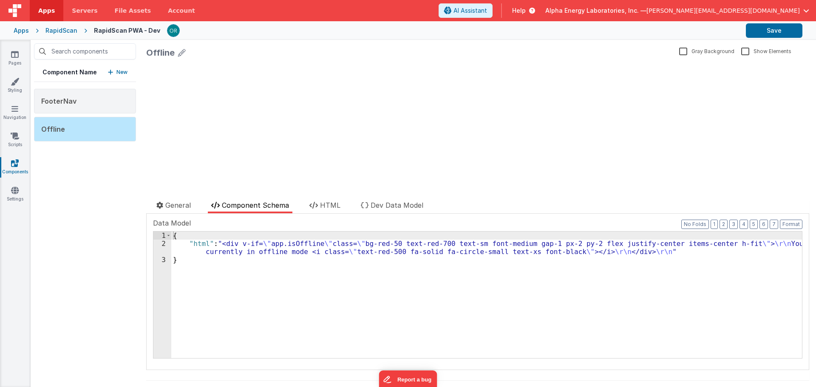
click at [272, 277] on div "{ "html" : "<div v-if= \" app.isOffline \" class= \" bg-red-50 text-red-700 tex…" at bounding box center [486, 303] width 631 height 143
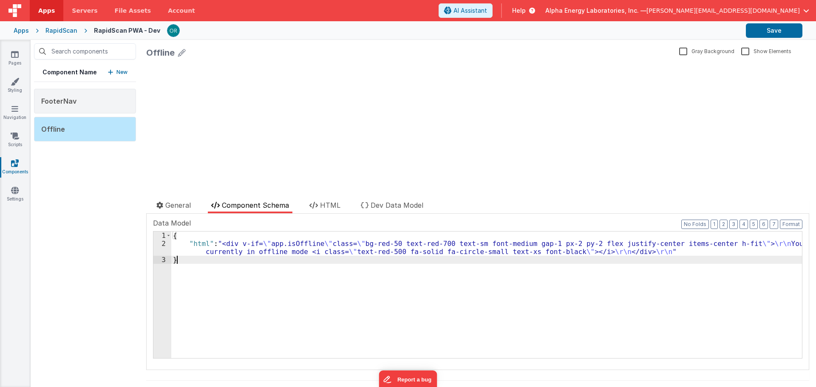
click at [265, 257] on div "{ "html" : "<div v-if= \" app.isOffline \" class= \" bg-red-50 text-red-700 tex…" at bounding box center [486, 303] width 631 height 143
click at [265, 248] on div "{ "html" : "<div v-if= \" app.isOffline \" class= \" bg-red-50 text-red-700 tex…" at bounding box center [486, 303] width 631 height 143
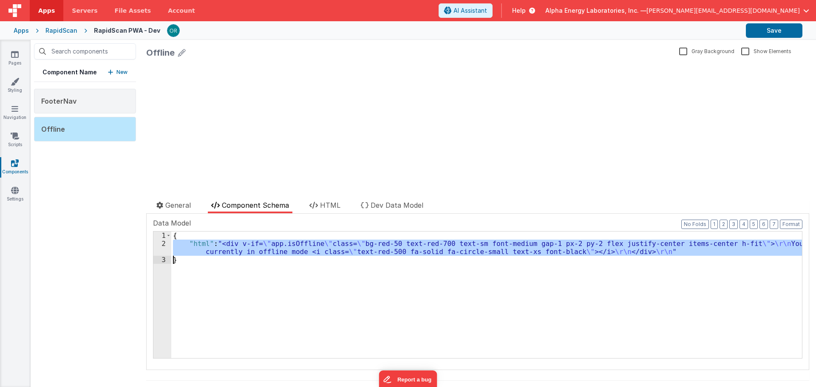
click at [265, 248] on div "{ "html" : "<div v-if= \" app.isOffline \" class= \" bg-red-50 text-red-700 tex…" at bounding box center [486, 303] width 631 height 143
click at [265, 248] on div "{ "html" : "<div v-if= \" app.isOffline \" class= \" bg-red-50 text-red-700 tex…" at bounding box center [486, 295] width 631 height 127
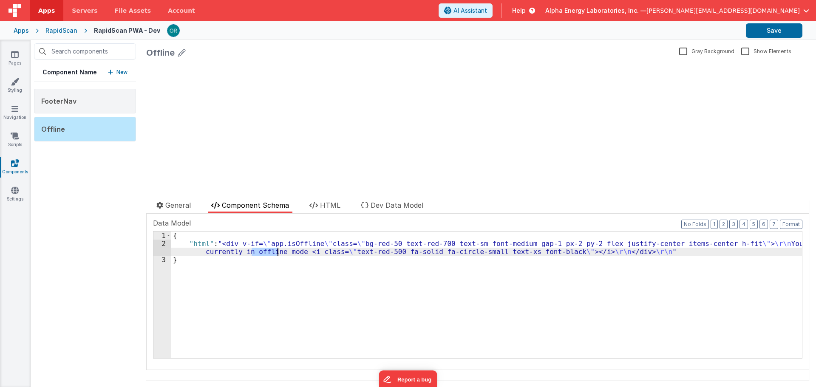
click at [265, 248] on div "{ "html" : "<div v-if= \" app.isOffline \" class= \" bg-red-50 text-red-700 tex…" at bounding box center [486, 303] width 631 height 143
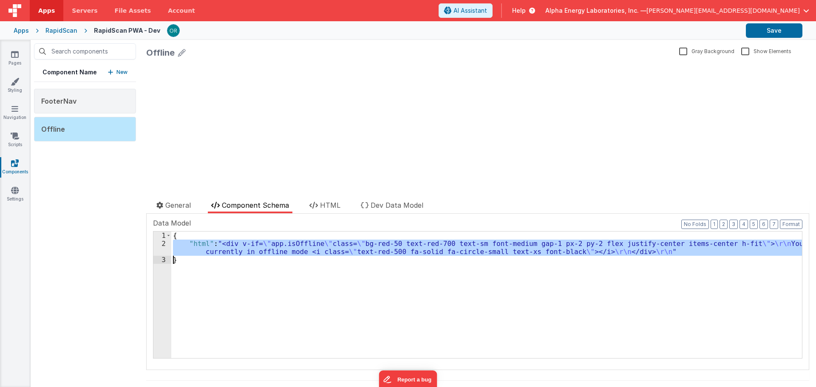
click at [245, 250] on div "{ "html" : "<div v-if= \" app.isOffline \" class= \" bg-red-50 text-red-700 tex…" at bounding box center [486, 295] width 631 height 127
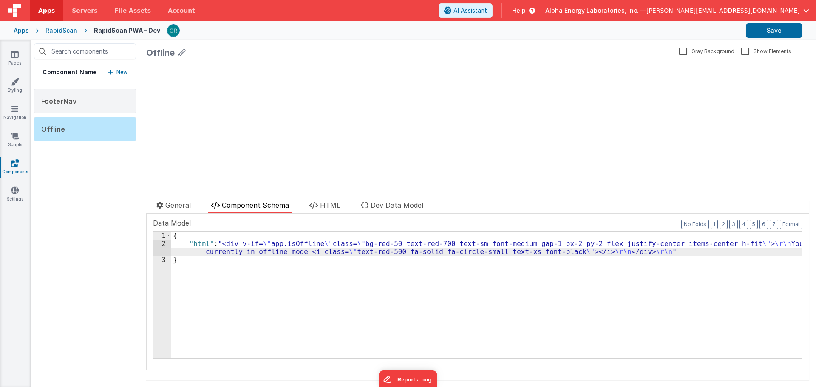
click at [245, 258] on div "{ "html" : "<div v-if= \" app.isOffline \" class= \" bg-red-50 text-red-700 tex…" at bounding box center [486, 303] width 631 height 143
click at [324, 206] on span "HTML" at bounding box center [330, 205] width 20 height 9
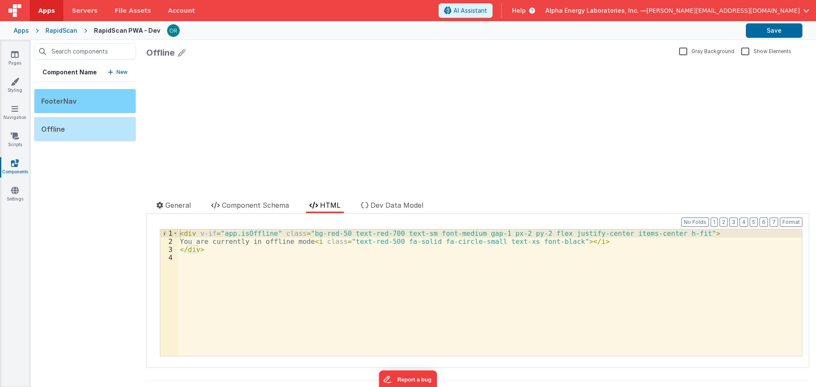
click at [62, 107] on div "FooterNav" at bounding box center [85, 101] width 102 height 25
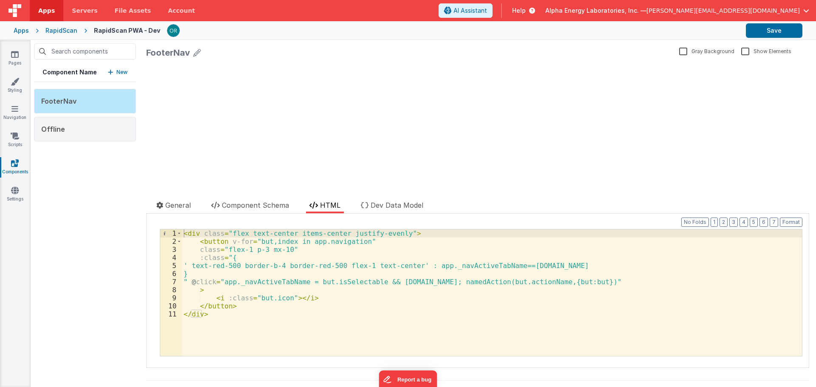
click at [497, 282] on div "< div class = "flex text-center items-center justify-evenly" > < button v-for =…" at bounding box center [492, 301] width 620 height 143
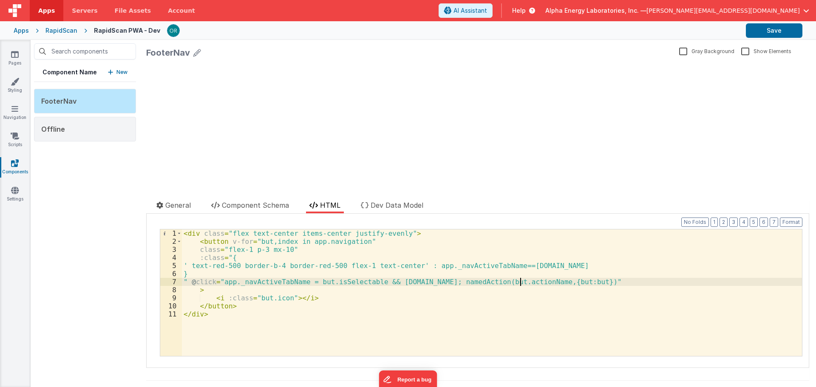
click at [519, 280] on div "< div class = "flex text-center items-center justify-evenly" > < button v-for =…" at bounding box center [492, 301] width 620 height 143
click at [545, 278] on div "< div class = "flex text-center items-center justify-evenly" > < button v-for =…" at bounding box center [492, 301] width 620 height 143
click at [567, 279] on div "< div class = "flex text-center items-center justify-evenly" > < button v-for =…" at bounding box center [492, 301] width 620 height 143
click at [552, 280] on div "< div class = "flex text-center items-center justify-evenly" > < button v-for =…" at bounding box center [492, 301] width 620 height 143
click at [558, 280] on div "< div class = "flex text-center items-center justify-evenly" > < button v-for =…" at bounding box center [492, 301] width 620 height 143
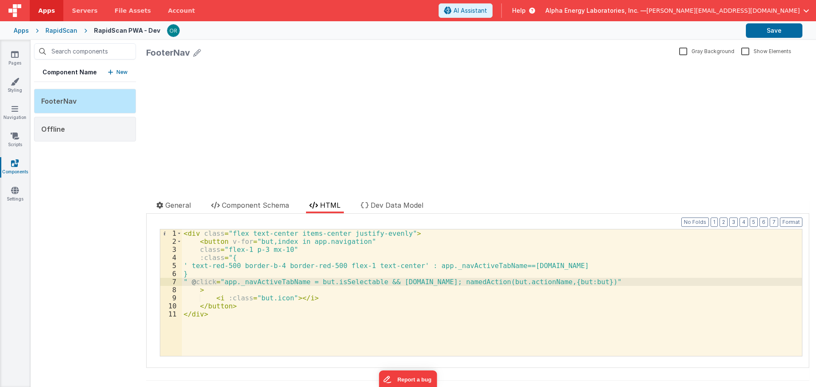
click at [463, 304] on div "< div class = "flex text-center items-center justify-evenly" > < button v-for =…" at bounding box center [492, 301] width 620 height 143
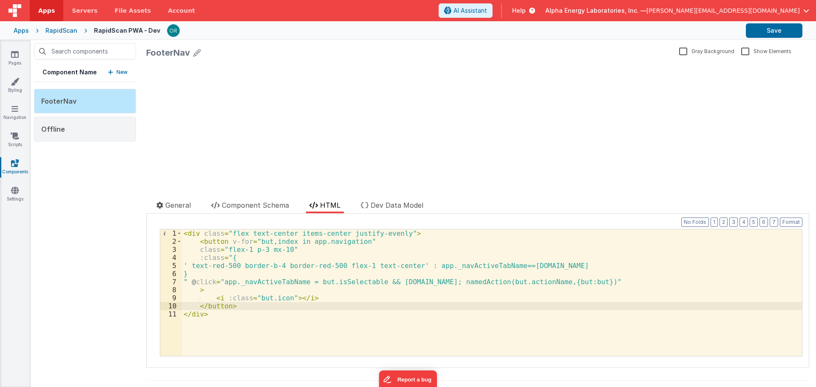
click at [268, 290] on div "< div class = "flex text-center items-center justify-evenly" > < button v-for =…" at bounding box center [492, 301] width 620 height 143
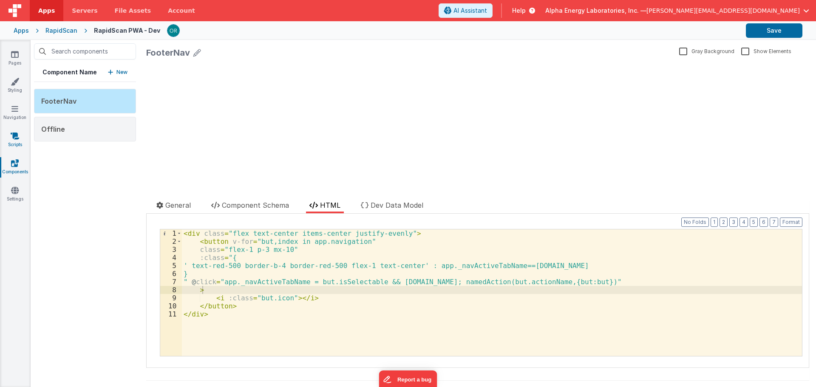
click at [17, 141] on link "Scripts" at bounding box center [15, 140] width 31 height 17
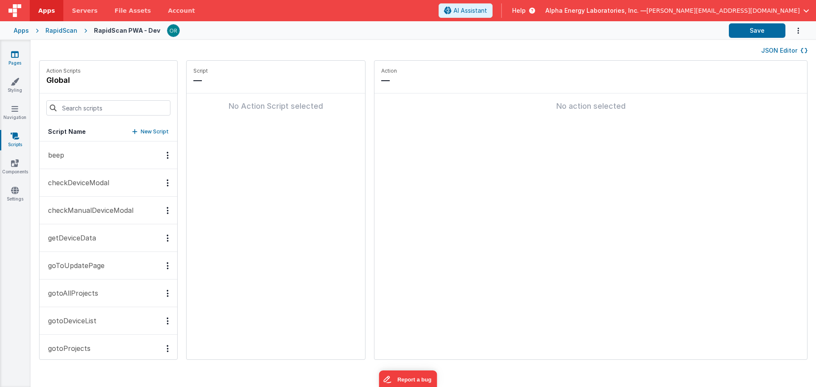
click at [9, 54] on link "Pages" at bounding box center [15, 58] width 31 height 17
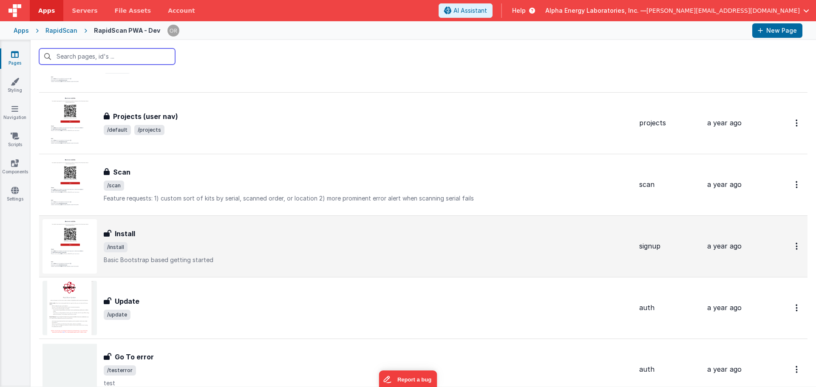
scroll to position [638, 0]
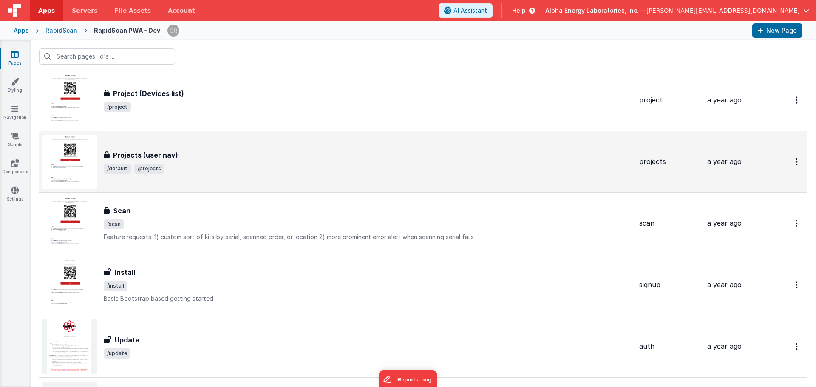
click at [223, 176] on div "Projects (user nav) Projects (user nav) /default /projects" at bounding box center [338, 162] width 590 height 54
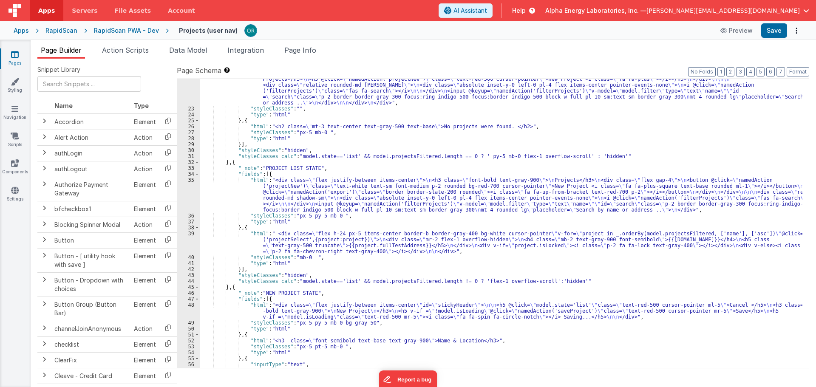
scroll to position [236, 0]
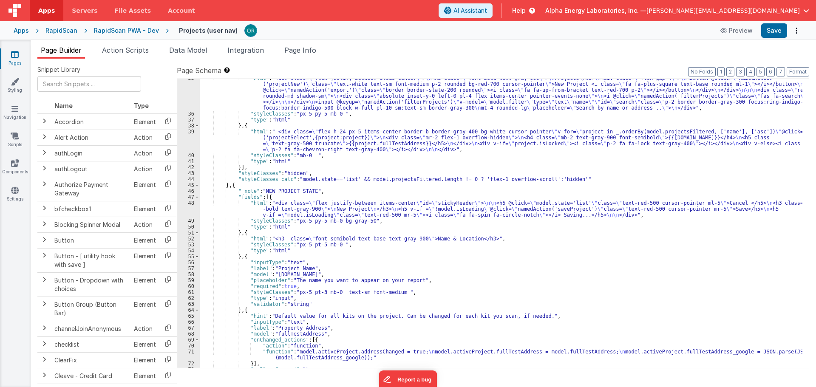
click at [525, 208] on div ""html" : "<div class= \" flex justify-between items-center \" > \n <h3 class= \…" at bounding box center [501, 240] width 603 height 331
click at [574, 211] on div ""html" : "<div class= \" flex justify-between items-center \" > \n <h3 class= \…" at bounding box center [501, 240] width 603 height 331
click at [611, 208] on div ""html" : "<div class= \" flex justify-between items-center \" > \n <h3 class= \…" at bounding box center [501, 240] width 603 height 331
click at [187, 54] on li "Data Model" at bounding box center [188, 52] width 45 height 14
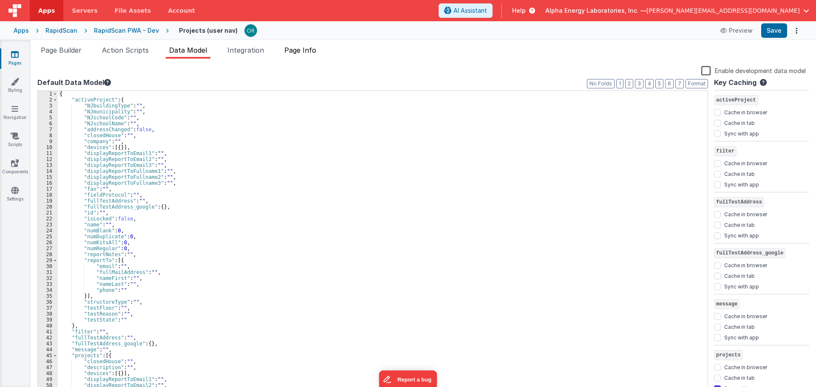
click at [310, 53] on span "Page Info" at bounding box center [300, 50] width 32 height 9
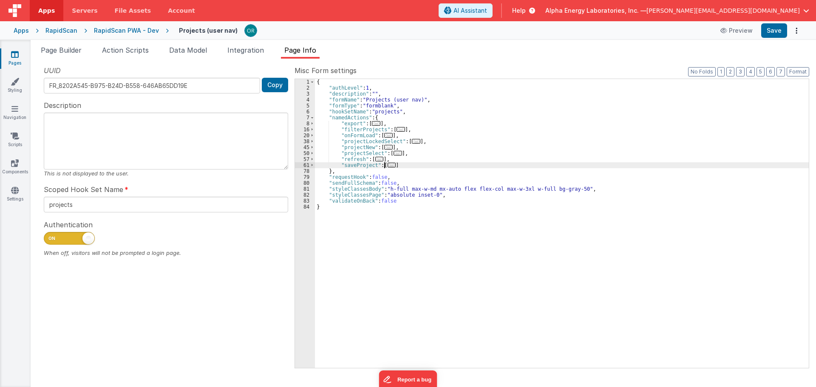
click at [389, 165] on span "..." at bounding box center [392, 165] width 9 height 5
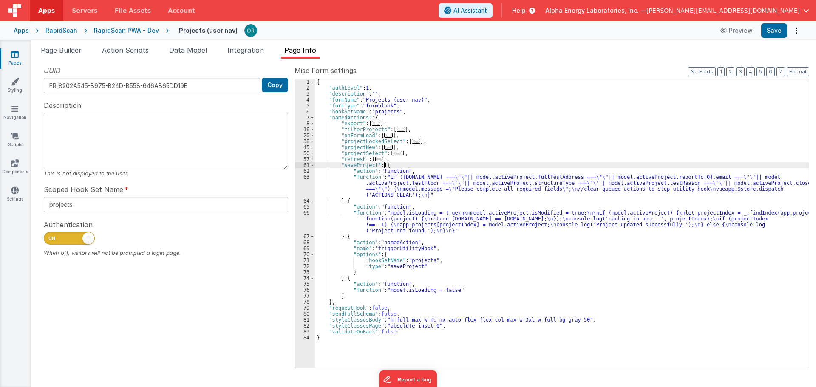
click at [409, 249] on div "{ "authLevel" : 1 , "description" : "" , "formName" : "Projects (user nav)" , "…" at bounding box center [562, 229] width 494 height 301
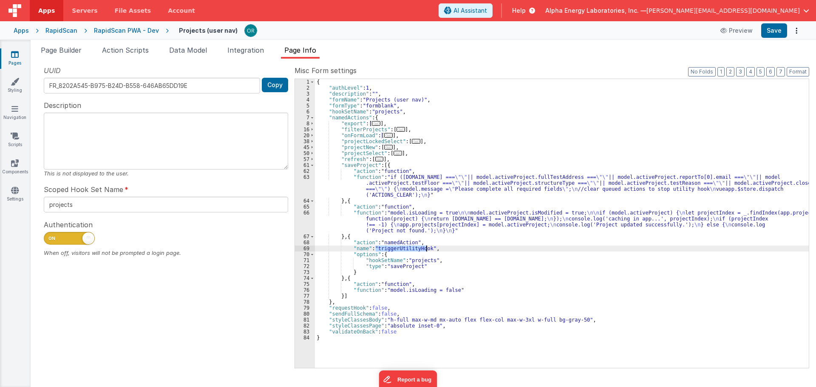
click at [409, 249] on div "{ "authLevel" : 1 , "description" : "" , "formName" : "Projects (user nav)" , "…" at bounding box center [562, 229] width 494 height 301
click at [386, 248] on div "{ "authLevel" : 1 , "description" : "" , "formName" : "Projects (user nav)" , "…" at bounding box center [562, 223] width 494 height 289
click at [386, 248] on div "{ "authLevel" : 1 , "description" : "" , "formName" : "Projects (user nav)" , "…" at bounding box center [562, 229] width 494 height 301
click at [386, 248] on div "{ "authLevel" : 1 , "description" : "" , "formName" : "Projects (user nav)" , "…" at bounding box center [562, 223] width 494 height 289
click at [386, 248] on div "{ "authLevel" : 1 , "description" : "" , "formName" : "Projects (user nav)" , "…" at bounding box center [562, 229] width 494 height 301
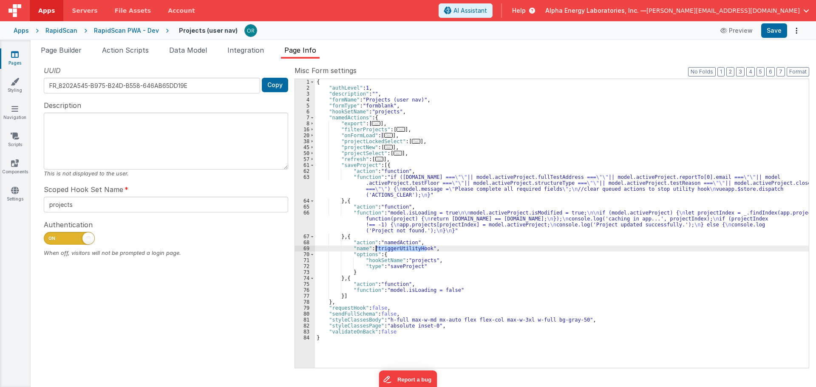
click at [386, 248] on div "{ "authLevel" : 1 , "description" : "" , "formName" : "Projects (user nav)" , "…" at bounding box center [562, 223] width 494 height 289
click at [386, 248] on div "{ "authLevel" : 1 , "description" : "" , "formName" : "Projects (user nav)" , "…" at bounding box center [562, 229] width 494 height 301
click at [386, 248] on div "{ "authLevel" : 1 , "description" : "" , "formName" : "Projects (user nav)" , "…" at bounding box center [562, 223] width 494 height 289
click at [386, 248] on div "{ "authLevel" : 1 , "description" : "" , "formName" : "Projects (user nav)" , "…" at bounding box center [562, 229] width 494 height 301
click at [386, 248] on div "{ "authLevel" : 1 , "description" : "" , "formName" : "Projects (user nav)" , "…" at bounding box center [562, 223] width 494 height 289
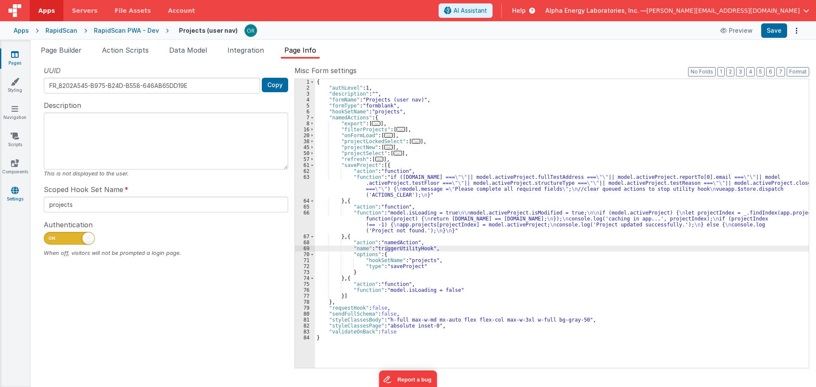
click at [20, 190] on link "Settings" at bounding box center [15, 194] width 31 height 17
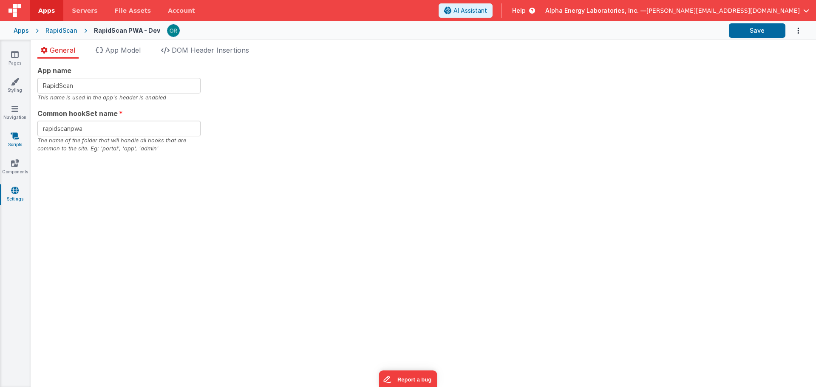
click at [22, 134] on link "Scripts" at bounding box center [15, 140] width 31 height 17
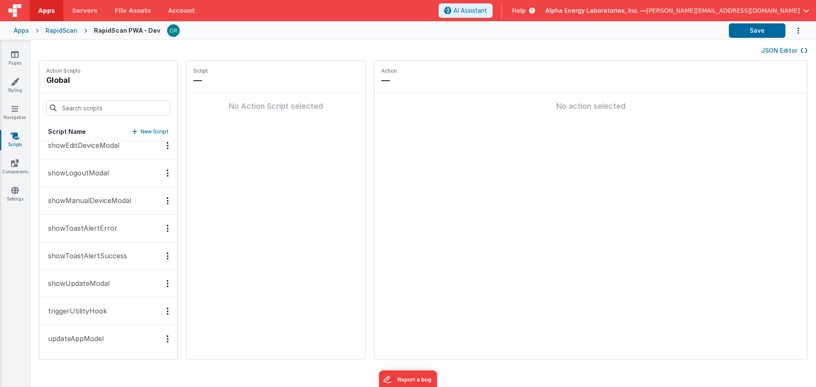
click at [85, 313] on p "triggerUtilityHook" at bounding box center [75, 311] width 64 height 10
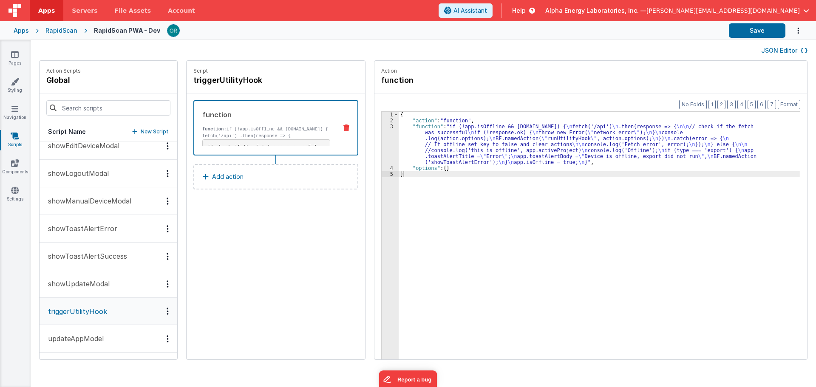
scroll to position [452, 0]
click at [411, 127] on div "{ "action" : "function" , "function" : "if (!app.isOffline && navigator.onLine)…" at bounding box center [603, 255] width 409 height 286
click at [382, 126] on div "3" at bounding box center [390, 145] width 17 height 42
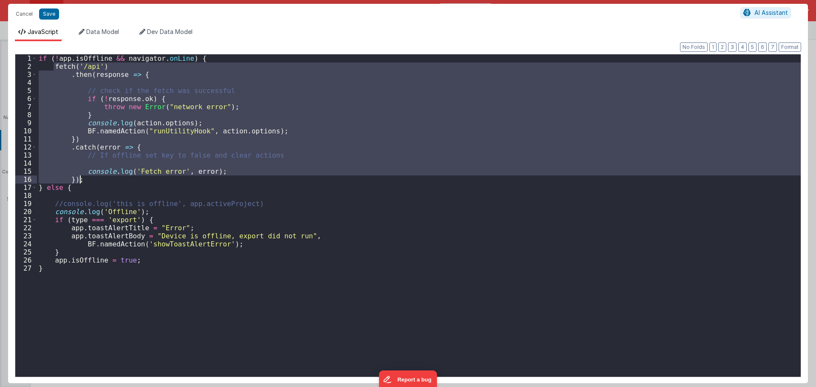
drag, startPoint x: 52, startPoint y: 66, endPoint x: 171, endPoint y: 182, distance: 166.6
click at [171, 182] on div "if ( ! app . isOffline && navigator . onLine ) { fetch ( '/api' ) . then ( resp…" at bounding box center [419, 223] width 764 height 339
click at [171, 182] on div "if ( ! app . isOffline && navigator . onLine ) { fetch ( '/api' ) . then ( resp…" at bounding box center [419, 215] width 764 height 323
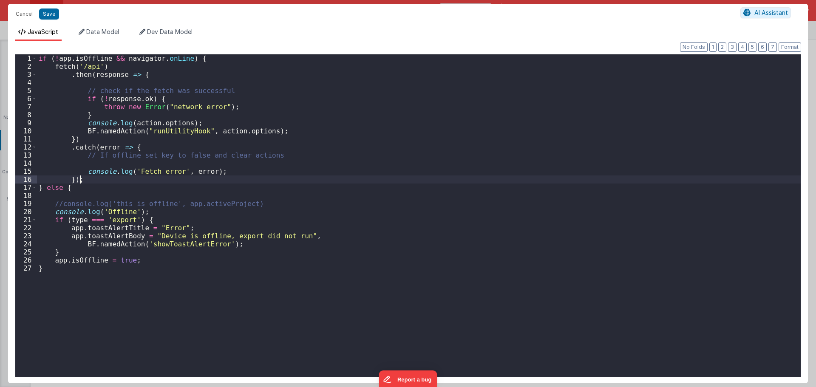
click at [174, 133] on div "if ( ! app . isOffline && navigator . onLine ) { fetch ( '/api' ) . then ( resp…" at bounding box center [419, 223] width 764 height 339
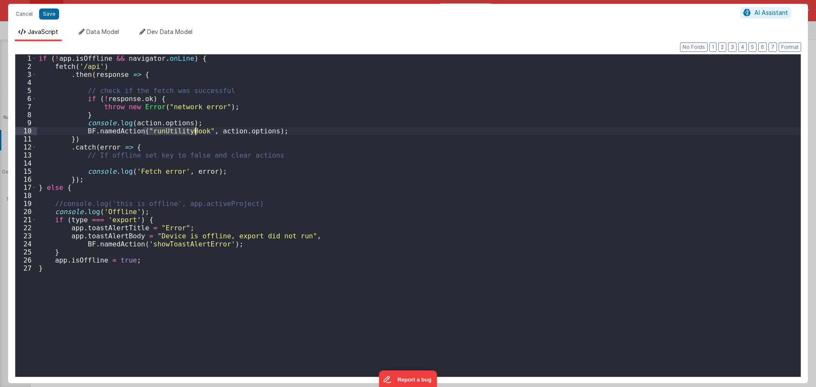
click at [174, 133] on div "if ( ! app . isOffline && navigator . onLine ) { fetch ( '/api' ) . then ( resp…" at bounding box center [419, 215] width 764 height 323
click at [174, 133] on div "if ( ! app . isOffline && navigator . onLine ) { fetch ( '/api' ) . then ( resp…" at bounding box center [419, 223] width 764 height 339
click at [138, 121] on div "if ( ! app . isOffline && navigator . onLine ) { fetch ( '/api' ) . then ( resp…" at bounding box center [419, 223] width 764 height 339
click at [158, 122] on div "if ( ! app . isOffline && navigator . onLine ) { fetch ( '/api' ) . then ( resp…" at bounding box center [419, 223] width 764 height 339
click at [161, 130] on div "if ( ! app . isOffline && navigator . onLine ) { fetch ( '/api' ) . then ( resp…" at bounding box center [419, 223] width 764 height 339
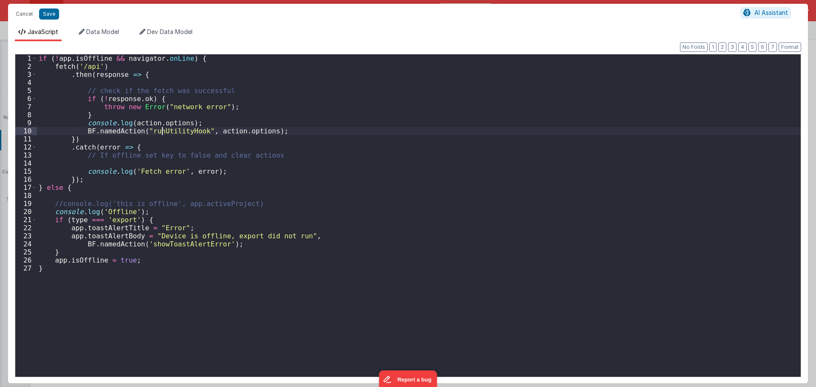
click at [161, 130] on div "if ( ! app . isOffline && navigator . onLine ) { fetch ( '/api' ) . then ( resp…" at bounding box center [419, 223] width 764 height 339
click at [161, 130] on div "if ( ! app . isOffline && navigator . onLine ) { fetch ( '/api' ) . then ( resp…" at bounding box center [419, 215] width 764 height 323
click at [220, 125] on div "if ( ! app . isOffline && navigator . onLine ) { fetch ( '/api' ) . then ( resp…" at bounding box center [419, 223] width 764 height 339
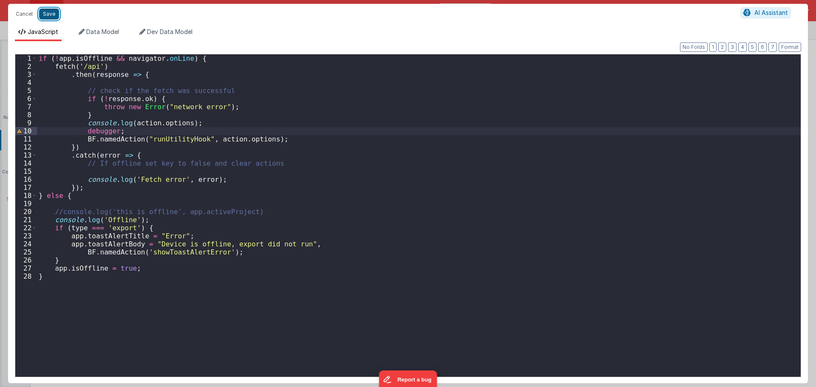
click at [46, 11] on button "Save" at bounding box center [49, 14] width 20 height 11
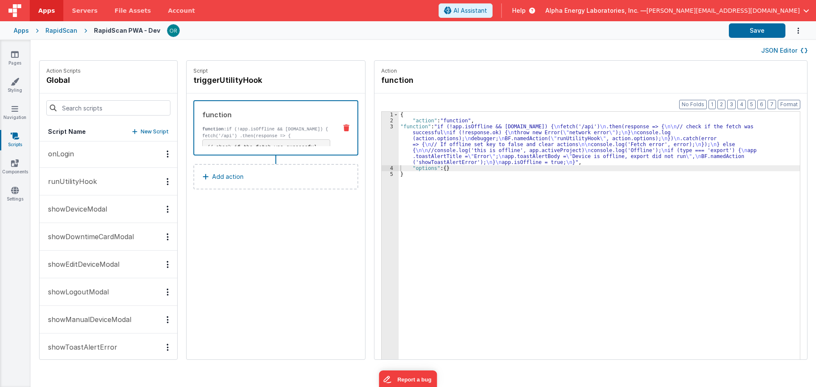
scroll to position [324, 0]
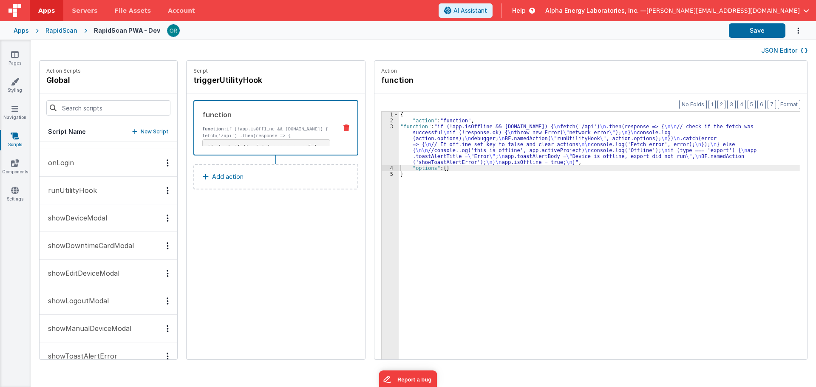
click at [86, 194] on p "runUtilityHook" at bounding box center [70, 190] width 54 height 10
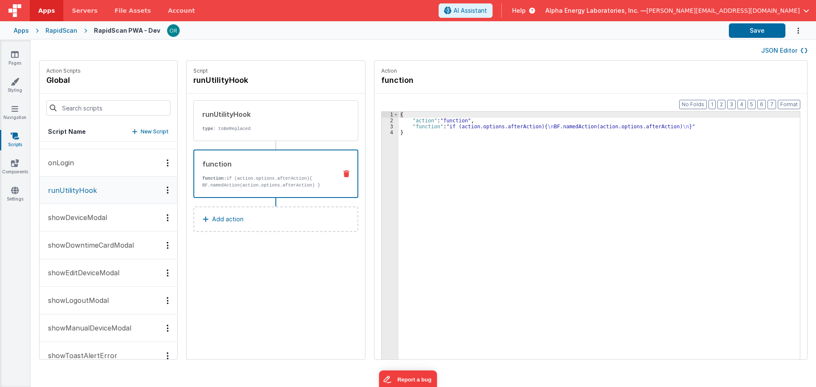
click at [303, 164] on div "function" at bounding box center [266, 164] width 128 height 10
click at [292, 120] on div "runUtilityHook type : toBeReplaced" at bounding box center [262, 120] width 137 height 23
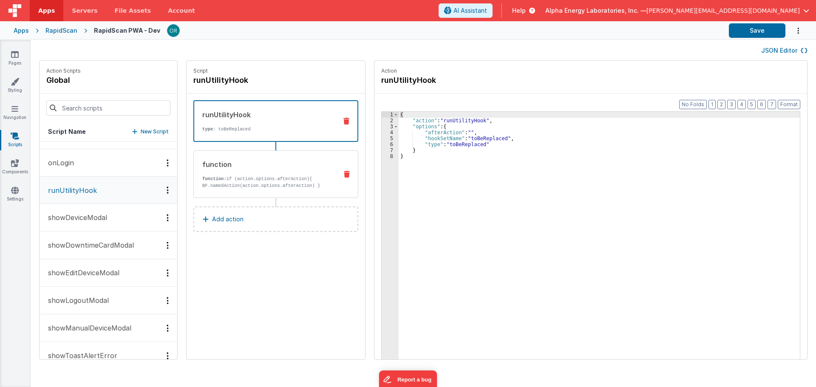
click at [293, 171] on div "function function: if (action.options.afterAction){ BF.namedAction(action.optio…" at bounding box center [262, 174] width 137 height 30
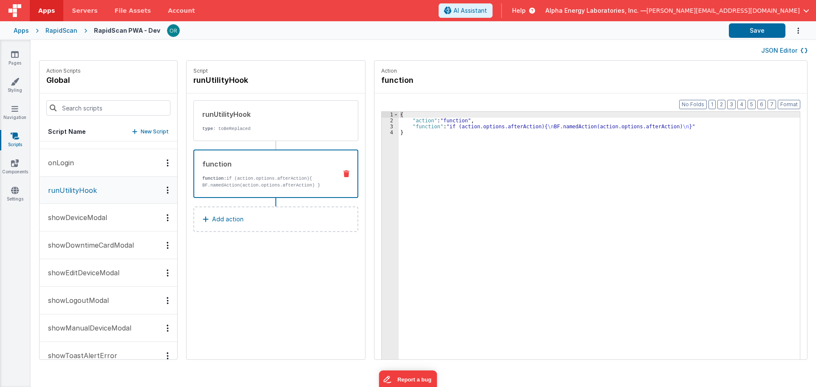
click at [786, 52] on button "JSON Editor" at bounding box center [784, 50] width 46 height 9
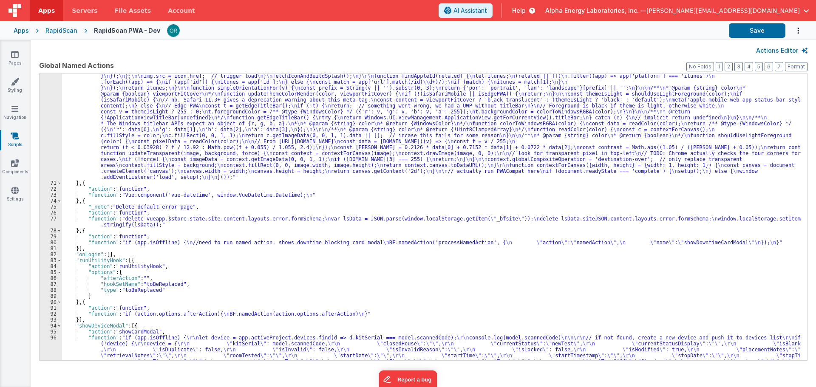
scroll to position [1027, 0]
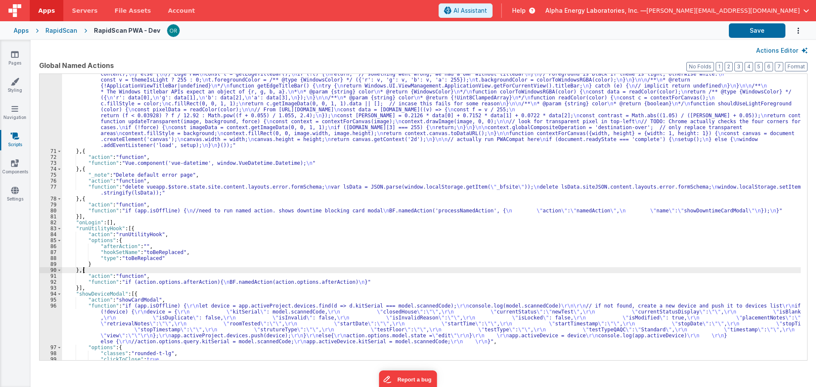
click at [83, 271] on div ""function" : "// Load PWA compat so that i can display the splash screen \n // …" at bounding box center [431, 56] width 739 height 769
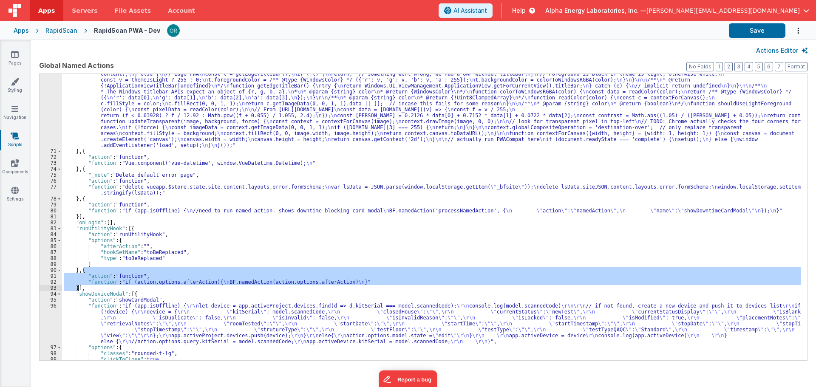
drag, startPoint x: 84, startPoint y: 272, endPoint x: 79, endPoint y: 287, distance: 15.7
click at [79, 287] on div ""function" : "// Load PWA compat so that i can display the splash screen \n // …" at bounding box center [431, 56] width 739 height 769
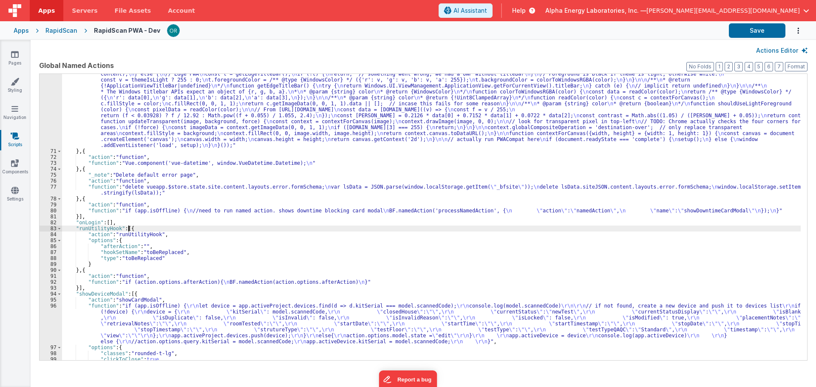
click at [128, 228] on div ""function" : "// Load PWA compat so that i can display the splash screen \n // …" at bounding box center [431, 56] width 739 height 769
paste textarea
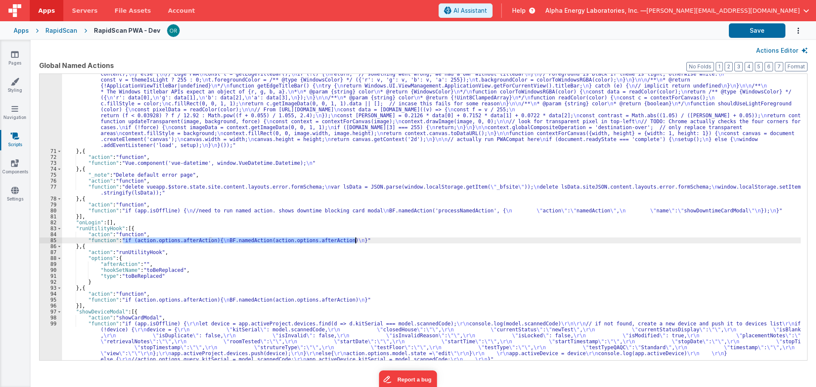
drag, startPoint x: 123, startPoint y: 241, endPoint x: 354, endPoint y: 240, distance: 231.3
click at [354, 240] on div ""function" : "// Load PWA compat so that i can display the splash screen \n // …" at bounding box center [431, 56] width 739 height 769
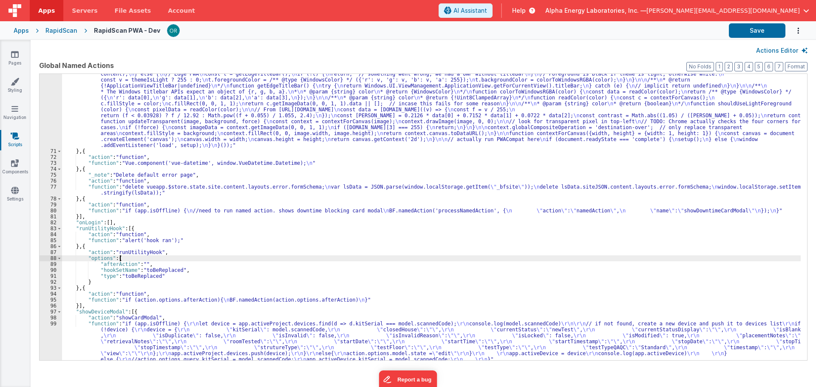
drag, startPoint x: 296, startPoint y: 259, endPoint x: 219, endPoint y: 270, distance: 77.7
click at [296, 259] on div ""function" : "// Load PWA compat so that i can display the splash screen \n // …" at bounding box center [431, 56] width 739 height 769
click at [97, 227] on div ""function" : "// Load PWA compat so that i can display the splash screen \n // …" at bounding box center [431, 56] width 739 height 769
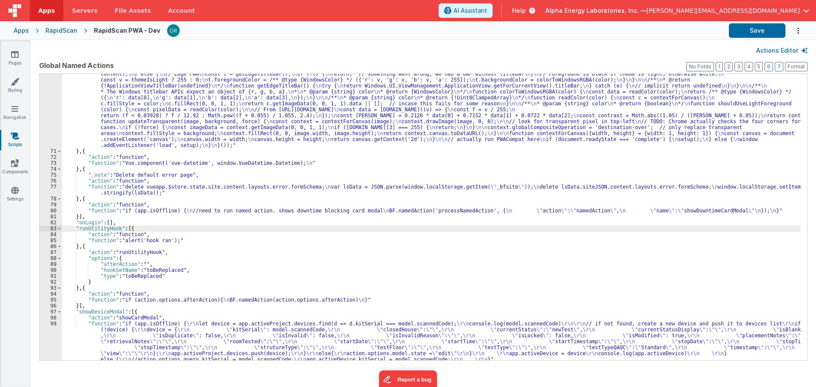
click at [116, 241] on div ""function" : "// Load PWA compat so that i can display the splash screen \n // …" at bounding box center [431, 56] width 739 height 769
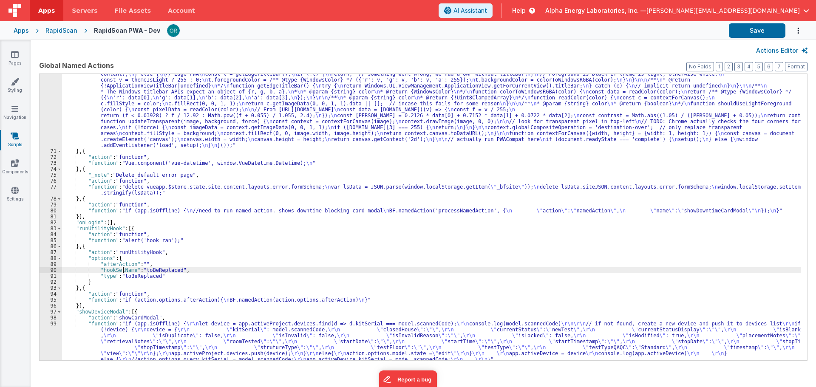
click at [124, 272] on div ""function" : "// Load PWA compat so that i can display the splash screen \n // …" at bounding box center [431, 56] width 739 height 769
click at [131, 239] on div ""function" : "// Load PWA compat so that i can display the splash screen \n // …" at bounding box center [431, 56] width 739 height 769
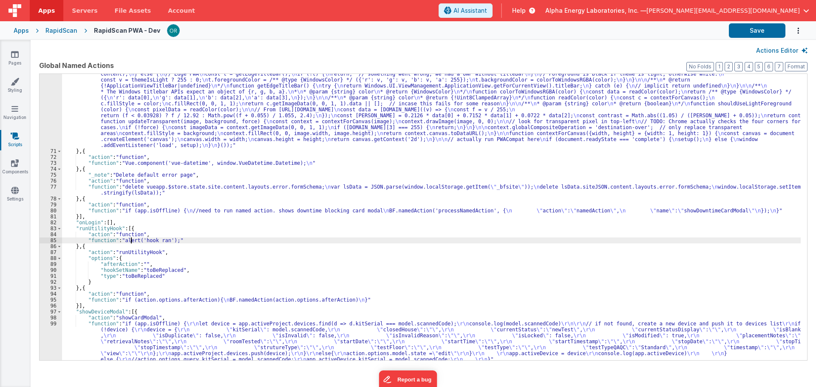
click at [146, 241] on div ""function" : "// Load PWA compat so that i can display the splash screen \n // …" at bounding box center [431, 56] width 739 height 769
click at [93, 241] on div ""function" : "// Load PWA compat so that i can display the splash screen \n // …" at bounding box center [431, 56] width 739 height 769
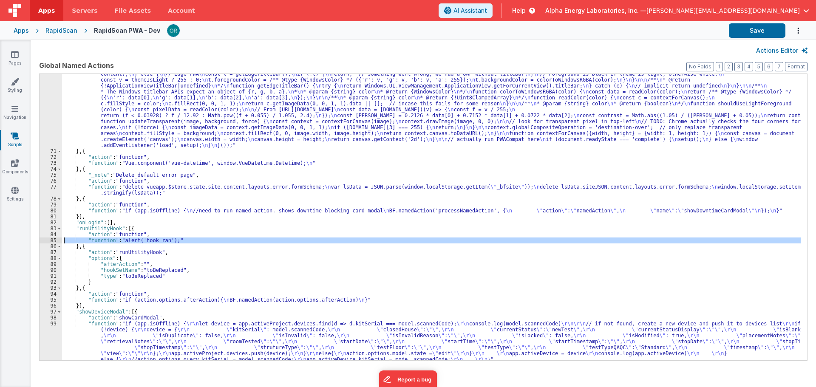
click at [48, 240] on div "85" at bounding box center [51, 241] width 23 height 6
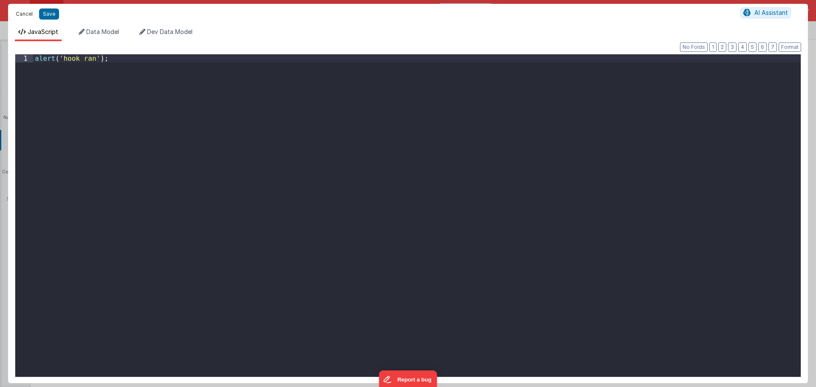
click at [21, 11] on button "Cancel" at bounding box center [24, 14] width 26 height 12
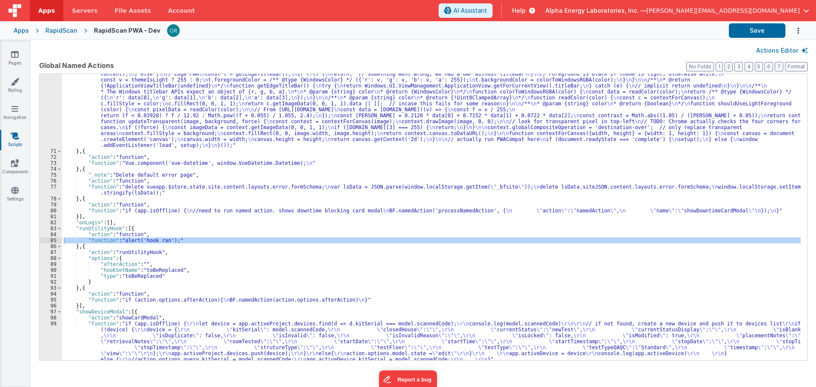
click at [775, 51] on button "Actions Editor" at bounding box center [781, 50] width 51 height 9
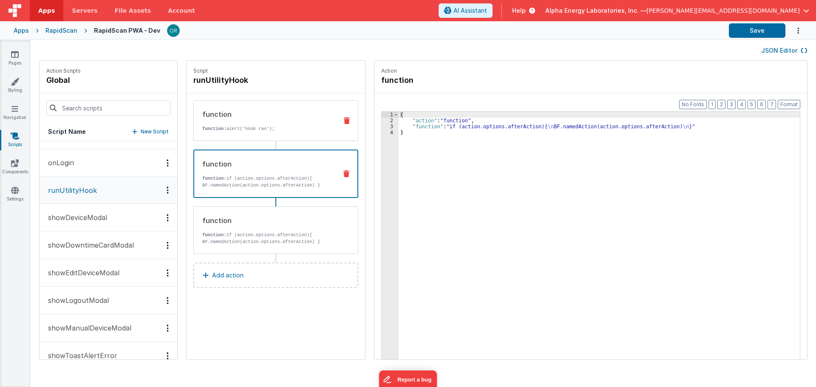
click at [291, 134] on div "function function: alert('hook ran');" at bounding box center [275, 120] width 165 height 41
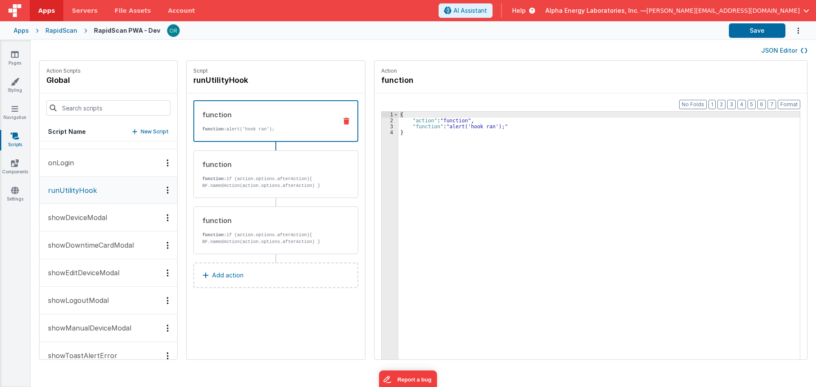
click at [490, 173] on div "{ "action" : "function" , "function" : "alert('hook ran');" }" at bounding box center [603, 255] width 409 height 286
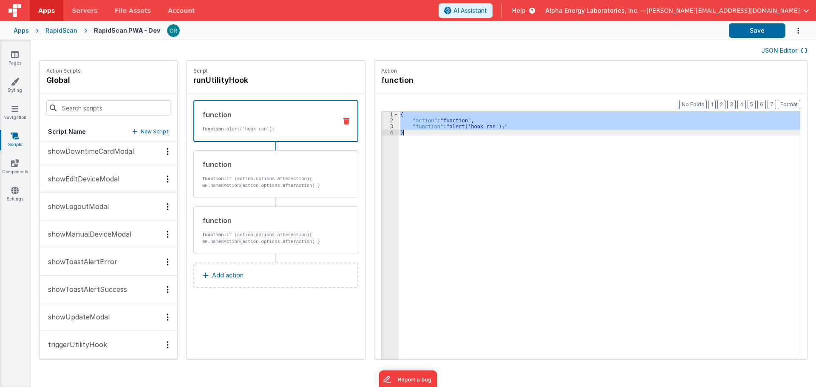
scroll to position [452, 0]
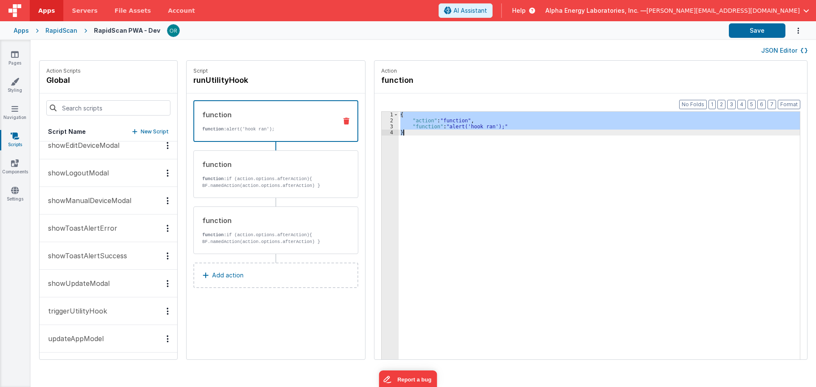
click at [86, 310] on p "triggerUtilityHook" at bounding box center [75, 311] width 64 height 10
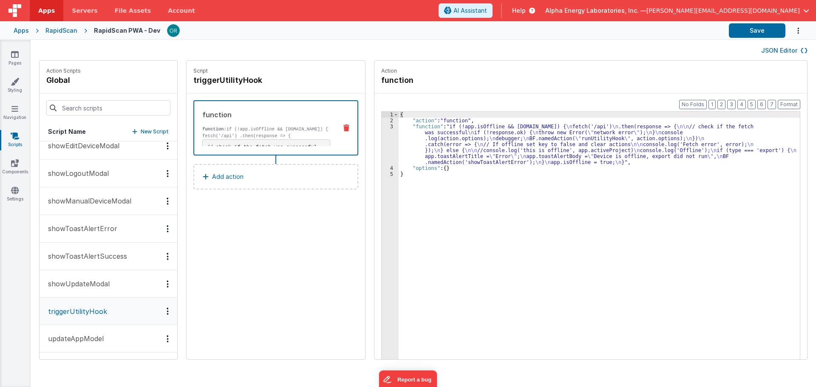
click at [470, 131] on div "{ "action" : "function" , "function" : "if (!app.isOffline && navigator.onLine)…" at bounding box center [603, 255] width 409 height 286
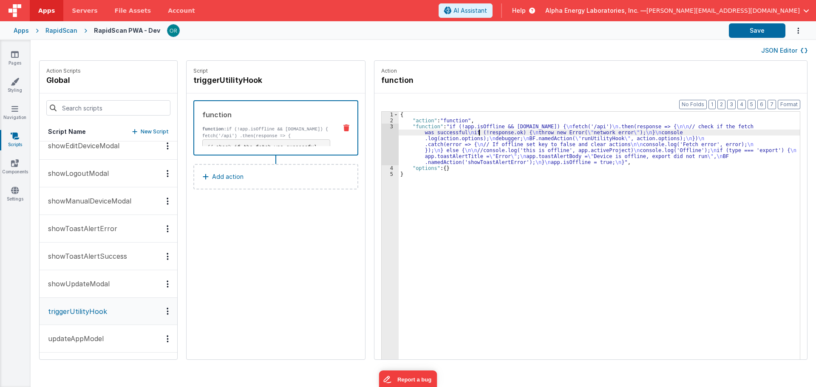
click at [418, 128] on div "{ "action" : "function" , "function" : "if (!app.isOffline && navigator.onLine)…" at bounding box center [603, 255] width 409 height 286
click at [382, 127] on div "3" at bounding box center [390, 145] width 17 height 42
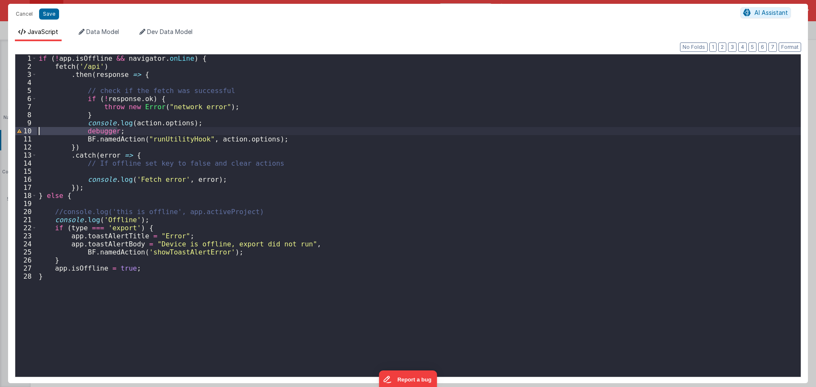
drag, startPoint x: 129, startPoint y: 130, endPoint x: -28, endPoint y: 131, distance: 156.9
click at [0, 131] on html "Cancel Save AI Assistant JavaScript Data Model Dev Data Model Format 7 6 5 4 3 …" at bounding box center [408, 193] width 816 height 387
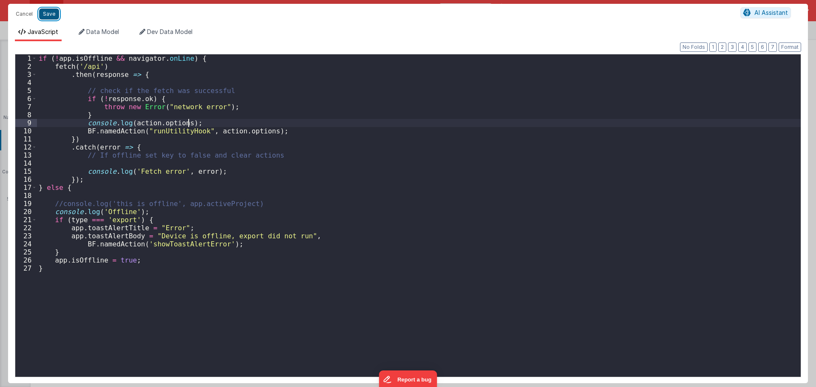
click at [48, 11] on button "Save" at bounding box center [49, 14] width 20 height 11
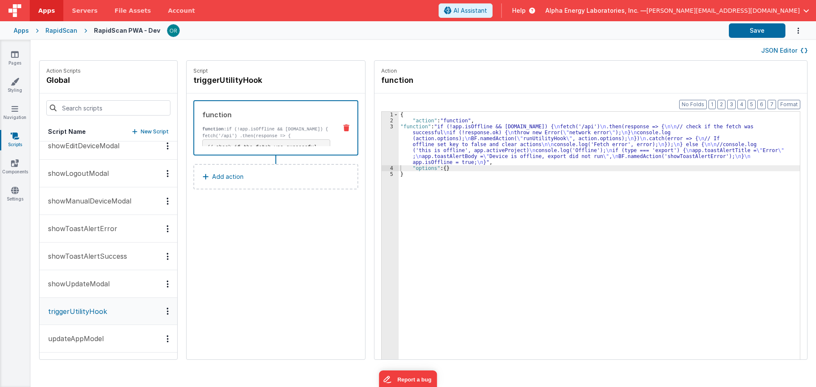
click at [793, 49] on button "JSON Editor" at bounding box center [784, 50] width 46 height 9
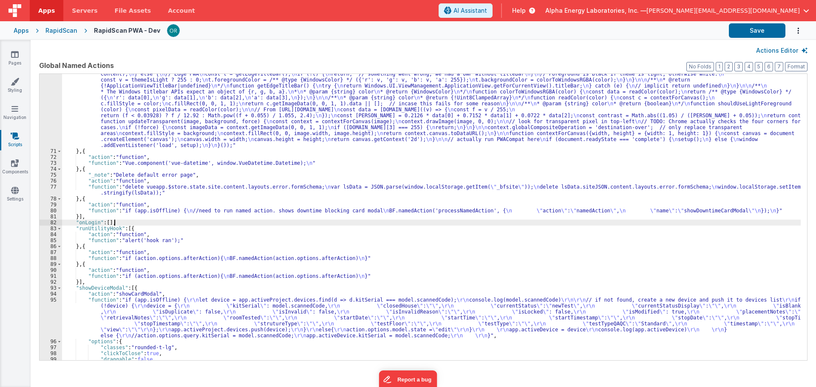
click at [484, 220] on div ""function" : "// Load PWA compat so that i can display the splash screen \n // …" at bounding box center [431, 56] width 739 height 769
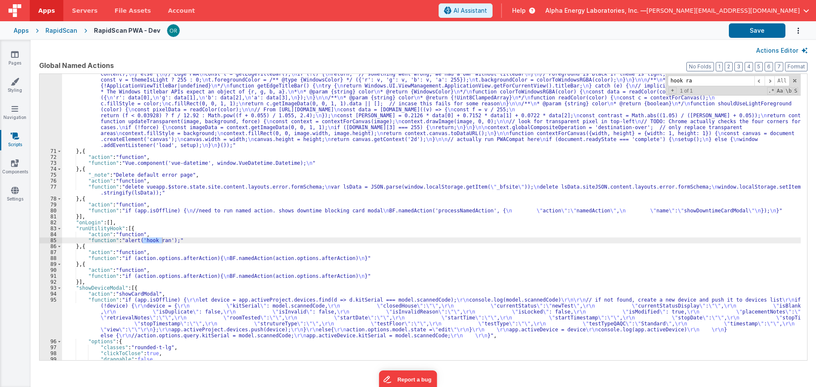
type input "hook ra"
click at [122, 253] on div ""function" : "// Load PWA compat so that i can display the splash screen \n // …" at bounding box center [431, 56] width 739 height 769
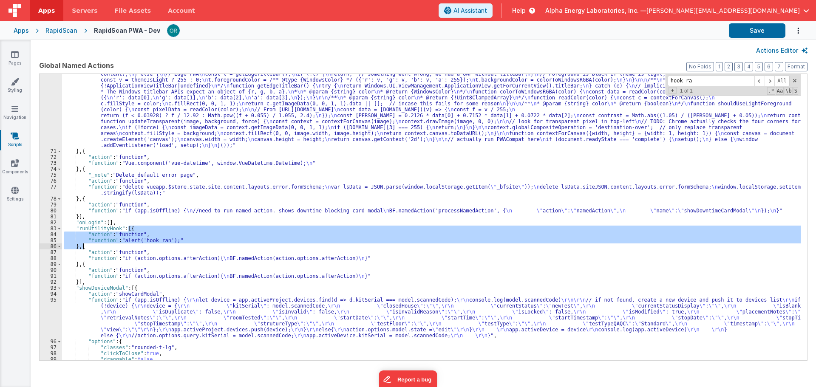
drag, startPoint x: 129, startPoint y: 229, endPoint x: 84, endPoint y: 247, distance: 48.1
click at [84, 247] on div ""function" : "// Load PWA compat so that i can display the splash screen \n // …" at bounding box center [431, 56] width 739 height 769
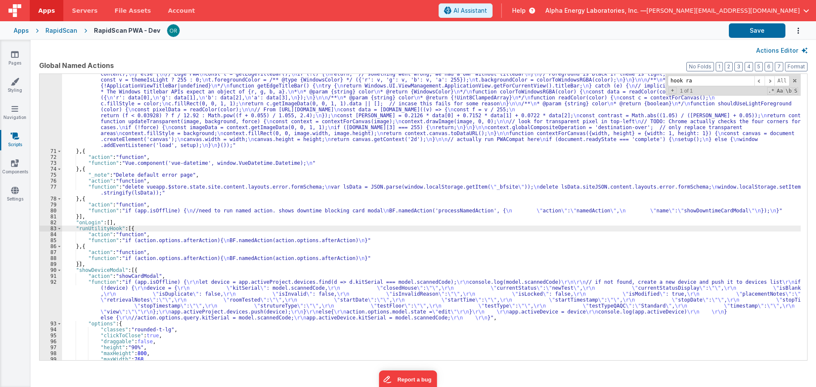
click at [324, 263] on div ""function" : "// Load PWA compat so that i can display the splash screen \n // …" at bounding box center [431, 56] width 739 height 769
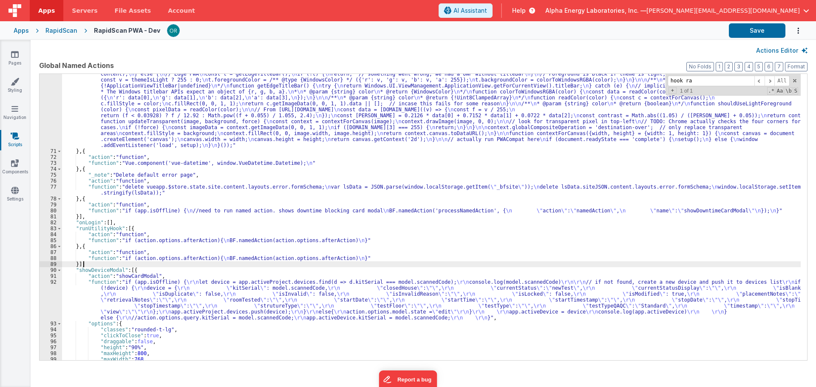
click at [58, 31] on div "RapidScan" at bounding box center [61, 30] width 32 height 9
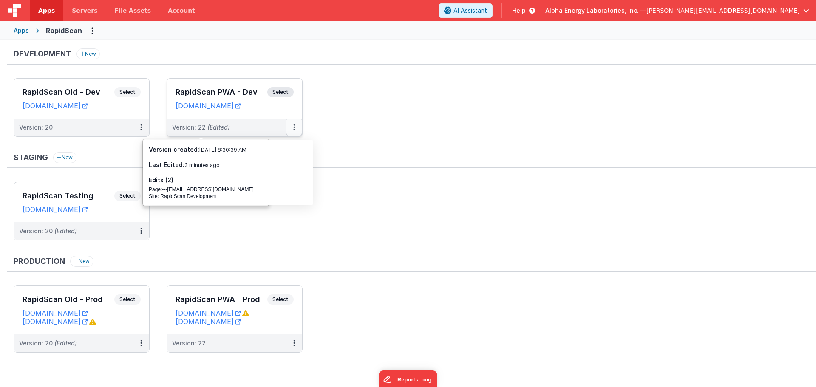
click at [294, 128] on icon at bounding box center [294, 127] width 2 height 0
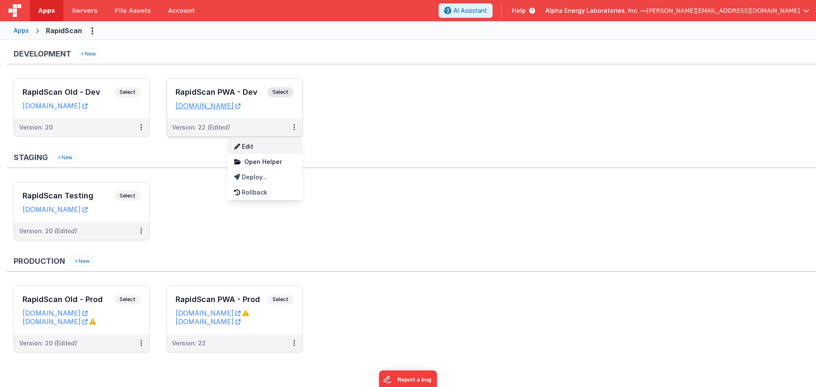
click at [262, 142] on link "Edit" at bounding box center [264, 146] width 75 height 15
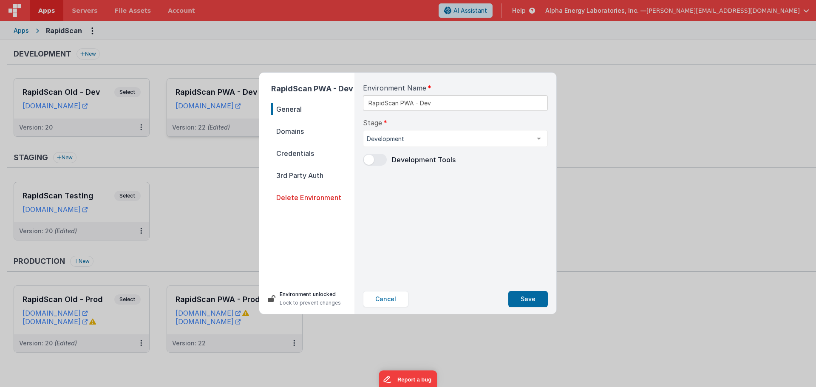
click at [373, 162] on span at bounding box center [369, 160] width 10 height 10
click at [537, 301] on button "Save" at bounding box center [529, 299] width 40 height 16
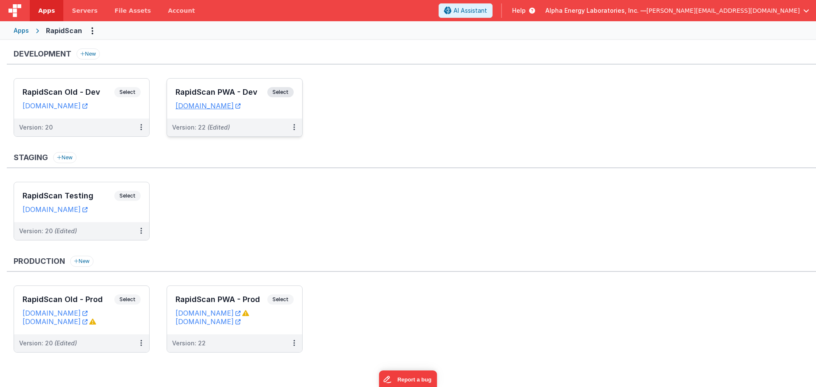
click at [287, 93] on span "Select" at bounding box center [280, 92] width 26 height 10
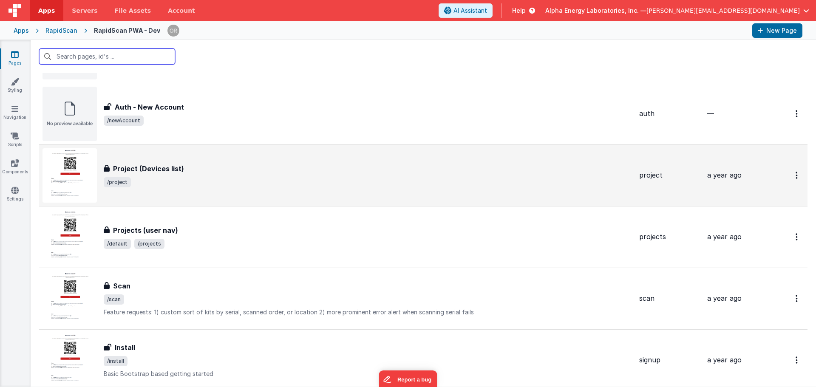
scroll to position [563, 0]
click at [256, 172] on div "Project (Devices list)" at bounding box center [368, 168] width 529 height 10
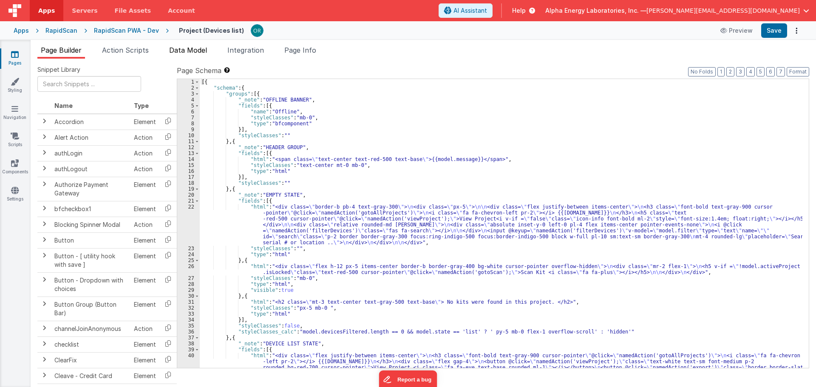
click at [173, 52] on span "Data Model" at bounding box center [188, 50] width 38 height 9
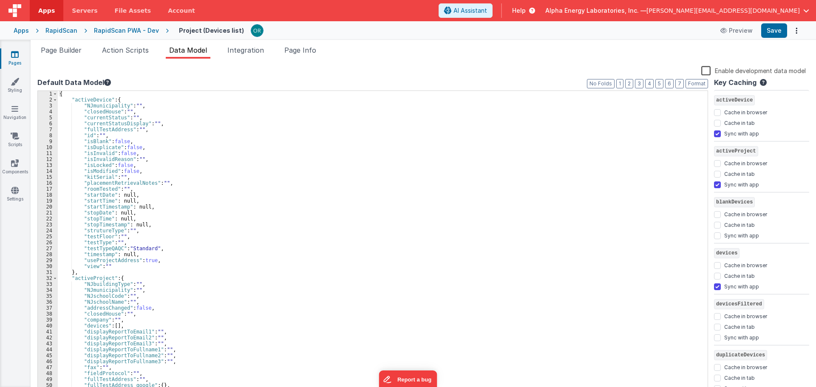
click at [318, 247] on div "{ "activeDevice" : { "NJmunicipality" : "" , "closedHouse" : "" , "currentStatu…" at bounding box center [380, 248] width 644 height 315
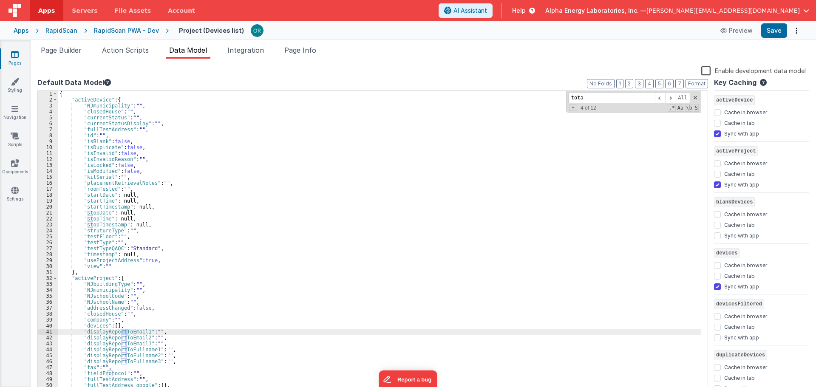
scroll to position [244, 0]
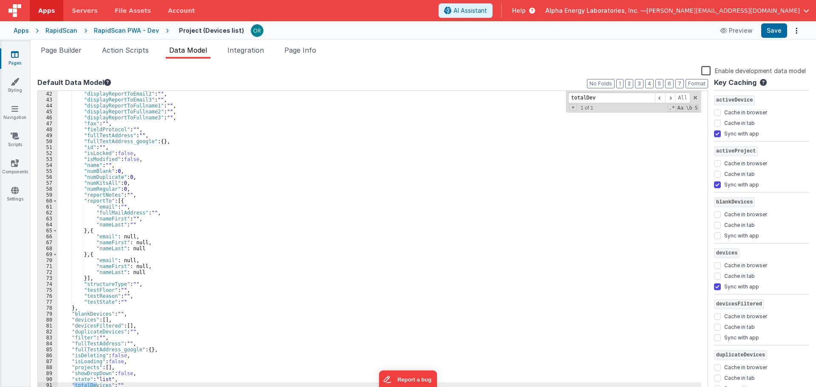
type input "totalDev"
click at [304, 41] on div "Page Builder Action Scripts Data Model Integration Page Info Snippet Library Na…" at bounding box center [424, 213] width 786 height 347
click at [307, 53] on span "Page Info" at bounding box center [300, 50] width 32 height 9
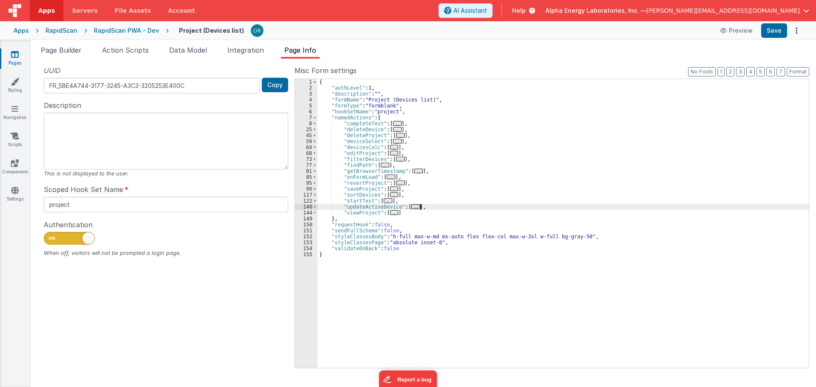
click at [557, 207] on div "{ "authLevel" : 1 , "description" : "" , "formName" : "Project (Devices list)" …" at bounding box center [563, 229] width 491 height 301
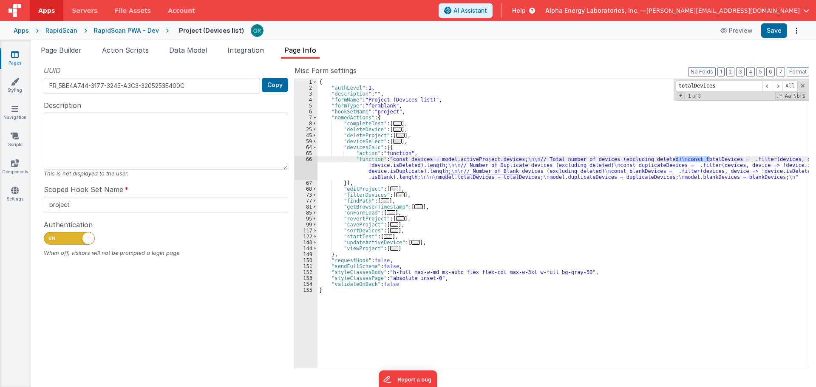
type input "totalDevices"
click at [368, 157] on div "{ "authLevel" : 1 , "description" : "" , "formName" : "Project (Devices list)" …" at bounding box center [563, 229] width 491 height 301
click at [307, 159] on div "66" at bounding box center [306, 168] width 23 height 24
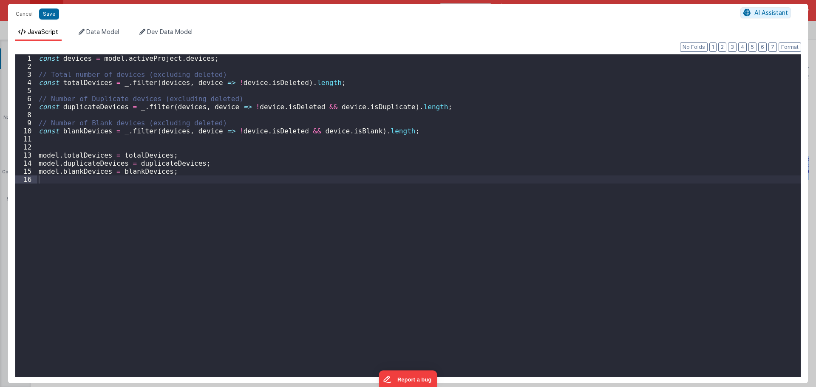
click at [41, 59] on div "const devices = model . activeProject . devices ; // Total number of devices (e…" at bounding box center [419, 223] width 764 height 339
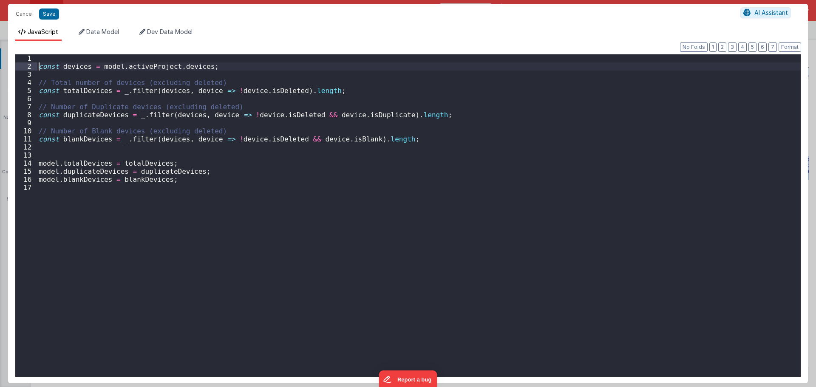
click at [51, 60] on div "const devices = model . activeProject . devices ; // Total number of devices (e…" at bounding box center [419, 223] width 764 height 339
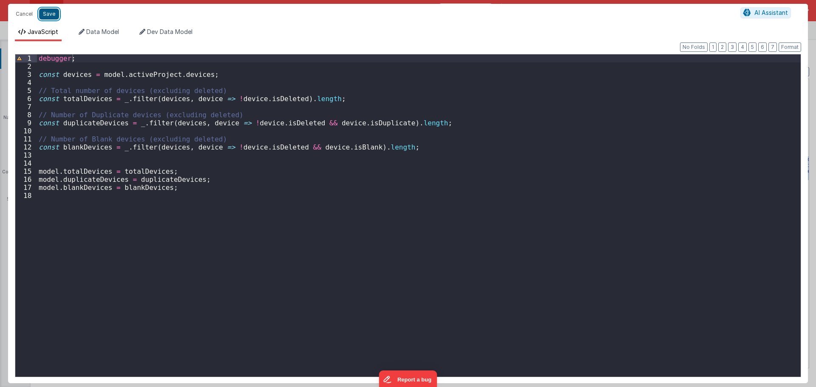
click at [51, 13] on button "Save" at bounding box center [49, 14] width 20 height 11
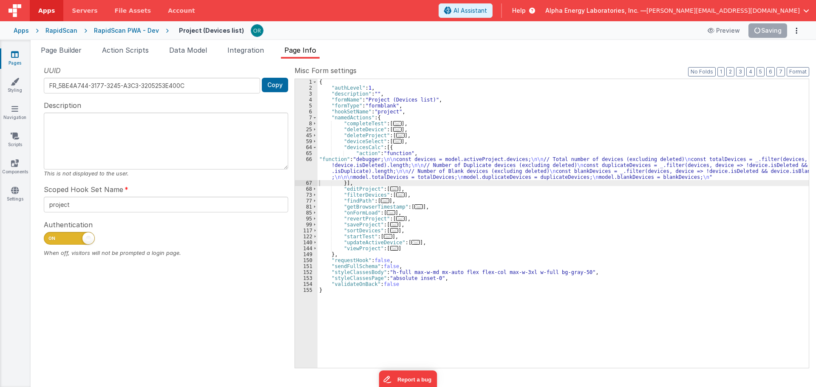
click at [319, 158] on div "{ "authLevel" : 1 , "description" : "" , "formName" : "Project (Devices list)" …" at bounding box center [563, 229] width 491 height 301
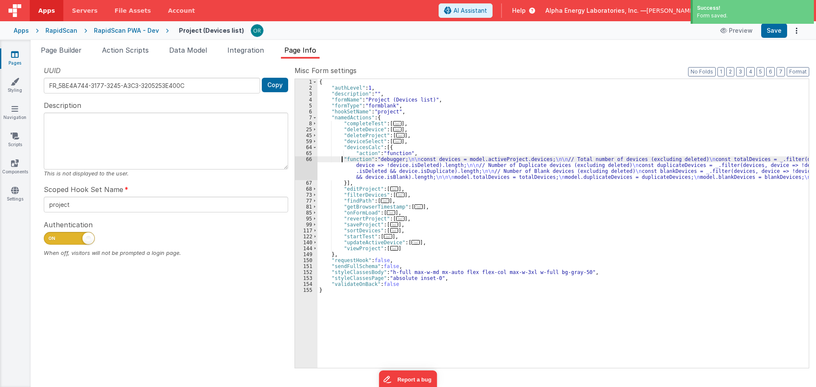
click at [411, 182] on div "{ "authLevel" : 1 , "description" : "" , "formName" : "Project (Devices list)" …" at bounding box center [563, 229] width 491 height 301
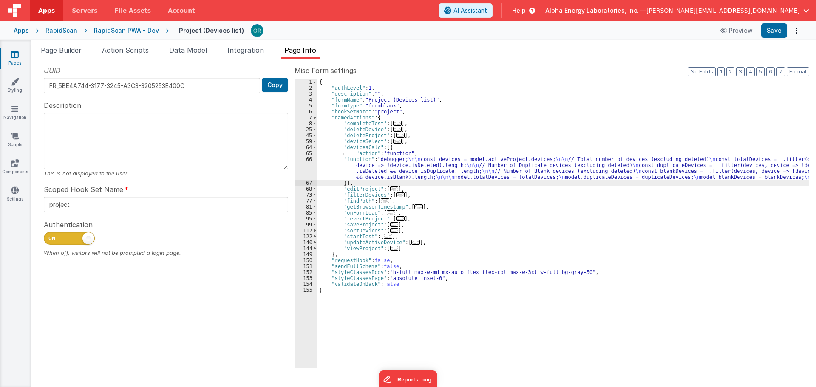
click at [341, 159] on div "{ "authLevel" : 1 , "description" : "" , "formName" : "Project (Devices list)" …" at bounding box center [563, 229] width 491 height 301
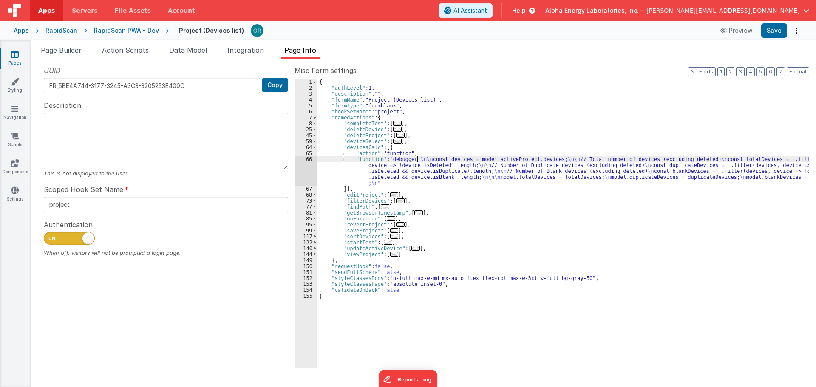
click at [418, 159] on div "{ "authLevel" : 1 , "description" : "" , "formName" : "Project (Devices list)" …" at bounding box center [563, 229] width 491 height 301
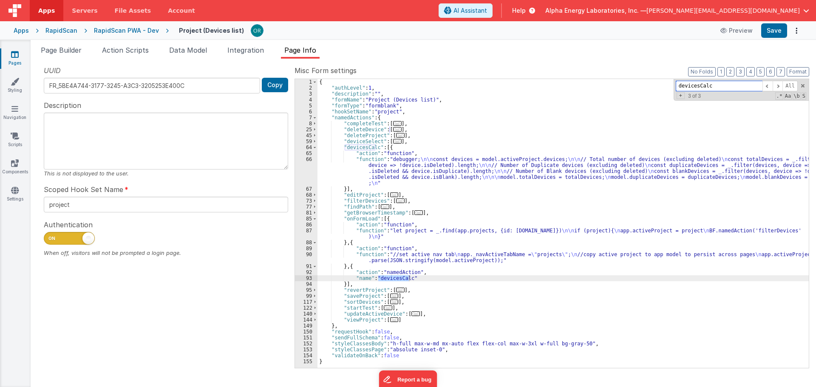
type input "devicesCalc"
click at [201, 51] on span "Data Model" at bounding box center [188, 50] width 38 height 9
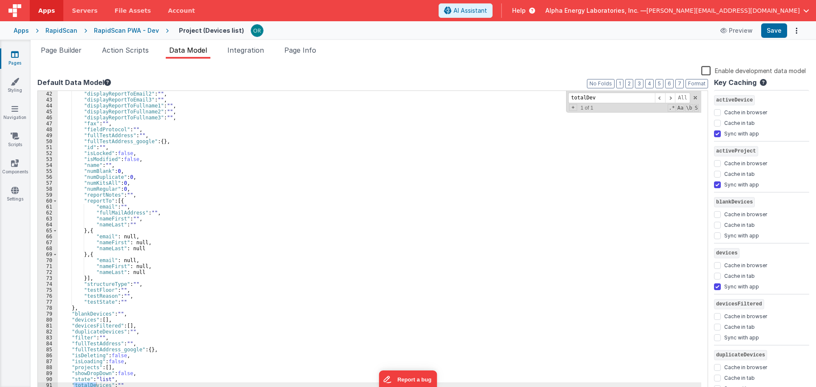
click at [356, 279] on div ""displayReportToEmail2" : "" , "displayReportToEmail3" : "" , "displayReportToF…" at bounding box center [380, 248] width 644 height 315
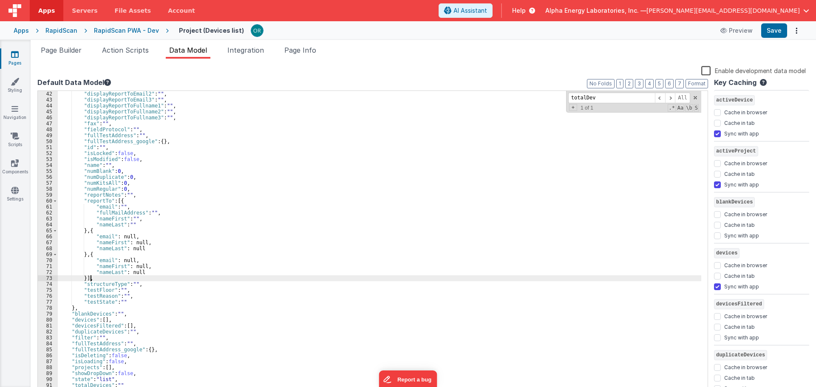
drag, startPoint x: 631, startPoint y: 188, endPoint x: 709, endPoint y: 95, distance: 121.7
click at [636, 183] on div ""displayReportToEmail2" : "" , "displayReportToEmail3" : "" , "displayReportToF…" at bounding box center [380, 248] width 644 height 315
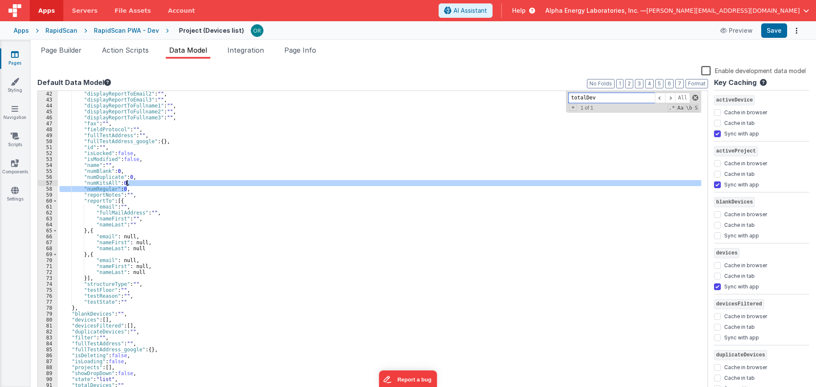
click at [695, 97] on span at bounding box center [696, 98] width 6 height 6
drag, startPoint x: 320, startPoint y: 277, endPoint x: 296, endPoint y: 270, distance: 25.0
click at [320, 277] on div ""displayReportToEmail2" : "" , "displayReportToEmail3" : "" , "displayReportToF…" at bounding box center [380, 248] width 644 height 315
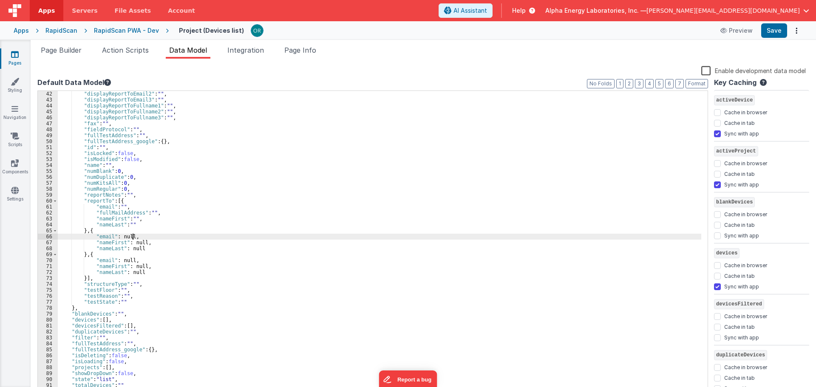
click at [136, 238] on div ""displayReportToEmail2" : "" , "displayReportToEmail3" : "" , "displayReportToF…" at bounding box center [380, 248] width 644 height 315
click at [126, 186] on div ""displayReportToEmail2" : "" , "displayReportToEmail3" : "" , "displayReportToF…" at bounding box center [380, 248] width 644 height 315
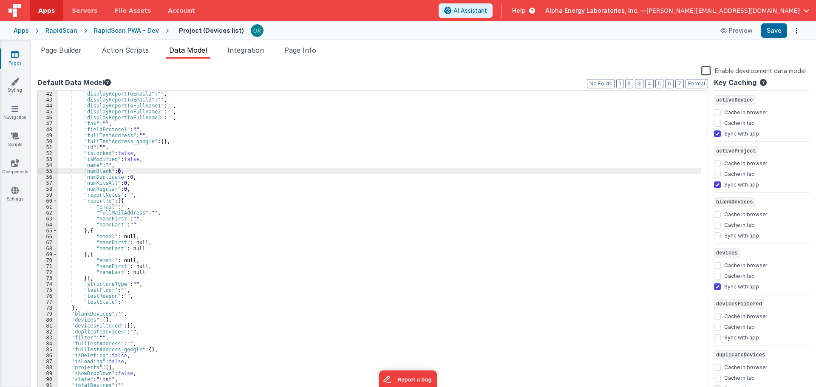
click at [119, 173] on div ""displayReportToEmail2" : "" , "displayReportToEmail3" : "" , "displayReportToF…" at bounding box center [380, 248] width 644 height 315
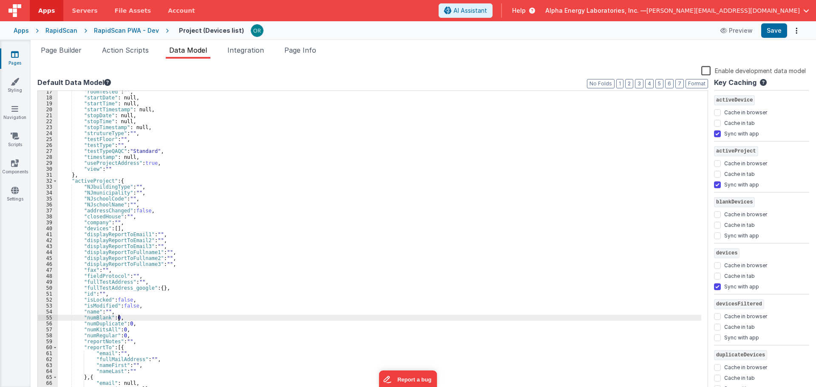
scroll to position [0, 0]
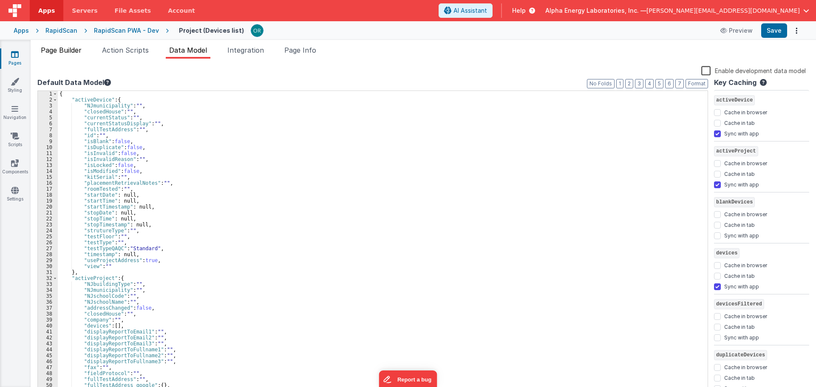
click at [58, 52] on span "Page Builder" at bounding box center [61, 50] width 41 height 9
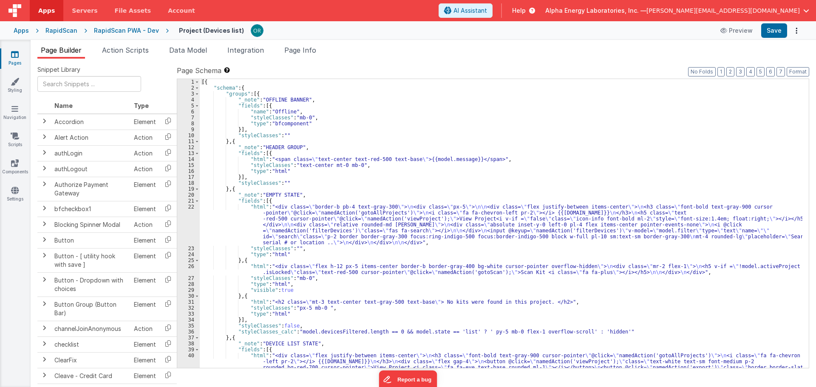
click at [362, 239] on div "[{ "schema" : { "groups" : [{ "_note" : "OFFLINE BANNER" , "fields" : [{ "name"…" at bounding box center [501, 247] width 603 height 337
click at [312, 211] on div "[{ "schema" : { "groups" : [{ "_note" : "OFFLINE BANNER" , "fields" : [{ "name"…" at bounding box center [501, 247] width 603 height 337
click at [310, 241] on div "[{ "schema" : { "groups" : [{ "_note" : "OFFLINE BANNER" , "fields" : [{ "name"…" at bounding box center [501, 247] width 603 height 337
click at [327, 285] on div "[{ "schema" : { "groups" : [{ "_note" : "OFFLINE BANNER" , "fields" : [{ "name"…" at bounding box center [501, 247] width 603 height 337
click at [343, 212] on div "[{ "schema" : { "groups" : [{ "_note" : "OFFLINE BANNER" , "fields" : [{ "name"…" at bounding box center [501, 247] width 603 height 337
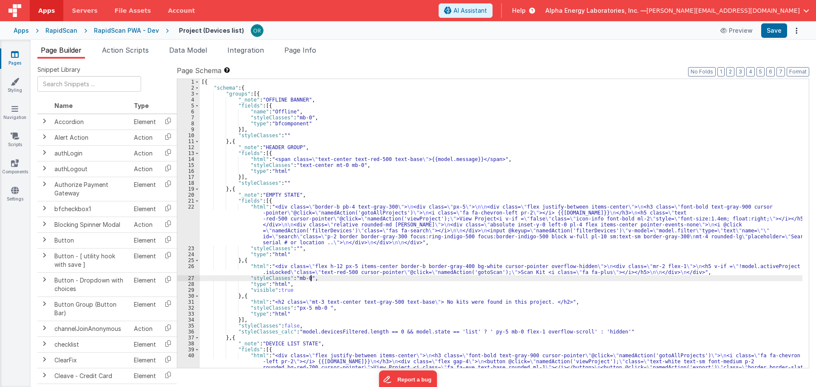
click at [321, 281] on div "[{ "schema" : { "groups" : [{ "_note" : "OFFLINE BANNER" , "fields" : [{ "name"…" at bounding box center [501, 247] width 603 height 337
click at [322, 215] on div "[{ "schema" : { "groups" : [{ "_note" : "OFFLINE BANNER" , "fields" : [{ "name"…" at bounding box center [501, 247] width 603 height 337
click at [334, 278] on div "[{ "schema" : { "groups" : [{ "_note" : "OFFLINE BANNER" , "fields" : [{ "name"…" at bounding box center [501, 247] width 603 height 337
click at [344, 326] on div "[{ "schema" : { "groups" : [{ "_note" : "OFFLINE BANNER" , "fields" : [{ "name"…" at bounding box center [501, 247] width 603 height 337
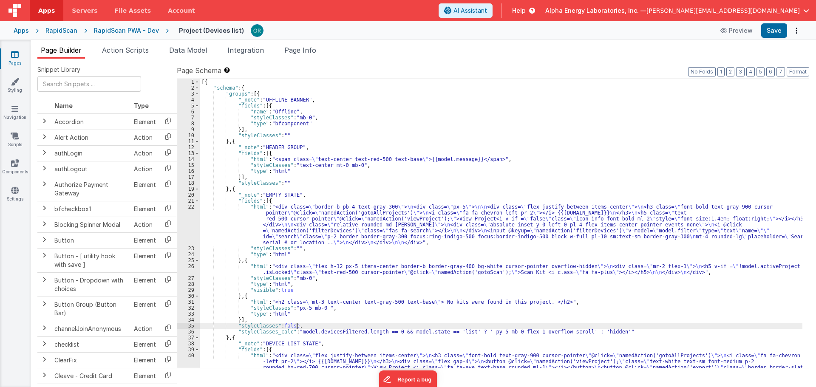
click at [318, 213] on div "[{ "schema" : { "groups" : [{ "_note" : "OFFLINE BANNER" , "fields" : [{ "name"…" at bounding box center [501, 247] width 603 height 337
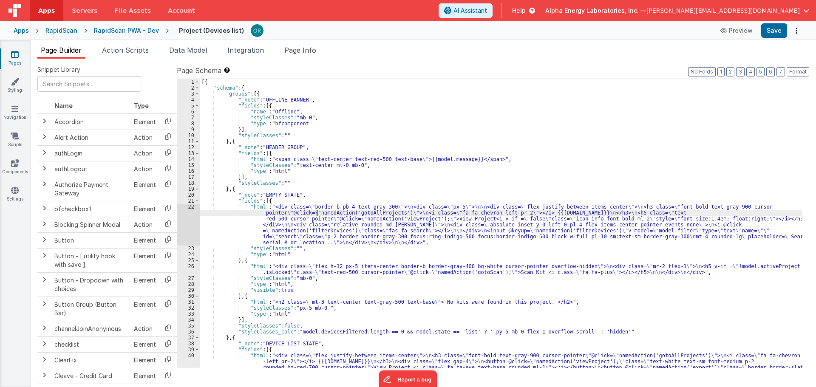
click at [292, 208] on div "[{ "schema" : { "groups" : [{ "_note" : "OFFLINE BANNER" , "fields" : [{ "name"…" at bounding box center [501, 247] width 603 height 337
click at [256, 209] on div "[{ "schema" : { "groups" : [{ "_note" : "OFFLINE BANNER" , "fields" : [{ "name"…" at bounding box center [501, 247] width 603 height 337
click at [190, 206] on div "22" at bounding box center [188, 225] width 23 height 42
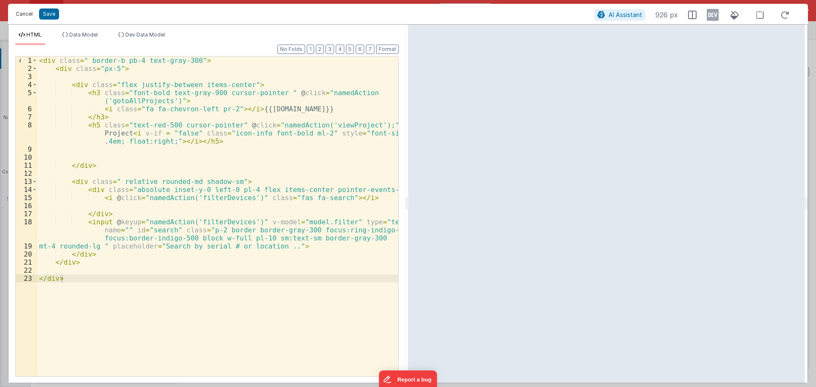
click at [26, 19] on button "Cancel" at bounding box center [24, 14] width 26 height 12
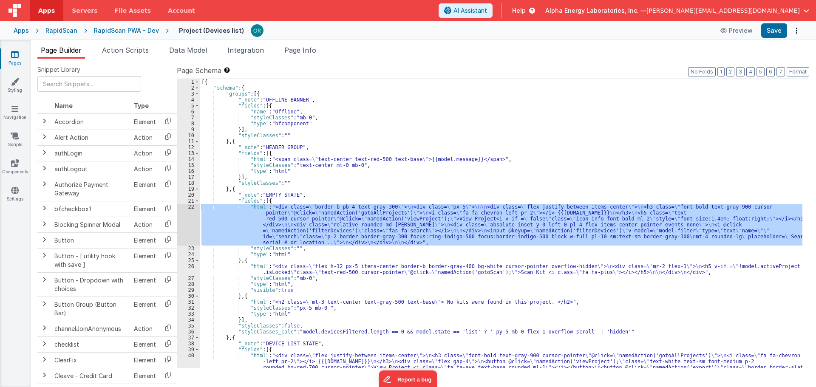
click at [274, 302] on div "[{ "schema" : { "groups" : [{ "_note" : "OFFLINE BANNER" , "fields" : [{ "name"…" at bounding box center [501, 247] width 603 height 337
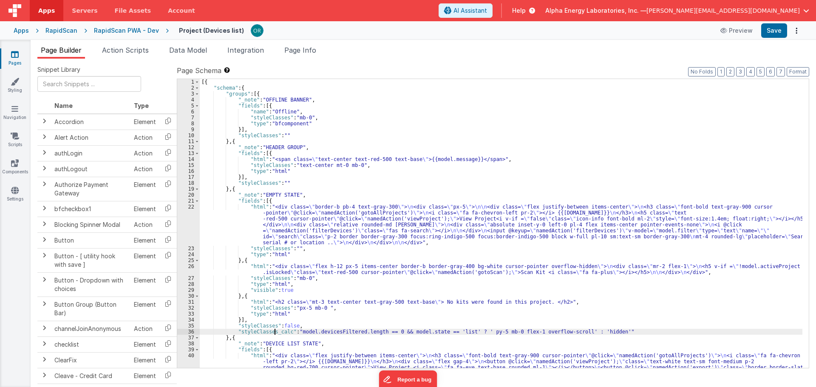
click at [275, 330] on div "[{ "schema" : { "groups" : [{ "_note" : "OFFLINE BANNER" , "fields" : [{ "name"…" at bounding box center [501, 247] width 603 height 337
click at [281, 359] on div "[{ "schema" : { "groups" : [{ "_note" : "OFFLINE BANNER" , "fields" : [{ "name"…" at bounding box center [501, 247] width 603 height 337
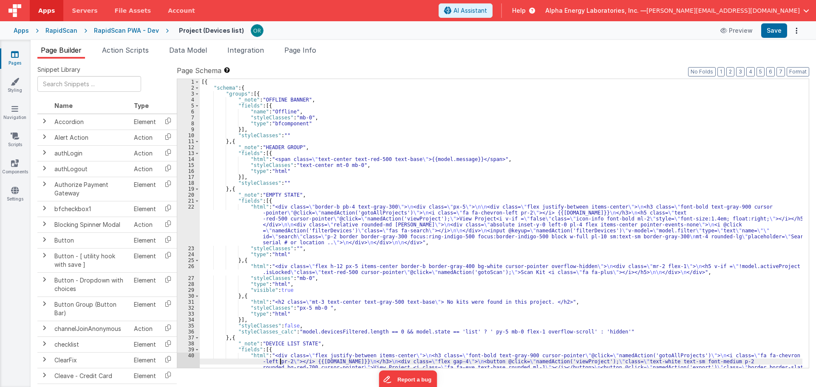
click at [283, 347] on div "[{ "schema" : { "groups" : [{ "_note" : "OFFLINE BANNER" , "fields" : [{ "name"…" at bounding box center [501, 247] width 603 height 337
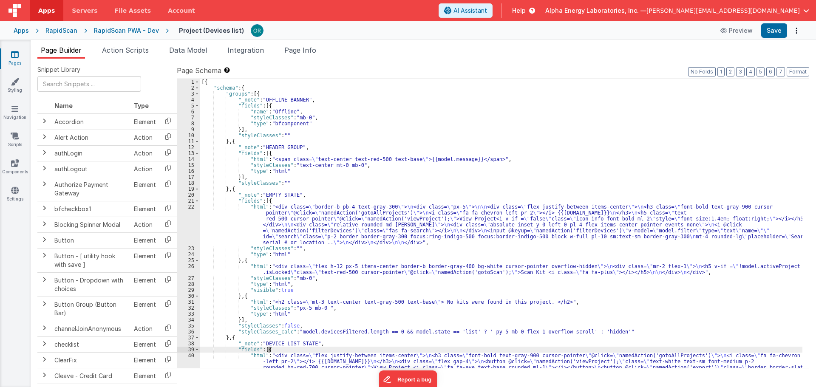
click at [287, 366] on div "[{ "schema" : { "groups" : [{ "_note" : "OFFLINE BANNER" , "fields" : [{ "name"…" at bounding box center [501, 247] width 603 height 337
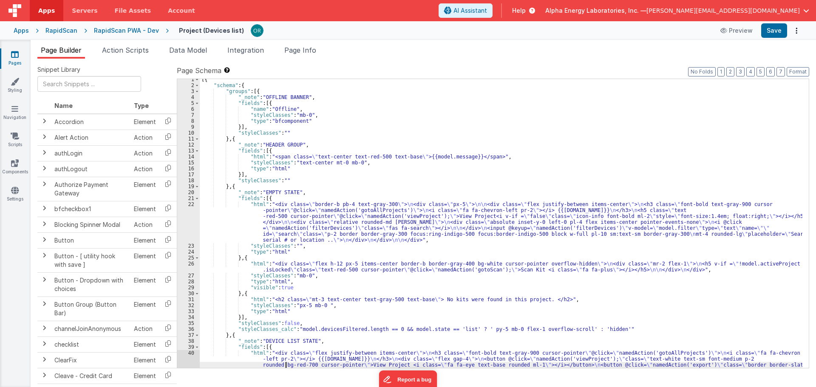
click at [283, 344] on div "[{ "schema" : { "groups" : [{ "_note" : "OFFLINE BANNER" , "fields" : [{ "name"…" at bounding box center [501, 245] width 603 height 337
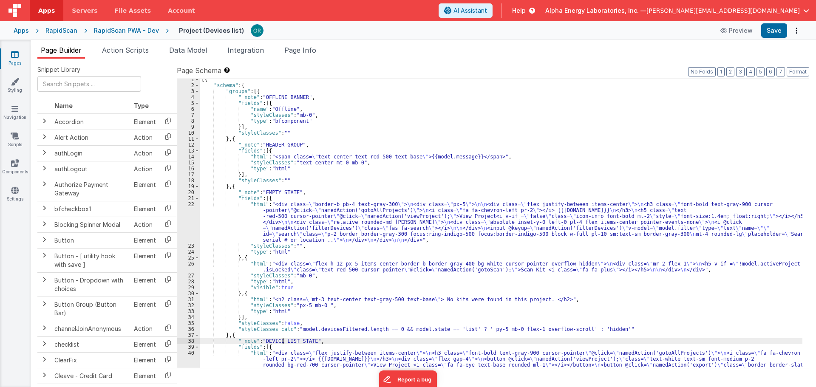
click at [289, 363] on div "[{ "schema" : { "groups" : [{ "_note" : "OFFLINE BANNER" , "fields" : [{ "name"…" at bounding box center [501, 245] width 603 height 337
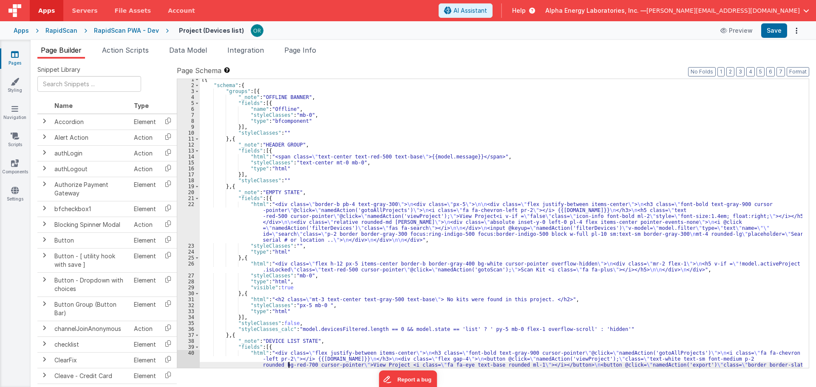
click at [287, 347] on div "[{ "schema" : { "groups" : [{ "_note" : "OFFLINE BANNER" , "fields" : [{ "name"…" at bounding box center [501, 245] width 603 height 337
click at [290, 361] on div "[{ "schema" : { "groups" : [{ "_note" : "OFFLINE BANNER" , "fields" : [{ "name"…" at bounding box center [501, 245] width 603 height 337
click at [285, 338] on div "[{ "schema" : { "groups" : [{ "_note" : "OFFLINE BANNER" , "fields" : [{ "name"…" at bounding box center [501, 245] width 603 height 337
click at [286, 362] on div "[{ "schema" : { "groups" : [{ "_note" : "OFFLINE BANNER" , "fields" : [{ "name"…" at bounding box center [501, 245] width 603 height 337
click at [273, 326] on div "[{ "schema" : { "groups" : [{ "_note" : "OFFLINE BANNER" , "fields" : [{ "name"…" at bounding box center [501, 245] width 603 height 337
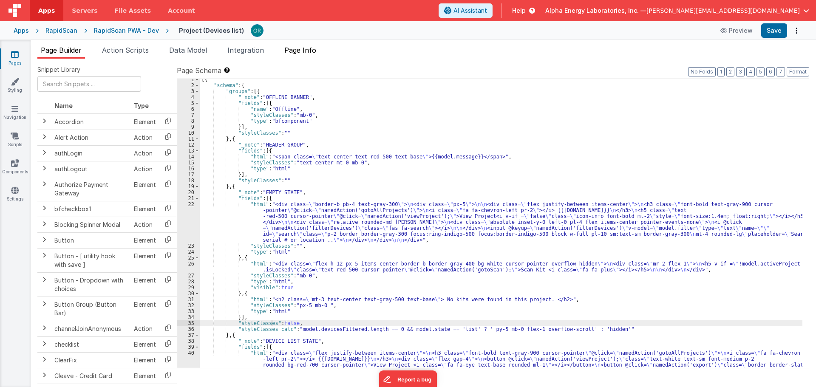
click at [305, 53] on span "Page Info" at bounding box center [300, 50] width 32 height 9
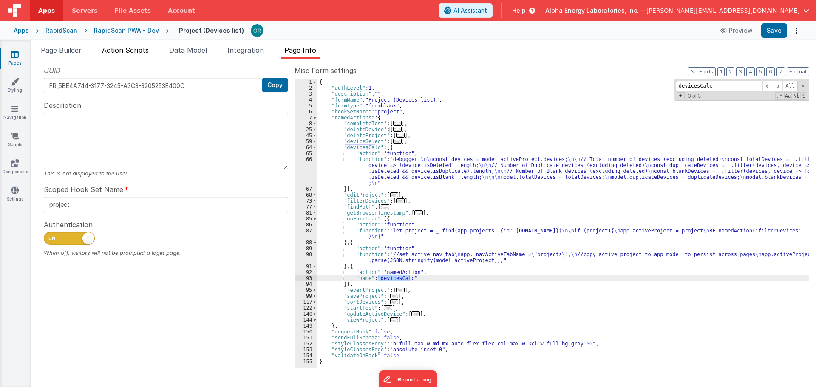
click at [144, 52] on span "Action Scripts" at bounding box center [125, 50] width 47 height 9
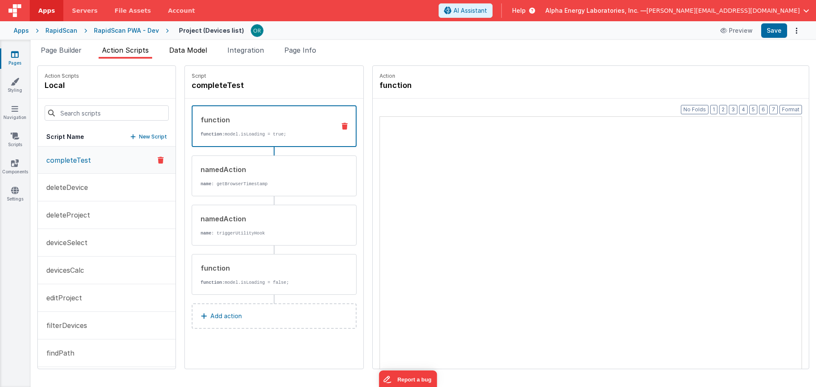
click at [194, 51] on span "Data Model" at bounding box center [188, 50] width 38 height 9
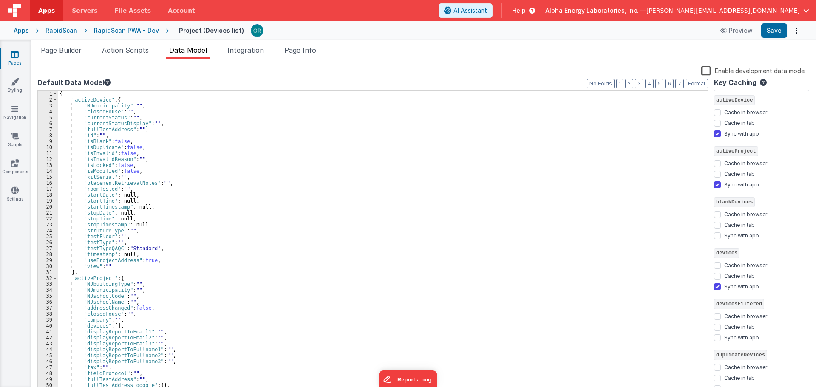
click at [224, 314] on div "{ "activeDevice" : { "NJmunicipality" : "" , "closedHouse" : "" , "currentStatu…" at bounding box center [380, 248] width 644 height 315
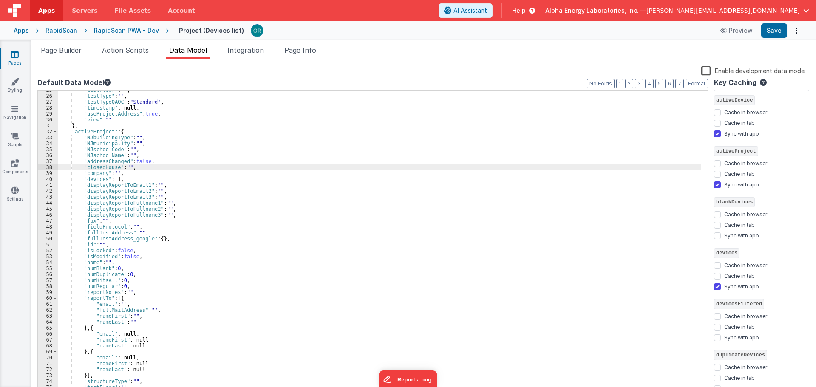
scroll to position [77, 0]
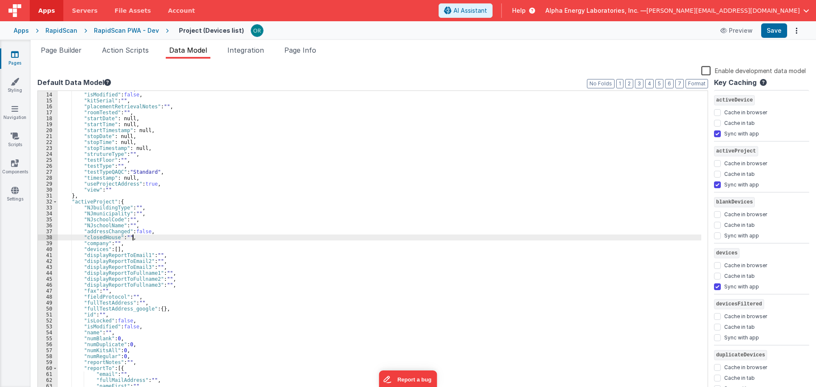
scroll to position [77, 0]
click at [313, 46] on span "Page Info" at bounding box center [300, 50] width 32 height 9
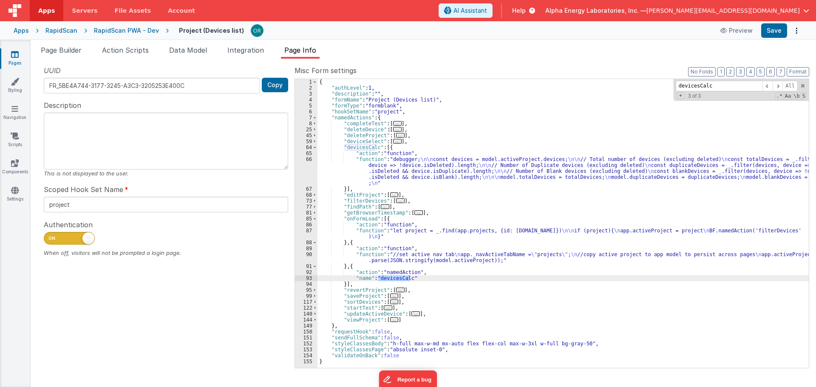
click at [392, 227] on div "{ "authLevel" : 1 , "description" : "" , "formName" : "Project (Devices list)" …" at bounding box center [563, 229] width 491 height 301
click at [392, 231] on div "{ "authLevel" : 1 , "description" : "" , "formName" : "Project (Devices list)" …" at bounding box center [563, 229] width 491 height 301
click at [397, 203] on span "..." at bounding box center [400, 201] width 9 height 5
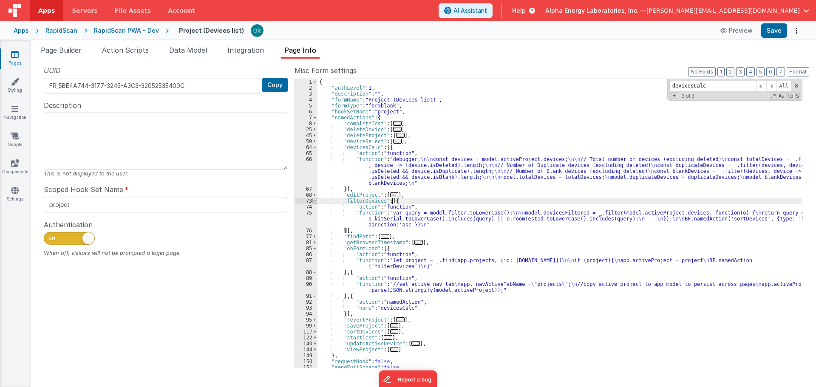
click at [317, 200] on span at bounding box center [314, 201] width 5 height 6
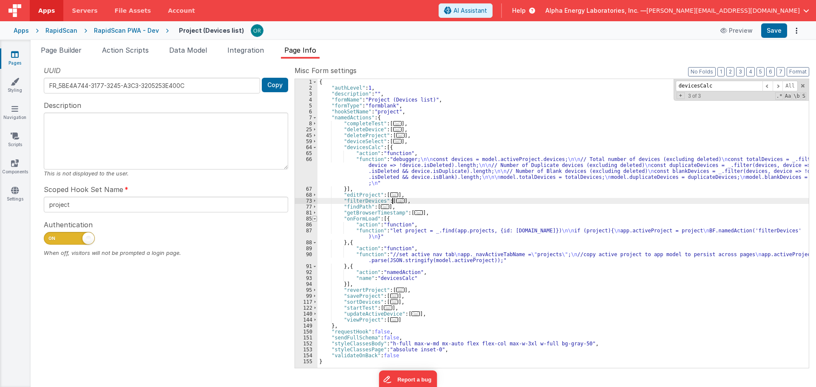
click at [315, 220] on span at bounding box center [314, 219] width 5 height 6
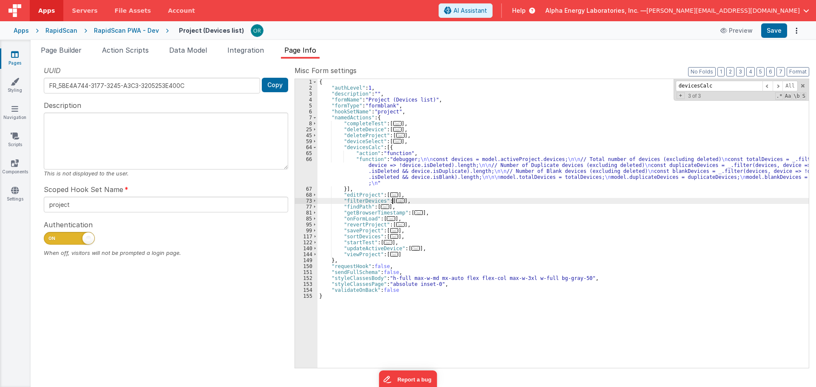
click at [364, 156] on div "{ "authLevel" : 1 , "description" : "" , "formName" : "Project (Devices list)" …" at bounding box center [563, 229] width 491 height 301
click at [362, 162] on div "{ "authLevel" : 1 , "description" : "" , "formName" : "Project (Devices list)" …" at bounding box center [563, 229] width 491 height 301
click at [307, 158] on div "66" at bounding box center [306, 171] width 23 height 30
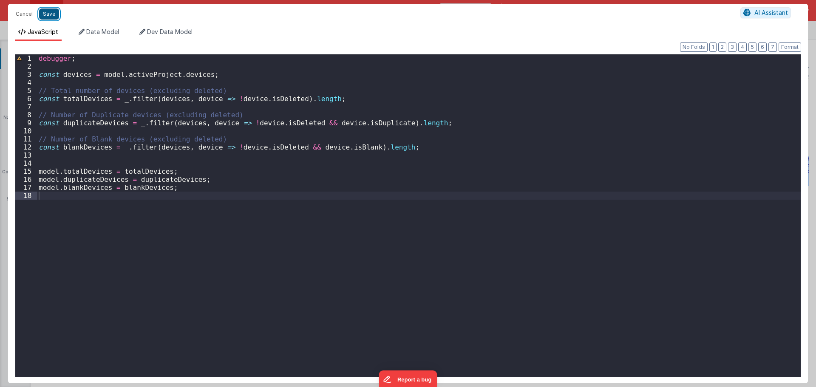
click at [49, 13] on button "Save" at bounding box center [49, 14] width 20 height 11
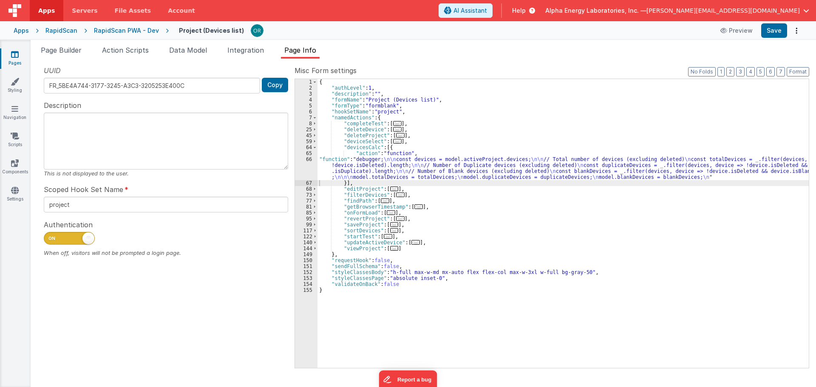
click at [388, 212] on span "..." at bounding box center [391, 212] width 9 height 5
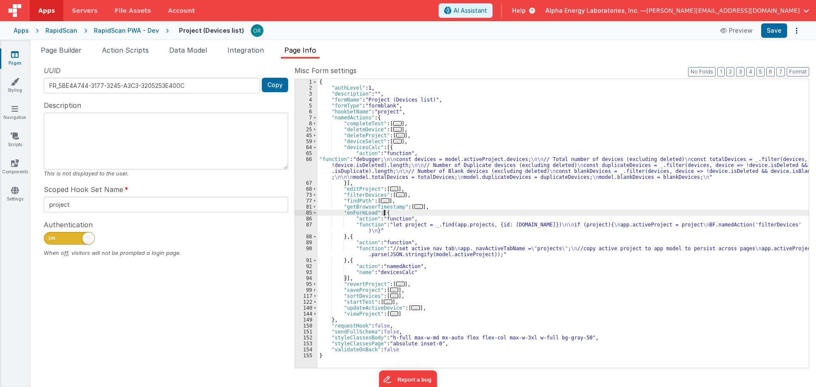
click at [367, 224] on div "{ "authLevel" : 1 , "description" : "" , "formName" : "Project (Devices list)" …" at bounding box center [563, 229] width 491 height 301
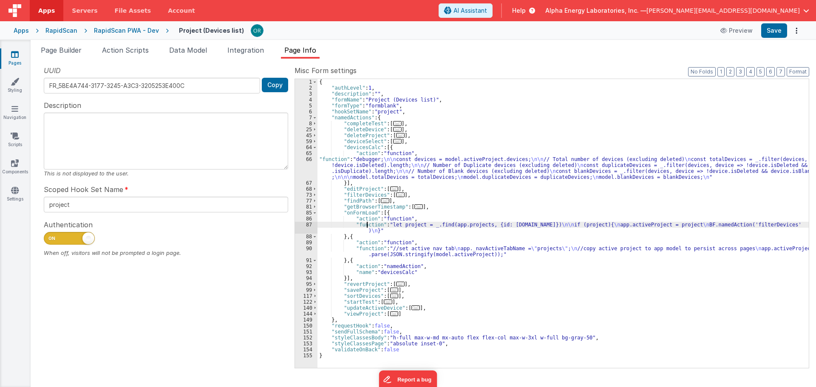
click at [308, 224] on div "87" at bounding box center [306, 228] width 23 height 12
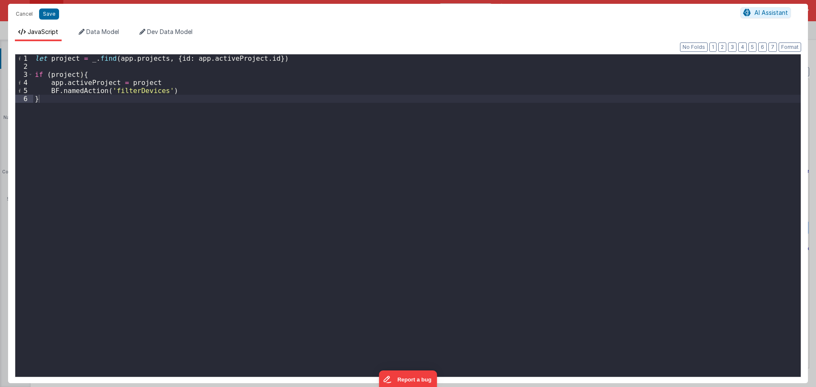
click at [159, 101] on div "let project = _ . find ( app . projects , { id : app . activeProject . id }) if…" at bounding box center [417, 223] width 768 height 339
click at [307, 59] on div "let project = _ . find ( app . projects , { id : app . activeProject . id }) if…" at bounding box center [417, 223] width 768 height 339
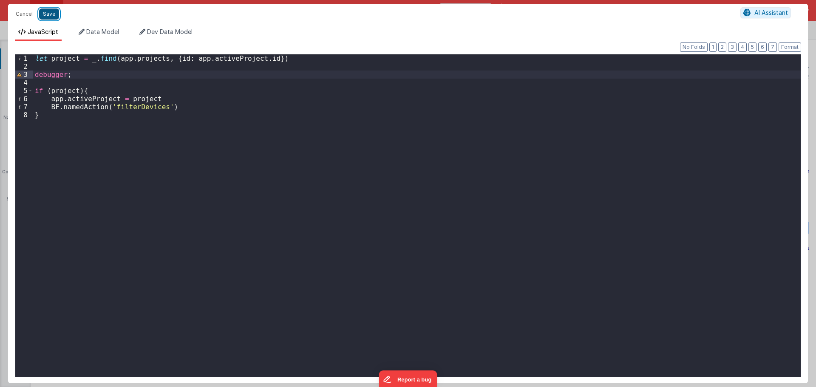
click at [58, 13] on button "Save" at bounding box center [49, 14] width 20 height 11
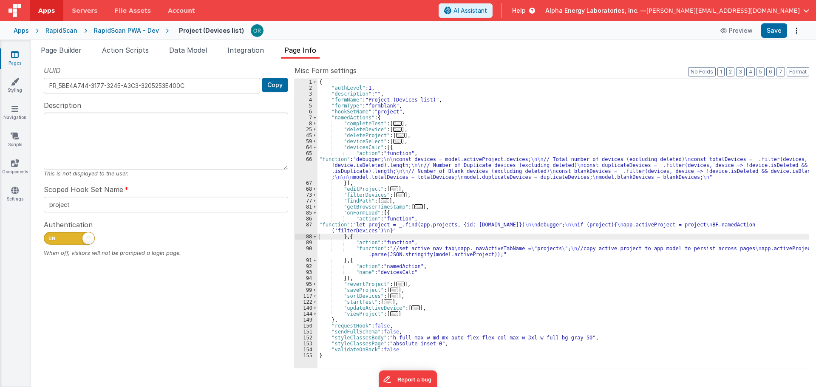
click at [396, 250] on div "{ "authLevel" : 1 , "description" : "" , "formName" : "Project (Devices list)" …" at bounding box center [563, 229] width 491 height 301
click at [395, 228] on div "{ "authLevel" : 1 , "description" : "" , "formName" : "Project (Devices list)" …" at bounding box center [563, 229] width 491 height 301
click at [395, 251] on div "{ "authLevel" : 1 , "description" : "" , "formName" : "Project (Devices list)" …" at bounding box center [563, 229] width 491 height 301
click at [399, 255] on div "{ "authLevel" : 1 , "description" : "" , "formName" : "Project (Devices list)" …" at bounding box center [563, 229] width 491 height 301
click at [399, 250] on div "{ "authLevel" : 1 , "description" : "" , "formName" : "Project (Devices list)" …" at bounding box center [563, 229] width 491 height 301
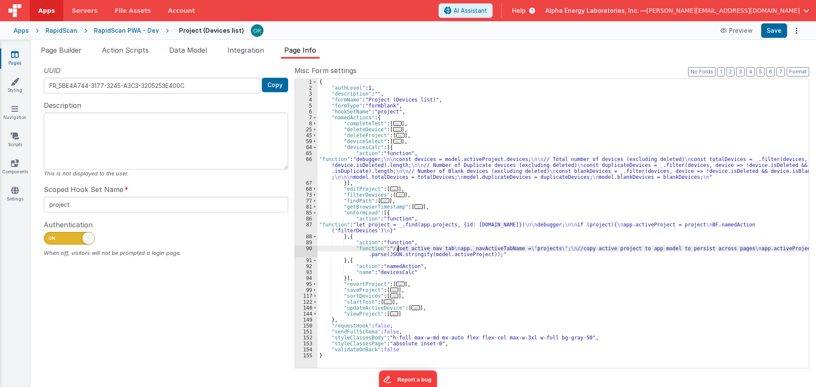
click at [395, 259] on div "{ "authLevel" : 1 , "description" : "" , "formName" : "Project (Devices list)" …" at bounding box center [563, 229] width 491 height 301
click at [318, 224] on div "{ "authLevel" : 1 , "description" : "" , "formName" : "Project (Devices list)" …" at bounding box center [563, 229] width 491 height 301
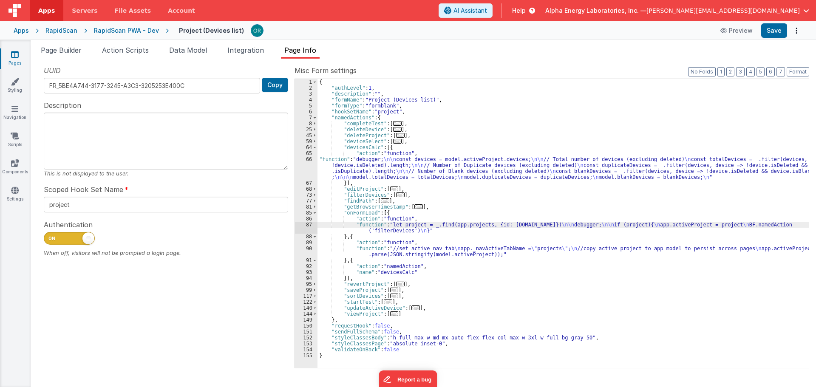
click at [311, 224] on div "87" at bounding box center [306, 228] width 23 height 12
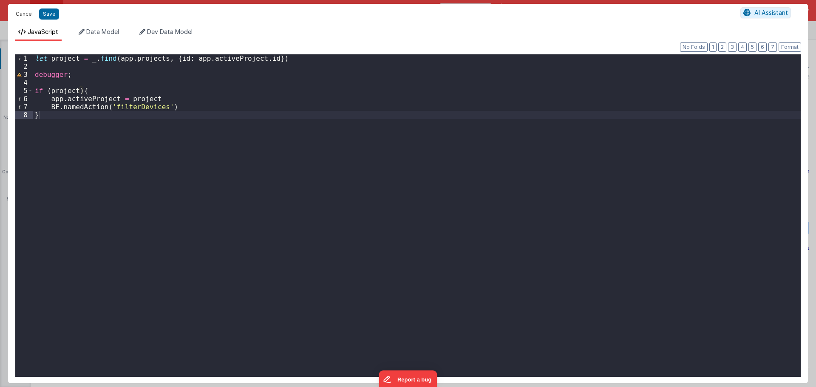
click at [27, 16] on button "Cancel" at bounding box center [24, 14] width 26 height 12
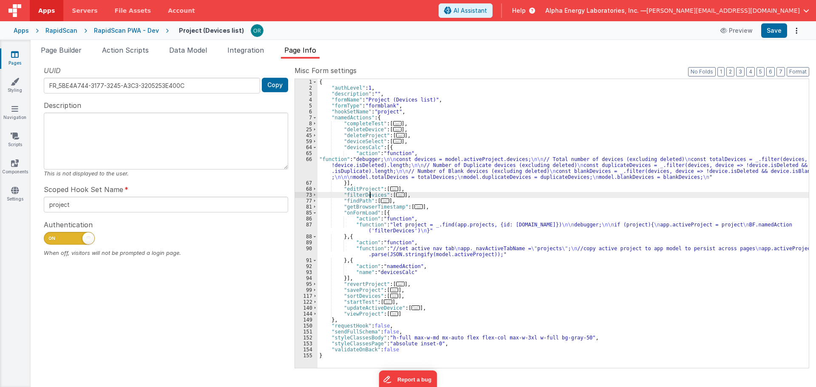
click at [369, 194] on div "{ "authLevel" : 1 , "description" : "" , "formName" : "Project (Devices list)" …" at bounding box center [563, 229] width 491 height 301
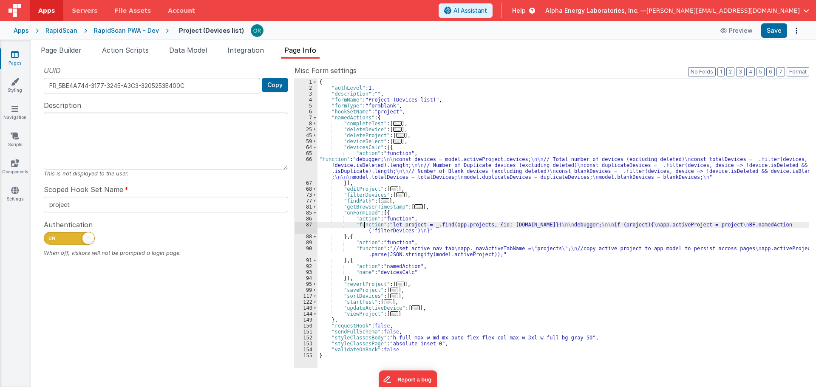
click at [366, 223] on div "{ "authLevel" : 1 , "description" : "" , "formName" : "Project (Devices list)" …" at bounding box center [563, 229] width 491 height 301
click at [308, 224] on div "87" at bounding box center [306, 228] width 23 height 12
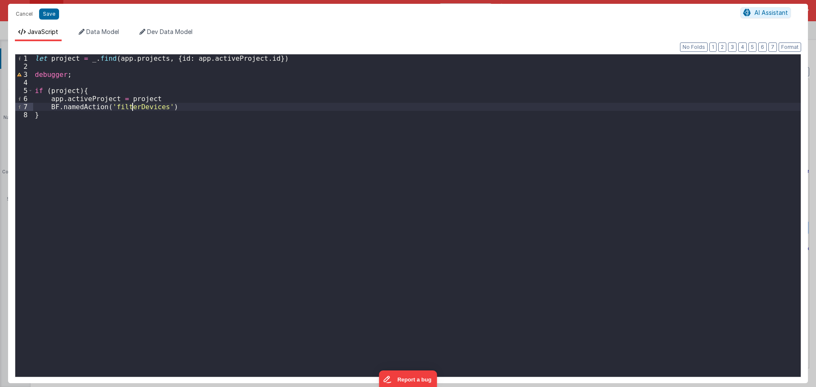
click at [133, 110] on div "let project = _ . find ( app . projects , { id : app . activeProject . id }) de…" at bounding box center [417, 223] width 768 height 339
click at [28, 15] on button "Cancel" at bounding box center [24, 14] width 26 height 12
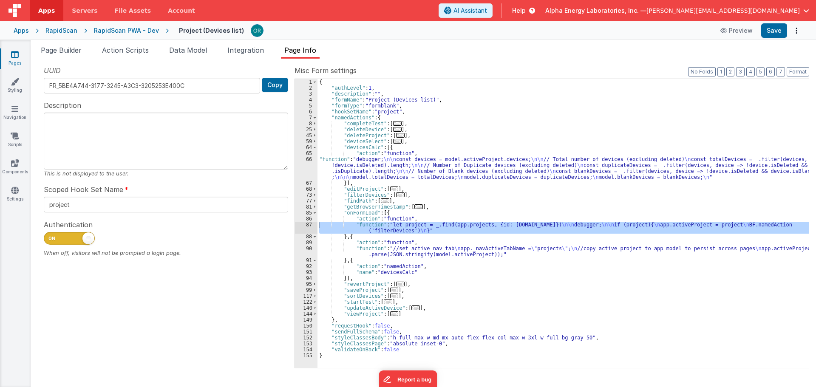
click at [141, 27] on div "RapidScan PWA - Dev" at bounding box center [126, 30] width 65 height 9
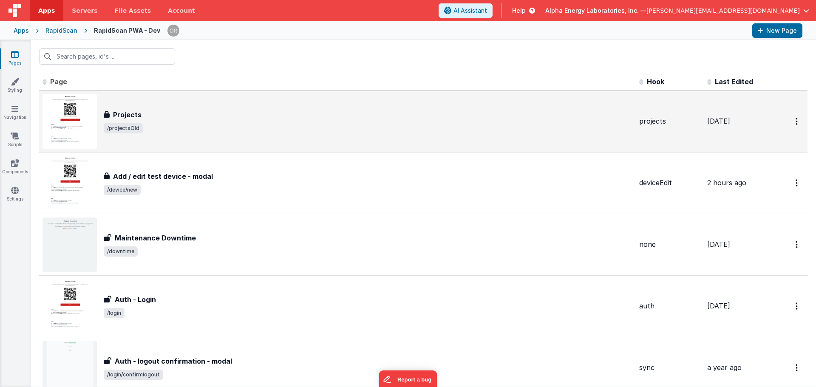
click at [193, 140] on div "Projects Projects /projectsOld" at bounding box center [338, 121] width 590 height 54
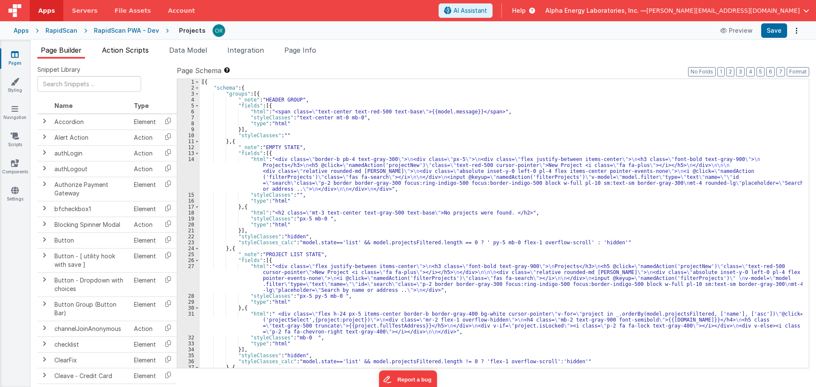
click at [140, 51] on span "Action Scripts" at bounding box center [125, 50] width 47 height 9
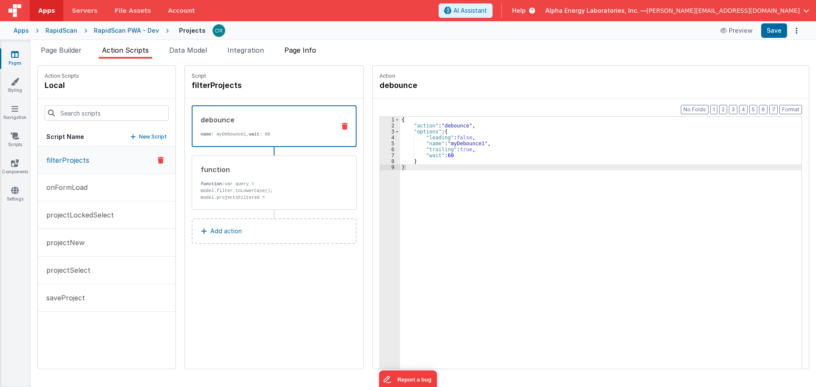
click at [292, 53] on span "Page Info" at bounding box center [300, 50] width 32 height 9
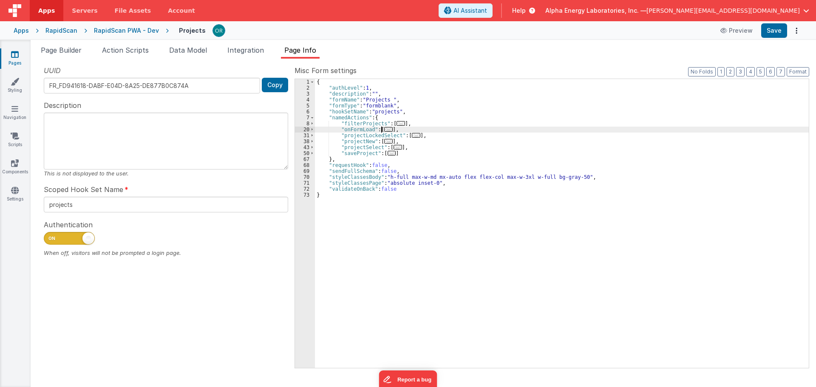
click at [385, 130] on span "..." at bounding box center [388, 129] width 9 height 5
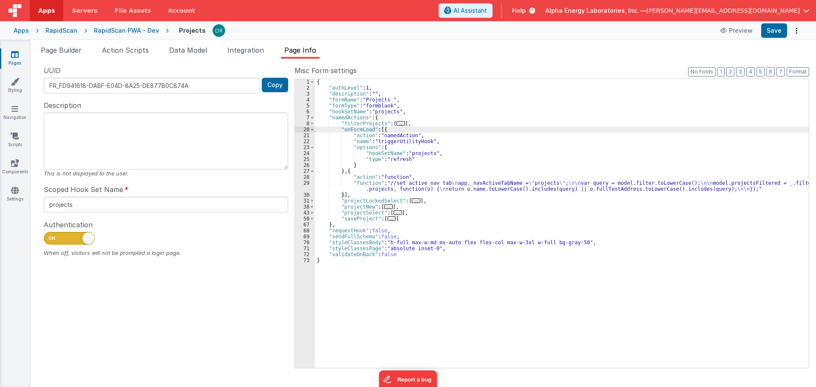
click at [410, 151] on div "{ "authLevel" : 1 , "description" : "" , "formName" : "Projects " , "formType" …" at bounding box center [562, 229] width 494 height 301
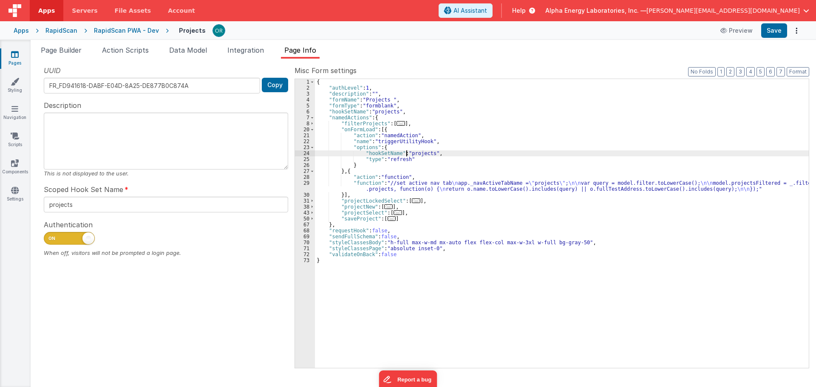
click at [406, 156] on div "{ "authLevel" : 1 , "description" : "" , "formName" : "Projects " , "formType" …" at bounding box center [562, 229] width 494 height 301
click at [417, 152] on div "{ "authLevel" : 1 , "description" : "" , "formName" : "Projects " , "formType" …" at bounding box center [562, 229] width 494 height 301
click at [405, 161] on div "{ "authLevel" : 1 , "description" : "" , "formName" : "Projects " , "formType" …" at bounding box center [562, 229] width 494 height 301
click at [415, 153] on div "{ "authLevel" : 1 , "description" : "" , "formName" : "Projects " , "formType" …" at bounding box center [562, 229] width 494 height 301
click at [396, 160] on div "{ "authLevel" : 1 , "description" : "" , "formName" : "Projects " , "formType" …" at bounding box center [562, 229] width 494 height 301
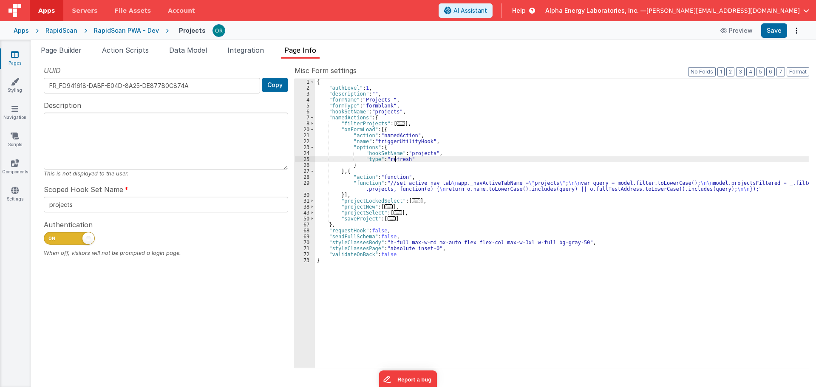
click at [414, 152] on div "{ "authLevel" : 1 , "description" : "" , "formName" : "Projects " , "formType" …" at bounding box center [562, 229] width 494 height 301
click at [402, 159] on div "{ "authLevel" : 1 , "description" : "" , "formName" : "Projects " , "formType" …" at bounding box center [562, 229] width 494 height 301
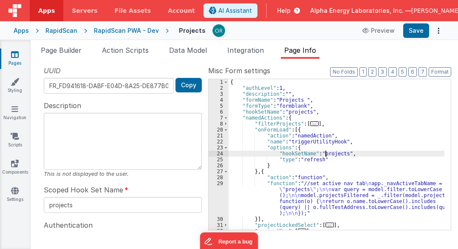
click at [327, 154] on div "{ "authLevel" : 1 , "description" : "" , "formName" : "Projects " , "formType" …" at bounding box center [337, 160] width 216 height 162
click at [314, 164] on div "{ "authLevel" : 1 , "description" : "" , "formName" : "Projects " , "formType" …" at bounding box center [337, 160] width 216 height 162
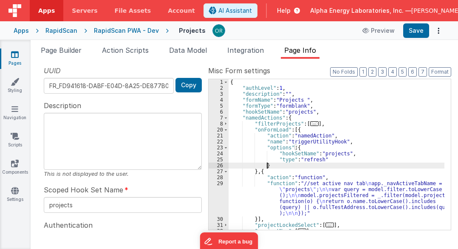
click at [341, 151] on div "{ "authLevel" : 1 , "description" : "" , "formName" : "Projects " , "formType" …" at bounding box center [337, 160] width 216 height 162
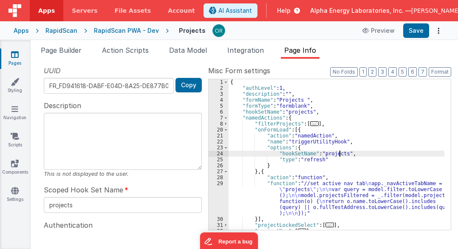
click at [318, 160] on div "{ "authLevel" : 1 , "description" : "" , "formName" : "Projects " , "formType" …" at bounding box center [337, 160] width 216 height 162
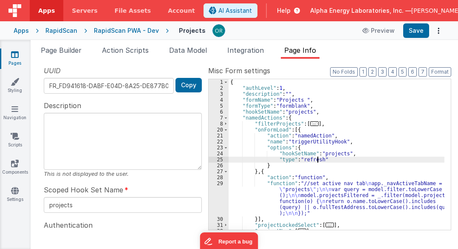
click at [340, 152] on div "{ "authLevel" : 1 , "description" : "" , "formName" : "Projects " , "formType" …" at bounding box center [337, 160] width 216 height 162
click at [310, 158] on div "{ "authLevel" : 1 , "description" : "" , "formName" : "Projects " , "formType" …" at bounding box center [337, 160] width 216 height 162
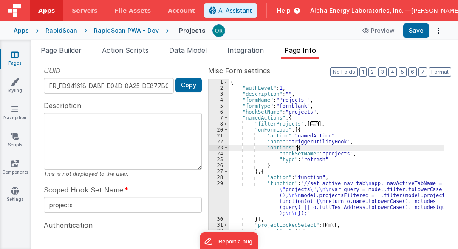
click at [342, 150] on div "{ "authLevel" : 1 , "description" : "" , "formName" : "Projects " , "formType" …" at bounding box center [337, 160] width 216 height 162
click at [312, 159] on div "{ "authLevel" : 1 , "description" : "" , "formName" : "Projects " , "formType" …" at bounding box center [337, 160] width 216 height 162
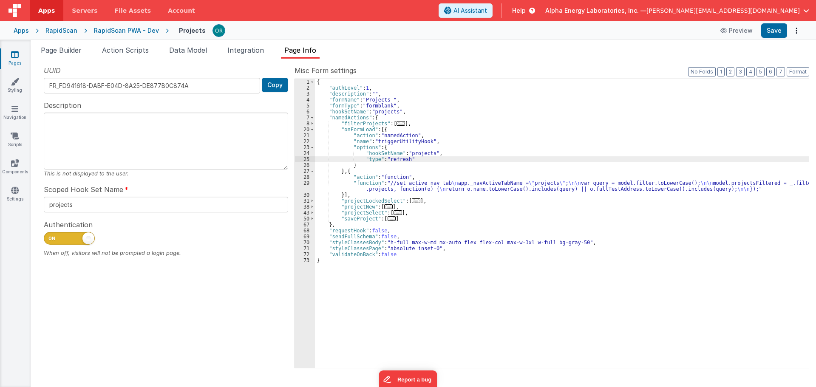
click at [420, 155] on div "{ "authLevel" : 1 , "description" : "" , "formName" : "Projects " , "formType" …" at bounding box center [562, 229] width 494 height 301
click at [402, 146] on div "{ "authLevel" : 1 , "description" : "" , "formName" : "Projects " , "formType" …" at bounding box center [562, 229] width 494 height 301
click at [412, 155] on div "{ "authLevel" : 1 , "description" : "" , "formName" : "Projects " , "formType" …" at bounding box center [562, 229] width 494 height 301
click at [403, 161] on div "{ "authLevel" : 1 , "description" : "" , "formName" : "Projects " , "formType" …" at bounding box center [562, 229] width 494 height 301
click at [21, 199] on link "Settings" at bounding box center [15, 194] width 31 height 17
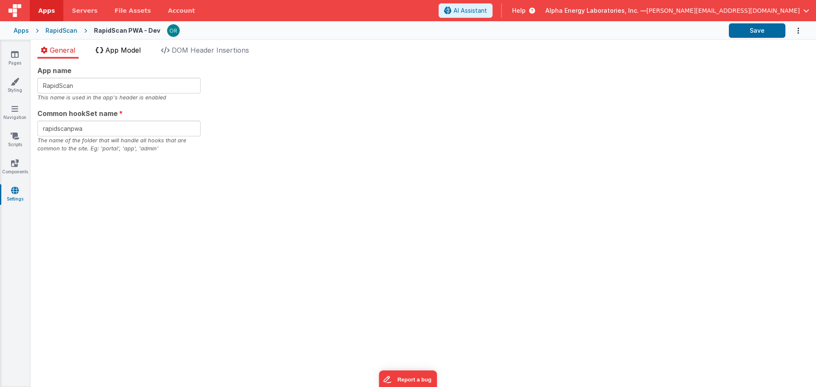
click at [126, 57] on li "App Model" at bounding box center [118, 52] width 52 height 14
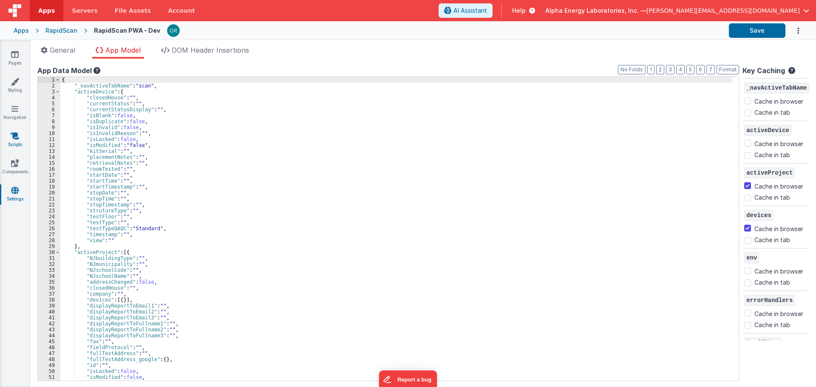
click at [16, 138] on icon at bounding box center [15, 136] width 9 height 9
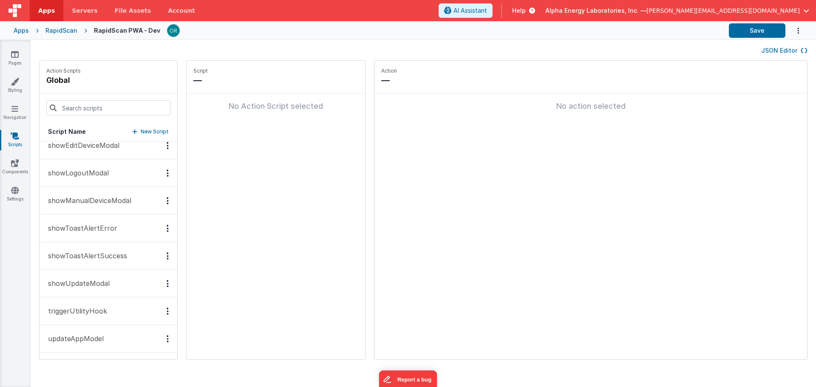
click at [103, 310] on p "triggerUtilityHook" at bounding box center [75, 311] width 64 height 10
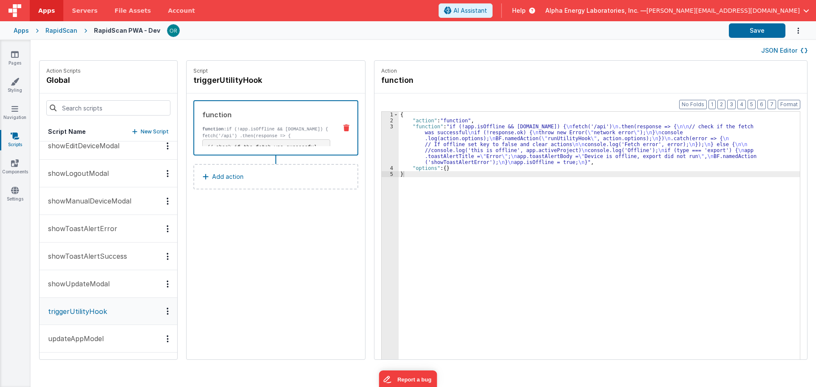
scroll to position [452, 0]
click at [453, 133] on div "{ "action" : "function" , "function" : "if (!app.isOffline && navigator.onLine)…" at bounding box center [603, 255] width 409 height 286
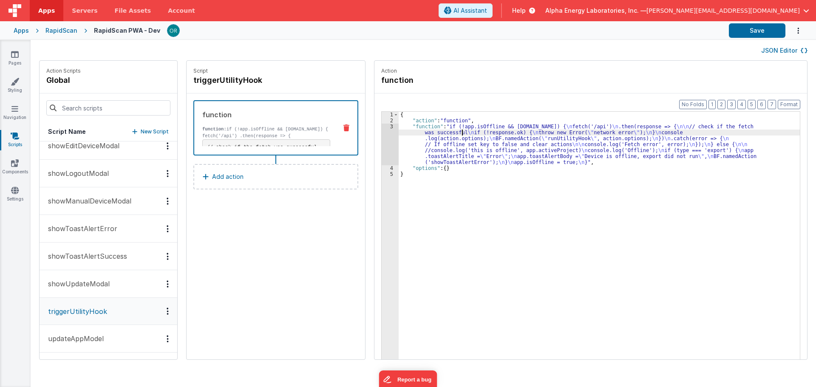
click at [411, 127] on div "{ "action" : "function" , "function" : "if (!app.isOffline && navigator.onLine)…" at bounding box center [603, 255] width 409 height 286
click at [382, 126] on div "3" at bounding box center [390, 145] width 17 height 42
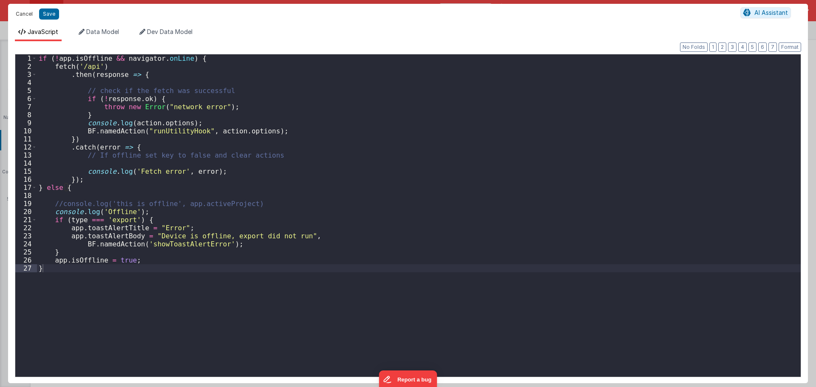
click at [24, 12] on button "Cancel" at bounding box center [24, 14] width 26 height 12
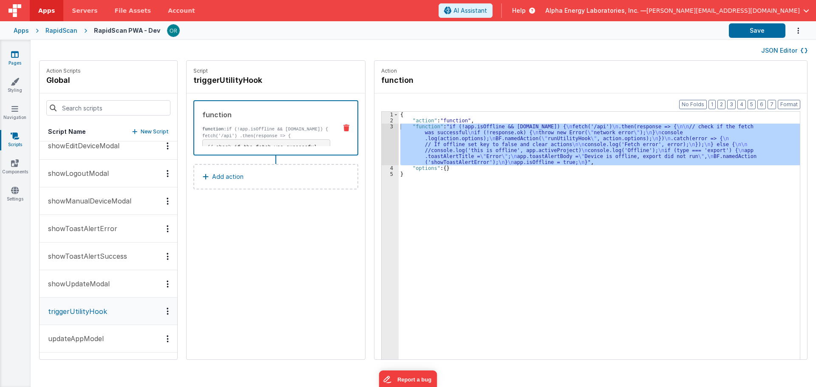
click at [20, 57] on link "Pages" at bounding box center [15, 58] width 31 height 17
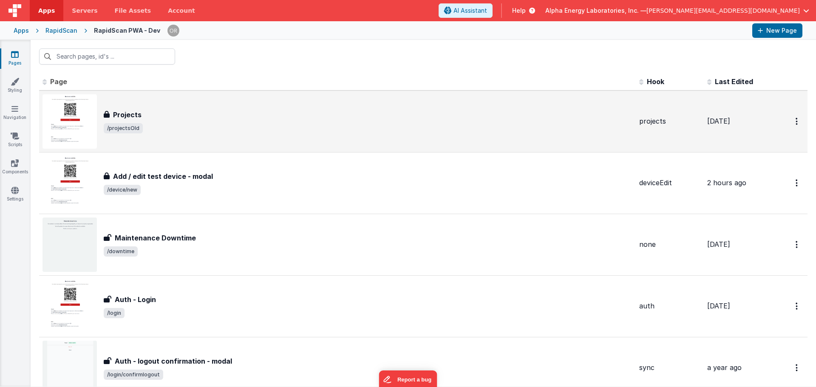
click at [173, 113] on div "Projects" at bounding box center [368, 115] width 529 height 10
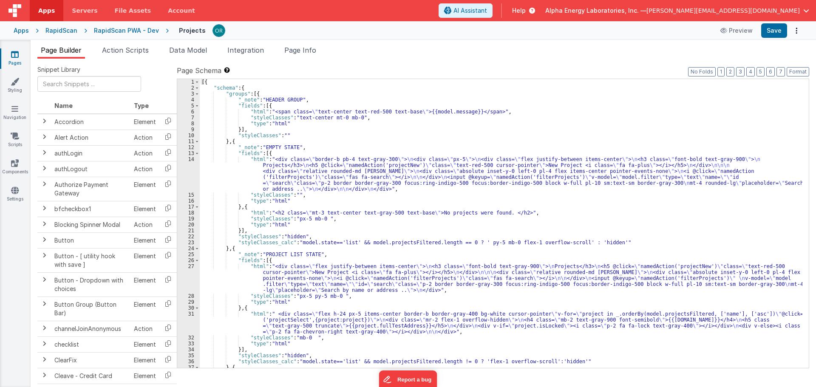
click at [499, 41] on div "Page Builder Action Scripts Data Model Integration Page Info Snippet Library Na…" at bounding box center [424, 213] width 786 height 347
click at [323, 45] on ul "Page Builder Action Scripts Data Model Integration Page Info" at bounding box center [424, 52] width 786 height 14
click at [316, 48] on span "Page Info" at bounding box center [300, 50] width 32 height 9
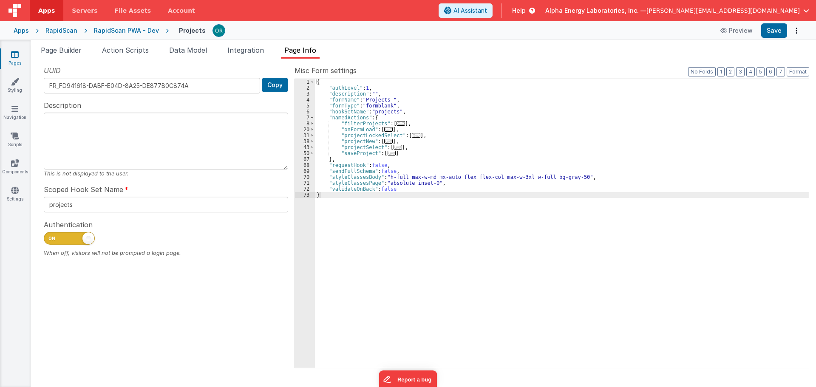
click at [387, 130] on span "..." at bounding box center [388, 129] width 9 height 5
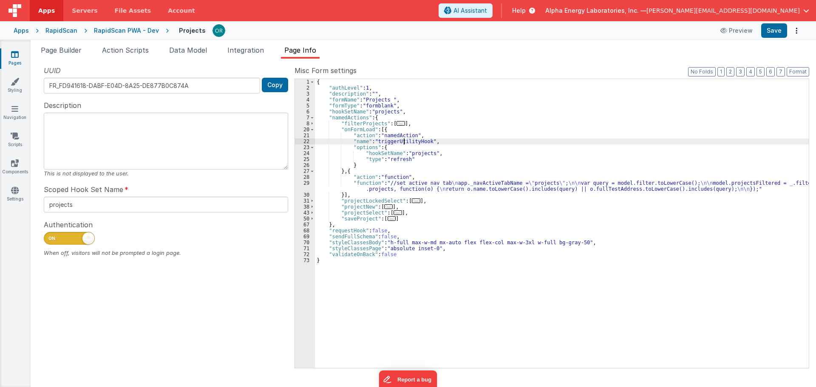
click at [403, 140] on div "{ "authLevel" : 1 , "description" : "" , "formName" : "Projects " , "formType" …" at bounding box center [562, 229] width 494 height 301
click at [411, 150] on div "{ "authLevel" : 1 , "description" : "" , "formName" : "Projects " , "formType" …" at bounding box center [562, 229] width 494 height 301
click at [403, 161] on div "{ "authLevel" : 1 , "description" : "" , "formName" : "Projects " , "formType" …" at bounding box center [562, 229] width 494 height 301
click at [419, 154] on div "{ "authLevel" : 1 , "description" : "" , "formName" : "Projects " , "formType" …" at bounding box center [562, 229] width 494 height 301
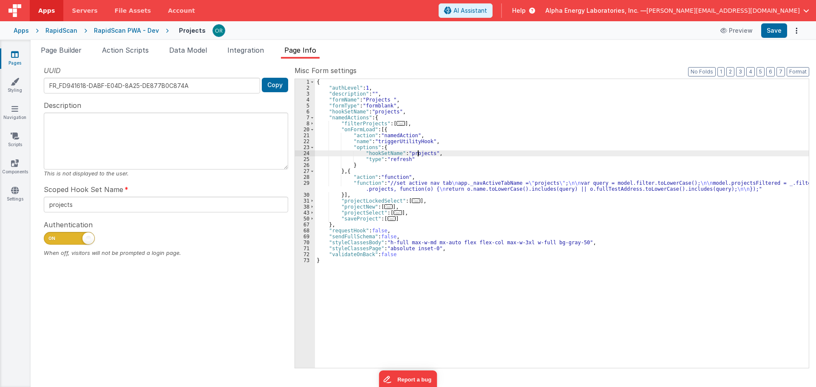
click at [412, 145] on div "{ "authLevel" : 1 , "description" : "" , "formName" : "Projects " , "formType" …" at bounding box center [562, 229] width 494 height 301
click at [414, 153] on div "{ "authLevel" : 1 , "description" : "" , "formName" : "Projects " , "formType" …" at bounding box center [562, 229] width 494 height 301
click at [395, 163] on div "{ "authLevel" : 1 , "description" : "" , "formName" : "Projects " , "formType" …" at bounding box center [562, 229] width 494 height 301
click at [409, 155] on div "{ "authLevel" : 1 , "description" : "" , "formName" : "Projects " , "formType" …" at bounding box center [562, 229] width 494 height 301
click at [410, 142] on div "{ "authLevel" : 1 , "description" : "" , "formName" : "Projects " , "formType" …" at bounding box center [562, 229] width 494 height 301
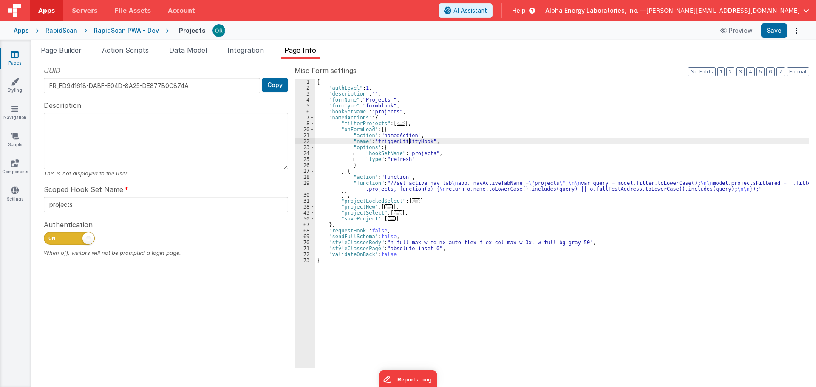
click at [414, 156] on div "{ "authLevel" : 1 , "description" : "" , "formName" : "Projects " , "formType" …" at bounding box center [562, 229] width 494 height 301
click at [396, 162] on div "{ "authLevel" : 1 , "description" : "" , "formName" : "Projects " , "formType" …" at bounding box center [562, 229] width 494 height 301
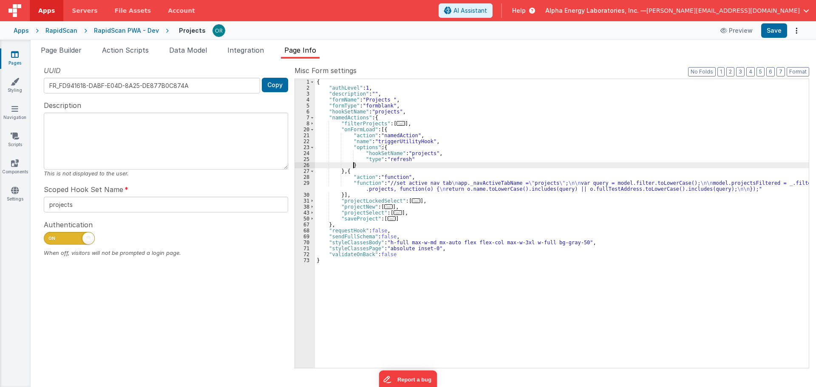
click at [396, 189] on div "{ "authLevel" : 1 , "description" : "" , "formName" : "Projects " , "formType" …" at bounding box center [562, 229] width 494 height 301
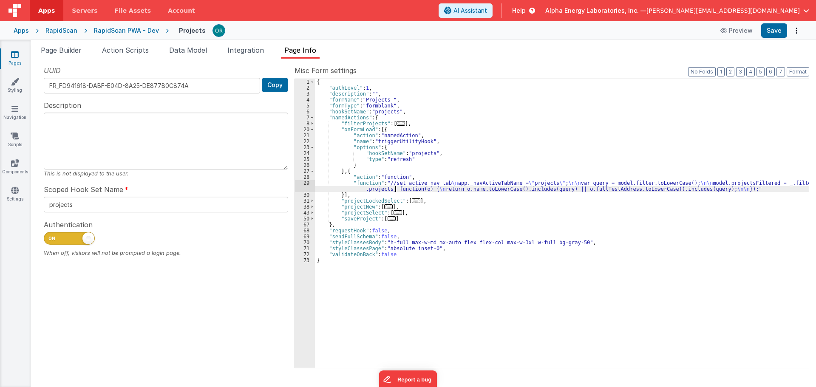
click at [400, 147] on div "{ "authLevel" : 1 , "description" : "" , "formName" : "Projects " , "formType" …" at bounding box center [562, 229] width 494 height 301
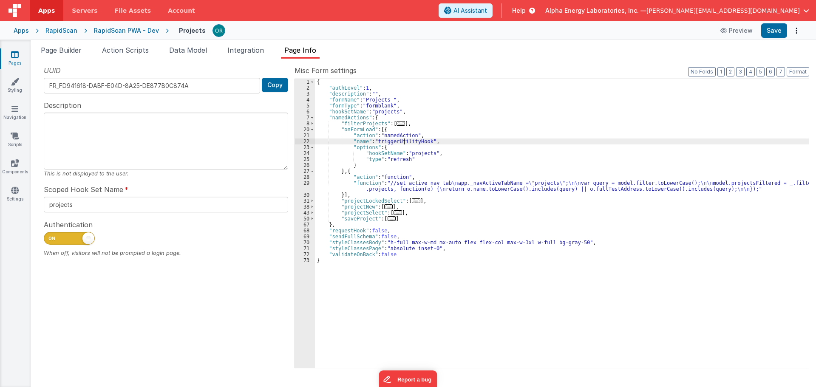
click at [403, 142] on div "{ "authLevel" : 1 , "description" : "" , "formName" : "Projects " , "formType" …" at bounding box center [562, 229] width 494 height 301
click at [409, 151] on div "{ "authLevel" : 1 , "description" : "" , "formName" : "Projects " , "formType" …" at bounding box center [562, 229] width 494 height 301
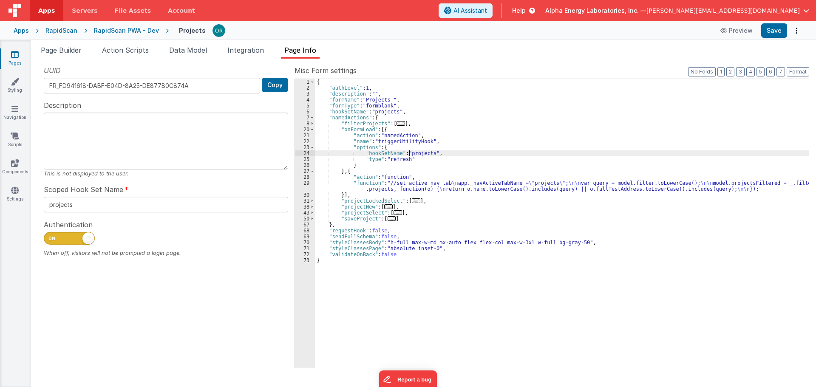
click at [404, 159] on div "{ "authLevel" : 1 , "description" : "" , "formName" : "Projects " , "formType" …" at bounding box center [562, 229] width 494 height 301
click at [415, 151] on div "{ "authLevel" : 1 , "description" : "" , "formName" : "Projects " , "formType" …" at bounding box center [562, 229] width 494 height 301
click at [411, 138] on div "{ "authLevel" : 1 , "description" : "" , "formName" : "Projects " , "formType" …" at bounding box center [562, 229] width 494 height 301
click at [418, 152] on div "{ "authLevel" : 1 , "description" : "" , "formName" : "Projects " , "formType" …" at bounding box center [562, 229] width 494 height 301
click at [406, 159] on div "{ "authLevel" : 1 , "description" : "" , "formName" : "Projects " , "formType" …" at bounding box center [562, 229] width 494 height 301
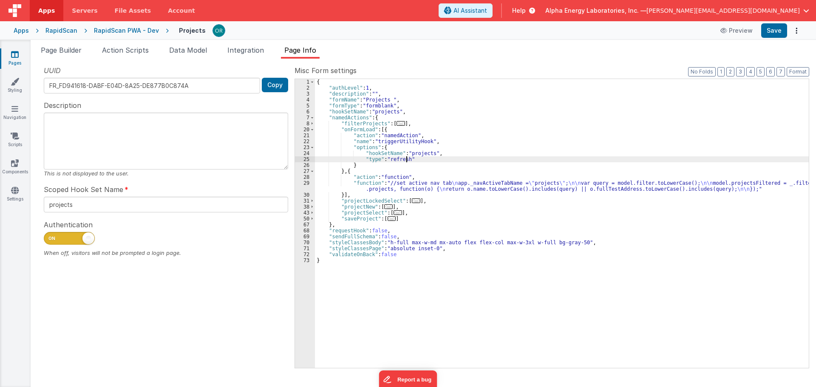
click at [417, 151] on div "{ "authLevel" : 1 , "description" : "" , "formName" : "Projects " , "formType" …" at bounding box center [562, 229] width 494 height 301
click at [406, 156] on div "{ "authLevel" : 1 , "description" : "" , "formName" : "Projects " , "formType" …" at bounding box center [562, 229] width 494 height 301
click at [13, 196] on link "Settings" at bounding box center [15, 194] width 31 height 17
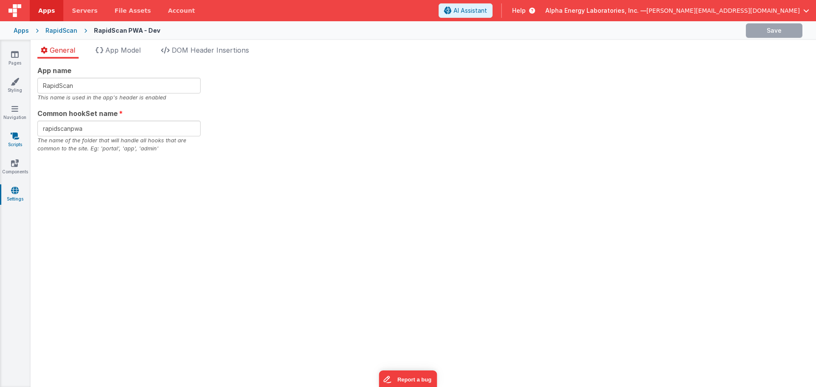
click at [26, 133] on link "Scripts" at bounding box center [15, 140] width 31 height 17
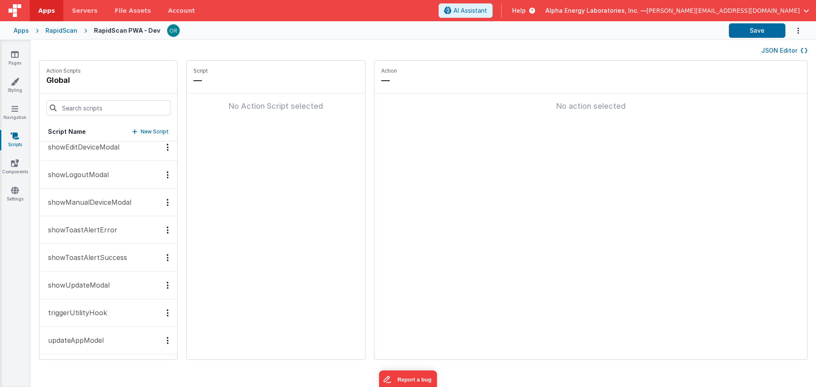
scroll to position [452, 0]
click at [86, 320] on button "triggerUtilityHook" at bounding box center [109, 312] width 138 height 28
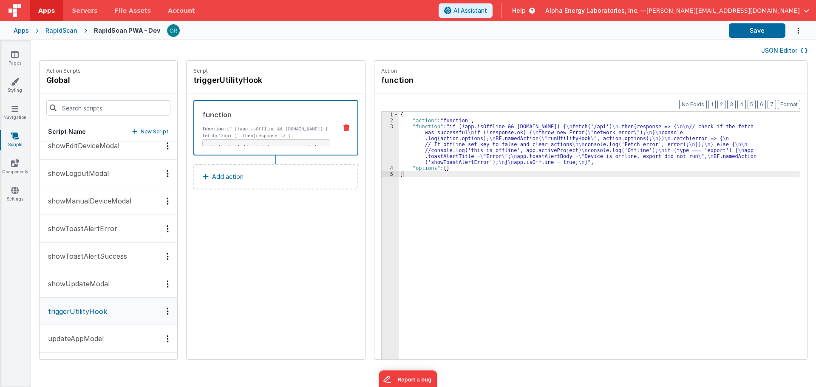
scroll to position [452, 0]
click at [419, 124] on div "{ "action" : "function" , "function" : "if (!app.isOffline && navigator.onLine)…" at bounding box center [603, 255] width 409 height 286
click at [385, 127] on div "3" at bounding box center [390, 145] width 17 height 42
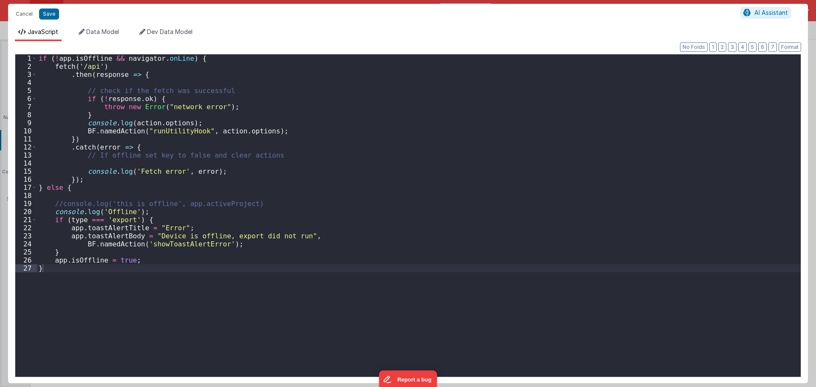
click at [40, 58] on div "if ( ! app . isOffline && navigator . onLine ) { fetch ( '/api' ) . then ( resp…" at bounding box center [419, 223] width 764 height 339
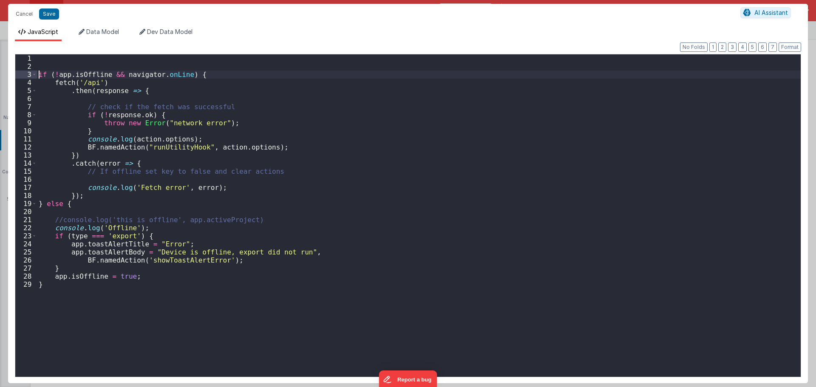
click at [53, 59] on div "if ( ! app . isOffline && navigator . onLine ) { fetch ( '/api' ) . then ( resp…" at bounding box center [419, 223] width 764 height 339
click at [46, 17] on button "Save" at bounding box center [49, 14] width 20 height 11
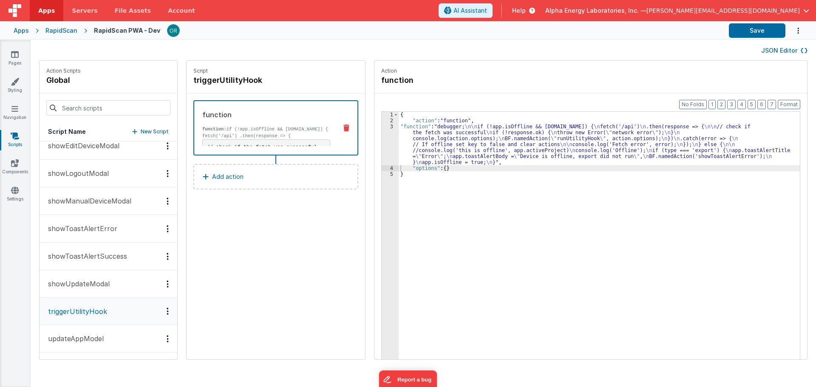
click at [439, 173] on div "{ "action" : "function" , "function" : "debugger; \n\n if (!app.isOffline && na…" at bounding box center [603, 255] width 409 height 286
click at [403, 125] on div "{ "action" : "function" , "function" : "debugger; \n\n if (!app.isOffline && na…" at bounding box center [603, 255] width 409 height 286
click at [399, 126] on div "{ "action" : "function" , "function" : "debugger; \n\n if (!app.isOffline && na…" at bounding box center [603, 255] width 409 height 286
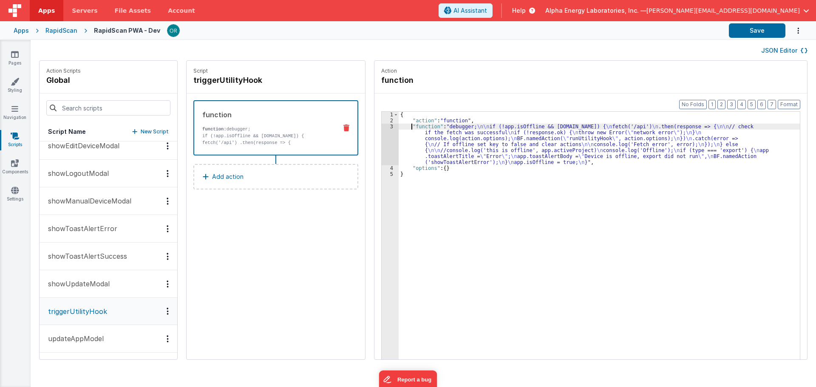
click at [440, 155] on div "{ "action" : "function" , "function" : "debugger; \n\n if (!app.isOffline && na…" at bounding box center [603, 255] width 409 height 286
click at [425, 128] on div "{ "action" : "function" , "function" : "debugger; \n\n if (!app.isOffline && na…" at bounding box center [603, 255] width 409 height 286
click at [386, 126] on div "3" at bounding box center [390, 145] width 17 height 42
click at [384, 128] on div "3" at bounding box center [390, 145] width 17 height 42
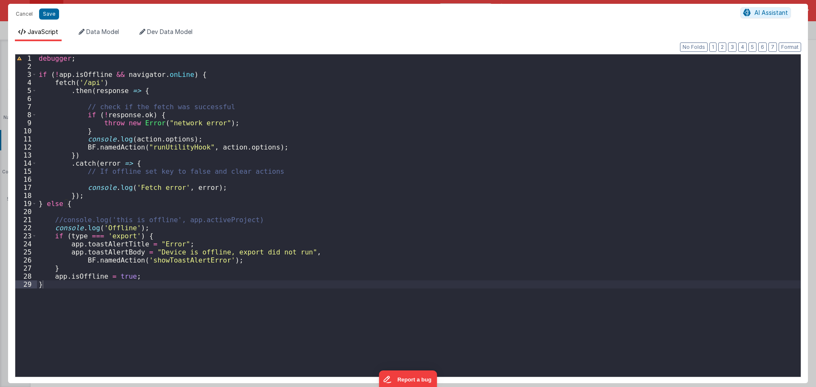
click at [124, 149] on div "debugger ; if ( ! app . isOffline && navigator . onLine ) { fetch ( '/api' ) . …" at bounding box center [419, 223] width 764 height 339
click at [165, 148] on div "debugger ; if ( ! app . isOffline && navigator . onLine ) { fetch ( '/api' ) . …" at bounding box center [419, 223] width 764 height 339
click at [245, 146] on div "debugger ; if ( ! app . isOffline && navigator . onLine ) { fetch ( '/api' ) . …" at bounding box center [419, 223] width 764 height 339
click at [178, 144] on div "debugger ; if ( ! app . isOffline && navigator . onLine ) { fetch ( '/api' ) . …" at bounding box center [419, 223] width 764 height 339
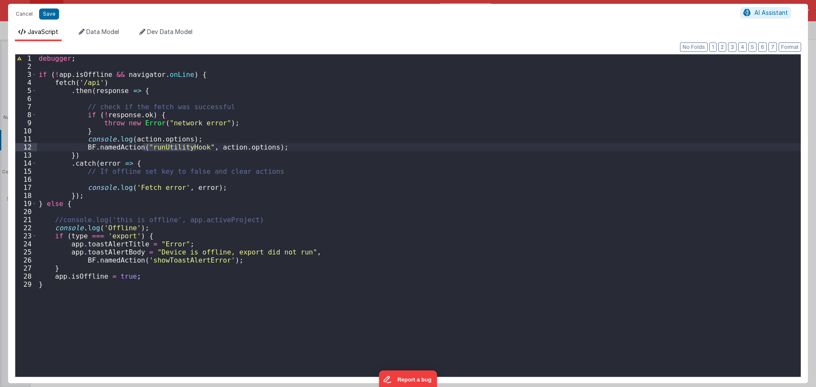
click at [158, 146] on div "debugger ; if ( ! app . isOffline && navigator . onLine ) { fetch ( '/api' ) . …" at bounding box center [419, 215] width 764 height 323
click at [158, 146] on div "debugger ; if ( ! app . isOffline && navigator . onLine ) { fetch ( '/api' ) . …" at bounding box center [419, 223] width 764 height 339
click at [236, 144] on div "debugger ; if ( ! app . isOffline && navigator . onLine ) { fetch ( '/api' ) . …" at bounding box center [419, 223] width 764 height 339
click at [219, 148] on div "debugger ; if ( ! app . isOffline && navigator . onLine ) { fetch ( '/api' ) . …" at bounding box center [419, 223] width 764 height 339
click at [257, 149] on div "debugger ; if ( ! app . isOffline && navigator . onLine ) { fetch ( '/api' ) . …" at bounding box center [419, 223] width 764 height 339
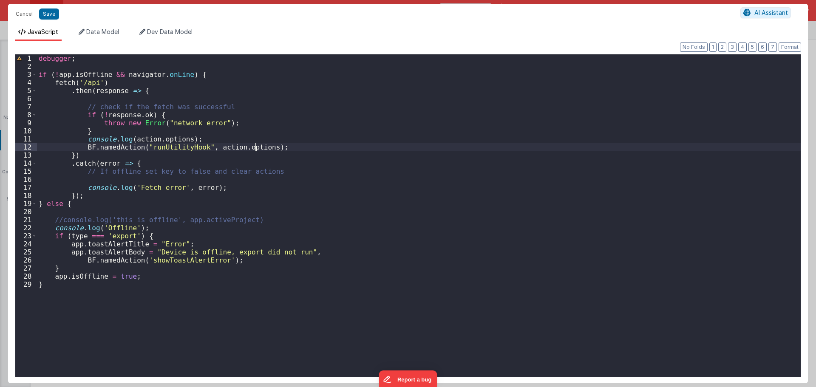
click at [234, 151] on div "debugger ; if ( ! app . isOffline && navigator . onLine ) { fetch ( '/api' ) . …" at bounding box center [419, 223] width 764 height 339
click at [256, 151] on div "debugger ; if ( ! app . isOffline && navigator . onLine ) { fetch ( '/api' ) . …" at bounding box center [419, 223] width 764 height 339
click at [222, 147] on div "debugger ; if ( ! app . isOffline && navigator . onLine ) { fetch ( '/api' ) . …" at bounding box center [419, 223] width 764 height 339
click at [251, 147] on div "debugger ; if ( ! app . isOffline && navigator . onLine ) { fetch ( '/api' ) . …" at bounding box center [419, 223] width 764 height 339
click at [24, 146] on div "12" at bounding box center [26, 147] width 22 height 8
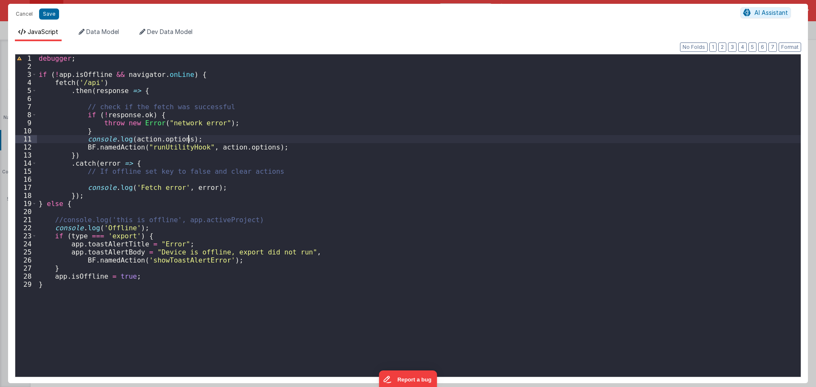
click at [247, 135] on div "debugger ; if ( ! app . isOffline && navigator . onLine ) { fetch ( '/api' ) . …" at bounding box center [419, 223] width 764 height 339
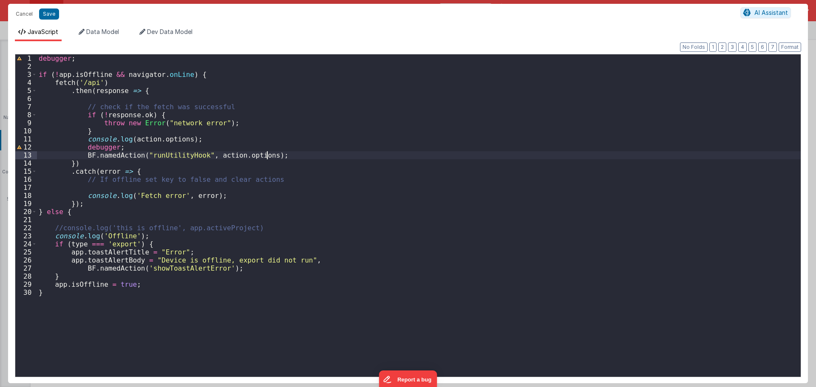
click at [312, 154] on div "debugger ; if ( ! app . isOffline && navigator . onLine ) { fetch ( '/api' ) . …" at bounding box center [419, 223] width 764 height 339
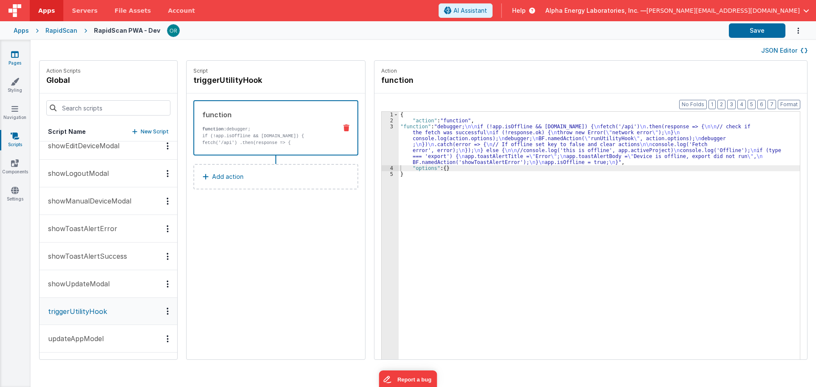
click at [15, 55] on icon at bounding box center [15, 54] width 8 height 9
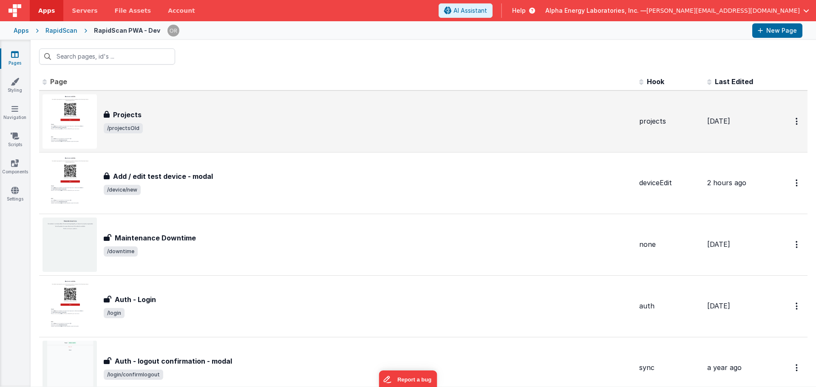
click at [192, 116] on div "Projects" at bounding box center [368, 115] width 529 height 10
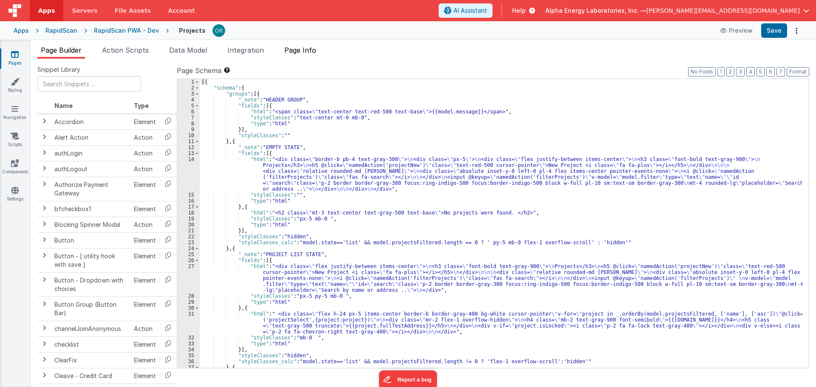
click at [308, 52] on span "Page Info" at bounding box center [300, 50] width 32 height 9
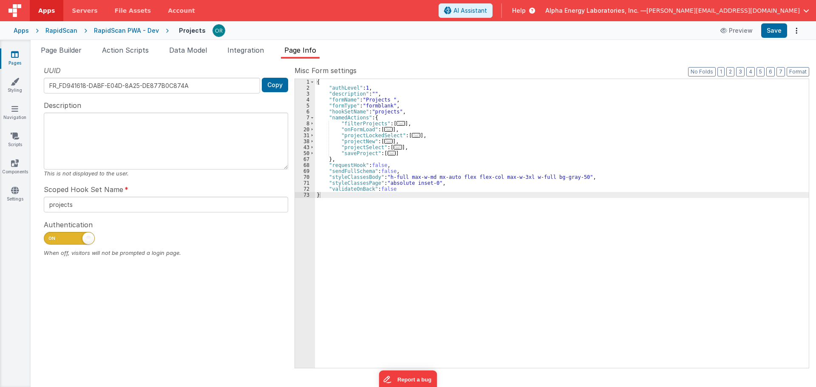
click at [386, 130] on span "..." at bounding box center [388, 129] width 9 height 5
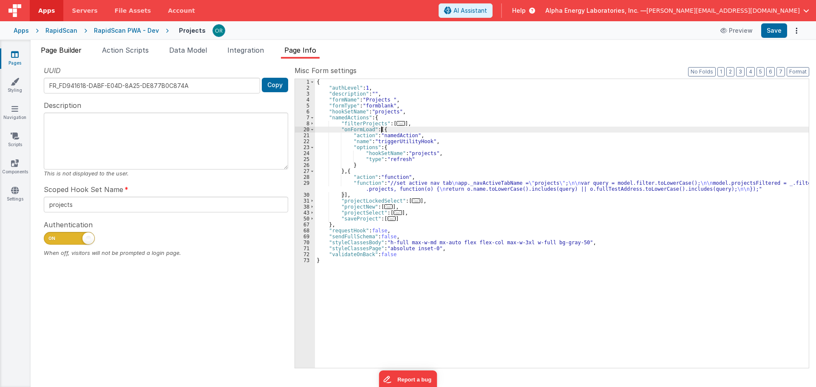
click at [59, 48] on span "Page Builder" at bounding box center [61, 50] width 41 height 9
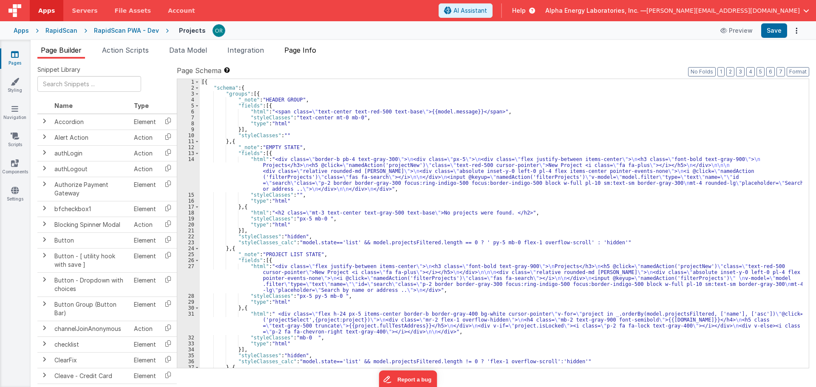
click at [297, 47] on span "Page Info" at bounding box center [300, 50] width 32 height 9
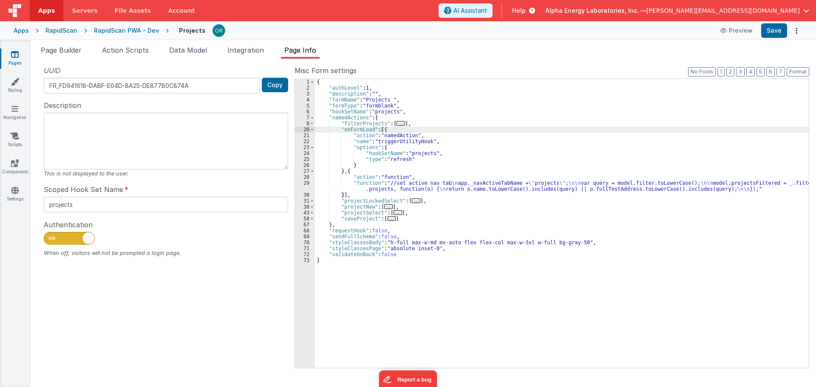
click at [363, 140] on div "{ "authLevel" : 1 , "description" : "" , "formName" : "Projects " , "formType" …" at bounding box center [562, 229] width 494 height 301
click at [393, 139] on div "{ "authLevel" : 1 , "description" : "" , "formName" : "Projects " , "formType" …" at bounding box center [562, 229] width 494 height 301
click at [422, 151] on div "{ "authLevel" : 1 , "description" : "" , "formName" : "Projects " , "formType" …" at bounding box center [562, 229] width 494 height 301
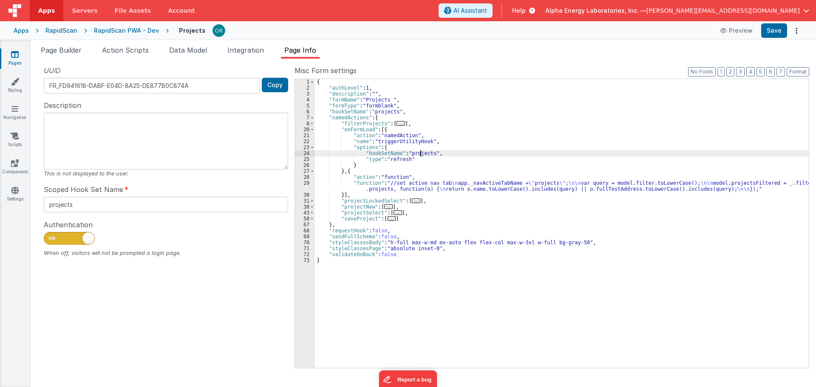
click at [397, 160] on div "{ "authLevel" : 1 , "description" : "" , "formName" : "Projects " , "formType" …" at bounding box center [562, 229] width 494 height 301
click at [419, 151] on div "{ "authLevel" : 1 , "description" : "" , "formName" : "Projects " , "formType" …" at bounding box center [562, 229] width 494 height 301
click at [398, 160] on div "{ "authLevel" : 1 , "description" : "" , "formName" : "Projects " , "formType" …" at bounding box center [562, 229] width 494 height 301
click at [420, 154] on div "{ "authLevel" : 1 , "description" : "" , "formName" : "Projects " , "formType" …" at bounding box center [562, 229] width 494 height 301
click at [395, 160] on div "{ "authLevel" : 1 , "description" : "" , "formName" : "Projects " , "formType" …" at bounding box center [562, 229] width 494 height 301
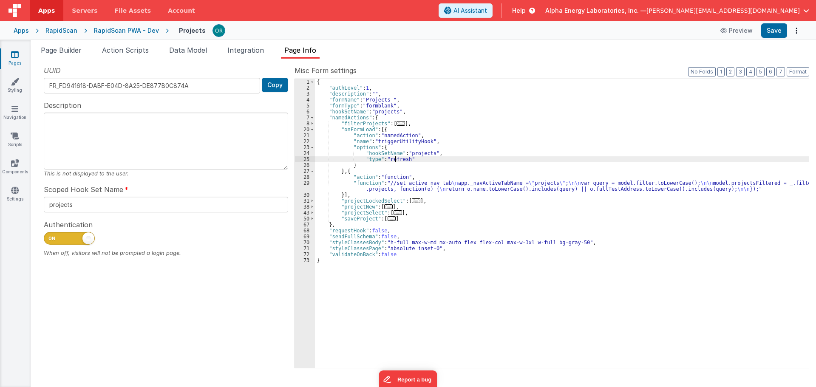
click at [420, 155] on div "{ "authLevel" : 1 , "description" : "" , "formName" : "Projects " , "formType" …" at bounding box center [562, 229] width 494 height 301
click at [391, 160] on div "{ "authLevel" : 1 , "description" : "" , "formName" : "Projects " , "formType" …" at bounding box center [562, 229] width 494 height 301
click at [388, 172] on div "{ "authLevel" : 1 , "description" : "" , "formName" : "Projects " , "formType" …" at bounding box center [562, 229] width 494 height 301
click at [396, 160] on div "{ "authLevel" : 1 , "description" : "" , "formName" : "Projects " , "formType" …" at bounding box center [562, 229] width 494 height 301
click at [410, 153] on div "{ "authLevel" : 1 , "description" : "" , "formName" : "Projects " , "formType" …" at bounding box center [562, 229] width 494 height 301
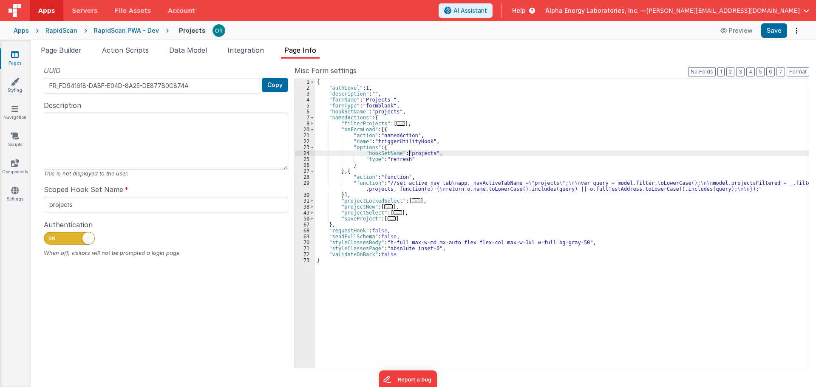
click at [405, 159] on div "{ "authLevel" : 1 , "description" : "" , "formName" : "Projects " , "formType" …" at bounding box center [562, 229] width 494 height 301
click at [423, 153] on div "{ "authLevel" : 1 , "description" : "" , "formName" : "Projects " , "formType" …" at bounding box center [562, 229] width 494 height 301
click at [410, 159] on div "{ "authLevel" : 1 , "description" : "" , "formName" : "Projects " , "formType" …" at bounding box center [562, 229] width 494 height 301
click at [424, 153] on div "{ "authLevel" : 1 , "description" : "" , "formName" : "Projects " , "formType" …" at bounding box center [562, 229] width 494 height 301
click at [401, 158] on div "{ "authLevel" : 1 , "description" : "" , "formName" : "Projects " , "formType" …" at bounding box center [562, 229] width 494 height 301
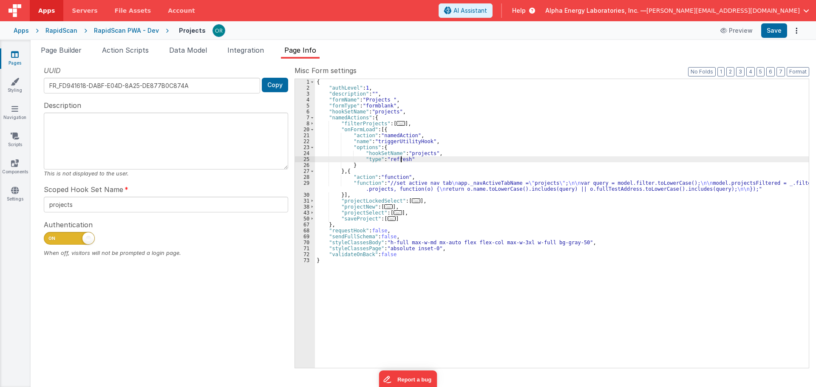
click at [425, 152] on div "{ "authLevel" : 1 , "description" : "" , "formName" : "Projects " , "formType" …" at bounding box center [562, 229] width 494 height 301
click at [402, 164] on div "{ "authLevel" : 1 , "description" : "" , "formName" : "Projects " , "formType" …" at bounding box center [562, 229] width 494 height 301
click at [420, 153] on div "{ "authLevel" : 1 , "description" : "" , "formName" : "Projects " , "formType" …" at bounding box center [562, 229] width 494 height 301
click at [403, 162] on div "{ "authLevel" : 1 , "description" : "" , "formName" : "Projects " , "formType" …" at bounding box center [562, 229] width 494 height 301
click at [415, 155] on div "{ "authLevel" : 1 , "description" : "" , "formName" : "Projects " , "formType" …" at bounding box center [562, 229] width 494 height 301
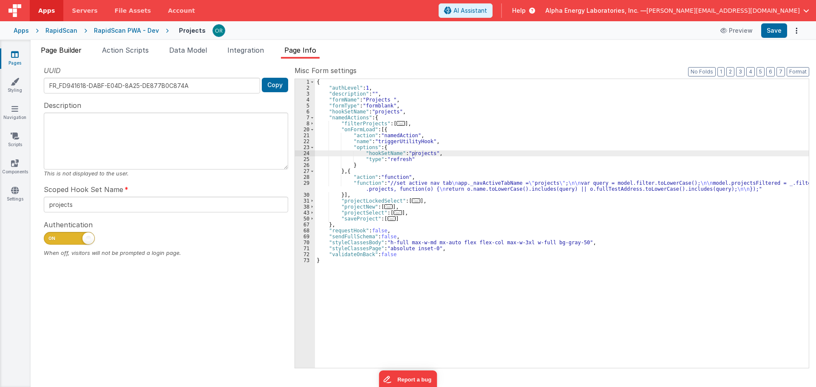
click at [64, 46] on span "Page Builder" at bounding box center [61, 50] width 41 height 9
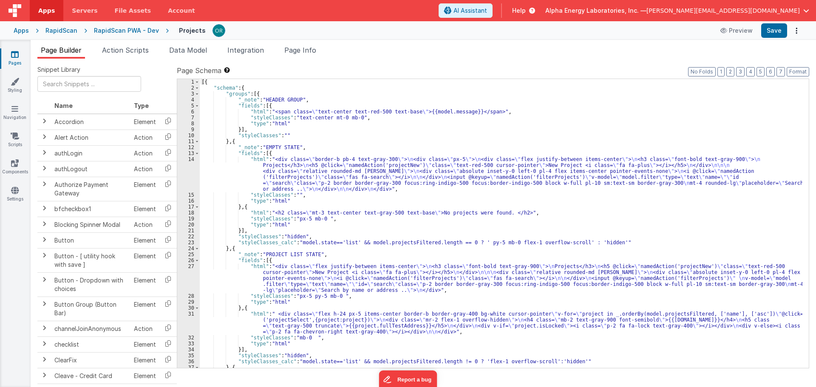
click at [115, 33] on div "RapidScan PWA - Dev" at bounding box center [126, 30] width 65 height 9
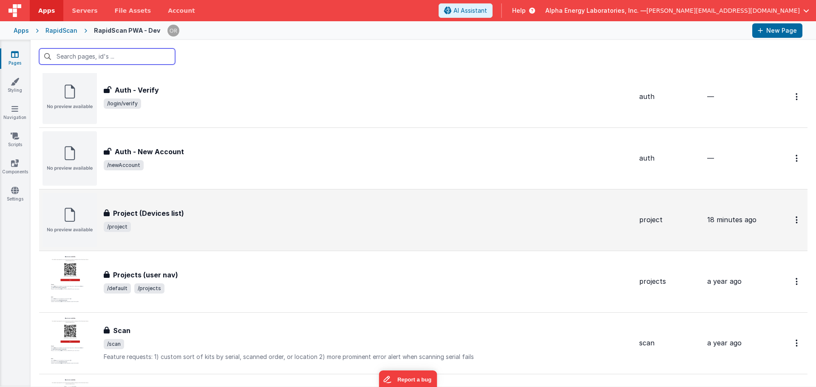
scroll to position [531, 0]
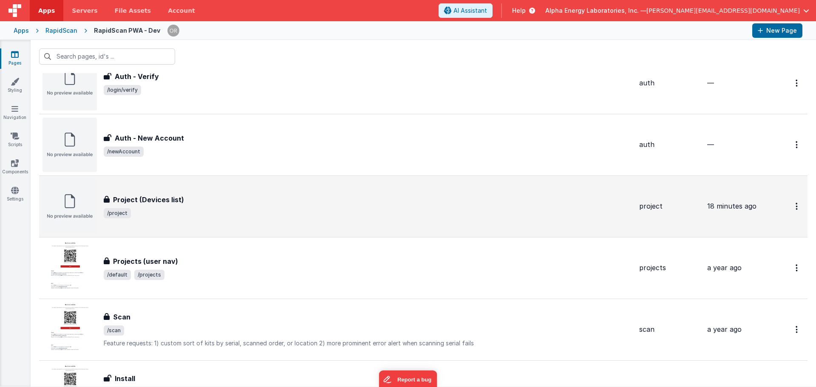
click at [202, 206] on div "Project (Devices list) Project (Devices list) /project" at bounding box center [368, 207] width 529 height 24
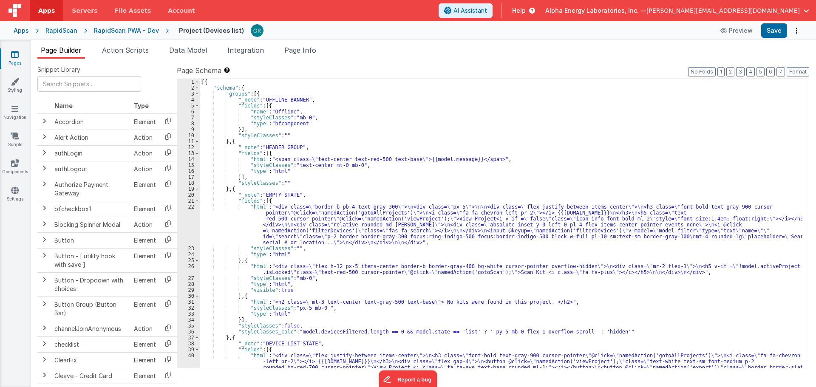
click at [139, 32] on div "RapidScan PWA - Dev" at bounding box center [126, 30] width 65 height 9
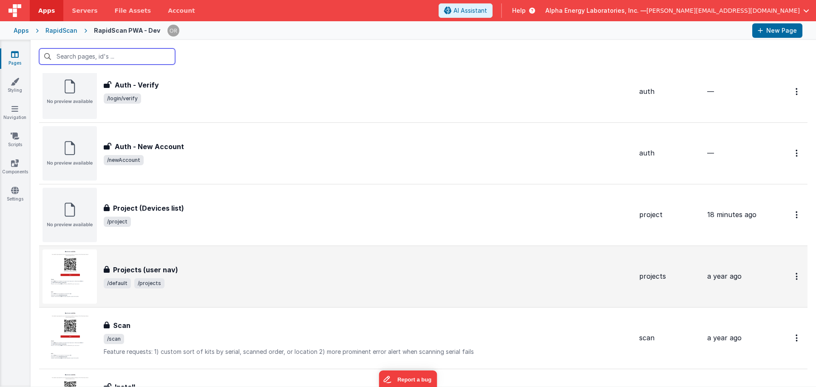
scroll to position [531, 0]
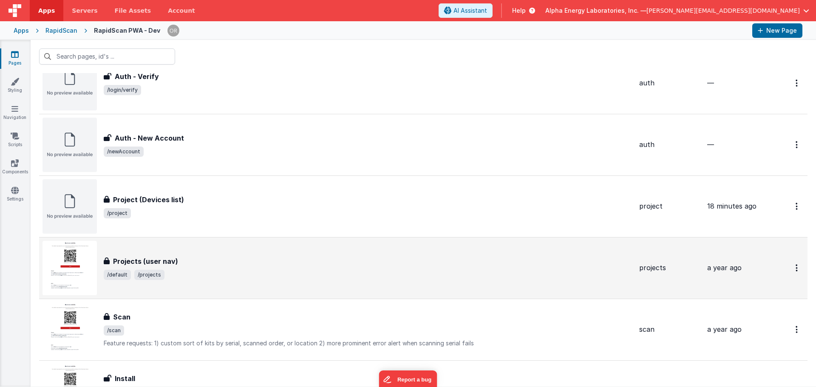
click at [204, 282] on div "Projects (user nav) Projects (user nav) /default /projects" at bounding box center [338, 268] width 590 height 54
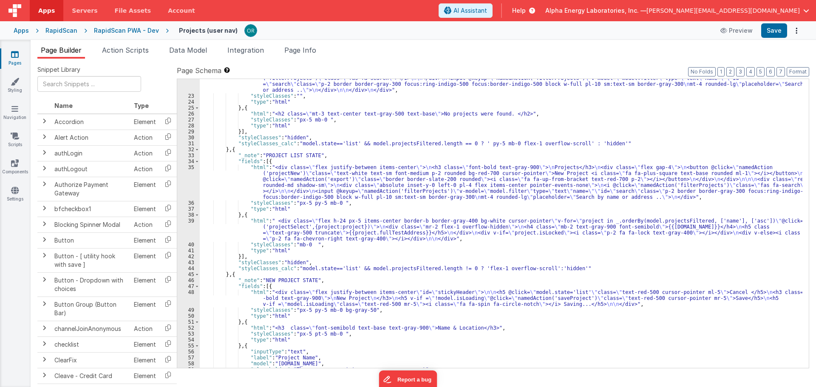
scroll to position [236, 0]
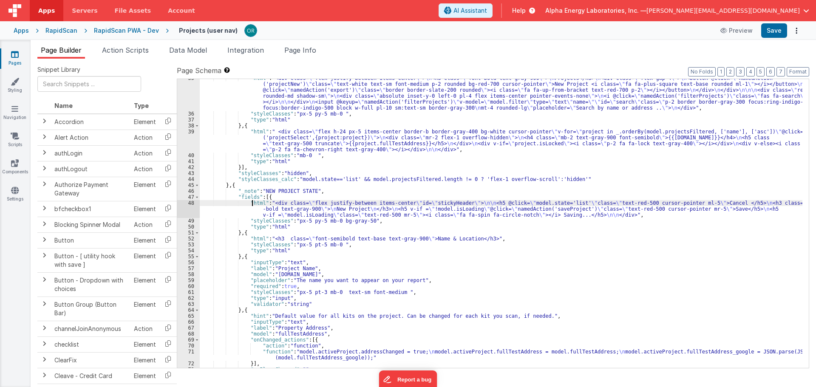
click at [252, 204] on div ""html" : "<div class= \" flex justify-between items-center \" > \n <h3 class= \…" at bounding box center [501, 240] width 603 height 331
click at [494, 209] on div ""html" : "<div class= \" flex justify-between items-center \" > \n <h3 class= \…" at bounding box center [501, 240] width 603 height 331
click at [551, 209] on div ""html" : "<div class= \" flex justify-between items-center \" > \n <h3 class= \…" at bounding box center [501, 240] width 603 height 331
click at [597, 209] on div ""html" : "<div class= \" flex justify-between items-center \" > \n <h3 class= \…" at bounding box center [501, 240] width 603 height 331
click at [573, 210] on div ""html" : "<div class= \" flex justify-between items-center \" > \n <h3 class= \…" at bounding box center [501, 240] width 603 height 331
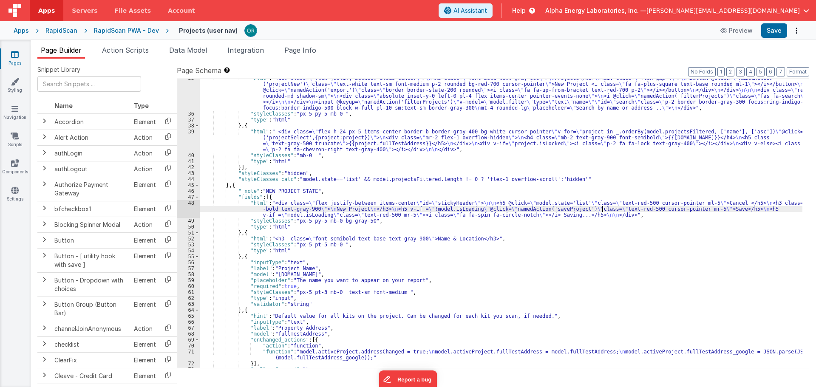
click at [603, 209] on div ""html" : "<div class= \" flex justify-between items-center \" > \n <h3 class= \…" at bounding box center [501, 240] width 603 height 331
click at [320, 54] on li "Page Info" at bounding box center [300, 52] width 39 height 14
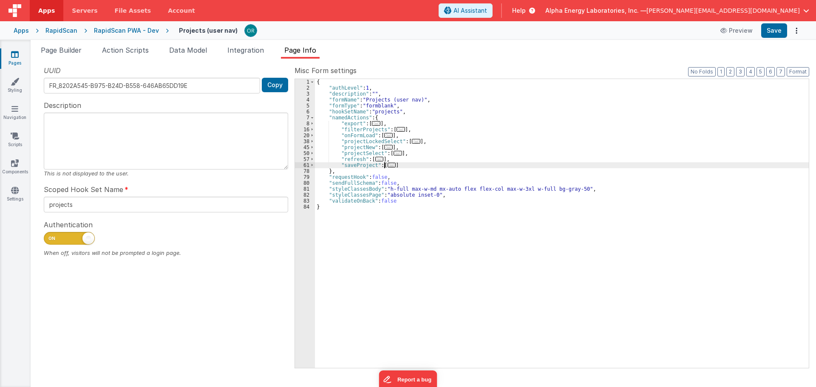
click at [389, 165] on span "..." at bounding box center [392, 165] width 9 height 5
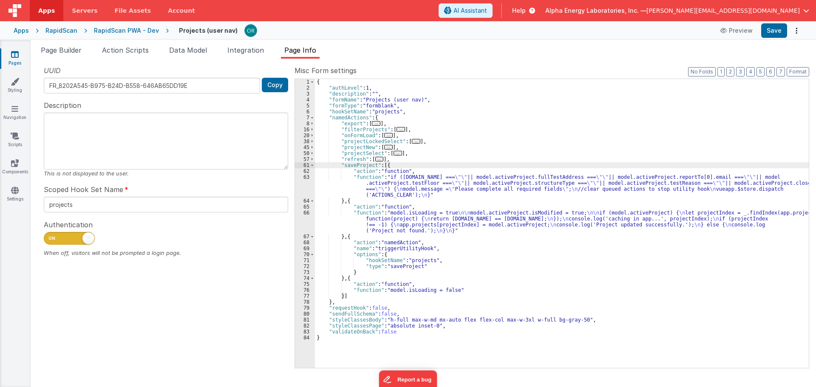
click at [405, 239] on div "{ "authLevel" : 1 , "description" : "" , "formName" : "Projects (user nav)" , "…" at bounding box center [562, 229] width 494 height 301
click at [409, 247] on div "{ "authLevel" : 1 , "description" : "" , "formName" : "Projects (user nav)" , "…" at bounding box center [562, 229] width 494 height 301
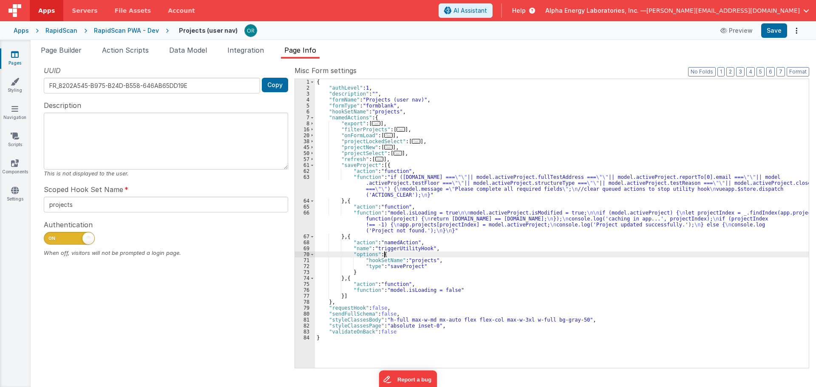
drag, startPoint x: 420, startPoint y: 257, endPoint x: 417, endPoint y: 261, distance: 5.5
click at [420, 257] on div "{ "authLevel" : 1 , "description" : "" , "formName" : "Projects (user nav)" , "…" at bounding box center [562, 229] width 494 height 301
click at [415, 264] on div "{ "authLevel" : 1 , "description" : "" , "formName" : "Projects (user nav)" , "…" at bounding box center [562, 229] width 494 height 301
click at [428, 261] on div "{ "authLevel" : 1 , "description" : "" , "formName" : "Projects (user nav)" , "…" at bounding box center [562, 229] width 494 height 301
click at [404, 243] on div "{ "authLevel" : 1 , "description" : "" , "formName" : "Projects (user nav)" , "…" at bounding box center [562, 229] width 494 height 301
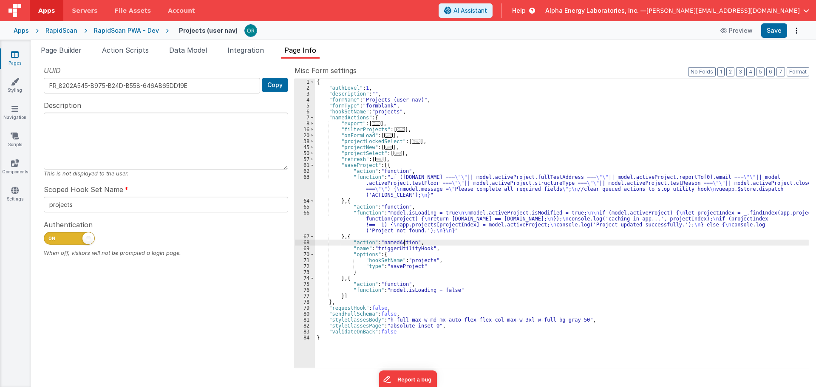
click at [410, 248] on div "{ "authLevel" : 1 , "description" : "" , "formName" : "Projects (user nav)" , "…" at bounding box center [562, 229] width 494 height 301
click at [420, 262] on div "{ "authLevel" : 1 , "description" : "" , "formName" : "Projects (user nav)" , "…" at bounding box center [562, 229] width 494 height 301
click at [413, 268] on div "{ "authLevel" : 1 , "description" : "" , "formName" : "Projects (user nav)" , "…" at bounding box center [562, 229] width 494 height 301
click at [421, 263] on div "{ "authLevel" : 1 , "description" : "" , "formName" : "Projects (user nav)" , "…" at bounding box center [562, 229] width 494 height 301
click at [412, 268] on div "{ "authLevel" : 1 , "description" : "" , "formName" : "Projects (user nav)" , "…" at bounding box center [562, 229] width 494 height 301
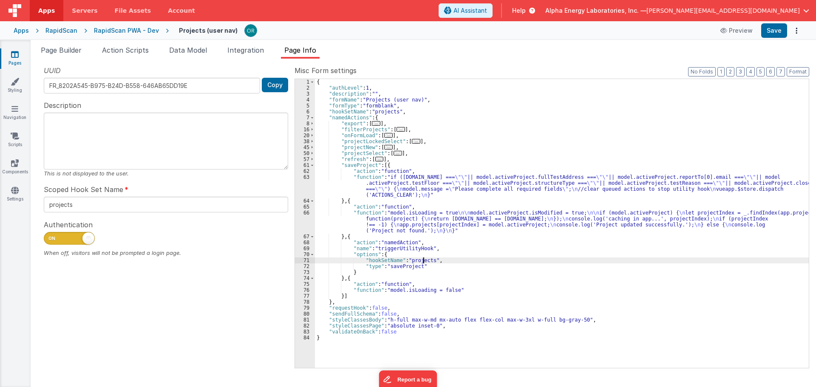
click at [423, 261] on div "{ "authLevel" : 1 , "description" : "" , "formName" : "Projects (user nav)" , "…" at bounding box center [562, 229] width 494 height 301
click at [417, 266] on div "{ "authLevel" : 1 , "description" : "" , "formName" : "Projects (user nav)" , "…" at bounding box center [562, 229] width 494 height 301
click at [420, 263] on div "{ "authLevel" : 1 , "description" : "" , "formName" : "Projects (user nav)" , "…" at bounding box center [562, 229] width 494 height 301
click at [416, 265] on div "{ "authLevel" : 1 , "description" : "" , "formName" : "Projects (user nav)" , "…" at bounding box center [562, 229] width 494 height 301
click at [419, 262] on div "{ "authLevel" : 1 , "description" : "" , "formName" : "Projects (user nav)" , "…" at bounding box center [562, 229] width 494 height 301
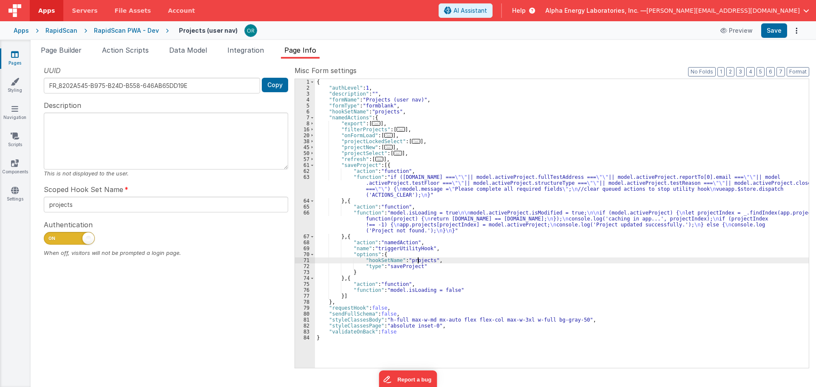
click at [414, 266] on div "{ "authLevel" : 1 , "description" : "" , "formName" : "Projects (user nav)" , "…" at bounding box center [562, 229] width 494 height 301
click at [420, 261] on div "{ "authLevel" : 1 , "description" : "" , "formName" : "Projects (user nav)" , "…" at bounding box center [562, 229] width 494 height 301
click at [415, 266] on div "{ "authLevel" : 1 , "description" : "" , "formName" : "Projects (user nav)" , "…" at bounding box center [562, 229] width 494 height 301
click at [355, 242] on div "{ "authLevel" : 1 , "description" : "" , "formName" : "Projects (user nav)" , "…" at bounding box center [562, 229] width 494 height 301
click at [361, 253] on div "{ "authLevel" : 1 , "description" : "" , "formName" : "Projects (user nav)" , "…" at bounding box center [562, 229] width 494 height 301
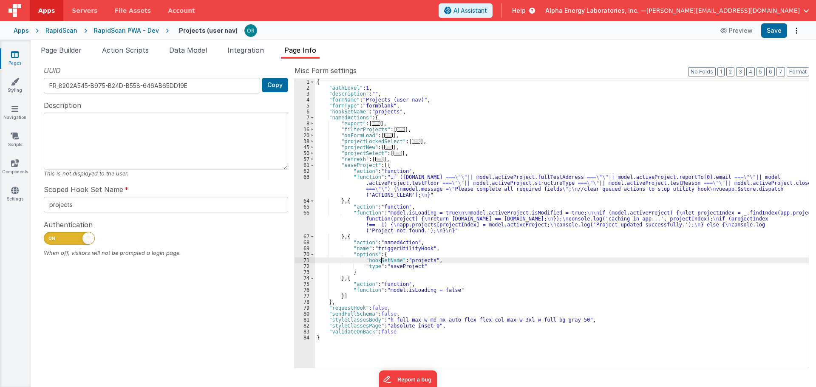
click at [382, 260] on div "{ "authLevel" : 1 , "description" : "" , "formName" : "Projects (user nav)" , "…" at bounding box center [562, 229] width 494 height 301
click at [375, 267] on div "{ "authLevel" : 1 , "description" : "" , "formName" : "Projects (user nav)" , "…" at bounding box center [562, 229] width 494 height 301
click at [380, 262] on div "{ "authLevel" : 1 , "description" : "" , "formName" : "Projects (user nav)" , "…" at bounding box center [562, 229] width 494 height 301
click at [374, 267] on div "{ "authLevel" : 1 , "description" : "" , "formName" : "Projects (user nav)" , "…" at bounding box center [562, 229] width 494 height 301
click at [378, 262] on div "{ "authLevel" : 1 , "description" : "" , "formName" : "Projects (user nav)" , "…" at bounding box center [562, 229] width 494 height 301
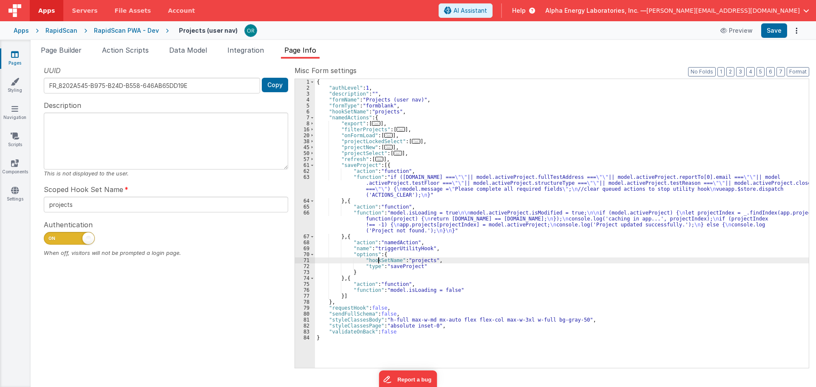
click at [372, 267] on div "{ "authLevel" : 1 , "description" : "" , "formName" : "Projects (user nav)" , "…" at bounding box center [562, 229] width 494 height 301
click at [382, 261] on div "{ "authLevel" : 1 , "description" : "" , "formName" : "Projects (user nav)" , "…" at bounding box center [562, 229] width 494 height 301
click at [374, 268] on div "{ "authLevel" : 1 , "description" : "" , "formName" : "Projects (user nav)" , "…" at bounding box center [562, 229] width 494 height 301
click at [378, 264] on div "{ "authLevel" : 1 , "description" : "" , "formName" : "Projects (user nav)" , "…" at bounding box center [562, 229] width 494 height 301
click at [357, 243] on div "{ "authLevel" : 1 , "description" : "" , "formName" : "Projects (user nav)" , "…" at bounding box center [562, 229] width 494 height 301
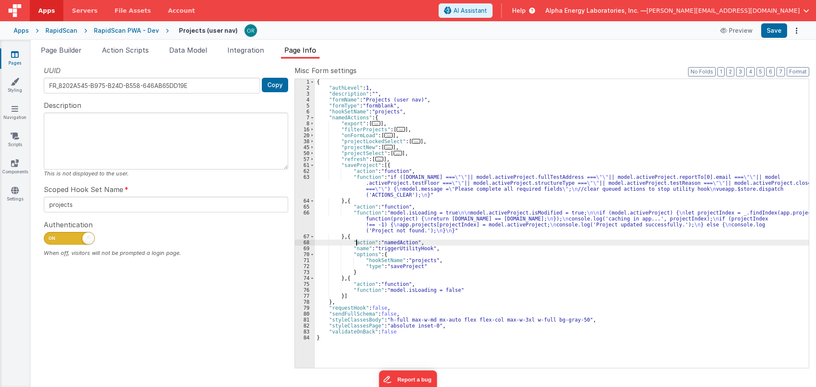
click at [359, 248] on div "{ "authLevel" : 1 , "description" : "" , "formName" : "Projects (user nav)" , "…" at bounding box center [562, 229] width 494 height 301
click at [361, 255] on div "{ "authLevel" : 1 , "description" : "" , "formName" : "Projects (user nav)" , "…" at bounding box center [562, 229] width 494 height 301
click at [505, 202] on div "{ "authLevel" : 1 , "description" : "" , "formName" : "Projects (user nav)" , "…" at bounding box center [562, 229] width 494 height 301
click at [22, 28] on div "Apps" at bounding box center [21, 30] width 15 height 9
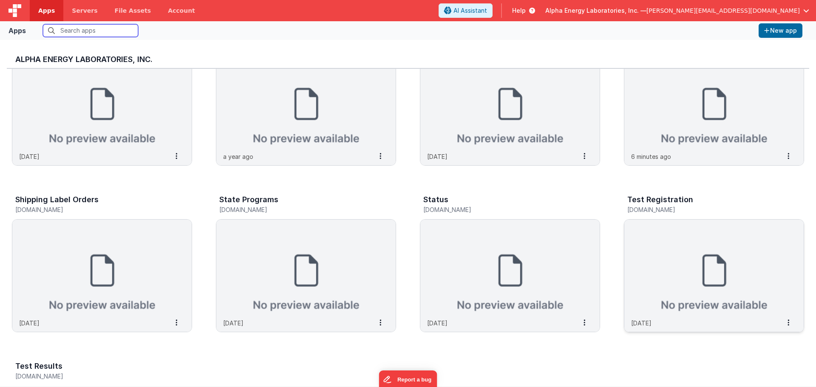
scroll to position [223, 0]
click at [664, 266] on img at bounding box center [714, 266] width 179 height 95
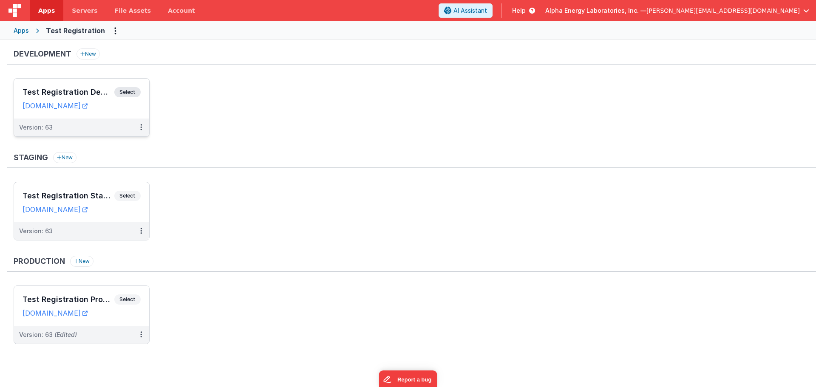
click at [125, 92] on span "Select" at bounding box center [127, 92] width 26 height 10
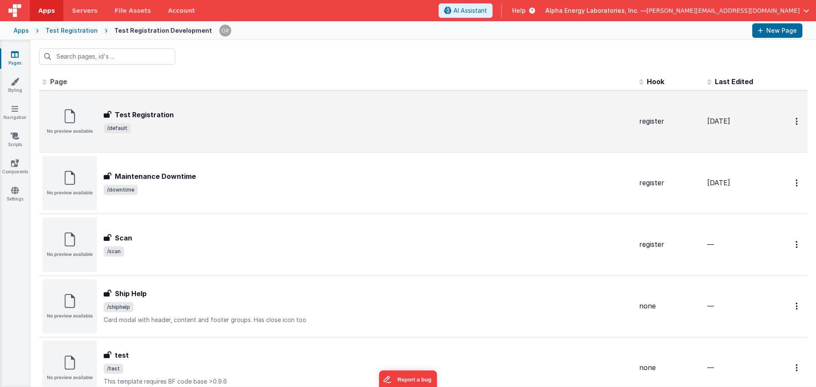
click at [194, 110] on div "Test Registration" at bounding box center [368, 115] width 529 height 10
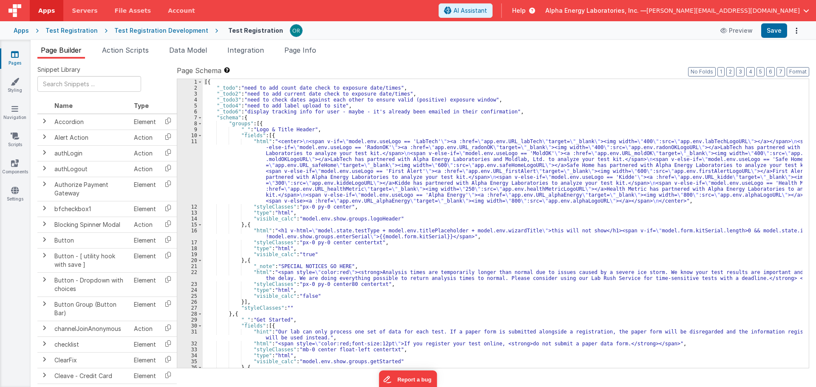
click at [315, 52] on span "Page Info" at bounding box center [300, 50] width 32 height 9
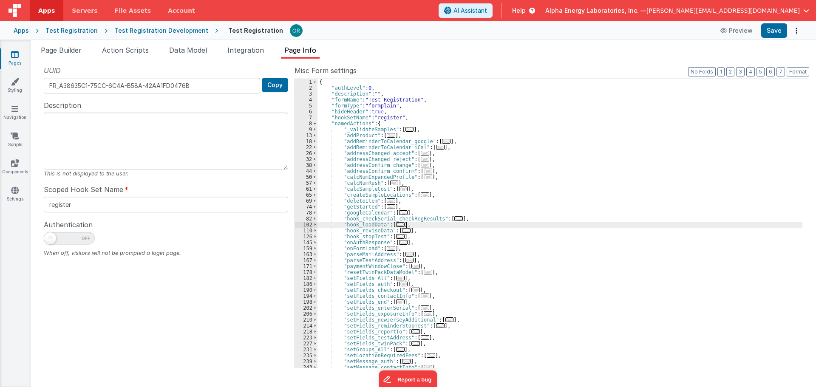
click at [569, 224] on div "{ "authLevel" : 0 , "description" : "" , "formName" : "Test Registration" , "fo…" at bounding box center [560, 229] width 485 height 301
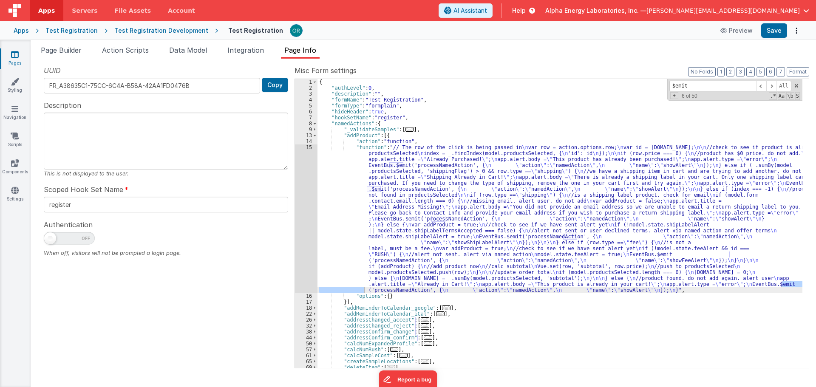
type input "$emit"
click at [380, 286] on div "{ "authLevel" : 0 , "description" : "" , "formName" : "Test Registration" , "fo…" at bounding box center [560, 229] width 485 height 301
click at [308, 148] on div "15" at bounding box center [306, 219] width 23 height 149
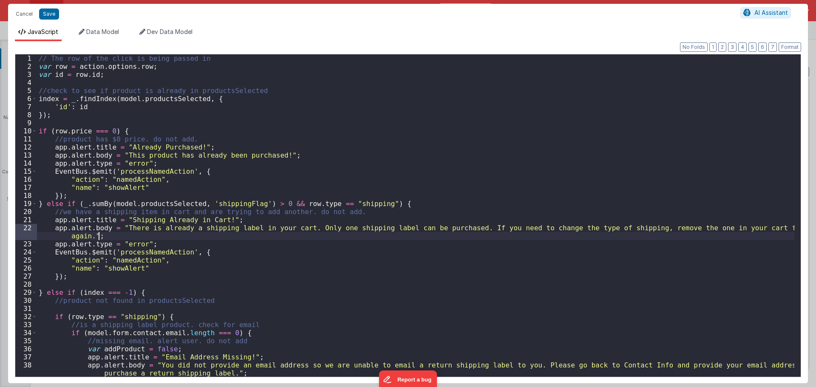
click at [251, 236] on div "// The row of the click is being passed in var row = action . options . row ; v…" at bounding box center [416, 223] width 758 height 339
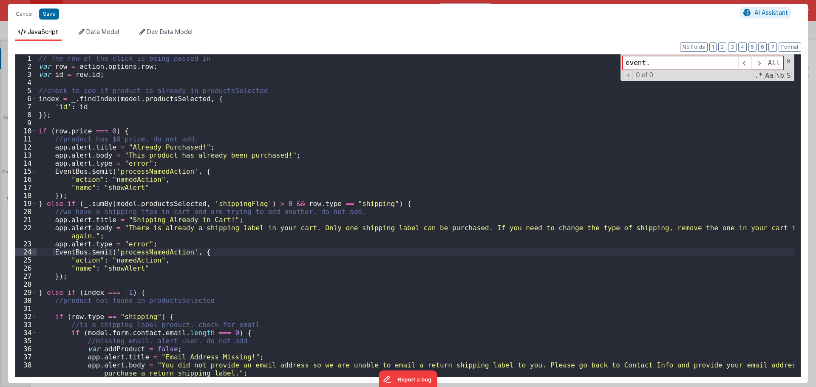
type input "event."
click at [251, 236] on div "// The row of the click is being passed in var row = action . options . row ; v…" at bounding box center [416, 223] width 758 height 339
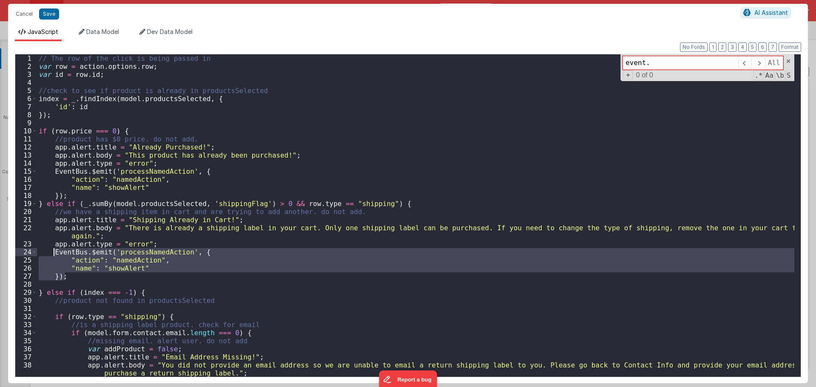
drag, startPoint x: 68, startPoint y: 278, endPoint x: 53, endPoint y: 253, distance: 28.2
click at [53, 253] on div "// The row of the click is being passed in var row = action . options . row ; v…" at bounding box center [416, 223] width 758 height 339
click at [72, 279] on div "// The row of the click is being passed in var row = action . options . row ; v…" at bounding box center [416, 215] width 758 height 323
drag, startPoint x: 65, startPoint y: 276, endPoint x: 54, endPoint y: 253, distance: 25.7
click at [54, 253] on div "// The row of the click is being passed in var row = action . options . row ; v…" at bounding box center [416, 223] width 758 height 339
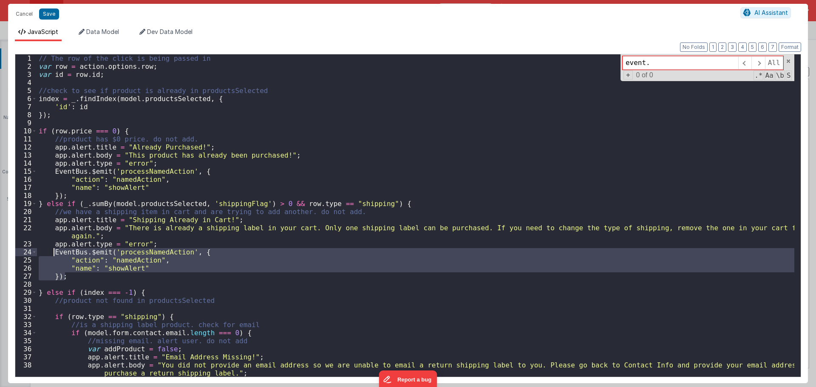
click at [75, 274] on div "// The row of the click is being passed in var row = action . options . row ; v…" at bounding box center [416, 215] width 758 height 323
drag, startPoint x: 71, startPoint y: 278, endPoint x: 55, endPoint y: 253, distance: 29.7
click at [55, 253] on div "// The row of the click is being passed in var row = action . options . row ; v…" at bounding box center [416, 223] width 758 height 339
click at [26, 13] on button "Cancel" at bounding box center [24, 14] width 26 height 12
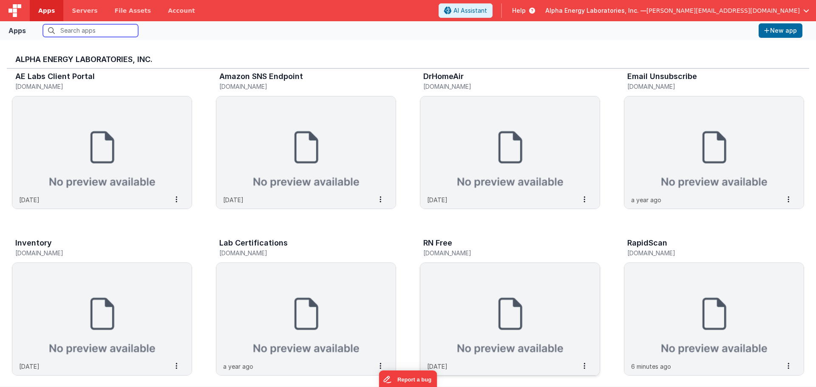
scroll to position [21, 0]
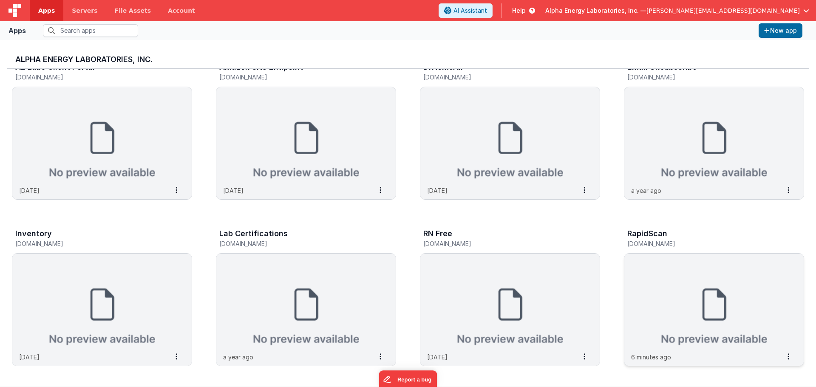
click at [677, 277] on img at bounding box center [714, 301] width 179 height 95
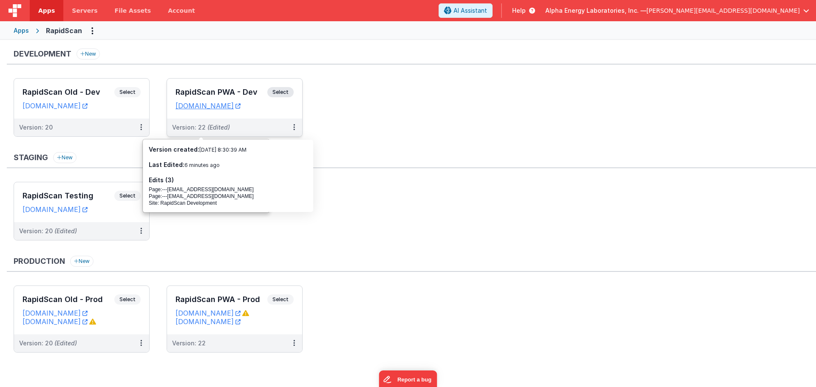
click at [287, 91] on span "Select" at bounding box center [280, 92] width 26 height 10
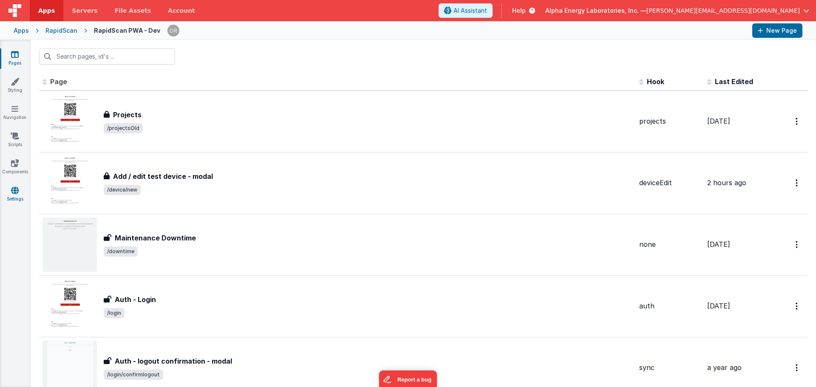
click at [25, 187] on link "Settings" at bounding box center [15, 194] width 31 height 17
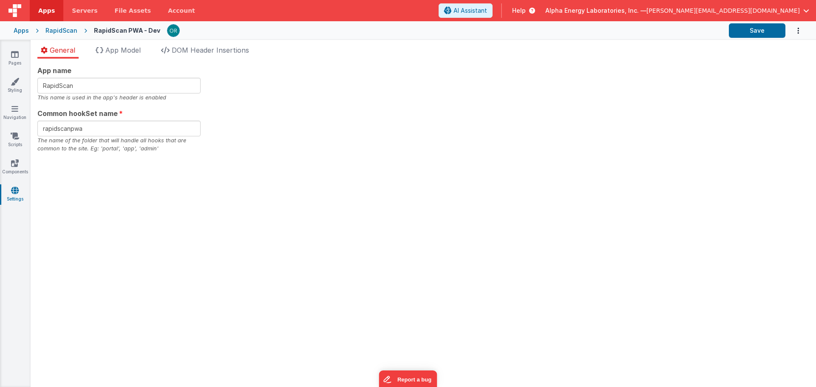
click at [14, 129] on div "Pages Styling Navigation Scripts Components Settings" at bounding box center [15, 213] width 31 height 347
click at [16, 145] on link "Scripts" at bounding box center [15, 140] width 31 height 17
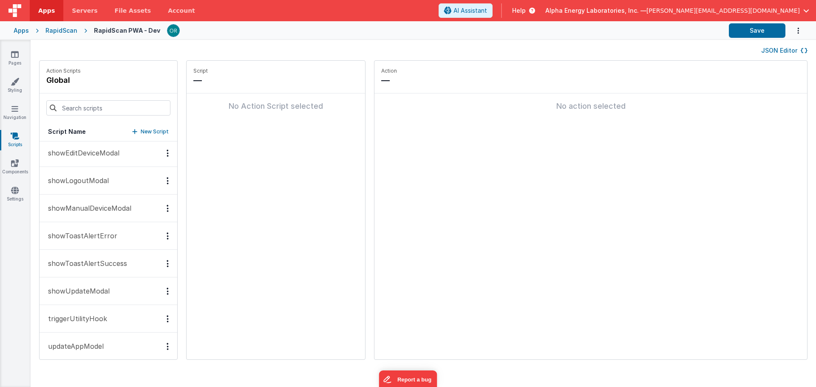
scroll to position [431, 0]
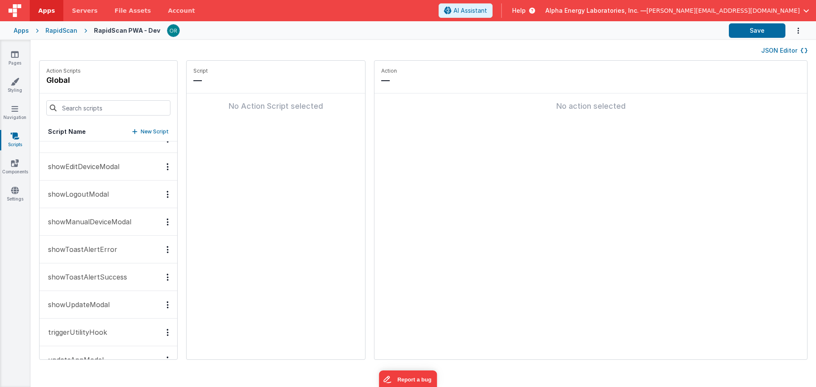
click at [89, 331] on p "triggerUtilityHook" at bounding box center [75, 332] width 64 height 10
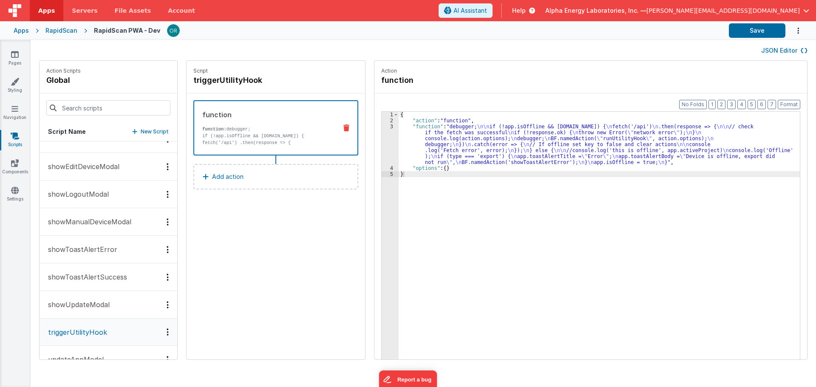
click at [531, 162] on div "{ "action" : "function" , "function" : "debugger; \n\n if (!app.isOffline && na…" at bounding box center [603, 255] width 409 height 286
click at [425, 128] on div "{ "action" : "function" , "function" : "debugger; \n\n if (!app.isOffline && na…" at bounding box center [603, 255] width 409 height 286
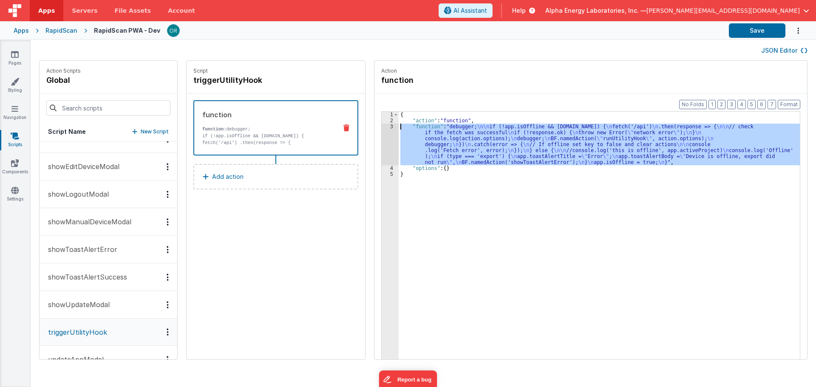
click at [382, 127] on div "3" at bounding box center [390, 145] width 17 height 42
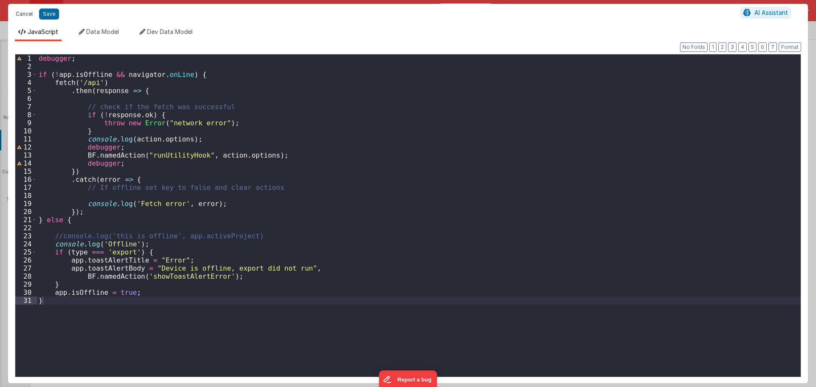
click at [26, 14] on button "Cancel" at bounding box center [24, 14] width 26 height 12
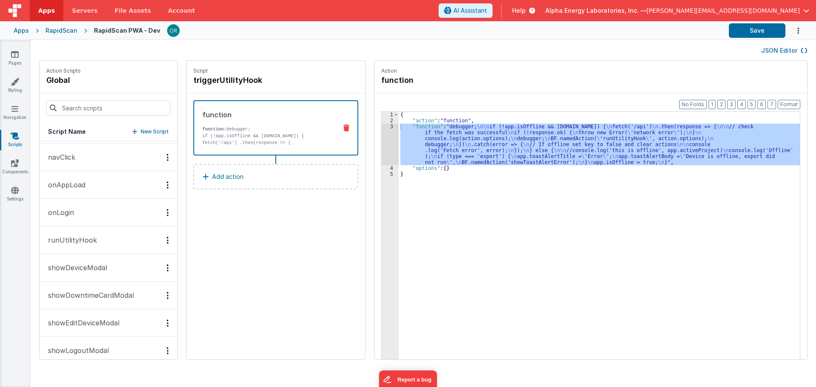
scroll to position [271, 0]
click at [91, 247] on p "runUtilityHook" at bounding box center [70, 243] width 54 height 10
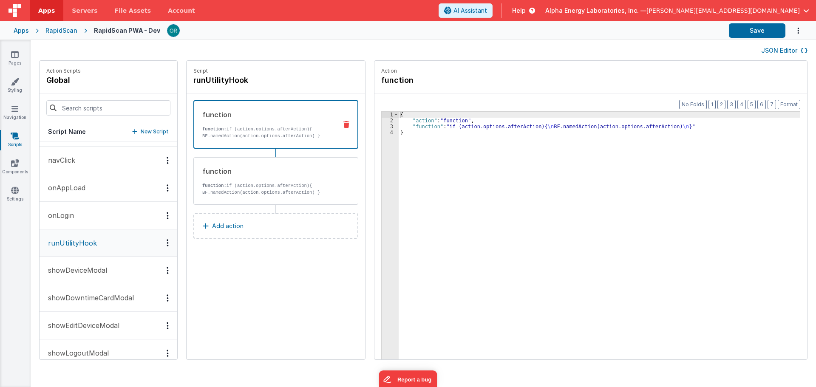
click at [91, 247] on p "runUtilityHook" at bounding box center [70, 243] width 54 height 10
click at [426, 128] on div "{ "action" : "function" , "function" : "if (action.options.afterAction){ \n BF.…" at bounding box center [603, 255] width 409 height 286
click at [426, 123] on div "{ "action" : "function" , "function" : "if (action.options.afterAction){ \n BF.…" at bounding box center [603, 255] width 409 height 286
click at [425, 128] on div "{ "action" : "function" , "function" : "if (action.options.afterAction){ \n BF.…" at bounding box center [603, 255] width 409 height 286
click at [428, 121] on div "{ "action" : "function" , "function" : "if (action.options.afterAction){ \n BF.…" at bounding box center [603, 255] width 409 height 286
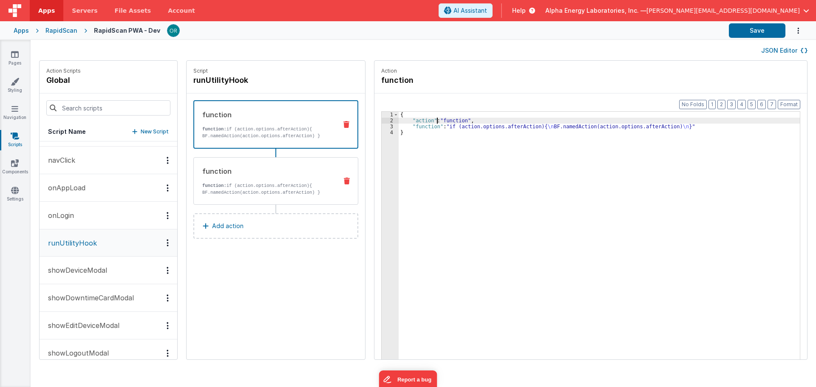
click at [274, 170] on div "function" at bounding box center [266, 171] width 128 height 10
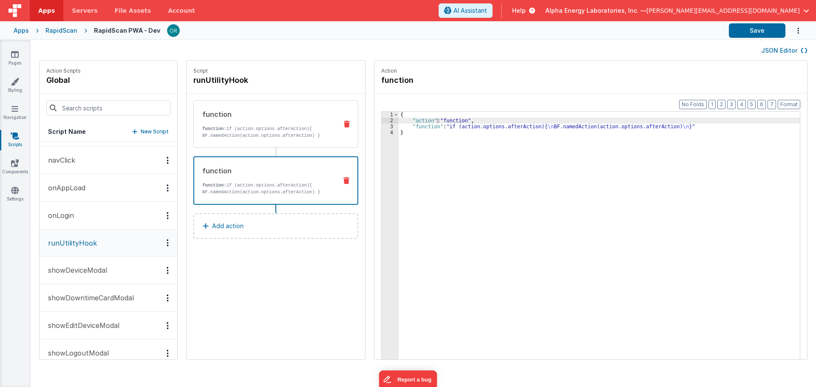
click at [279, 131] on p "function: if (action.options.afterAction){ BF.namedAction(action.options.afterA…" at bounding box center [266, 132] width 128 height 14
click at [279, 177] on div "function function: if (action.options.afterAction){ BF.namedAction(action.optio…" at bounding box center [262, 181] width 136 height 30
click at [281, 134] on p "function: if (action.options.afterAction){ BF.namedAction(action.options.afterA…" at bounding box center [266, 132] width 128 height 14
click at [274, 167] on div "function" at bounding box center [266, 171] width 128 height 10
click at [274, 130] on p "function: if (action.options.afterAction){ BF.namedAction(action.options.afterA…" at bounding box center [266, 132] width 128 height 14
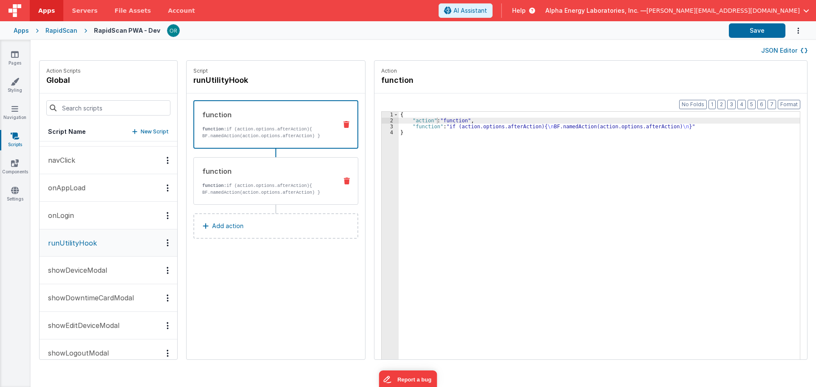
click at [273, 171] on div "function" at bounding box center [266, 171] width 128 height 10
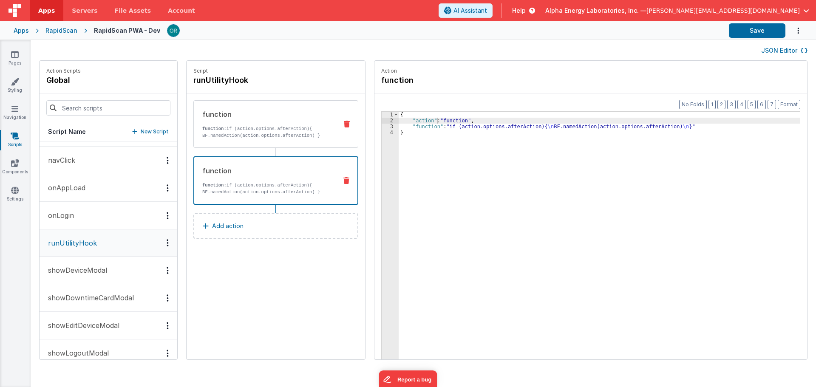
click at [278, 130] on p "function: if (action.options.afterAction){ BF.namedAction(action.options.afterA…" at bounding box center [266, 132] width 128 height 14
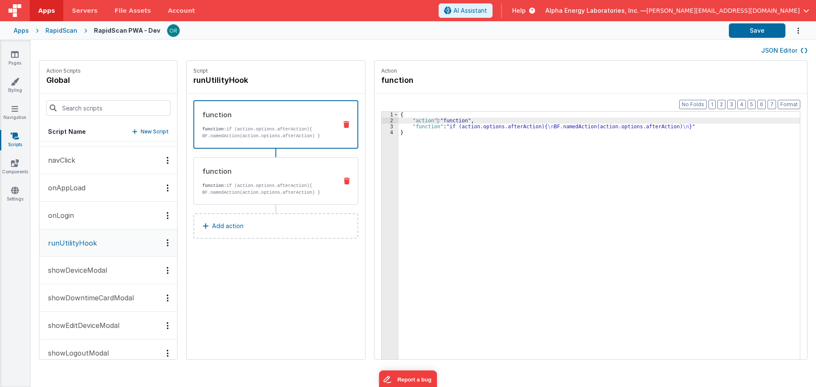
click at [281, 154] on div "function function: if (action.options.afterAction){ BF.namedAction(action.optio…" at bounding box center [275, 152] width 165 height 105
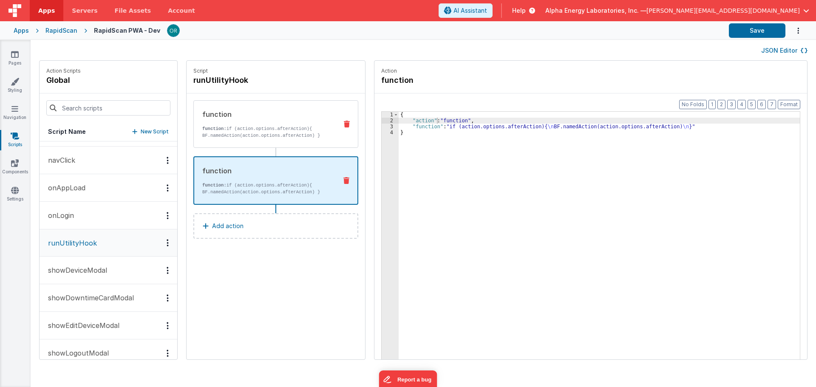
click at [278, 131] on p "function: if (action.options.afterAction){ BF.namedAction(action.options.afterA…" at bounding box center [266, 132] width 128 height 14
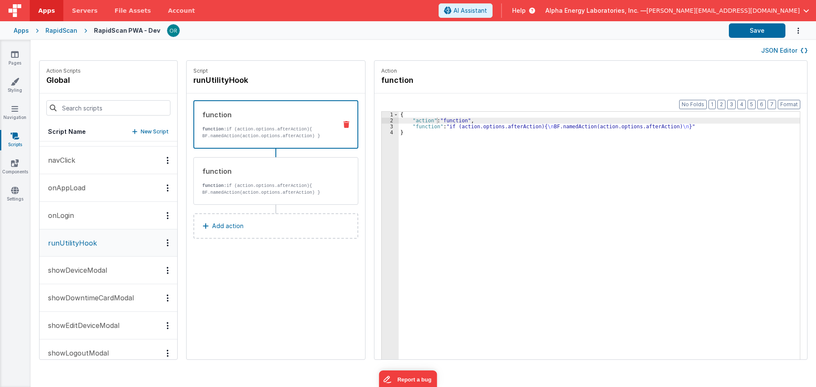
click at [55, 28] on div "RapidScan" at bounding box center [61, 30] width 32 height 9
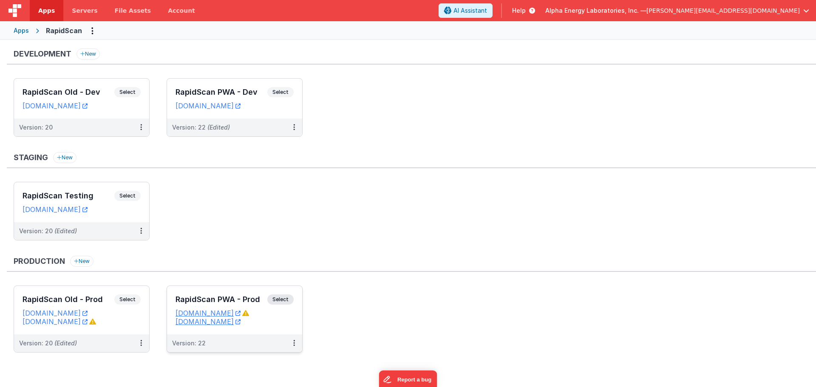
click at [280, 298] on span "Select" at bounding box center [280, 300] width 26 height 10
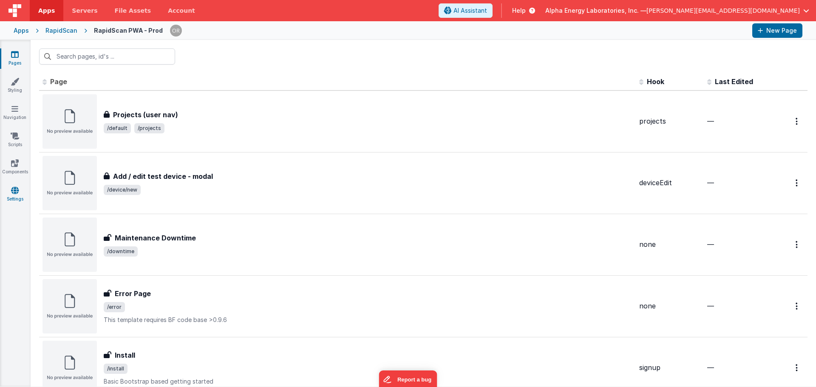
click at [11, 190] on icon at bounding box center [15, 190] width 8 height 9
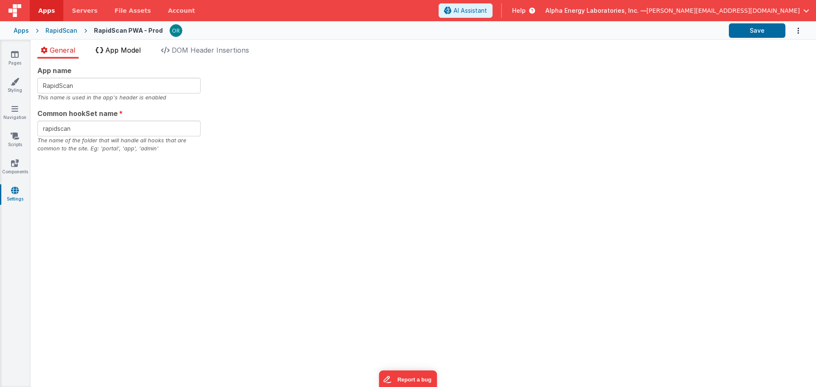
click at [111, 51] on span "App Model" at bounding box center [122, 50] width 35 height 9
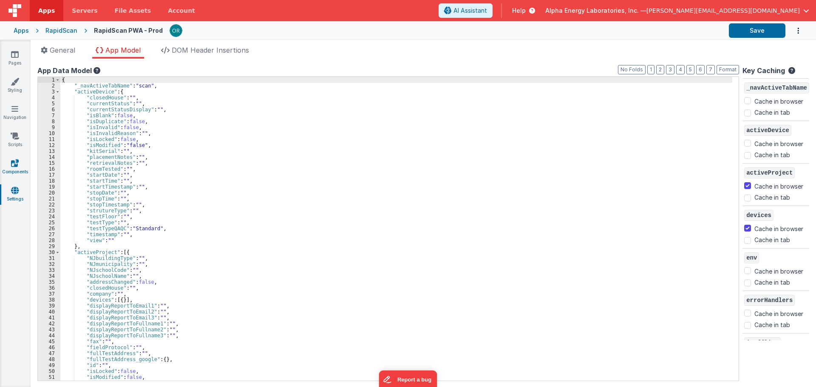
click at [17, 162] on icon at bounding box center [15, 163] width 8 height 9
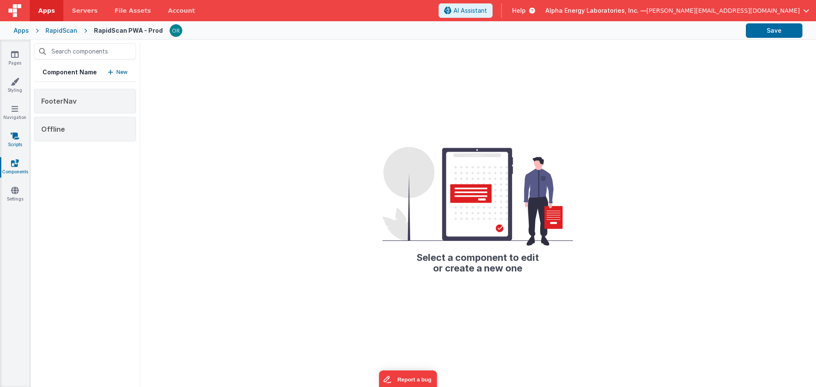
click at [19, 138] on icon at bounding box center [15, 136] width 9 height 9
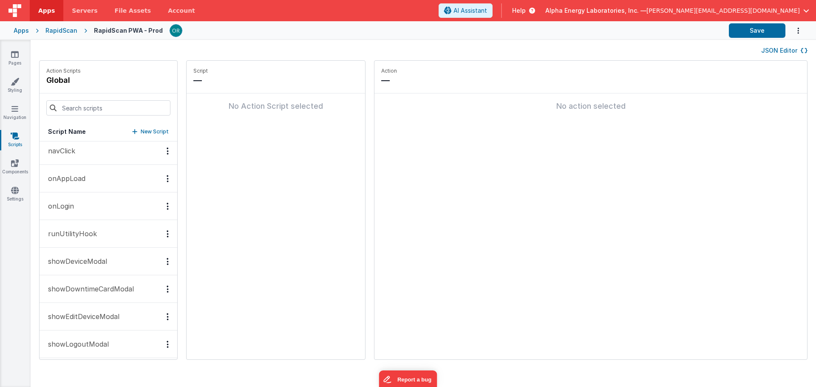
scroll to position [287, 0]
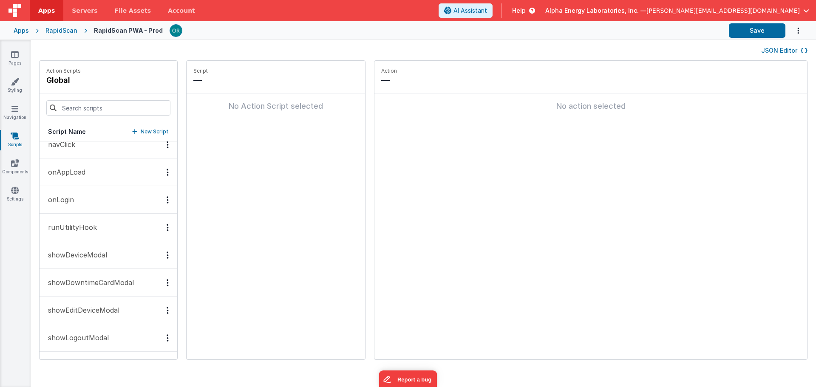
click at [87, 228] on p "runUtilityHook" at bounding box center [70, 227] width 54 height 10
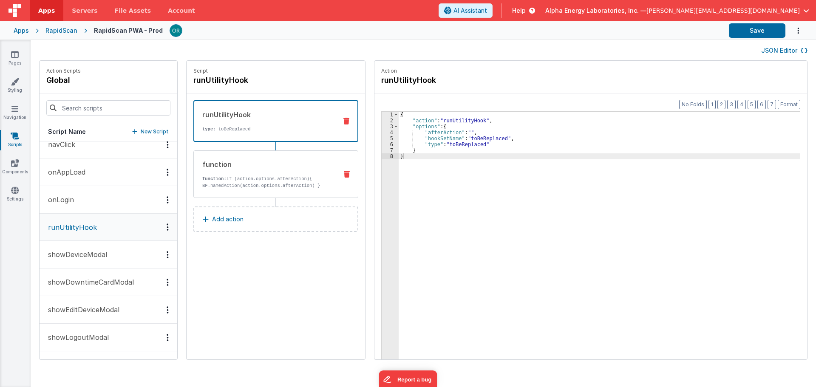
click at [264, 180] on p "function: if (action.options.afterAction){ BF.namedAction(action.options.afterA…" at bounding box center [266, 183] width 128 height 14
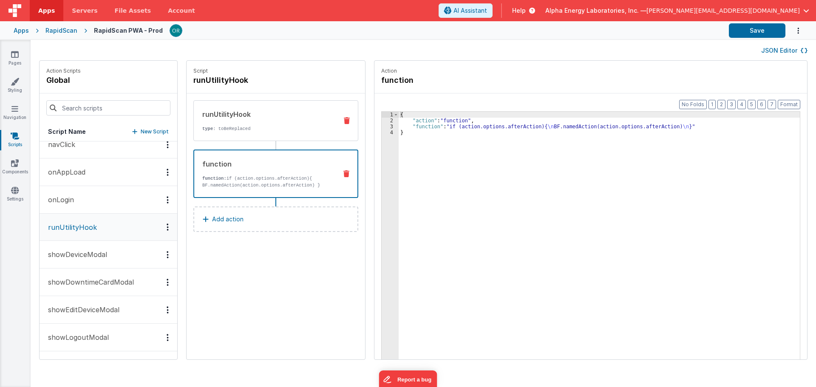
click at [270, 131] on p "type : toBeReplaced" at bounding box center [266, 128] width 128 height 7
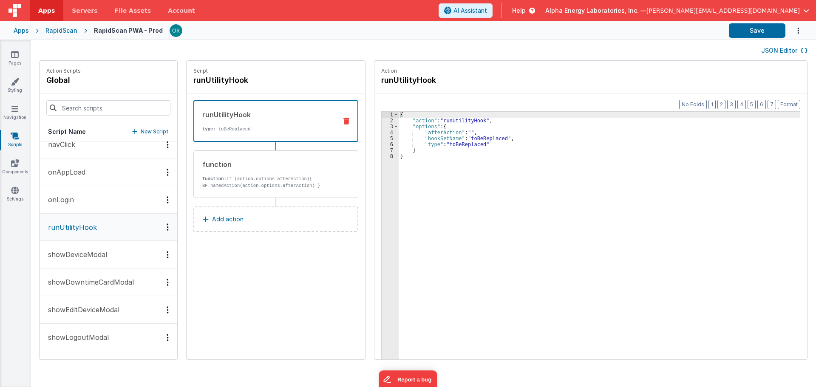
click at [793, 52] on button "JSON Editor" at bounding box center [784, 50] width 46 height 9
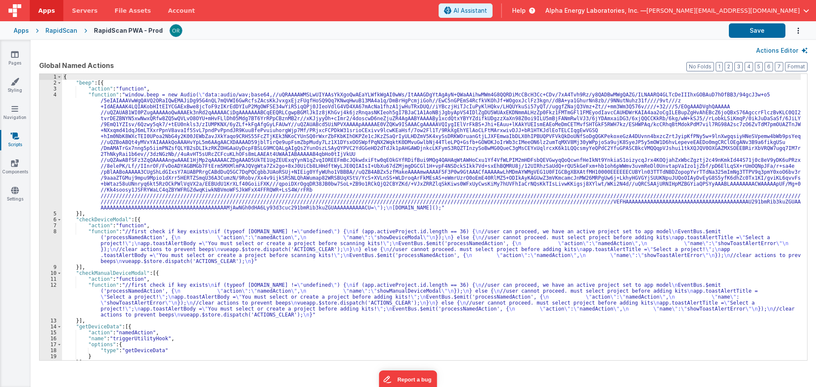
click at [234, 193] on div "{ "beep" : [{ "action" : "function" , "function" : "window.beep = new Audio( \"…" at bounding box center [431, 223] width 739 height 298
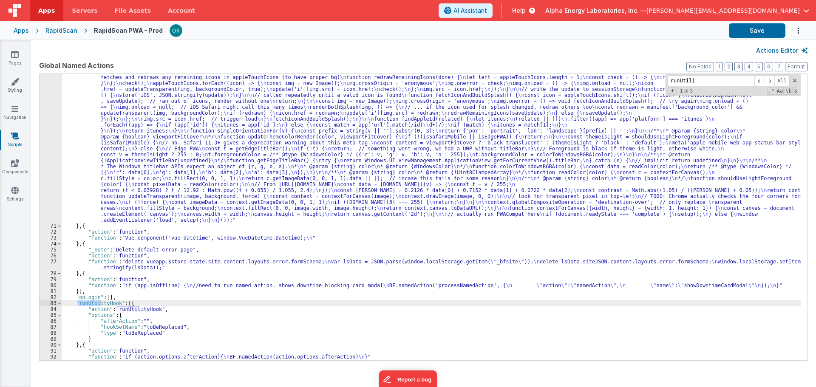
scroll to position [990, 0]
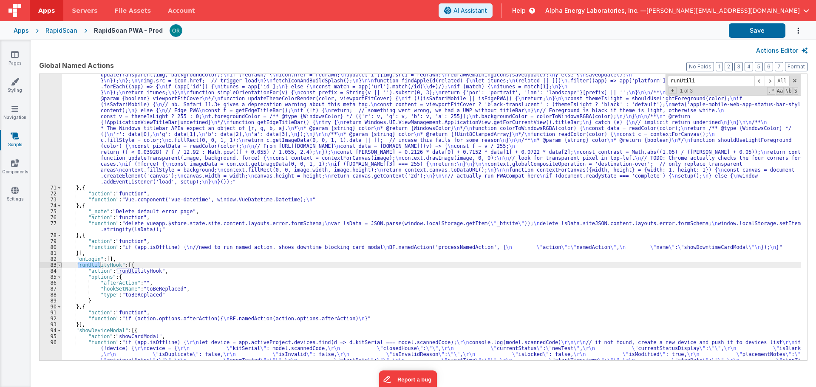
type input "runUtili"
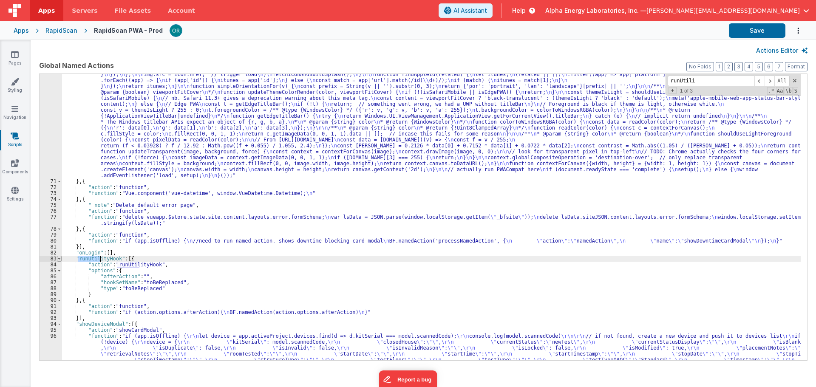
click at [60, 264] on div "70 71 72 73 74 75 76 77 78 79 80 81 82 83 84 85 86 87 88 89 90 91 92 93 94 95 9…" at bounding box center [51, 104] width 23 height 804
click at [57, 258] on div "83" at bounding box center [51, 259] width 23 height 6
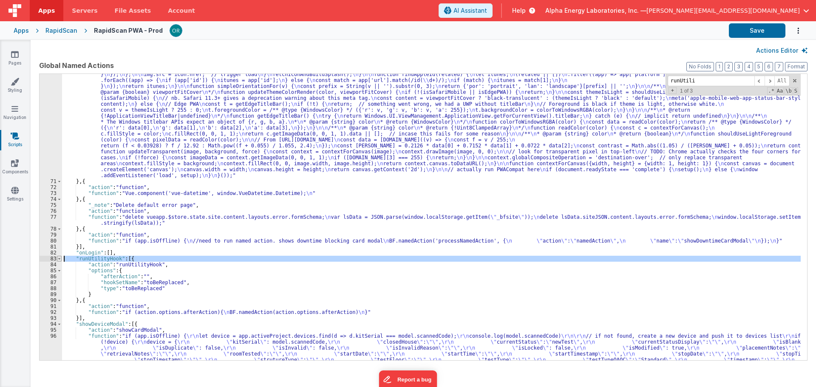
click at [59, 258] on span at bounding box center [59, 259] width 5 height 6
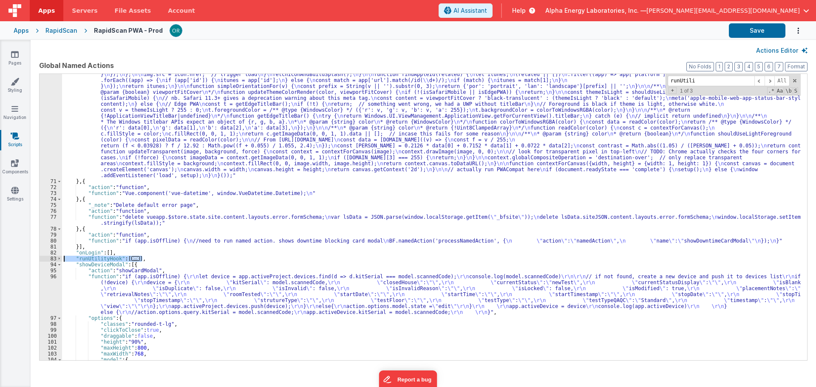
drag, startPoint x: 152, startPoint y: 259, endPoint x: 63, endPoint y: 258, distance: 88.9
click at [63, 258] on div ""function" : "// Load PWA compat so that i can display the splash screen \n // …" at bounding box center [431, 86] width 739 height 769
click at [62, 30] on div "RapidScan" at bounding box center [61, 30] width 32 height 9
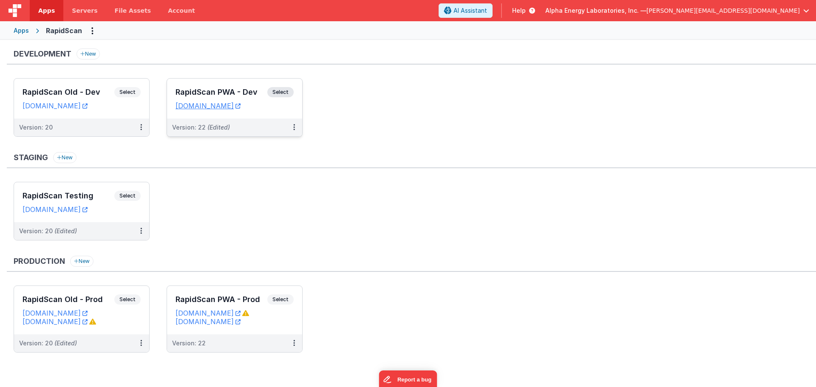
click at [283, 95] on span "Select" at bounding box center [280, 92] width 26 height 10
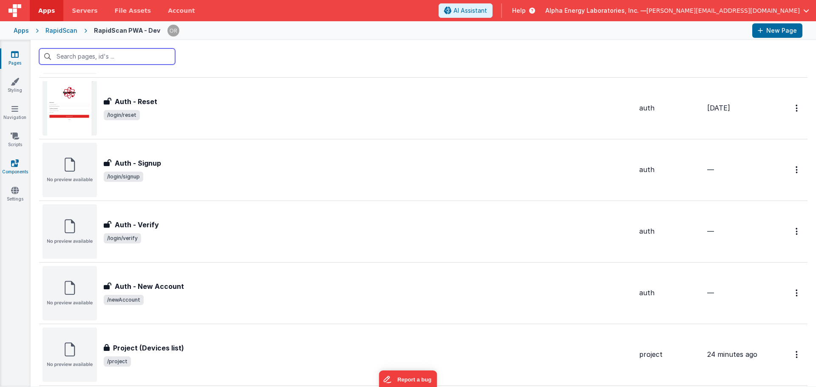
scroll to position [383, 0]
click at [19, 139] on icon at bounding box center [15, 136] width 9 height 9
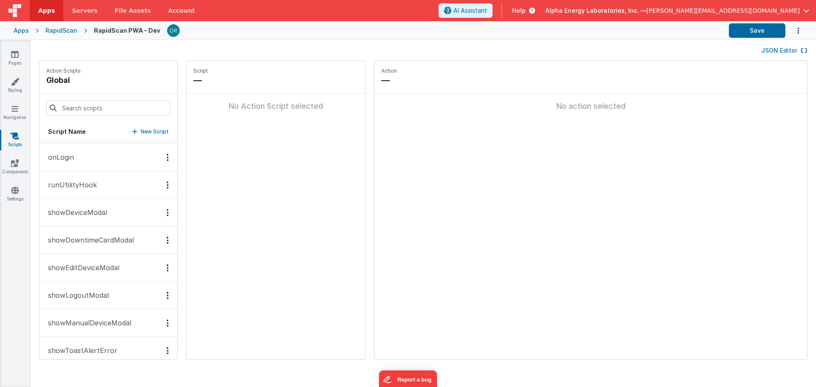
scroll to position [340, 0]
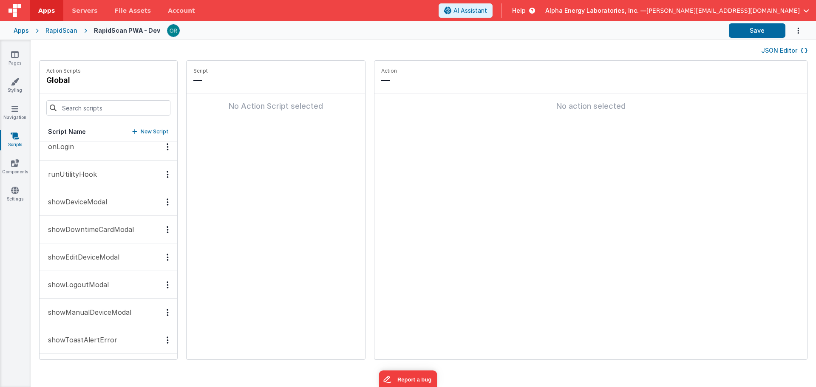
click at [85, 176] on p "runUtilityHook" at bounding box center [70, 174] width 54 height 10
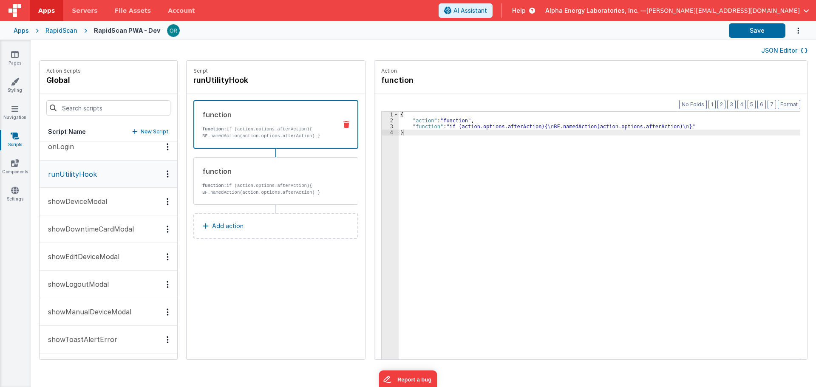
click at [789, 52] on button "JSON Editor" at bounding box center [784, 50] width 46 height 9
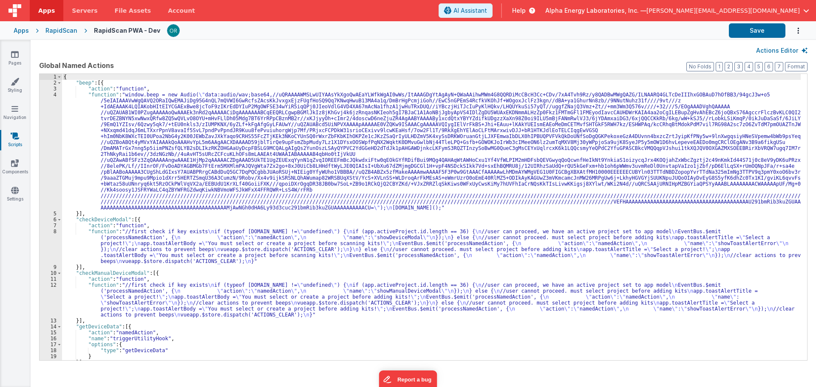
click at [156, 254] on div "{ "beep" : [{ "action" : "function" , "function" : "window.beep = new Audio( \"…" at bounding box center [431, 223] width 739 height 298
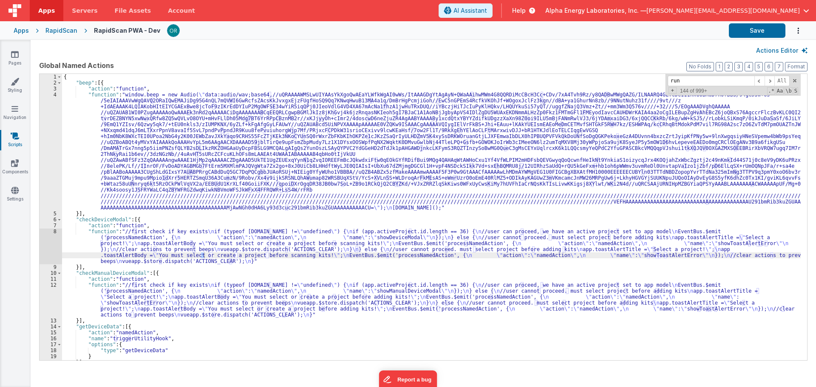
scroll to position [952, 0]
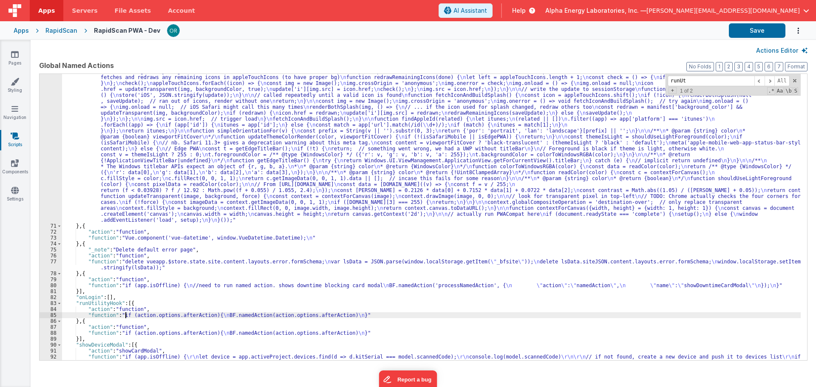
click at [124, 314] on div ""function" : "// Load PWA compat so that i can display the splash screen \n // …" at bounding box center [431, 149] width 739 height 804
click at [60, 303] on span at bounding box center [59, 304] width 5 height 6
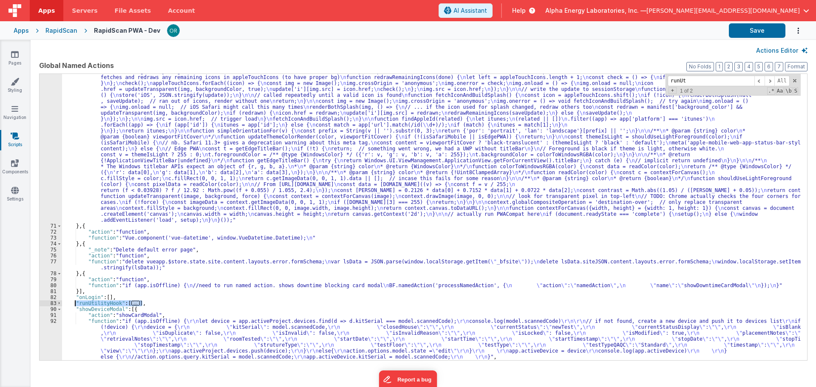
drag, startPoint x: 129, startPoint y: 303, endPoint x: 76, endPoint y: 305, distance: 53.6
click at [76, 305] on div ""function" : "// Load PWA compat so that i can display the splash screen \n // …" at bounding box center [431, 131] width 739 height 769
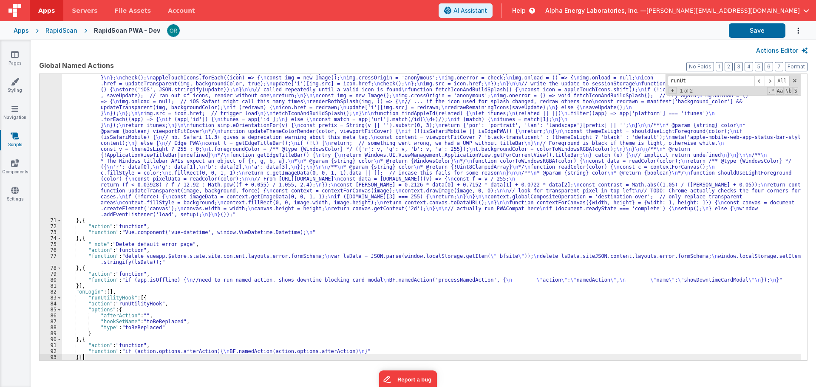
click at [785, 50] on button "Actions Editor" at bounding box center [781, 50] width 51 height 9
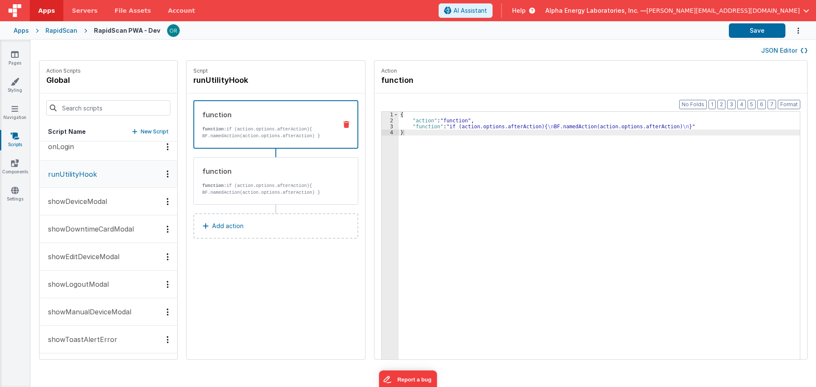
click at [75, 236] on button "showDowntimeCardModal" at bounding box center [109, 230] width 138 height 28
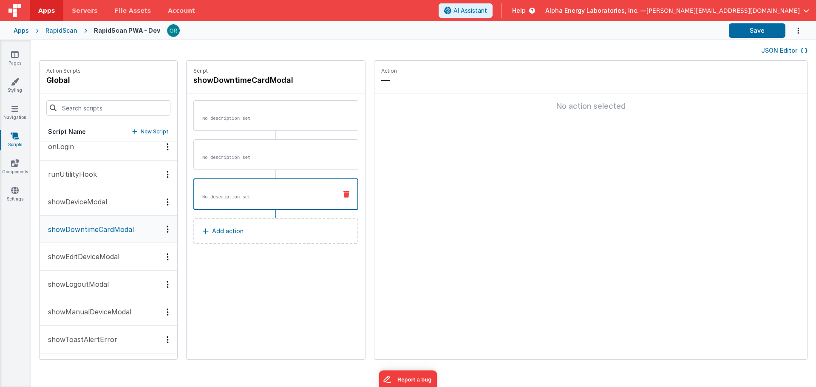
click at [77, 174] on p "runUtilityHook" at bounding box center [70, 174] width 54 height 10
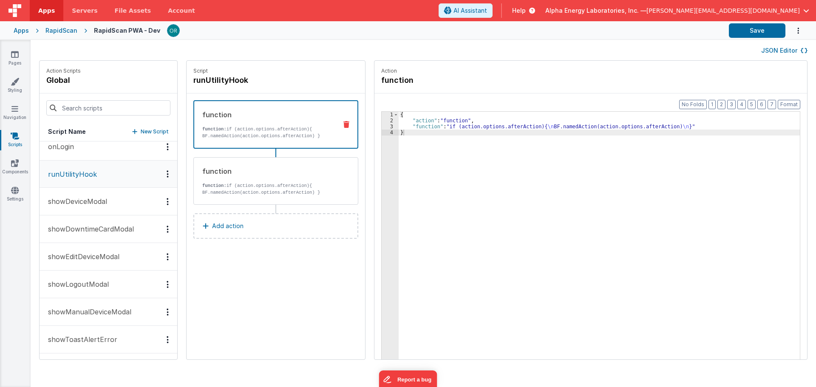
drag, startPoint x: 83, startPoint y: 201, endPoint x: 86, endPoint y: 188, distance: 13.2
click at [83, 201] on p "showDeviceModal" at bounding box center [75, 201] width 64 height 10
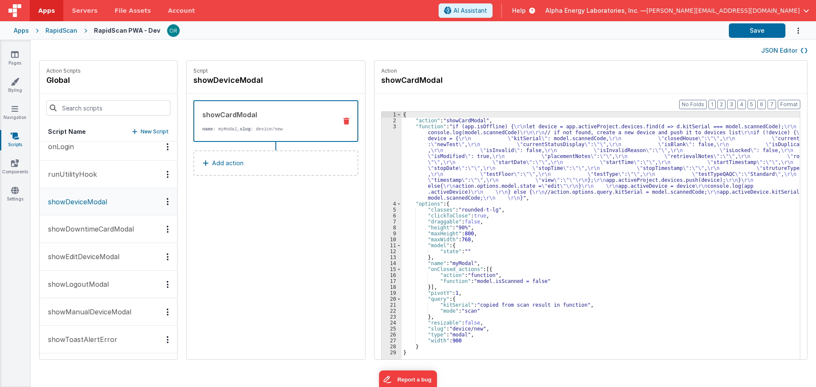
click at [87, 171] on p "runUtilityHook" at bounding box center [70, 174] width 54 height 10
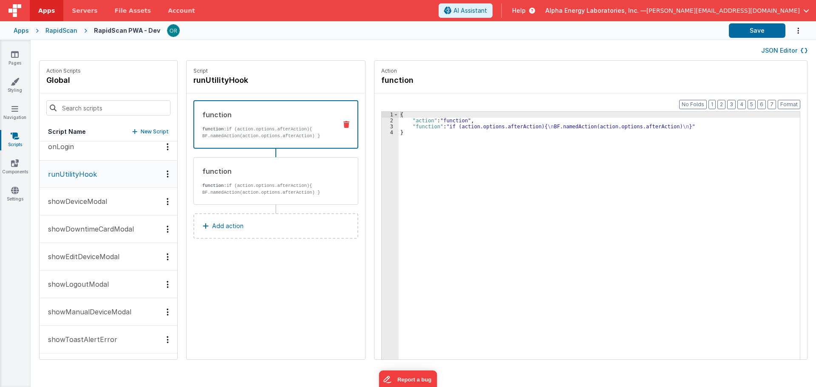
click at [792, 51] on button "JSON Editor" at bounding box center [784, 50] width 46 height 9
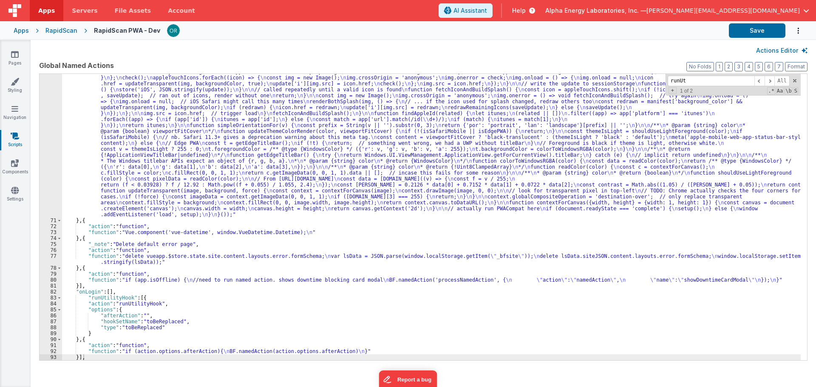
click at [254, 273] on div ""function" : "// Load PWA compat so that i can display the splash screen \n // …" at bounding box center [431, 125] width 739 height 769
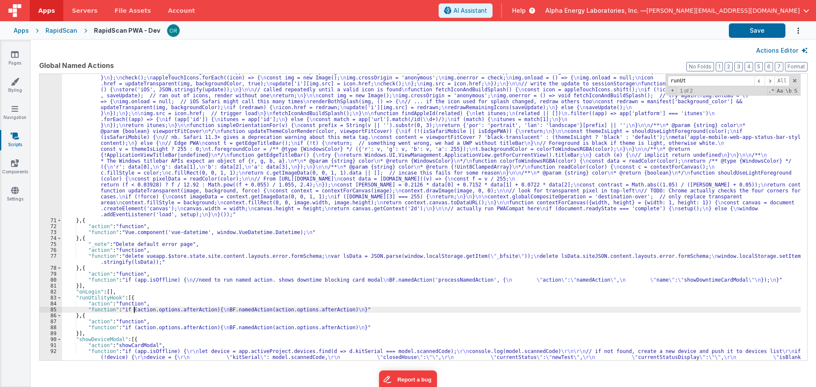
click at [134, 310] on div ""function" : "// Load PWA compat so that i can display the splash screen \n // …" at bounding box center [431, 143] width 739 height 804
click at [136, 272] on div ""function" : "// Load PWA compat so that i can display the splash screen \n // …" at bounding box center [431, 143] width 739 height 804
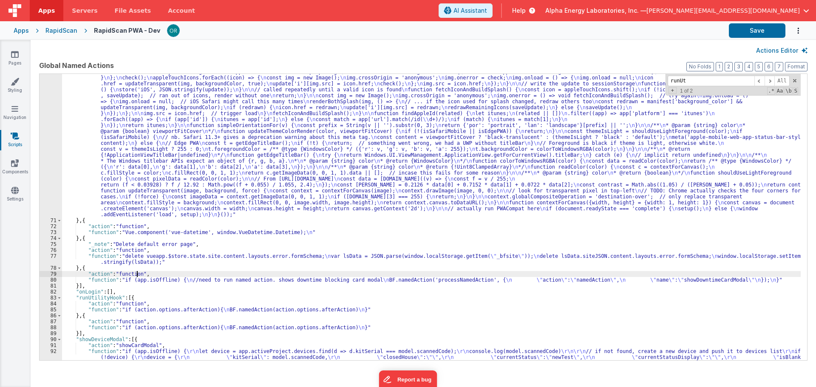
click at [133, 299] on div ""function" : "// Load PWA compat so that i can display the splash screen \n // …" at bounding box center [431, 143] width 739 height 804
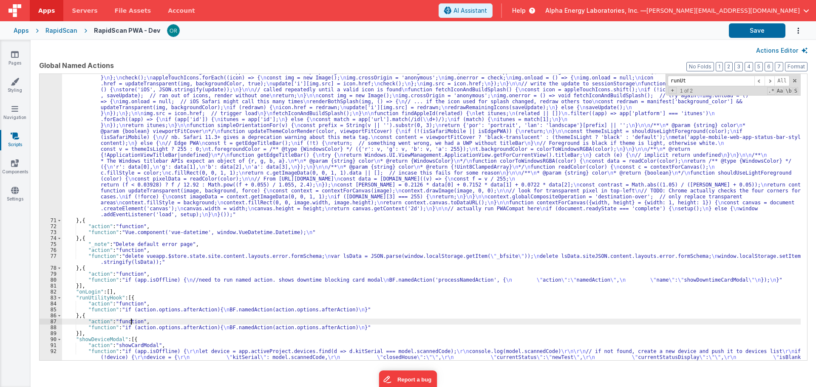
click at [132, 320] on div ""function" : "// Load PWA compat so that i can display the splash screen \n // …" at bounding box center [431, 143] width 739 height 804
click at [122, 298] on div ""function" : "// Load PWA compat so that i can display the splash screen \n // …" at bounding box center [431, 143] width 739 height 804
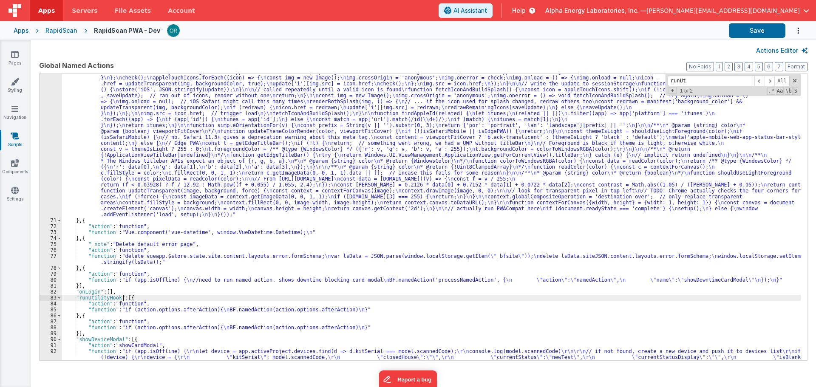
click at [120, 309] on div ""function" : "// Load PWA compat so that i can display the splash screen \n // …" at bounding box center [431, 143] width 739 height 804
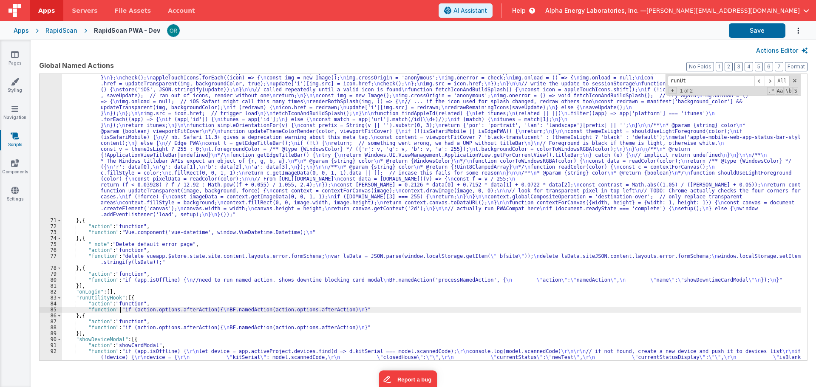
click at [125, 322] on div ""function" : "// Load PWA compat so that i can display the splash screen \n // …" at bounding box center [431, 143] width 739 height 804
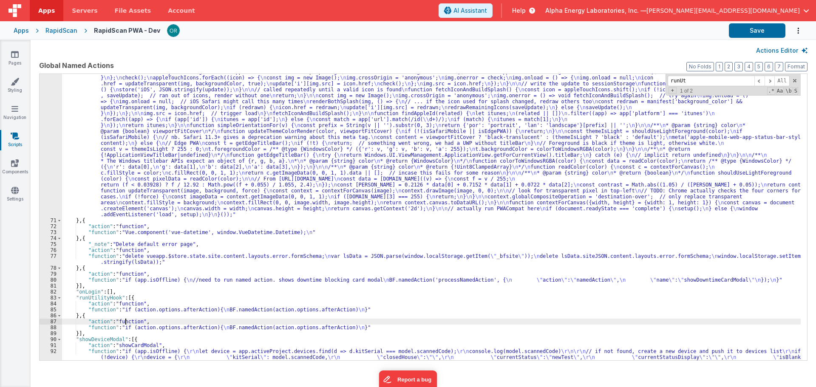
click at [134, 301] on div ""function" : "// Load PWA compat so that i can display the splash screen \n // …" at bounding box center [431, 143] width 739 height 804
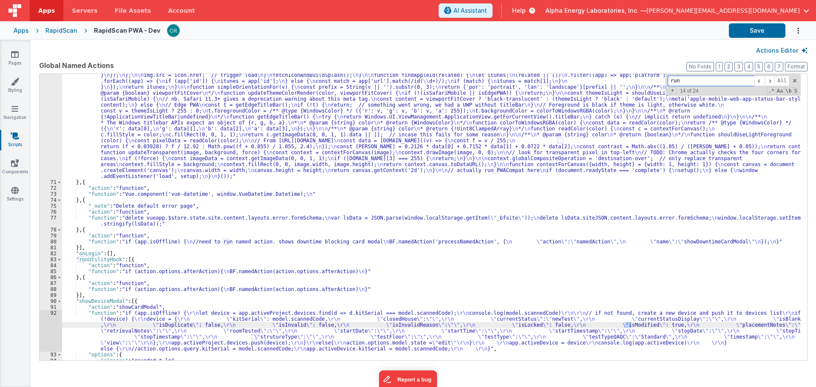
scroll to position [2011, 0]
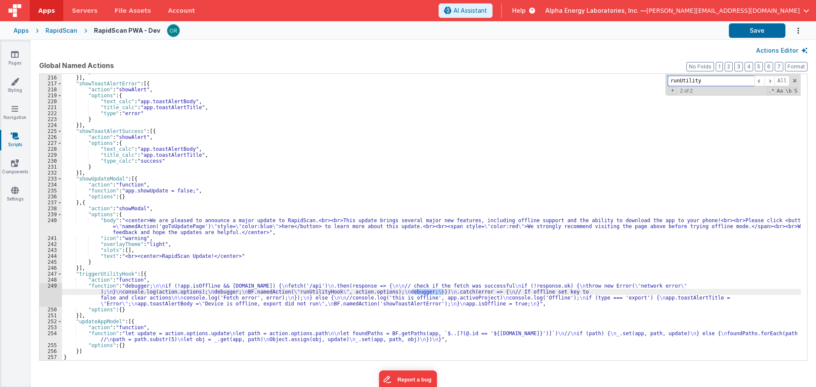
type input "runUtility"
click at [263, 240] on div "} }] , "showToastAlertError" : [{ "action" : "showAlert" , "options" : { "text_…" at bounding box center [431, 218] width 739 height 298
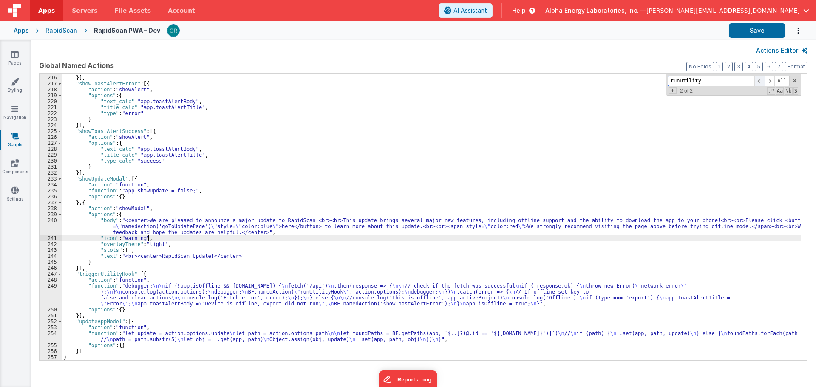
click at [764, 82] on span at bounding box center [760, 81] width 10 height 11
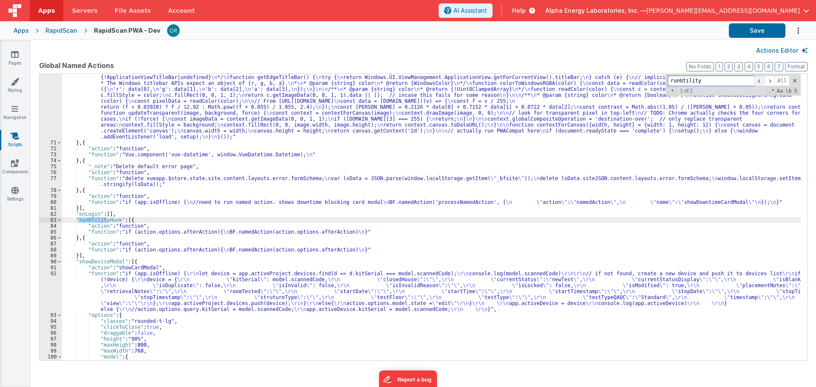
scroll to position [1035, 0]
click at [250, 226] on div ""function" : "// Load PWA compat so that i can display the splash screen \n // …" at bounding box center [431, 48] width 739 height 769
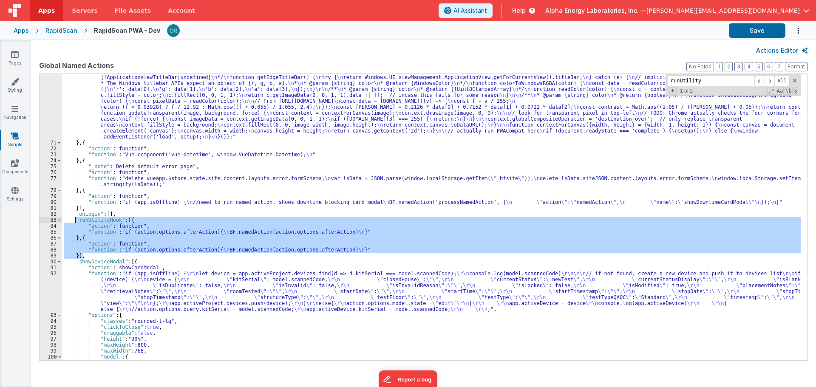
drag, startPoint x: 102, startPoint y: 256, endPoint x: 76, endPoint y: 219, distance: 44.6
click at [76, 219] on div ""function" : "// Load PWA compat so that i can display the splash screen \n // …" at bounding box center [431, 48] width 739 height 769
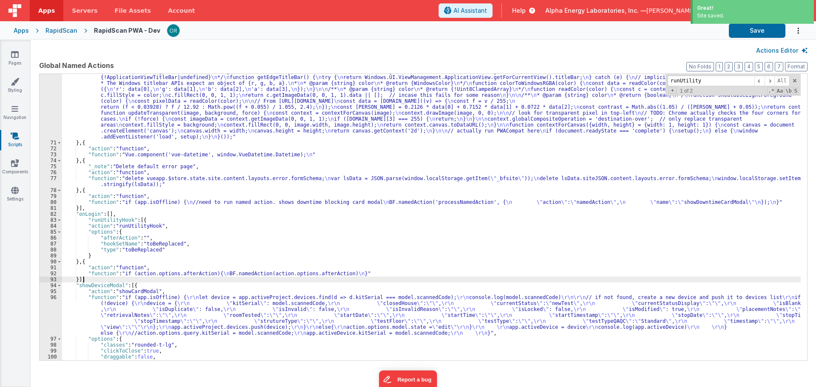
click at [772, 50] on button "Actions Editor" at bounding box center [781, 50] width 51 height 9
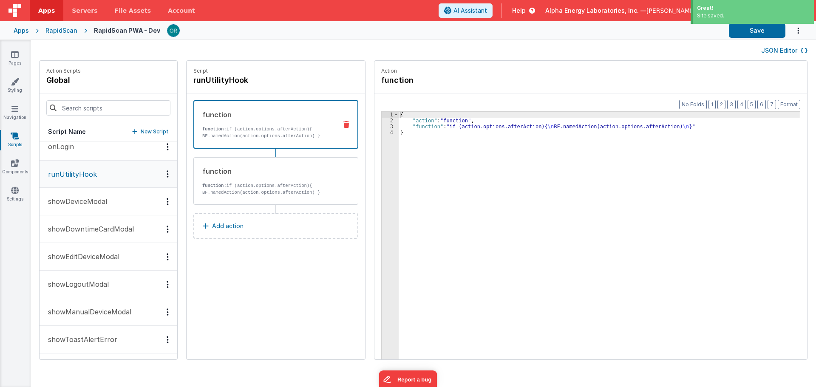
click at [116, 241] on button "showDowntimeCardModal" at bounding box center [109, 230] width 138 height 28
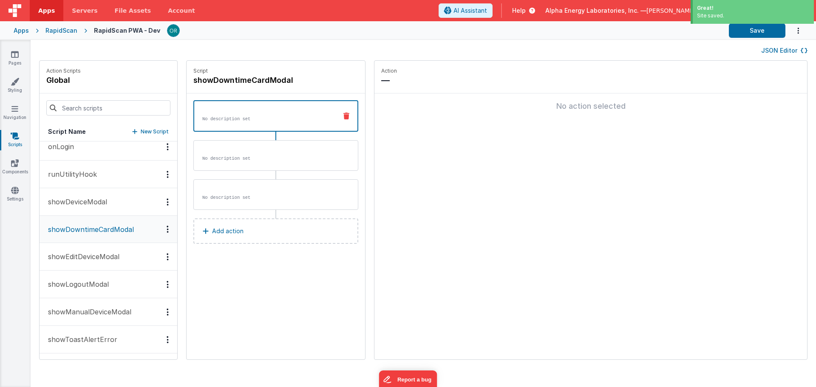
click at [96, 179] on button "runUtilityHook" at bounding box center [109, 175] width 138 height 28
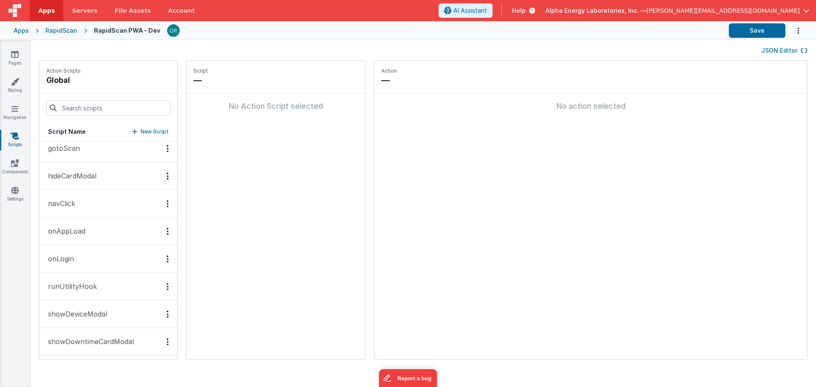
scroll to position [340, 0]
click at [90, 171] on p "runUtilityHook" at bounding box center [70, 174] width 54 height 10
